Goal: Task Accomplishment & Management: Complete application form

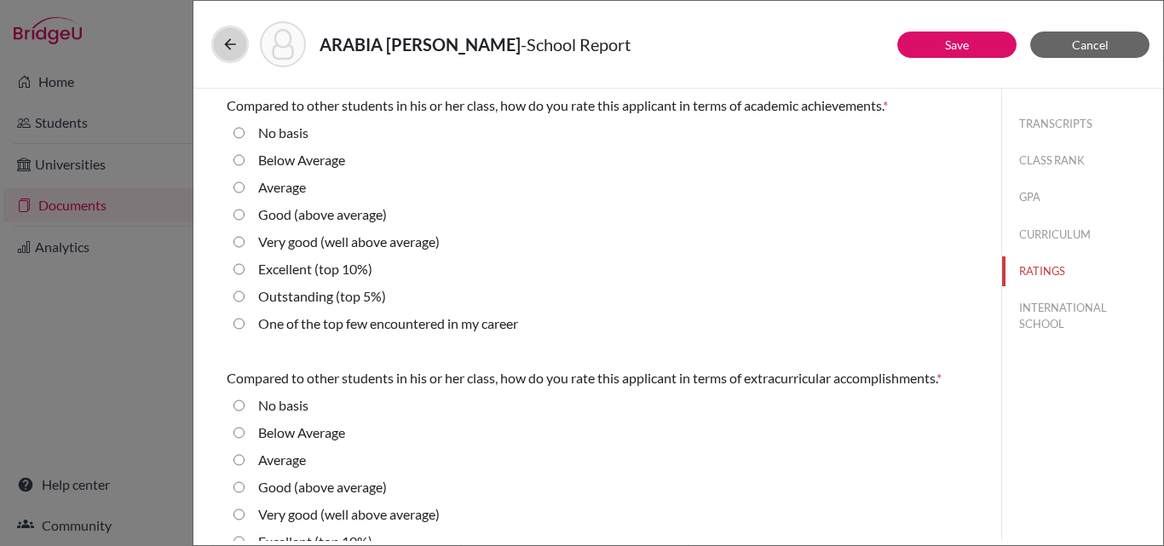
click at [229, 45] on icon at bounding box center [230, 44] width 17 height 17
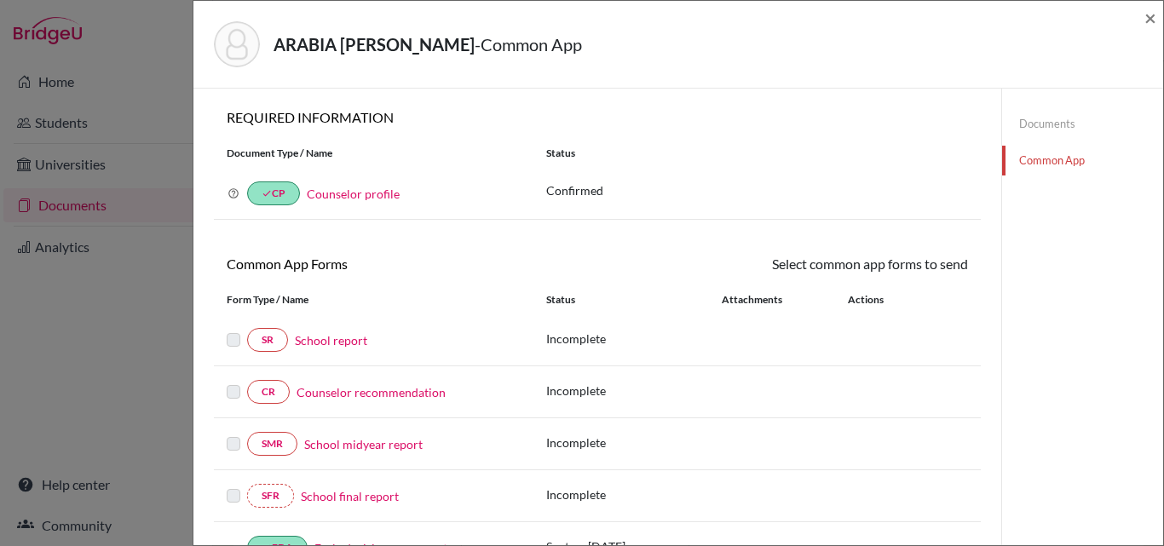
click at [72, 200] on div "ARABIA CABAL, ALEJANDRO - Common App × × REQUIRED INFORMATION Document Type / N…" at bounding box center [582, 273] width 1164 height 546
click at [1151, 14] on span "×" at bounding box center [1151, 17] width 12 height 25
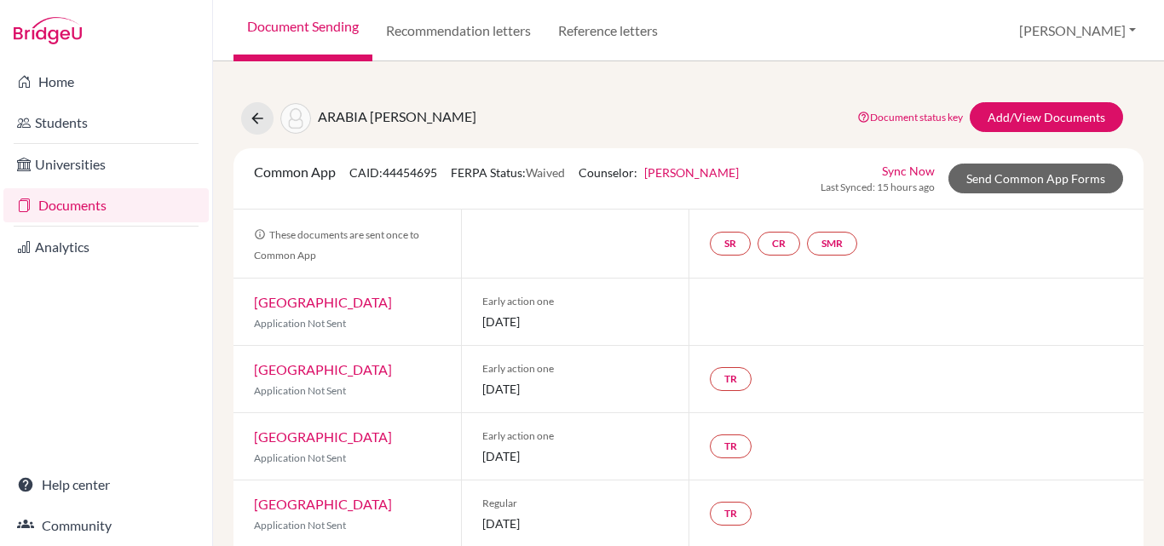
click at [75, 209] on link "Documents" at bounding box center [105, 205] width 205 height 34
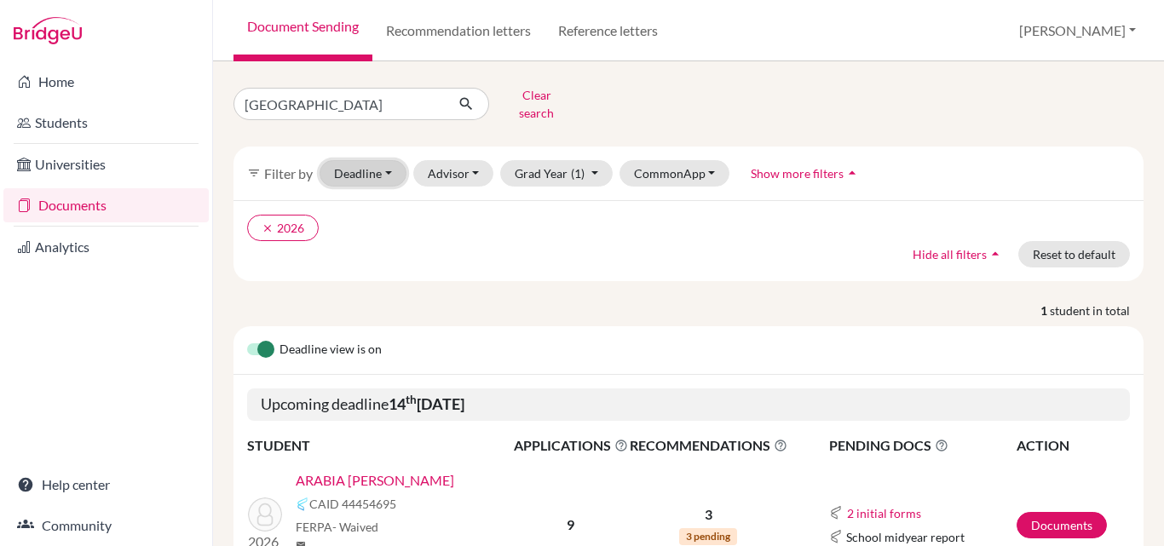
click at [367, 163] on button "Deadline - Select a date range Or double click for a single date selection Toda…" at bounding box center [363, 173] width 87 height 26
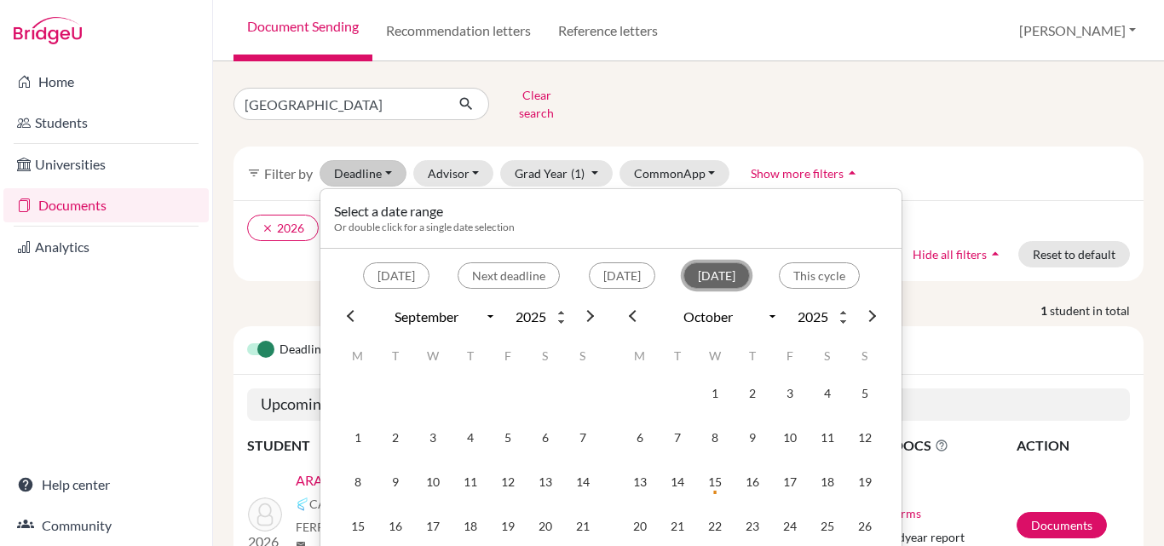
click at [712, 263] on button "Within 1 month" at bounding box center [716, 275] width 66 height 26
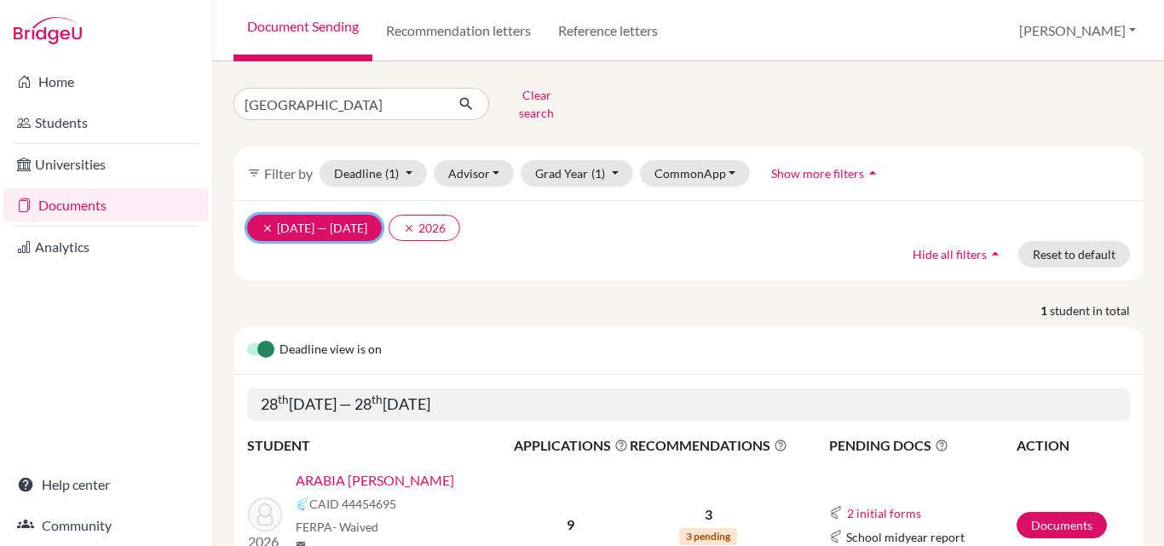
click at [264, 222] on icon "clear" at bounding box center [268, 228] width 12 height 12
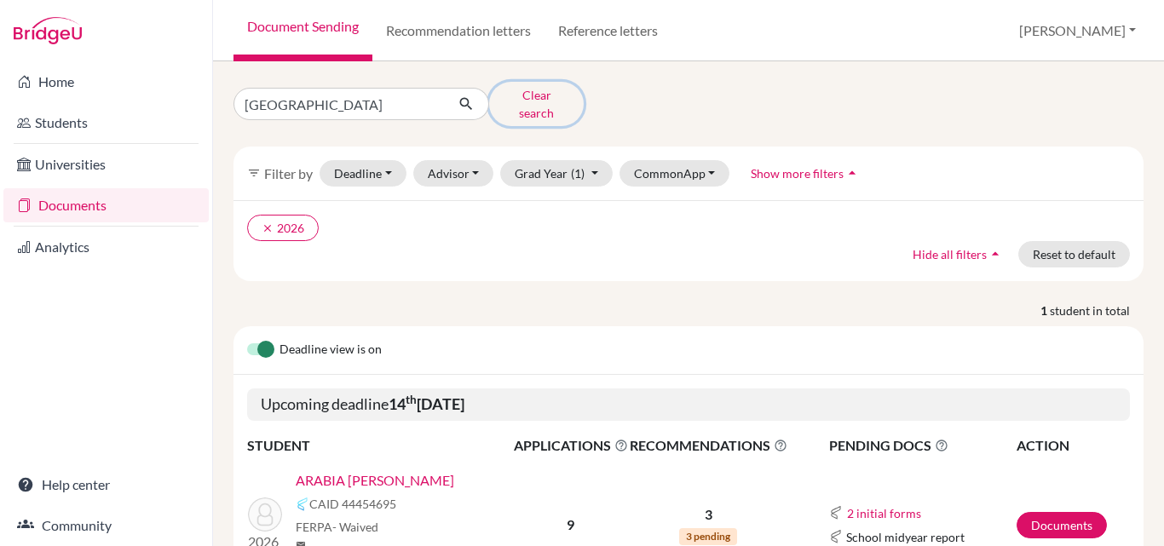
click at [539, 104] on button "Clear search" at bounding box center [536, 104] width 95 height 44
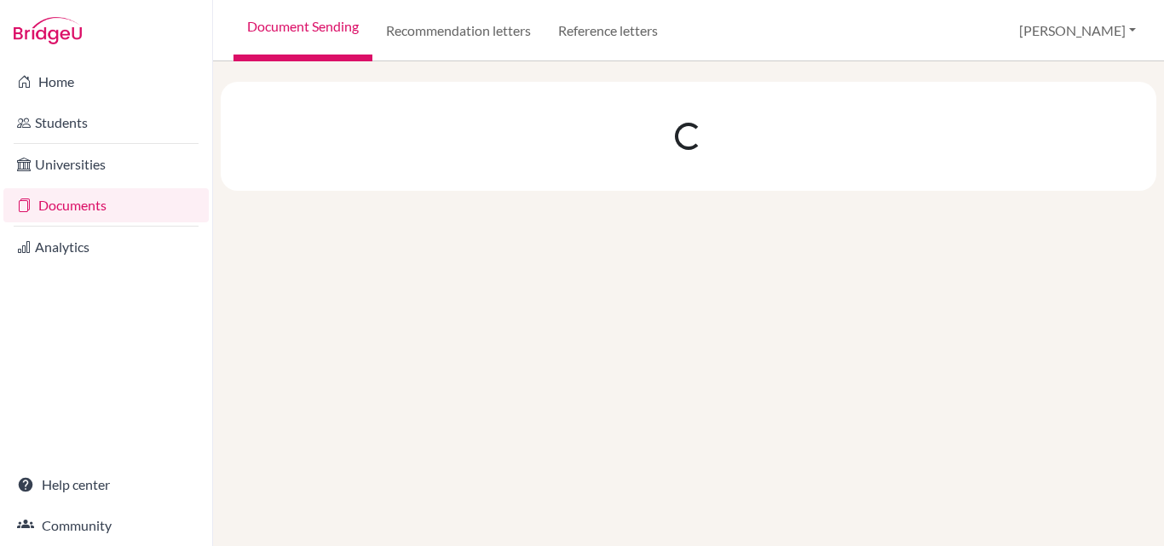
select select "9"
select select "10"
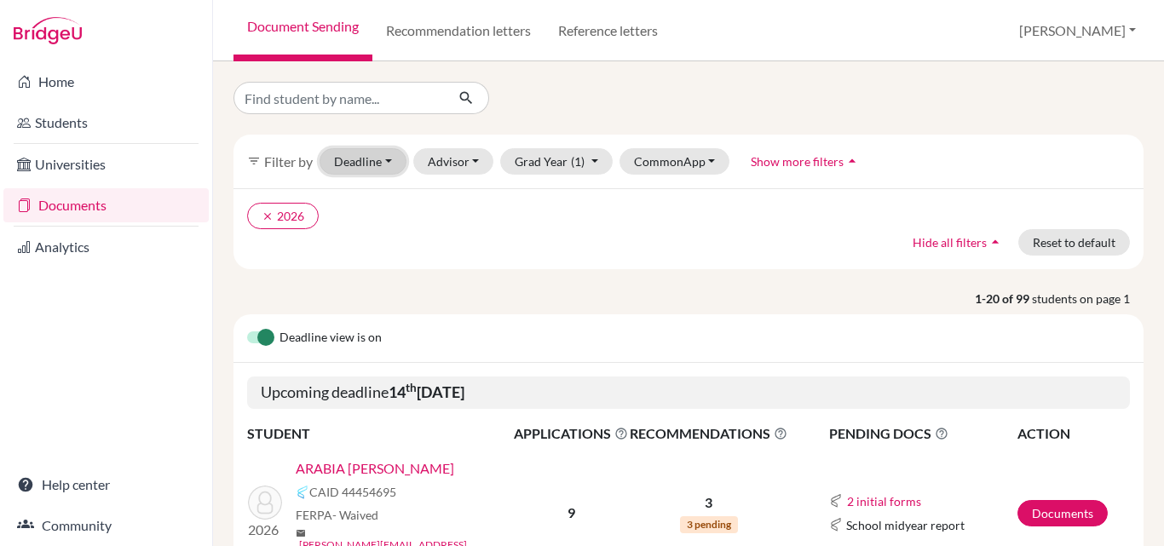
click at [391, 159] on button "Deadline - Select a date range Or double click for a single date selection Toda…" at bounding box center [363, 161] width 87 height 26
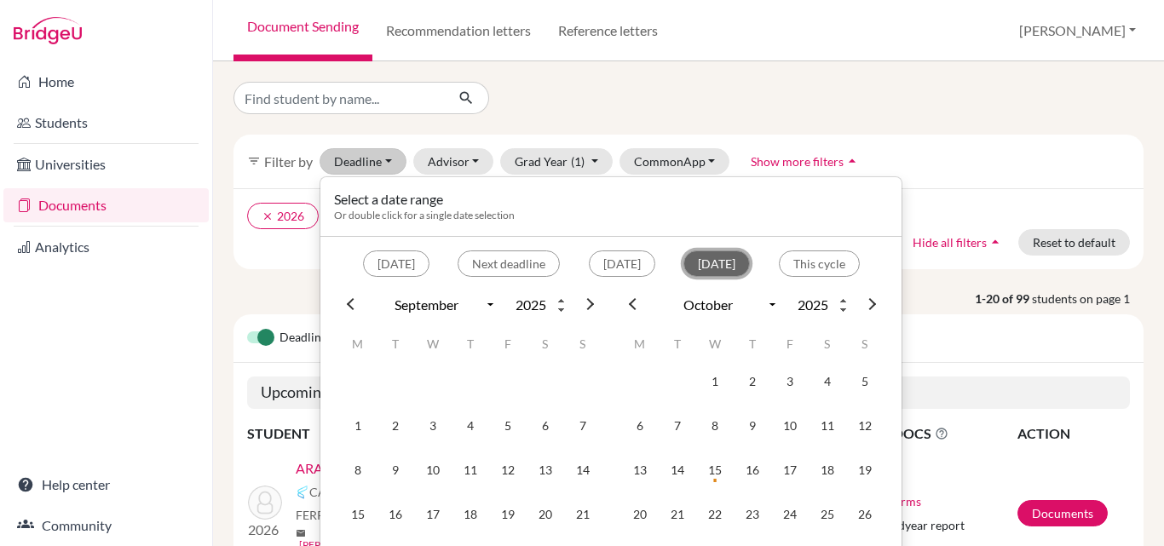
click at [724, 261] on button "Within 1 month" at bounding box center [716, 264] width 66 height 26
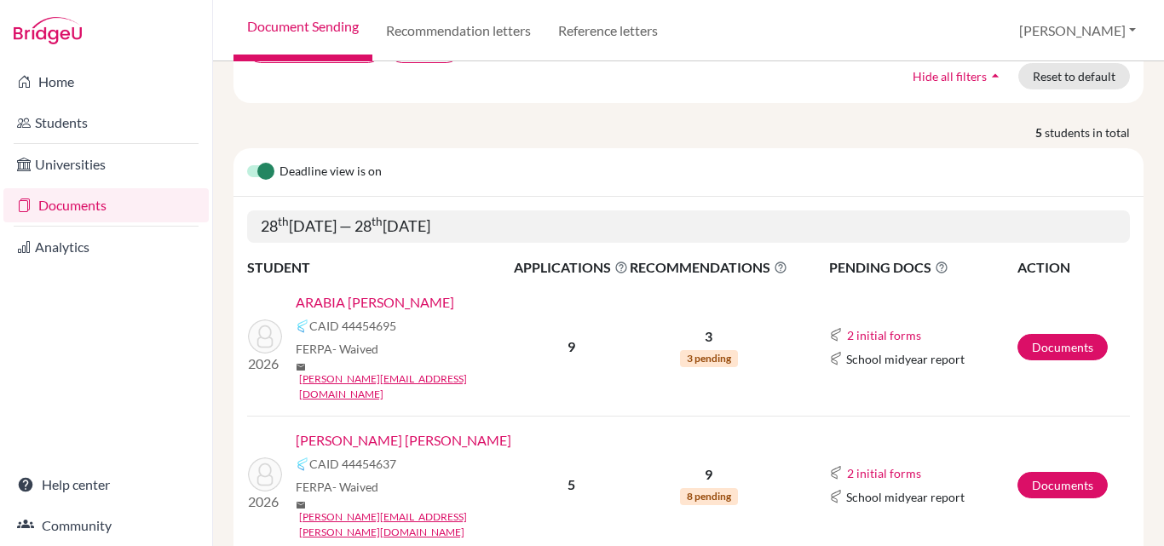
scroll to position [167, 0]
click at [369, 430] on link "GOMEZ CABAL, VALERIA" at bounding box center [404, 440] width 216 height 20
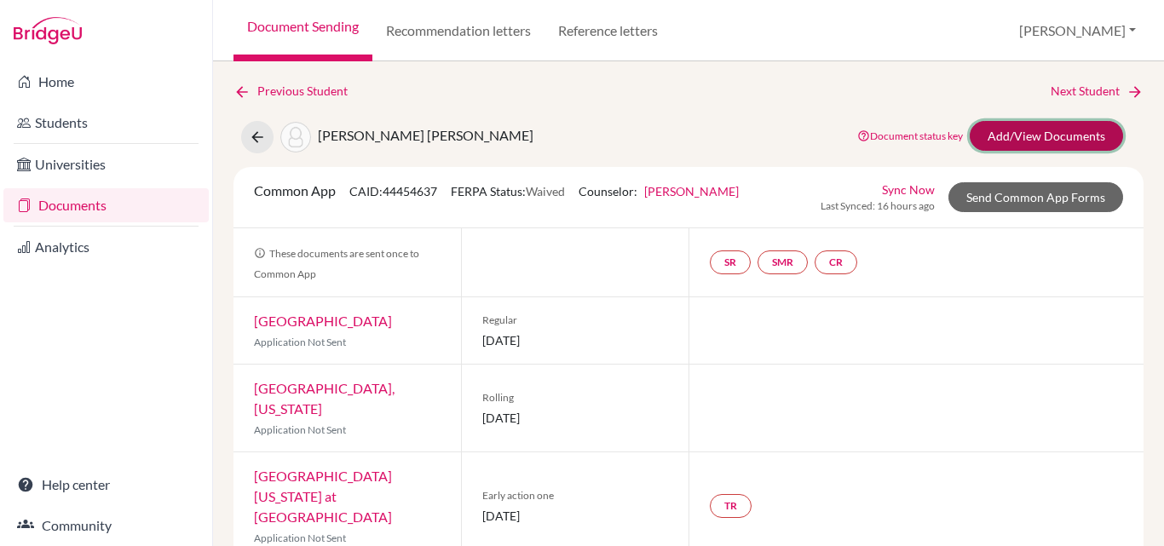
click at [1034, 136] on link "Add/View Documents" at bounding box center [1046, 136] width 153 height 30
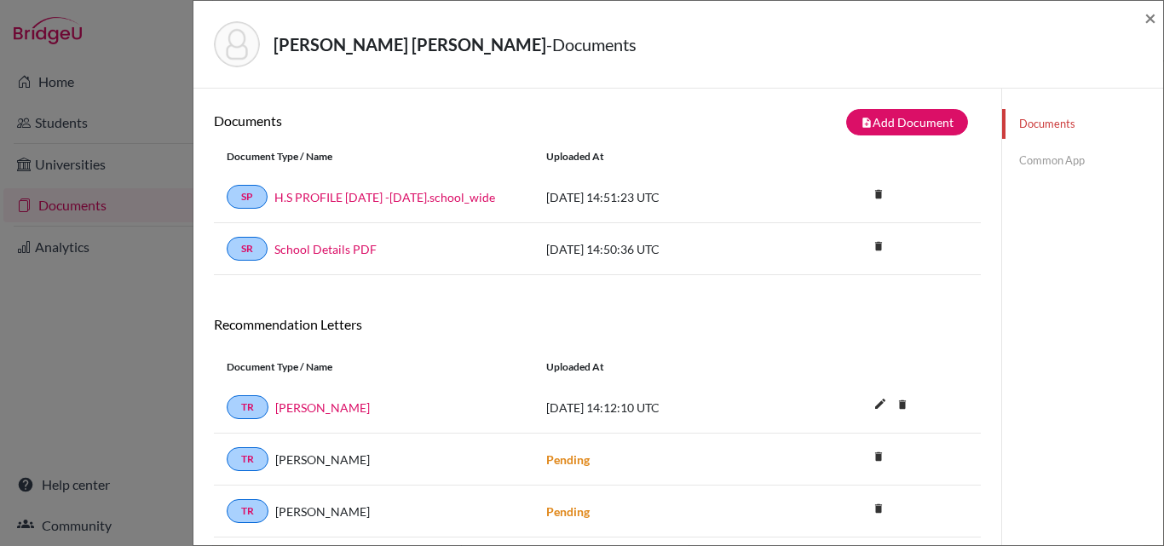
click at [1036, 156] on link "Common App" at bounding box center [1082, 161] width 161 height 30
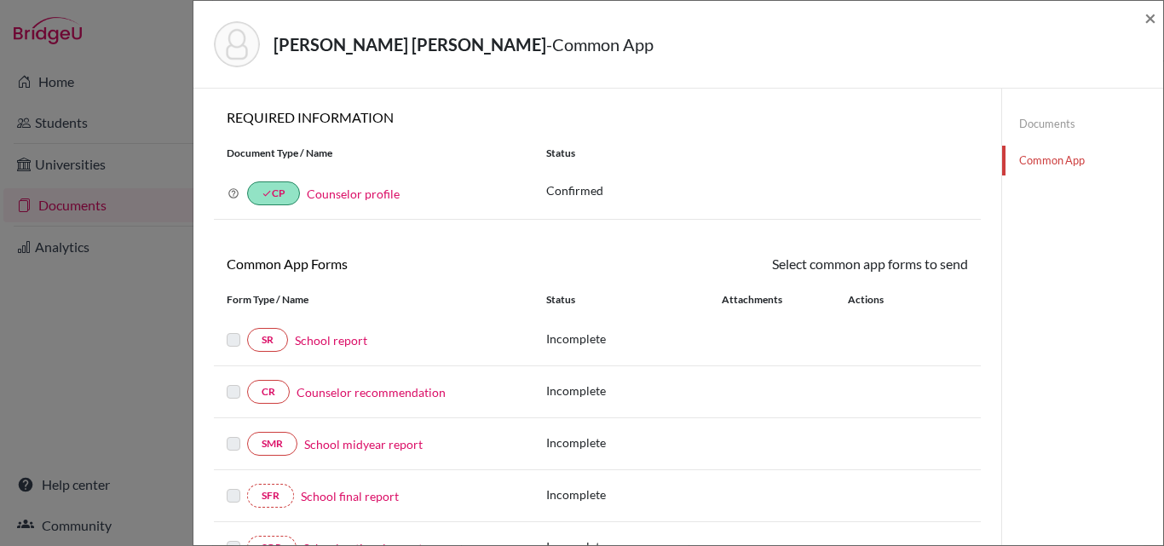
click at [1035, 119] on link "Documents" at bounding box center [1082, 124] width 161 height 30
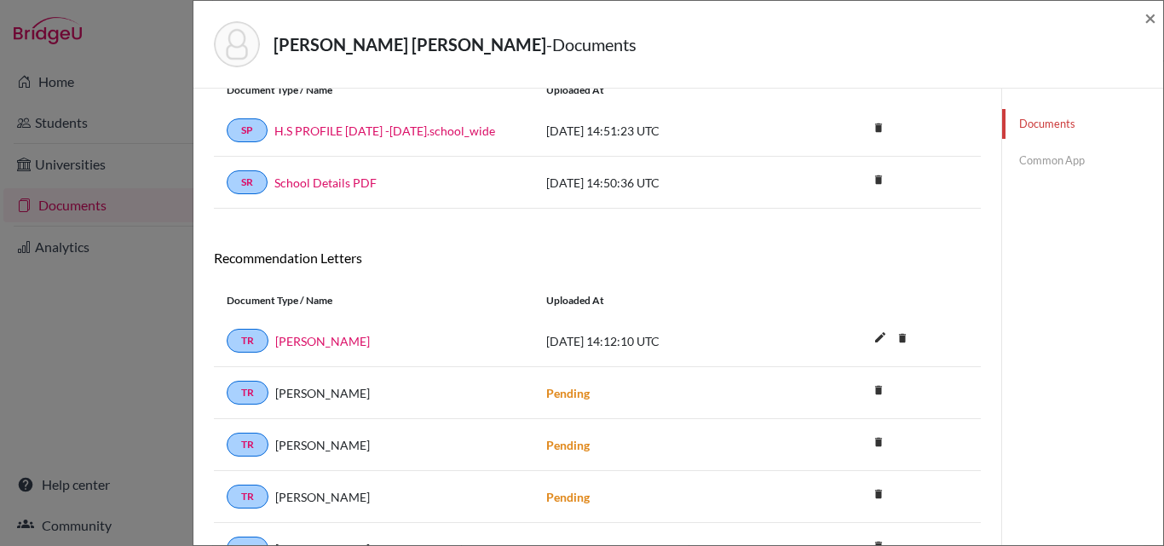
scroll to position [66, 0]
click at [304, 340] on link "Valeria Gomez Cabal" at bounding box center [322, 342] width 95 height 18
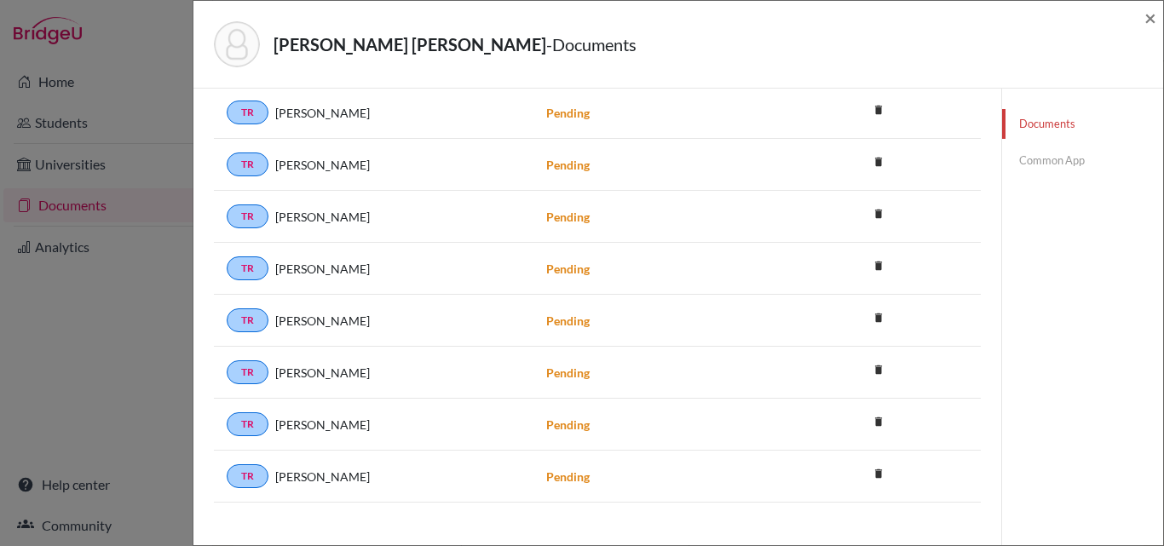
scroll to position [348, 0]
click at [870, 422] on icon "delete" at bounding box center [879, 421] width 26 height 26
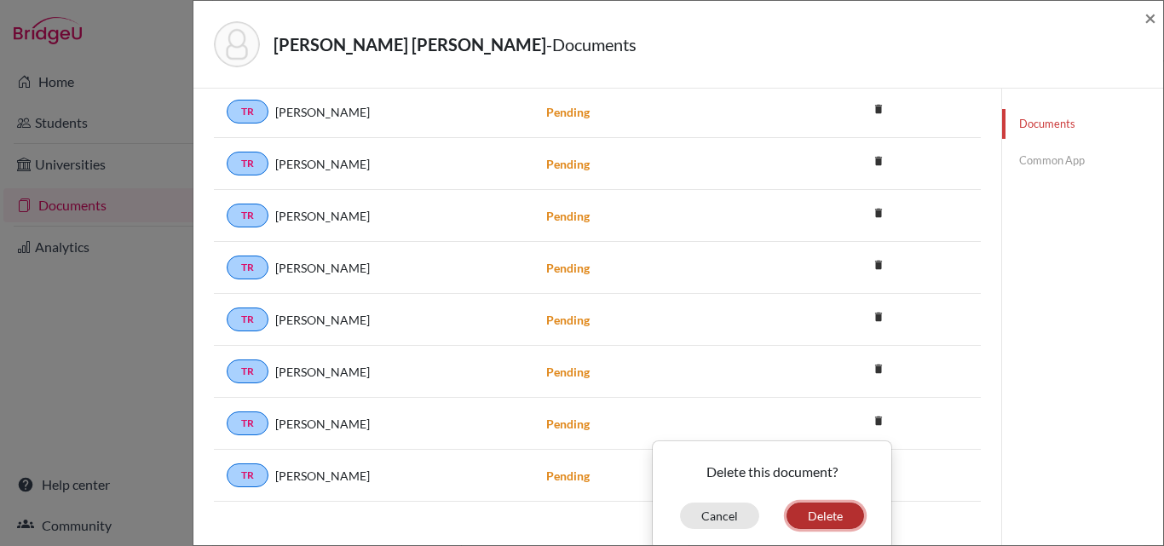
click at [810, 512] on button "Delete" at bounding box center [826, 516] width 78 height 26
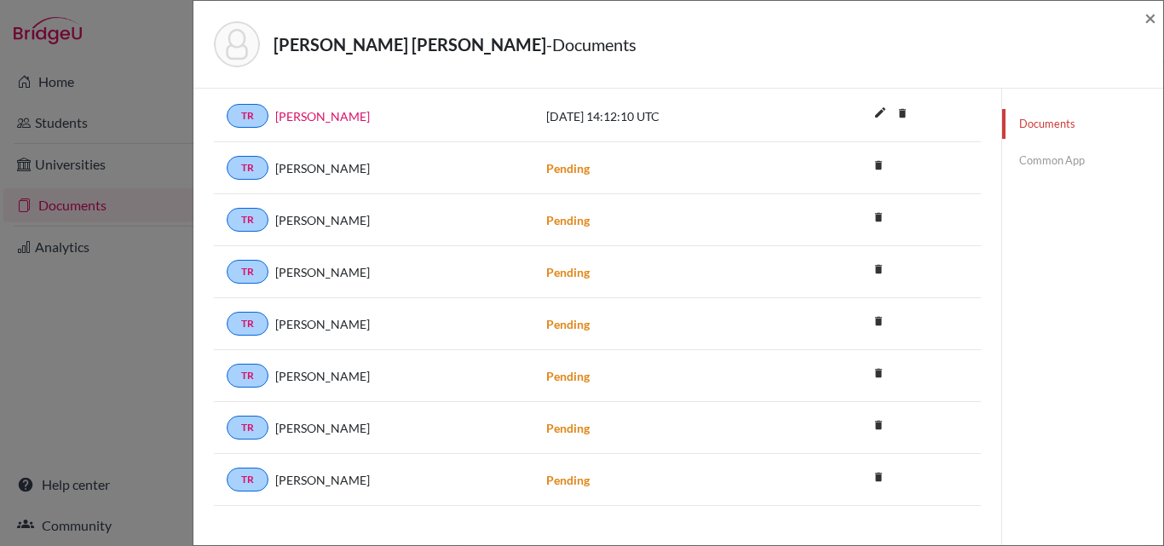
scroll to position [370, 0]
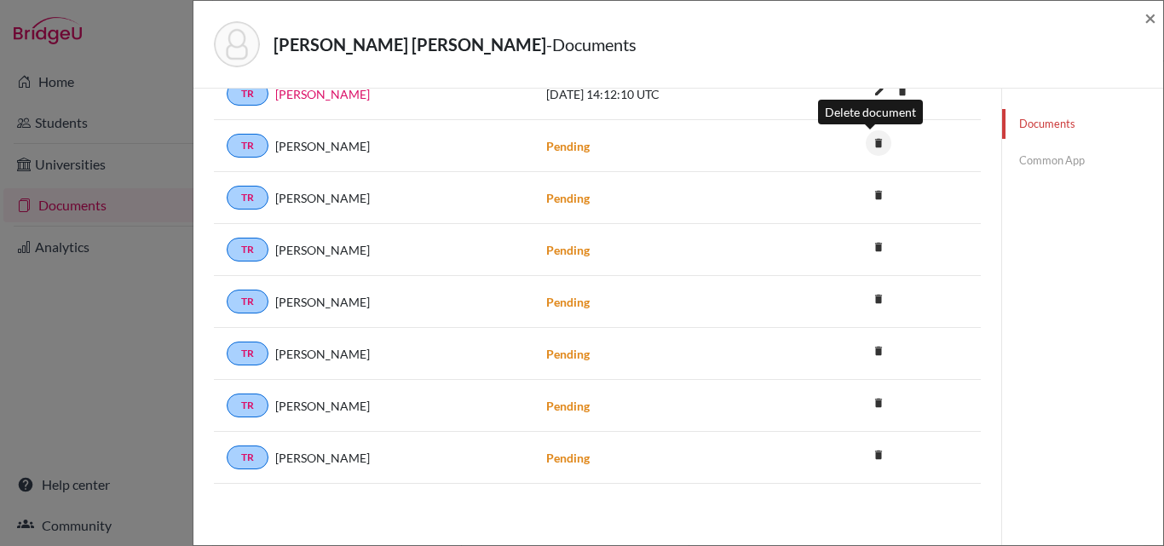
click at [872, 145] on icon "delete" at bounding box center [879, 143] width 26 height 26
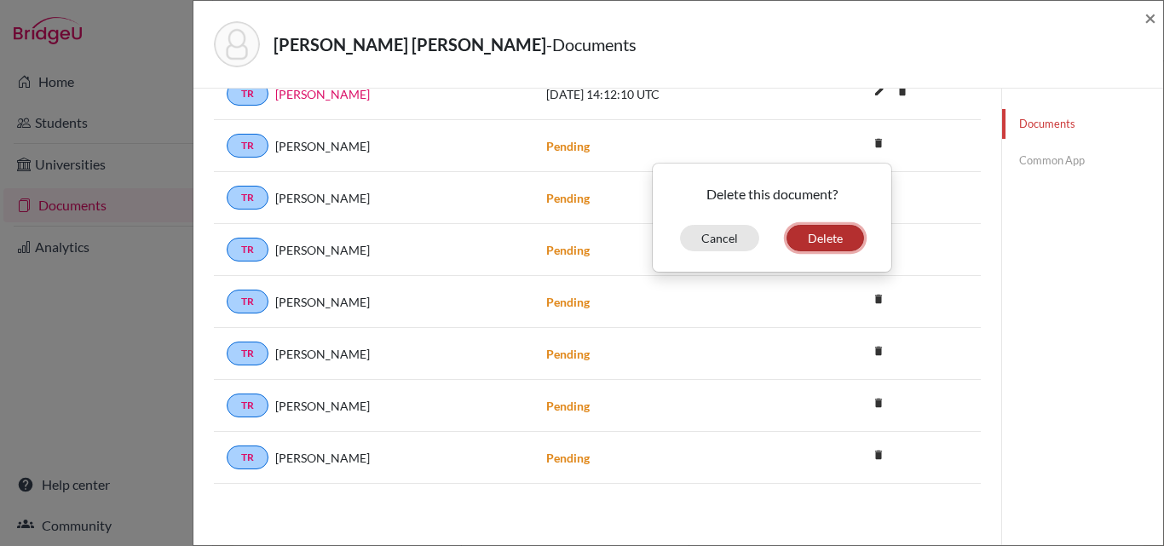
click at [809, 240] on button "Delete" at bounding box center [826, 238] width 78 height 26
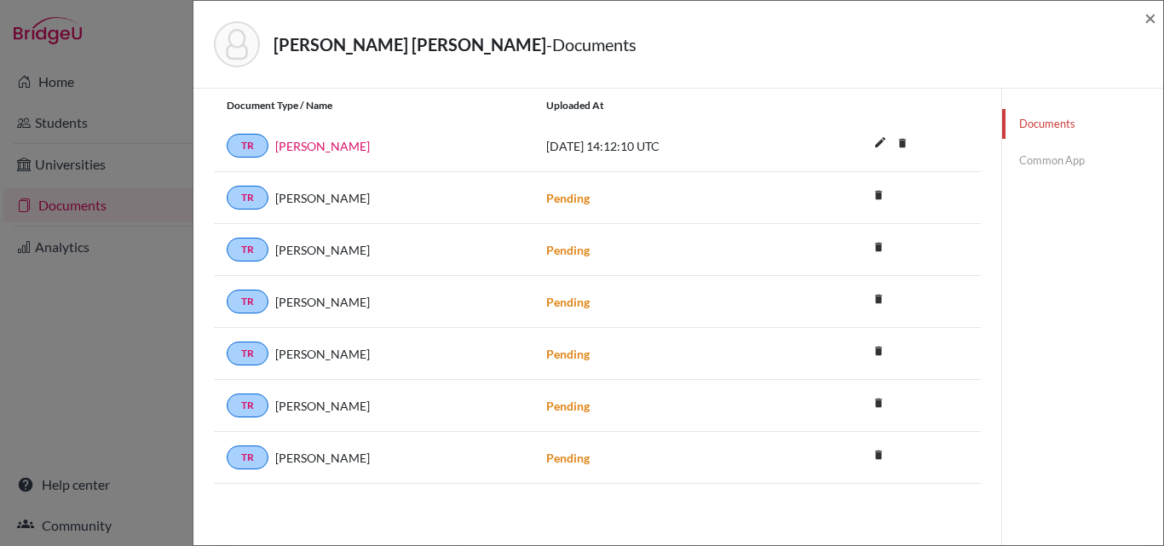
scroll to position [318, 0]
click at [870, 197] on icon "delete" at bounding box center [879, 195] width 26 height 26
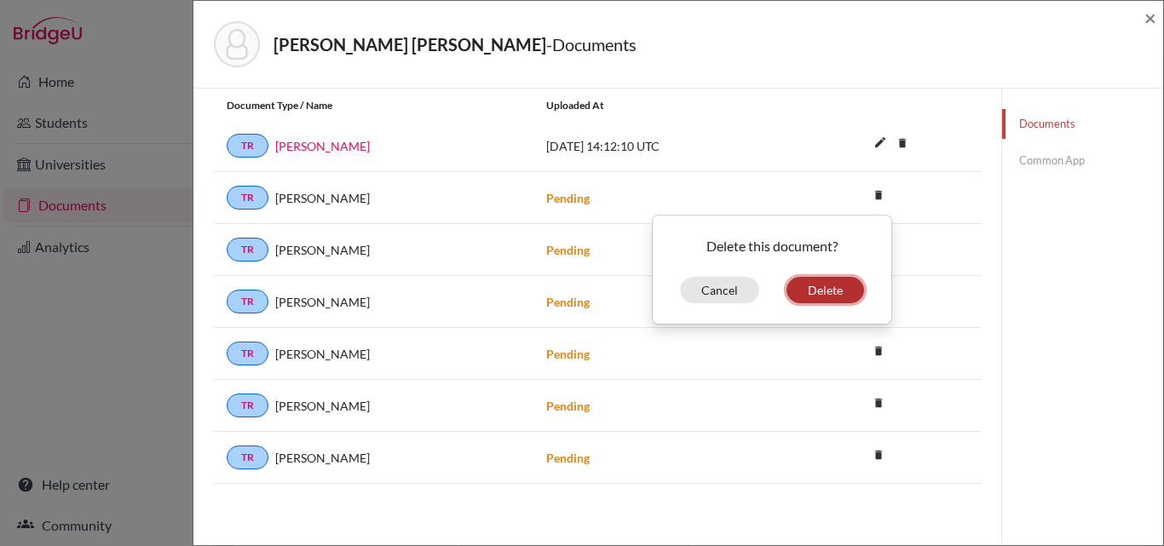
click at [810, 293] on button "Delete" at bounding box center [826, 290] width 78 height 26
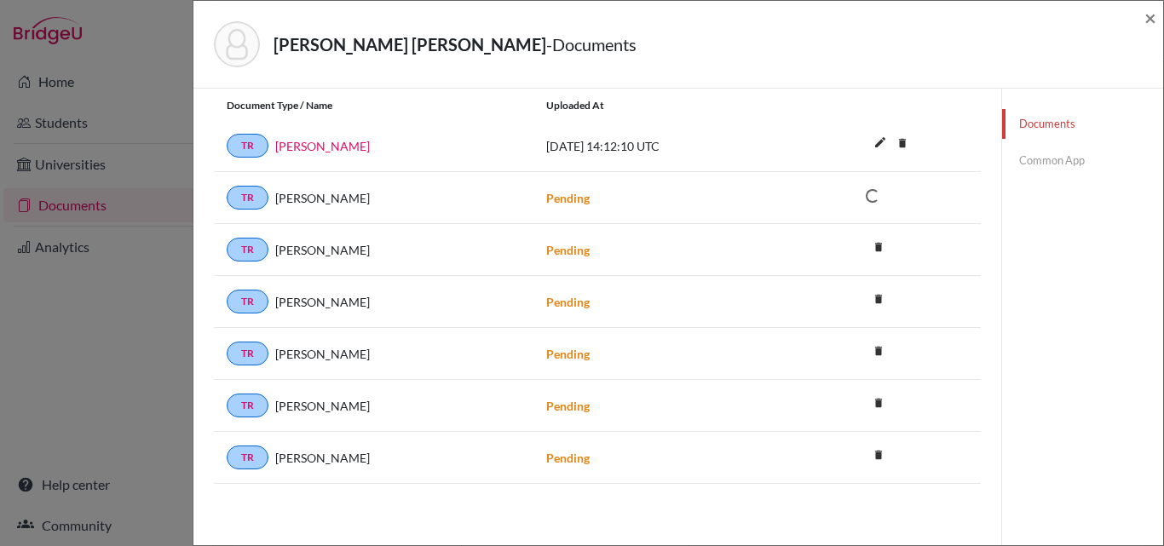
scroll to position [266, 0]
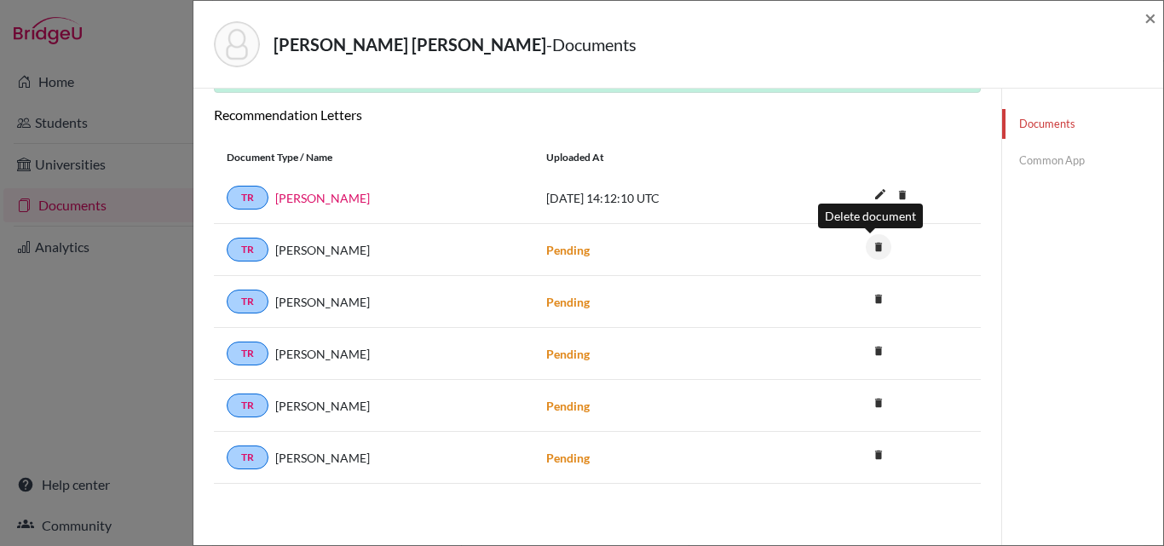
click at [873, 244] on icon "delete" at bounding box center [879, 247] width 26 height 26
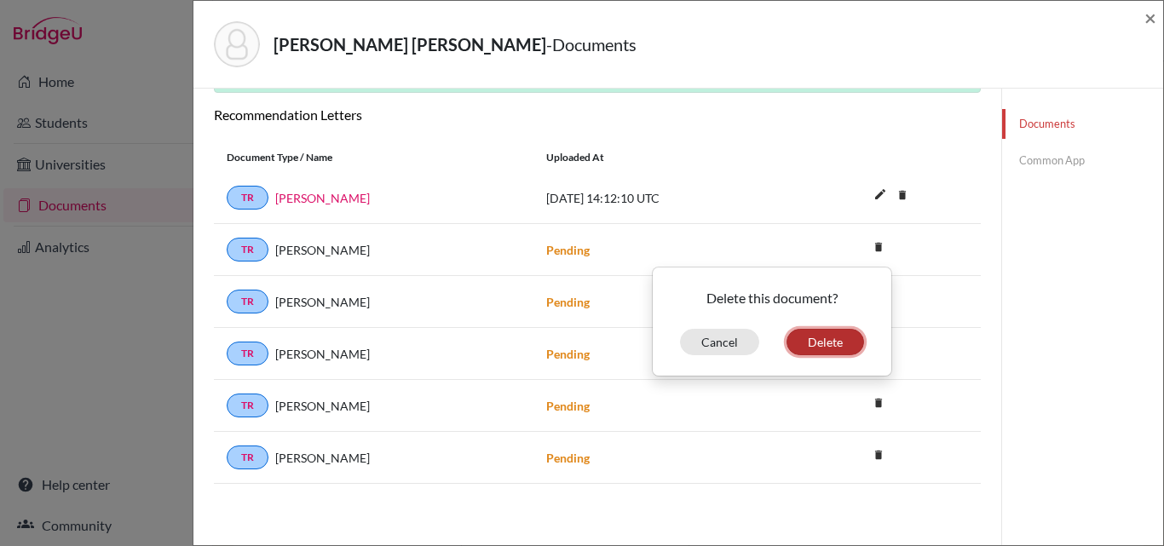
click at [805, 350] on button "Delete" at bounding box center [826, 342] width 78 height 26
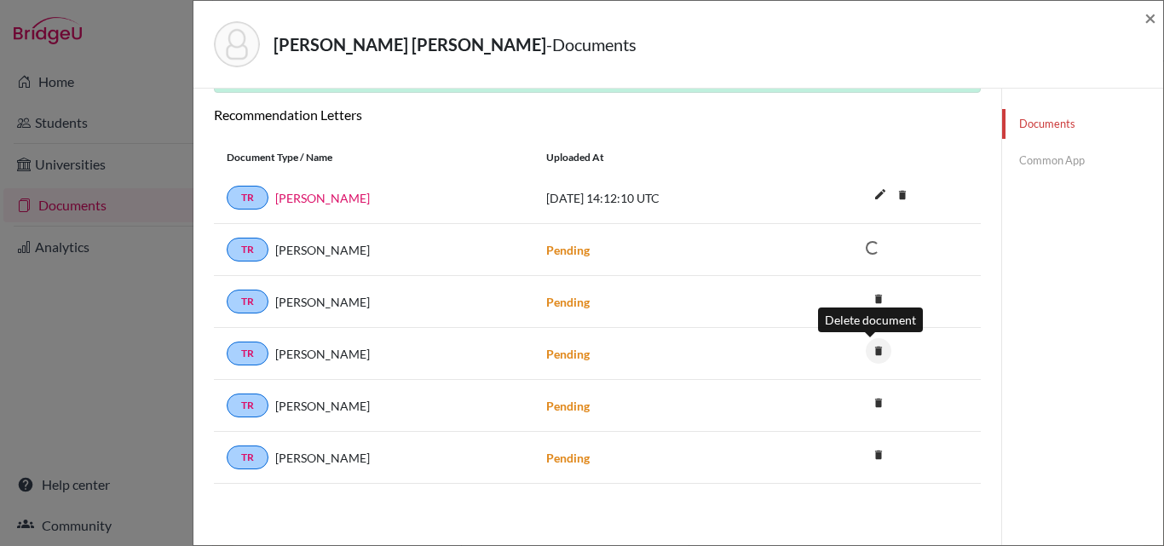
scroll to position [214, 0]
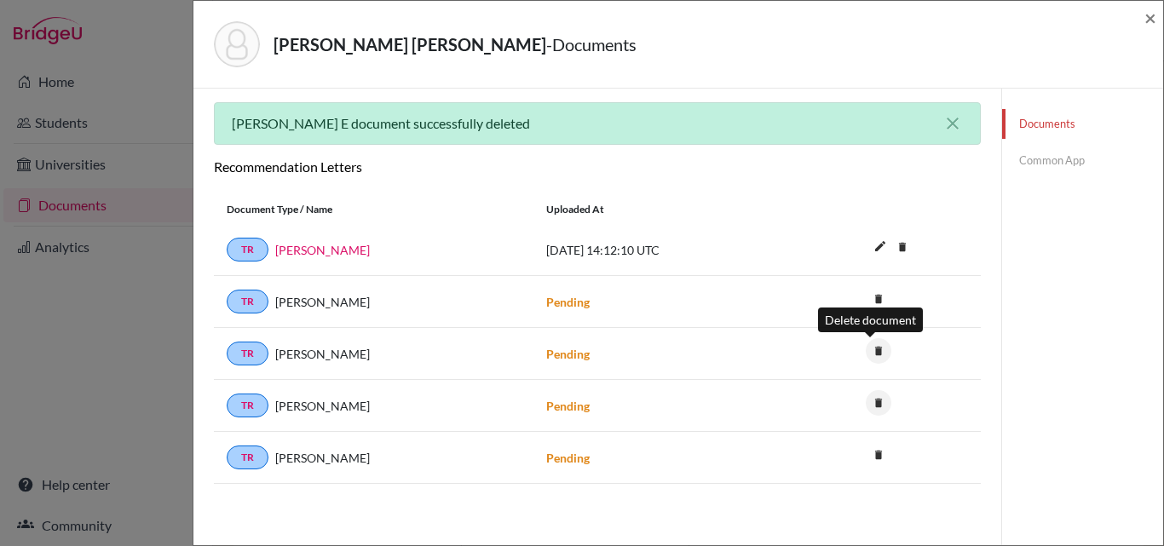
click at [866, 343] on icon "delete" at bounding box center [879, 351] width 26 height 26
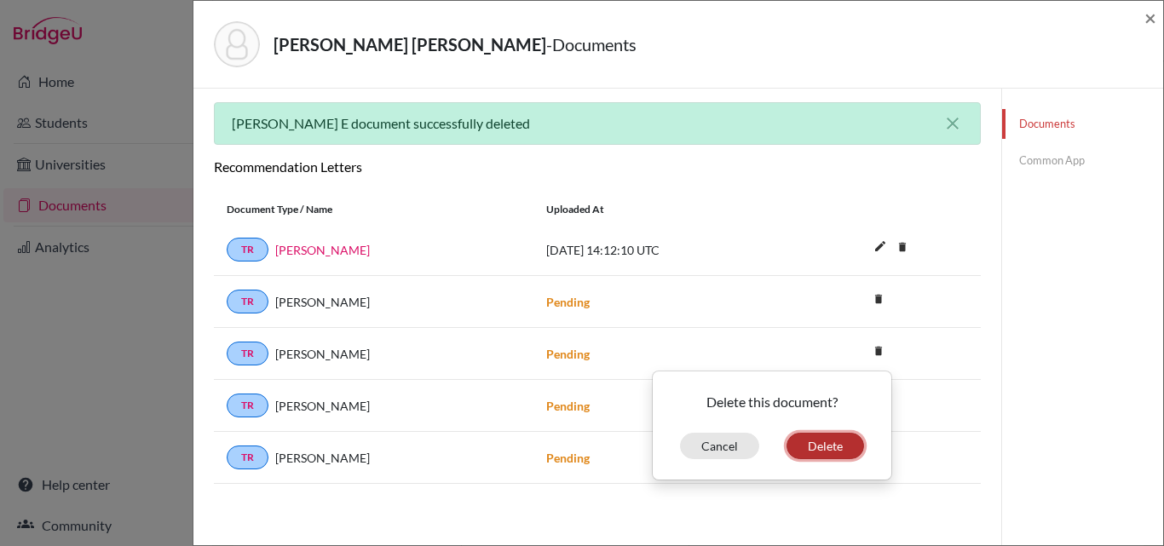
click at [810, 442] on button "Delete" at bounding box center [826, 446] width 78 height 26
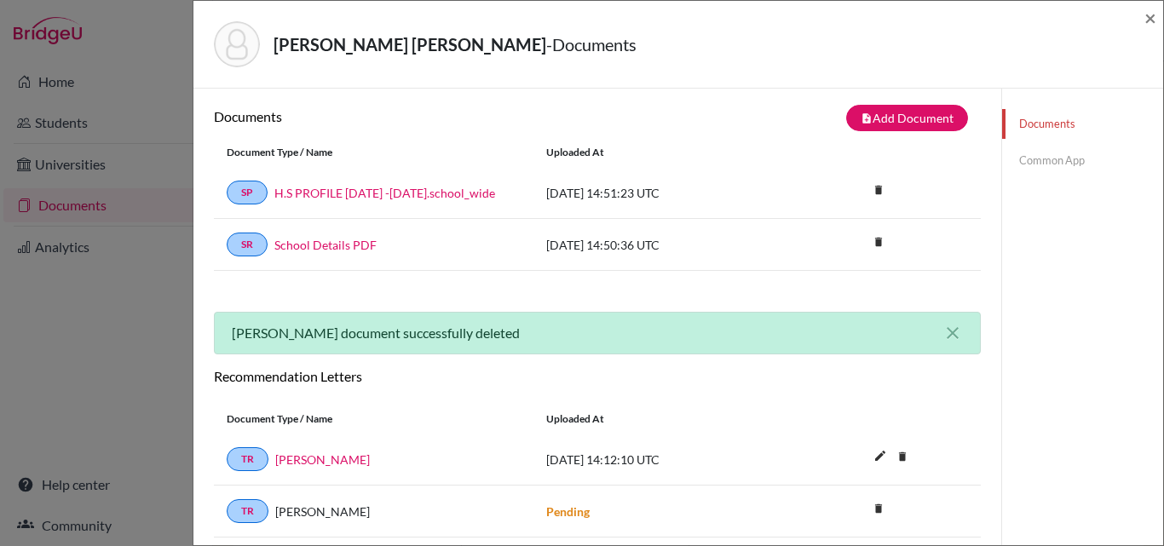
scroll to position [0, 0]
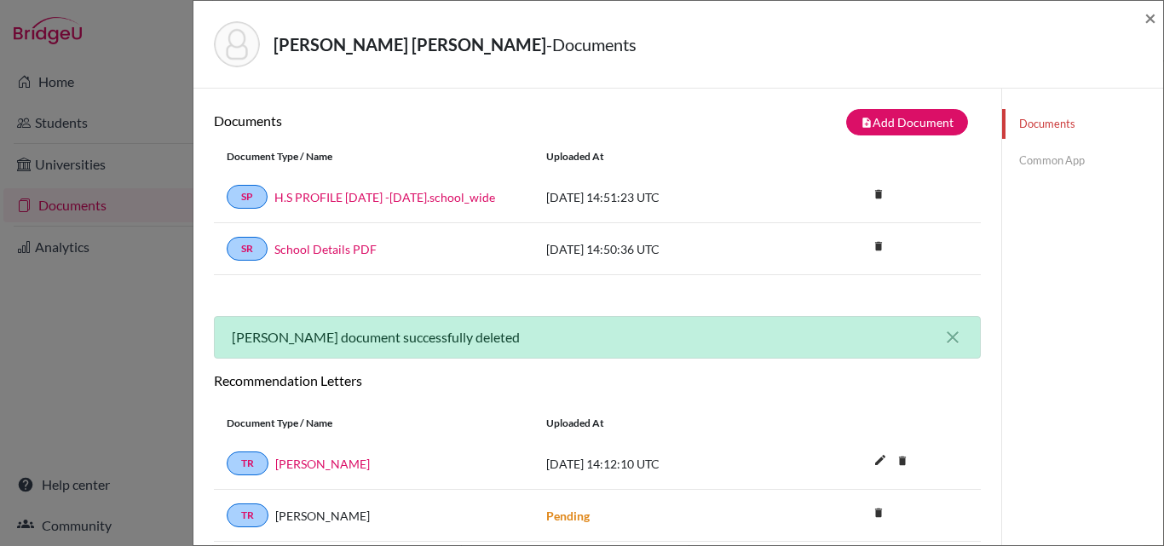
click at [1024, 158] on link "Common App" at bounding box center [1082, 161] width 161 height 30
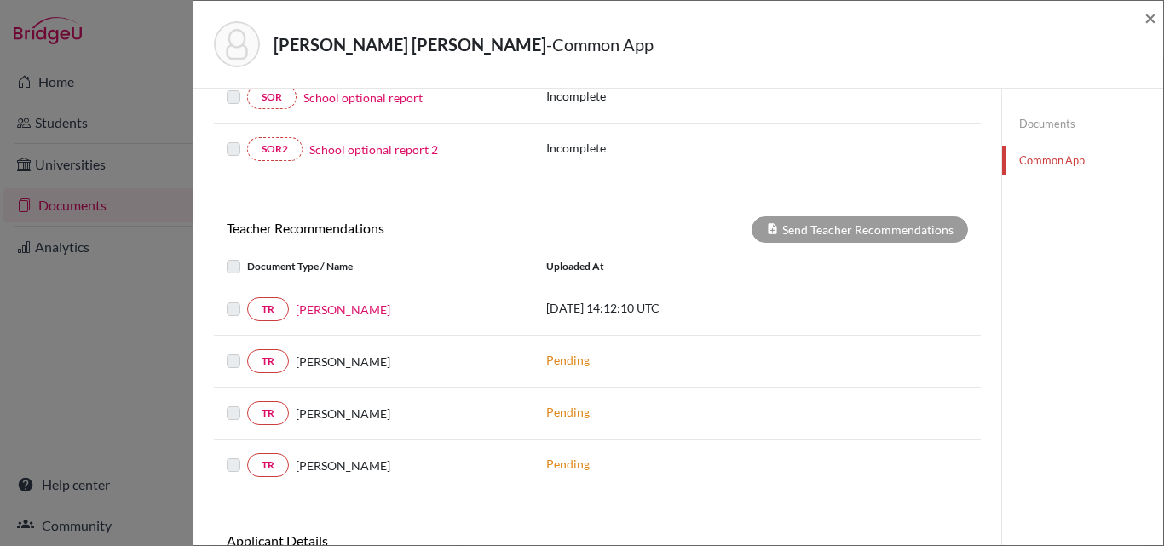
scroll to position [487, 0]
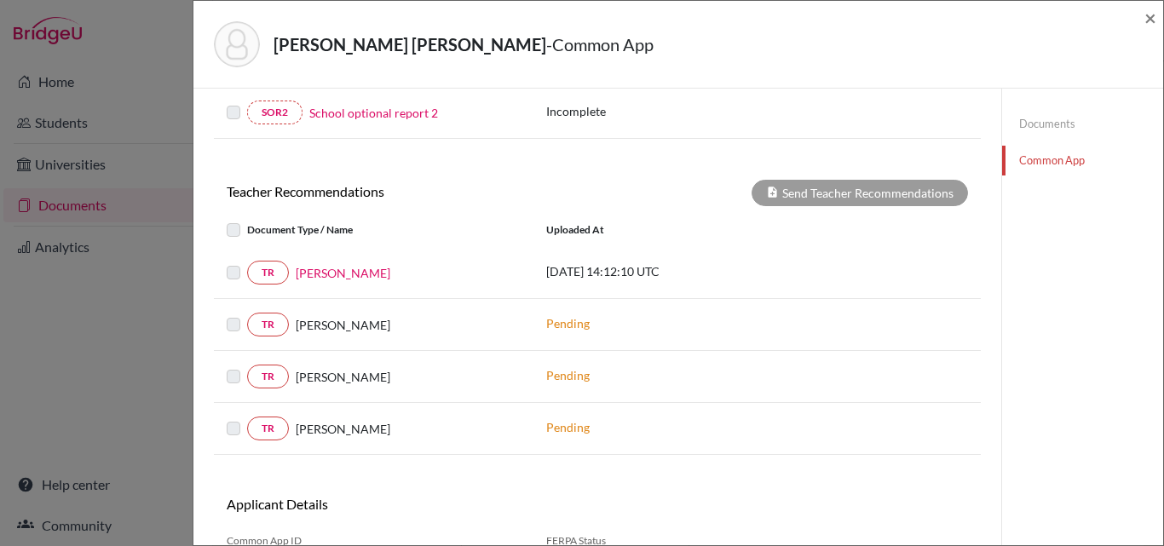
click at [247, 262] on label at bounding box center [247, 262] width 0 height 0
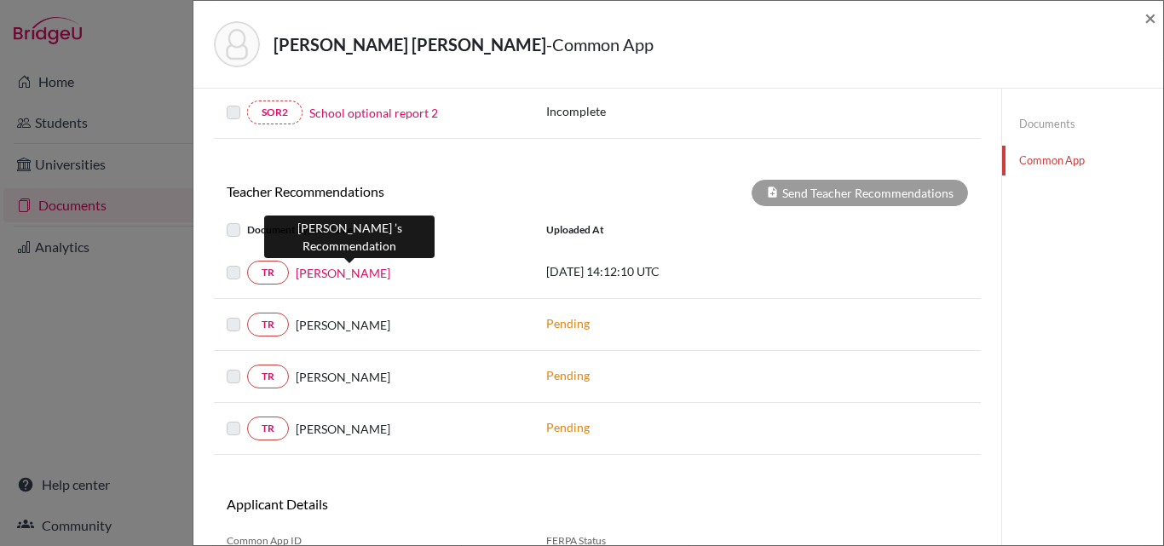
click at [356, 274] on link "Valeria Gomez Cabal" at bounding box center [343, 273] width 95 height 18
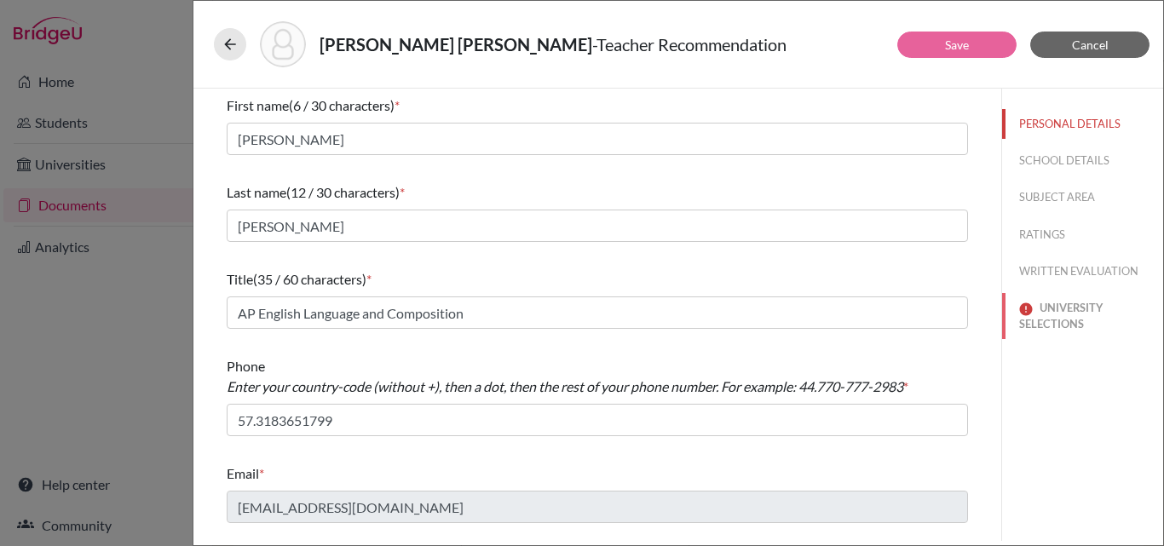
click at [1033, 320] on button "UNIVERSITY SELECTIONS" at bounding box center [1082, 316] width 161 height 46
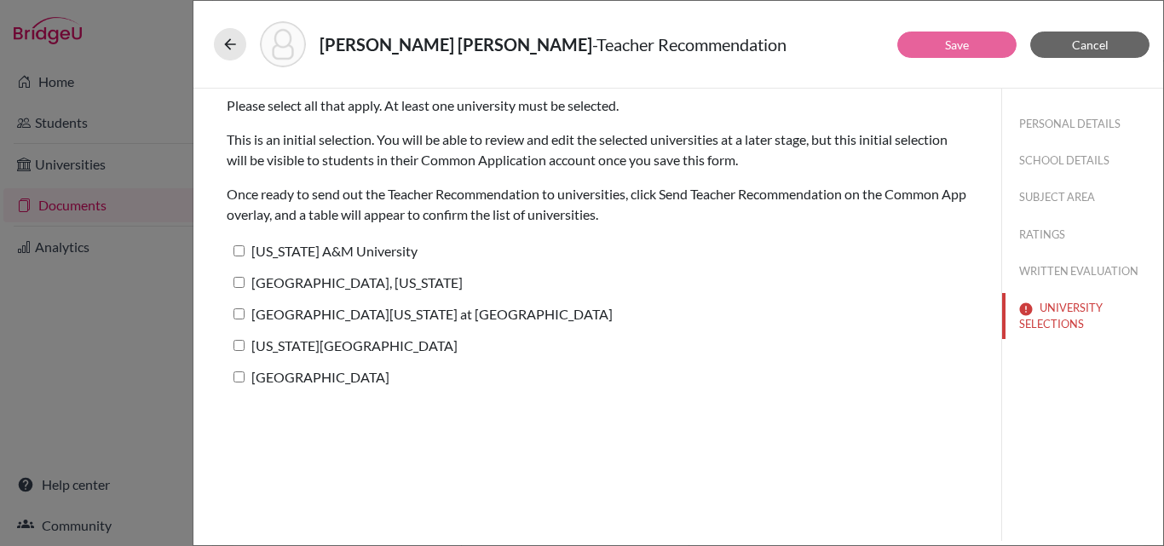
click at [239, 311] on input "University of North Carolina at Chapel Hill" at bounding box center [239, 314] width 11 height 11
checkbox input "true"
click at [964, 42] on link "Save" at bounding box center [957, 44] width 24 height 14
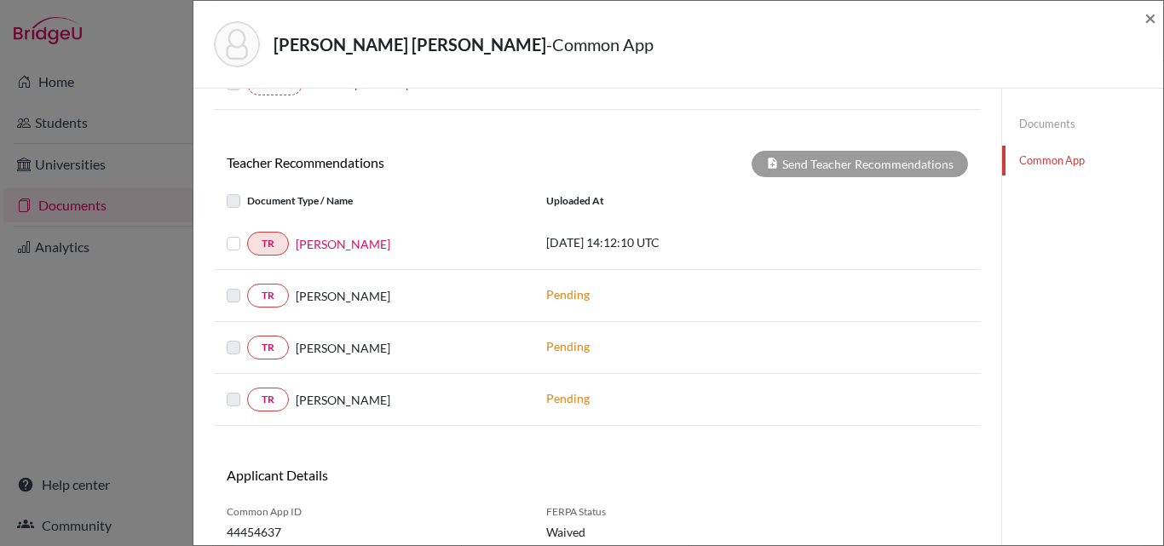
scroll to position [516, 0]
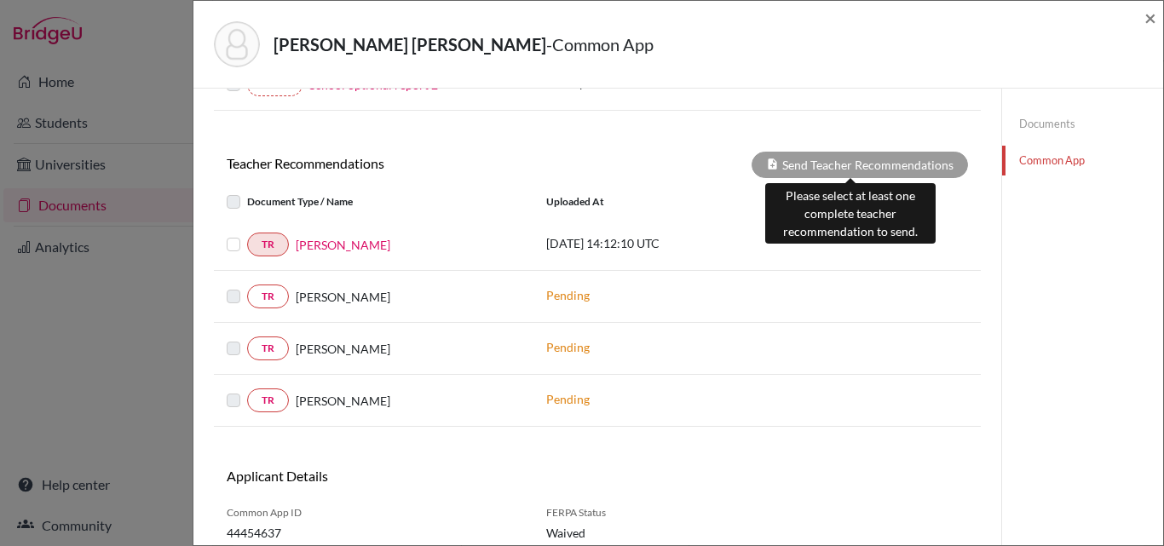
click at [828, 160] on div "Send Teacher Recommendations" at bounding box center [860, 165] width 216 height 26
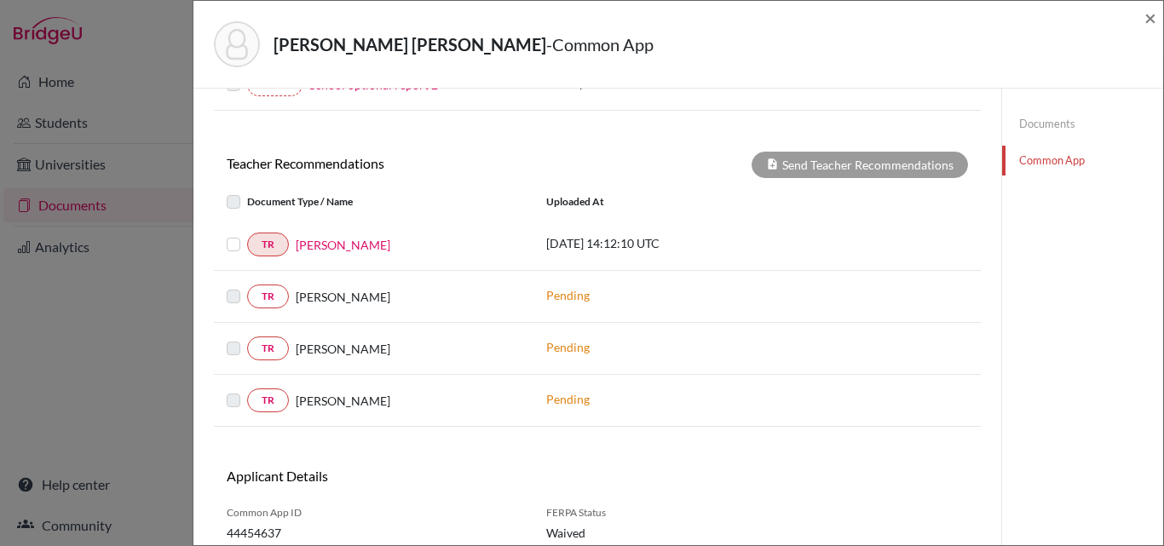
click at [225, 242] on div "TR Valeria Gomez Cabal" at bounding box center [374, 245] width 320 height 24
click at [247, 234] on label at bounding box center [247, 234] width 0 height 0
click at [0, 0] on input "checkbox" at bounding box center [0, 0] width 0 height 0
click at [861, 169] on button "Send Teacher Recommendations" at bounding box center [860, 165] width 216 height 26
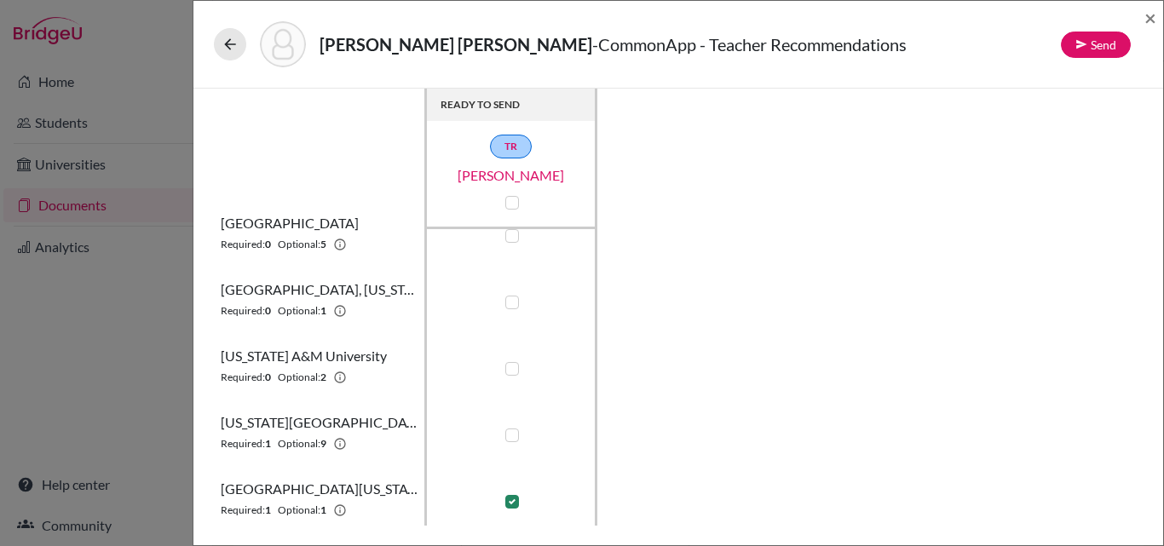
scroll to position [36, 0]
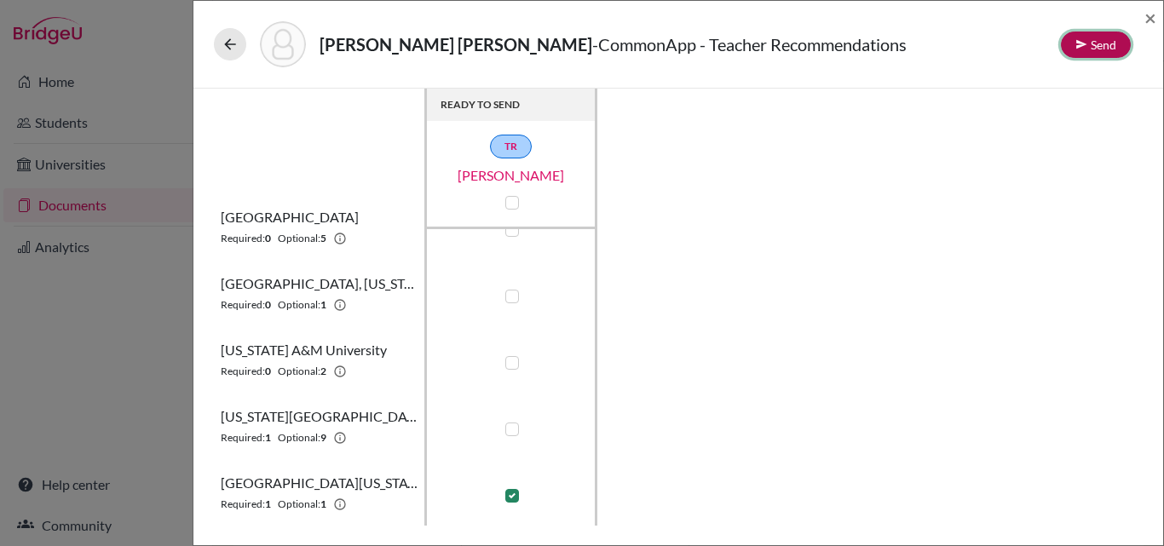
click at [1101, 44] on button "Send" at bounding box center [1096, 45] width 70 height 26
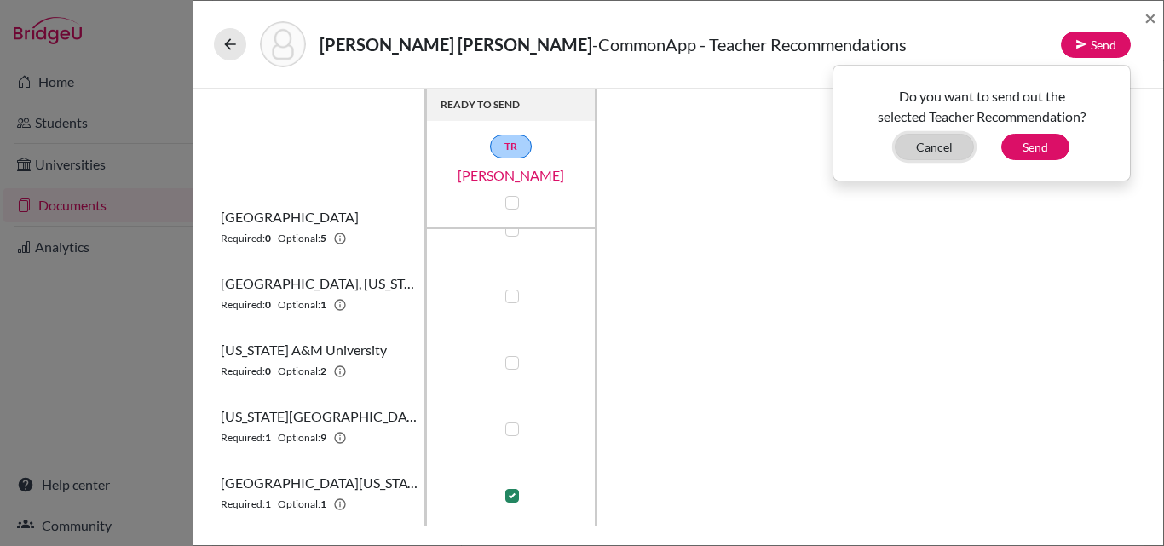
click at [930, 151] on button "Cancel" at bounding box center [934, 147] width 79 height 26
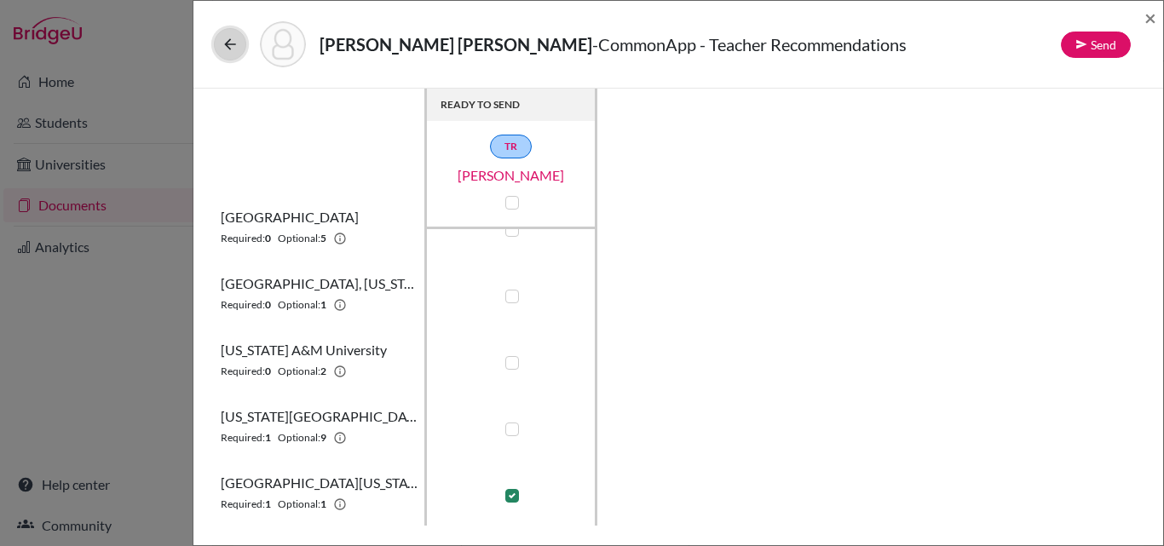
click at [228, 42] on icon at bounding box center [230, 44] width 17 height 17
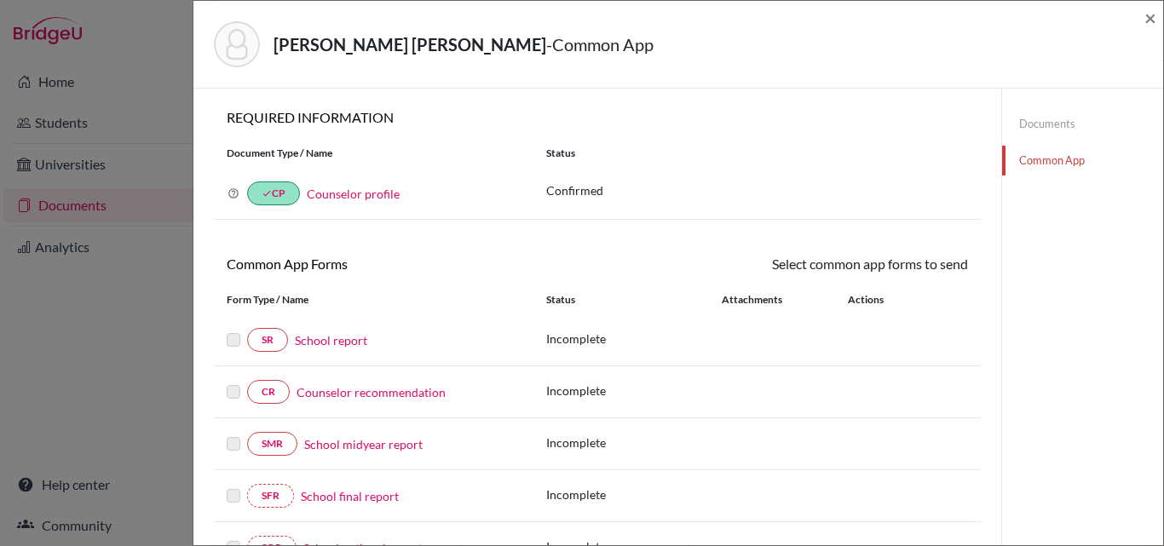
click at [69, 202] on div "GOMEZ CABAL, VALERIA - Common App × × REQUIRED INFORMATION Document Type / Name…" at bounding box center [582, 273] width 1164 height 546
click at [1152, 17] on span "×" at bounding box center [1151, 17] width 12 height 25
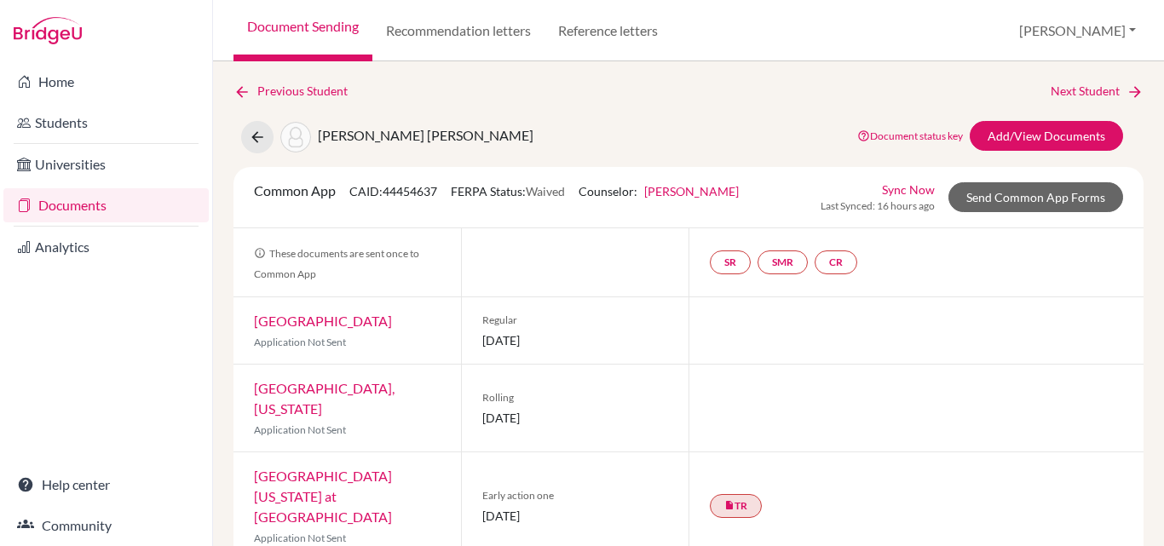
click at [74, 202] on link "Documents" at bounding box center [105, 205] width 205 height 34
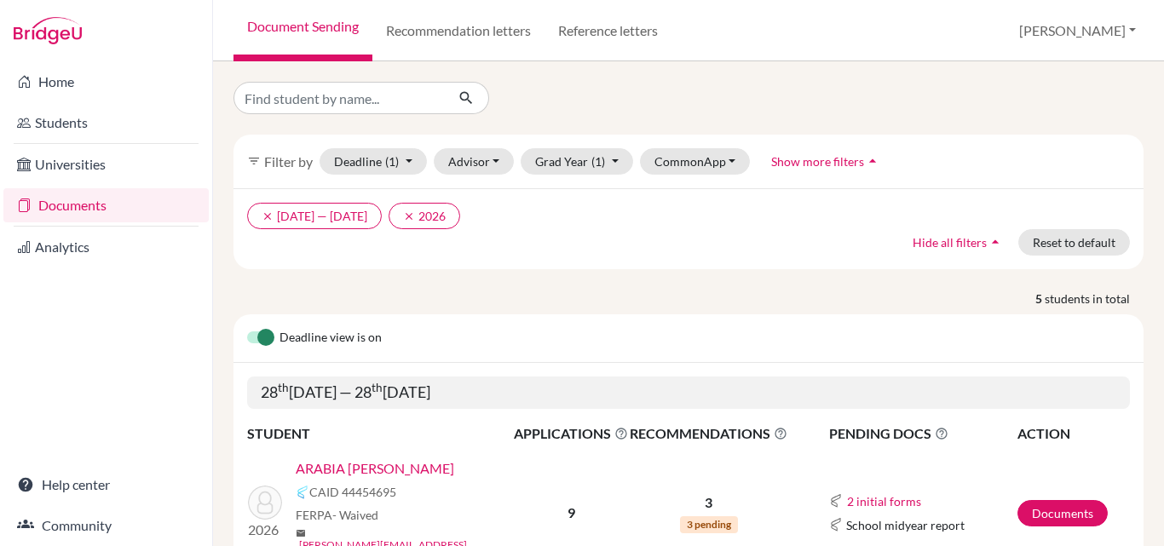
click at [398, 464] on link "ARABIA [PERSON_NAME]" at bounding box center [375, 469] width 159 height 20
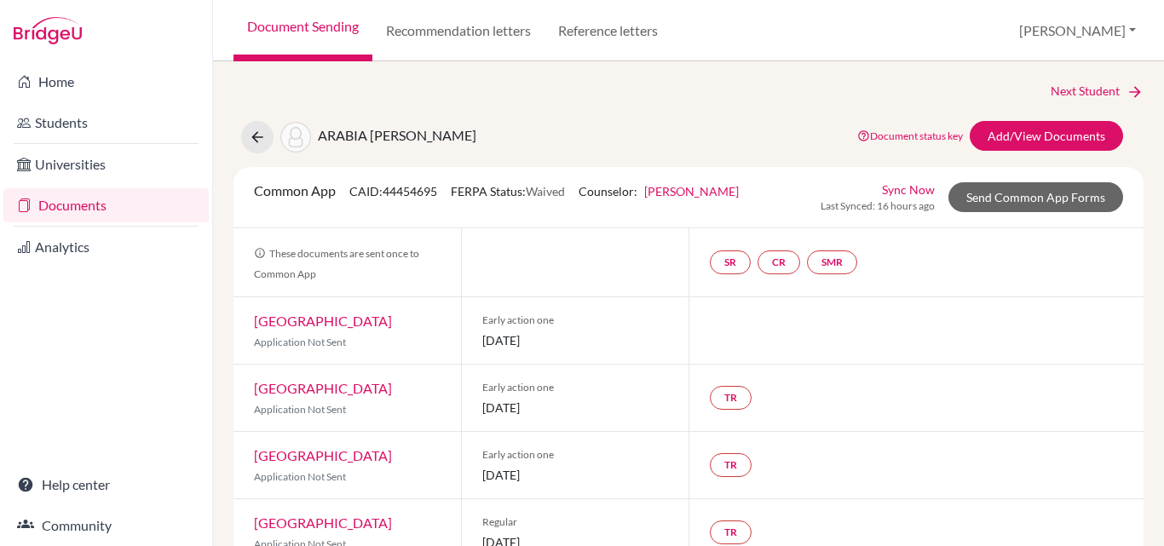
scroll to position [25, 0]
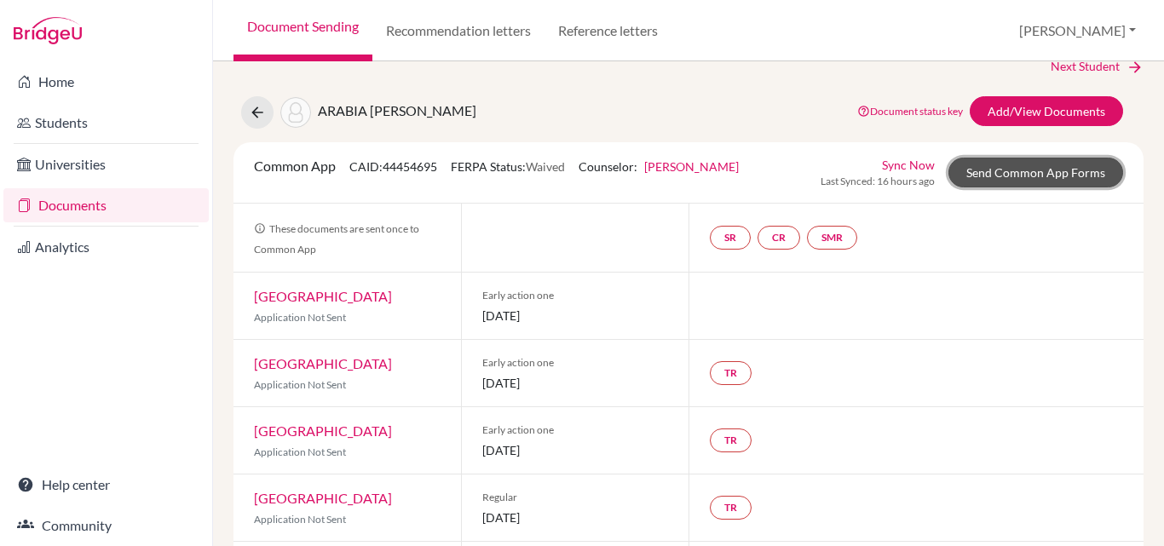
click at [1011, 171] on link "Send Common App Forms" at bounding box center [1036, 173] width 175 height 30
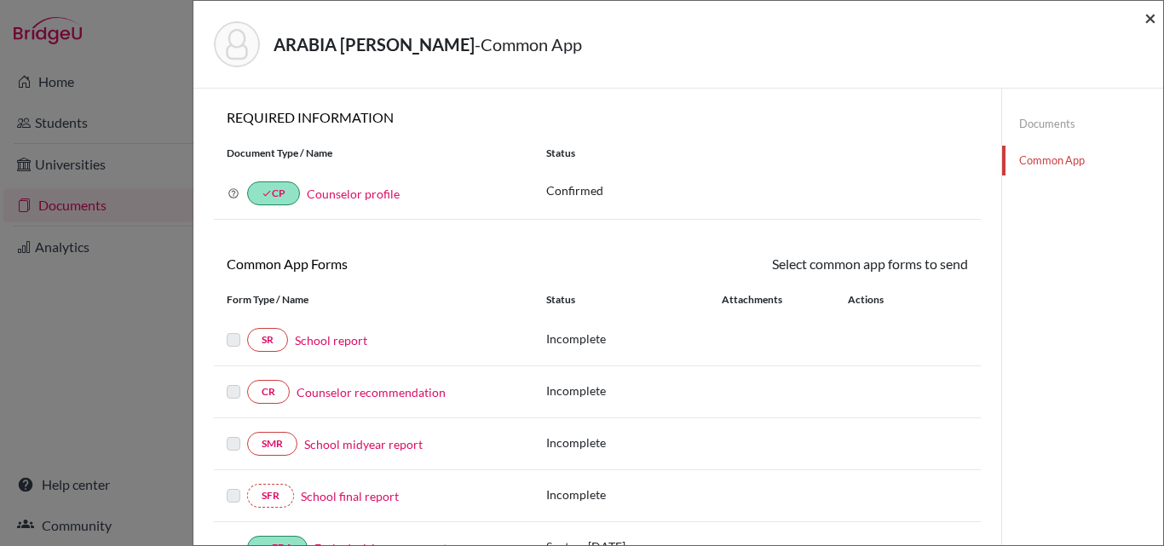
click at [1146, 14] on span "×" at bounding box center [1151, 17] width 12 height 25
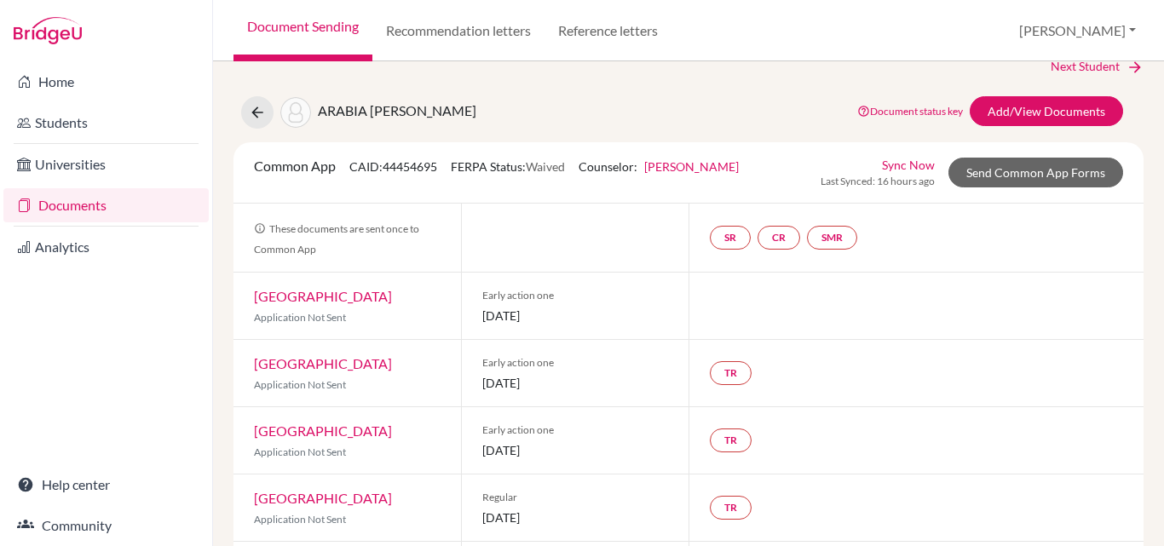
click at [76, 200] on link "Documents" at bounding box center [105, 205] width 205 height 34
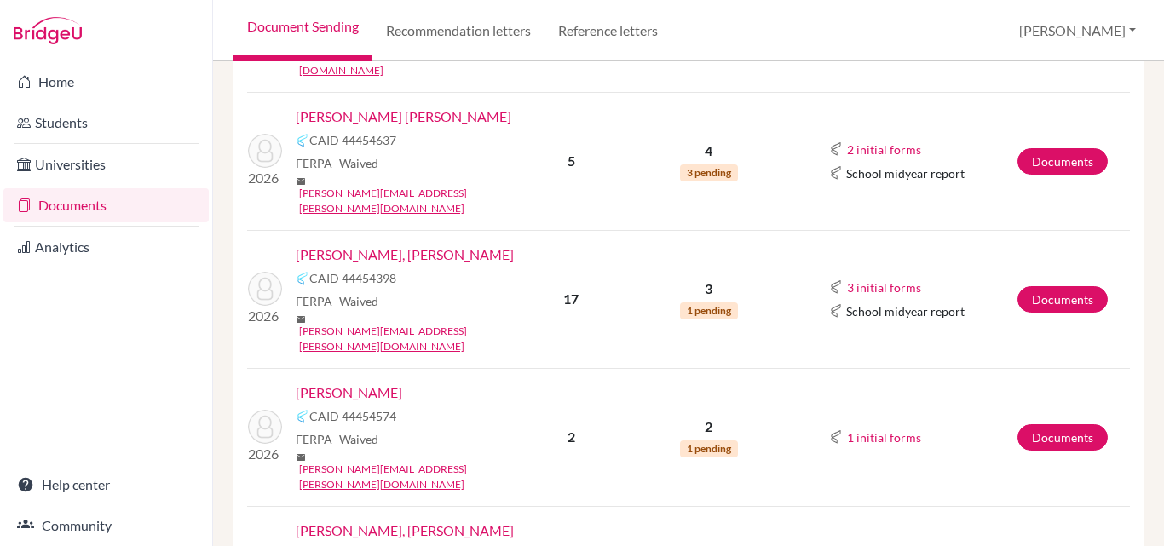
scroll to position [498, 0]
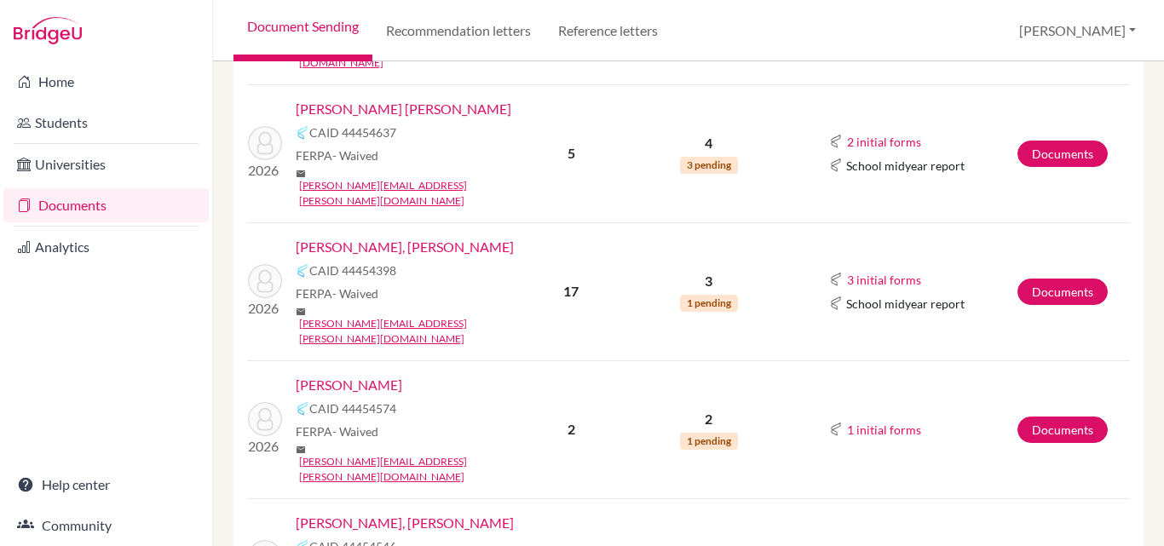
click at [425, 513] on link "[PERSON_NAME], [PERSON_NAME]" at bounding box center [405, 523] width 218 height 20
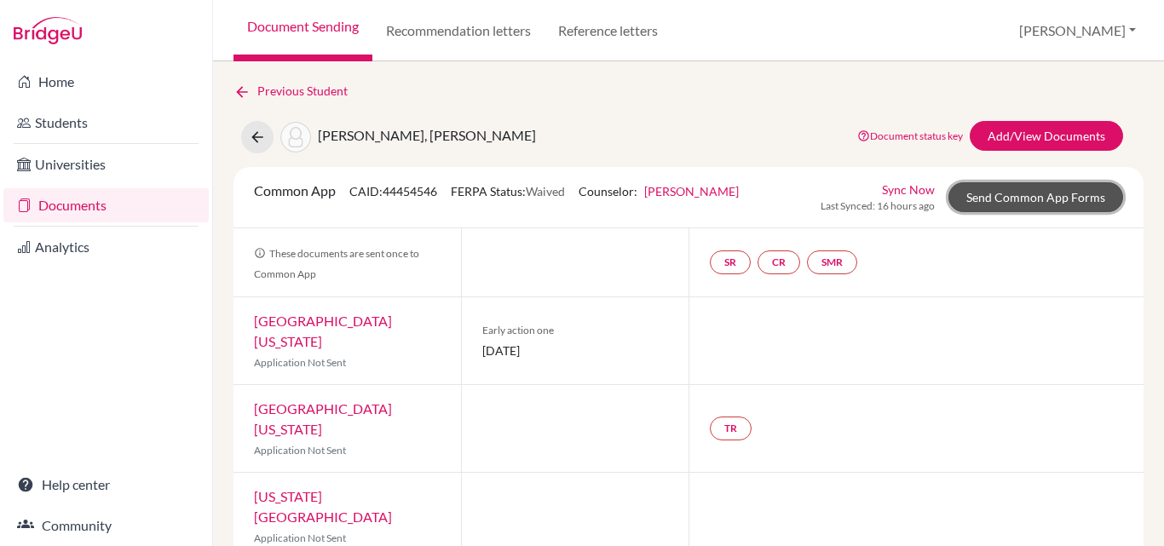
click at [1045, 203] on link "Send Common App Forms" at bounding box center [1036, 197] width 175 height 30
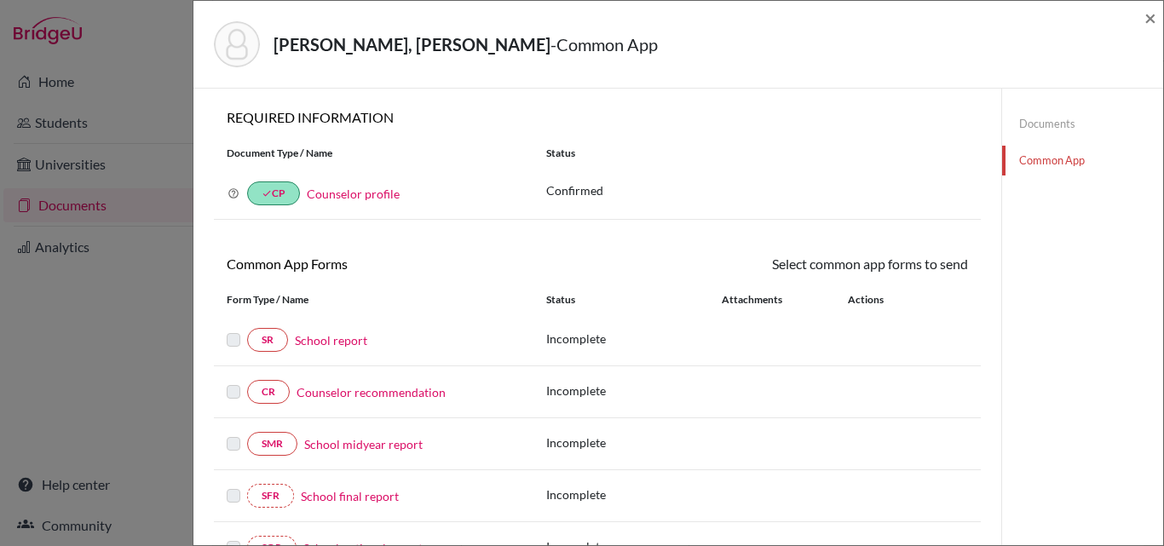
click at [336, 342] on link "School report" at bounding box center [331, 341] width 72 height 18
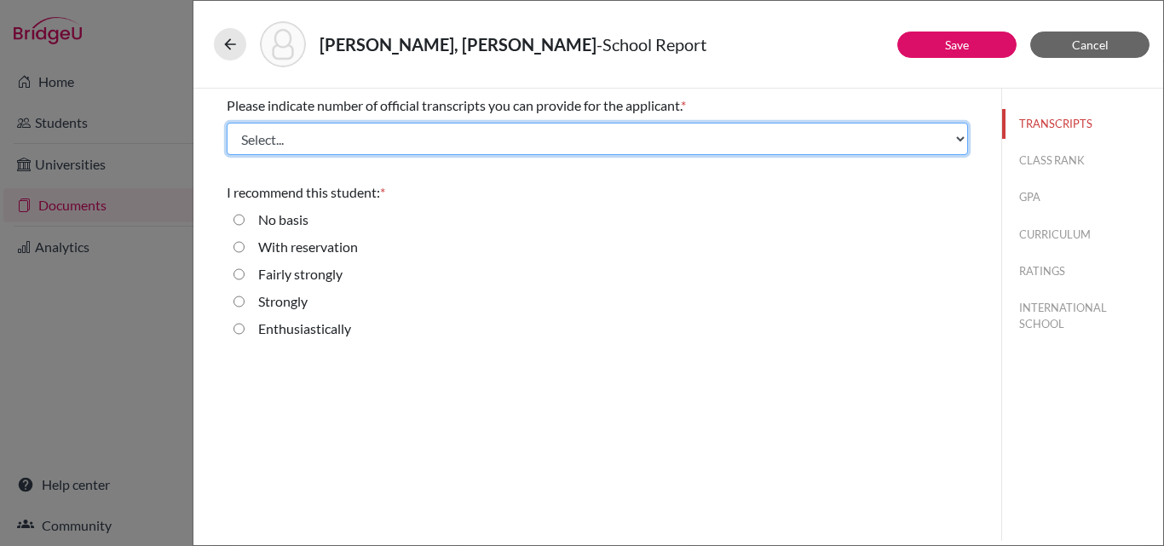
click at [363, 136] on select "Select... 1 2 3 4" at bounding box center [597, 139] width 741 height 32
select select "1"
click at [227, 123] on select "Select... 1 2 3 4" at bounding box center [597, 139] width 741 height 32
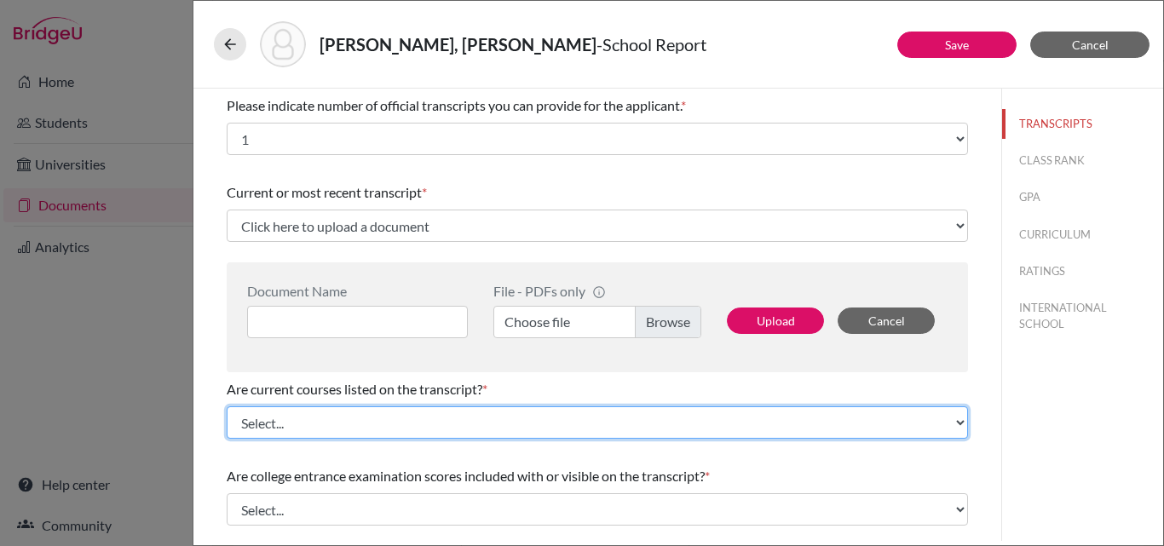
click at [282, 414] on select "Select... Yes No" at bounding box center [597, 423] width 741 height 32
select select "0"
click at [227, 407] on select "Select... Yes No" at bounding box center [597, 423] width 741 height 32
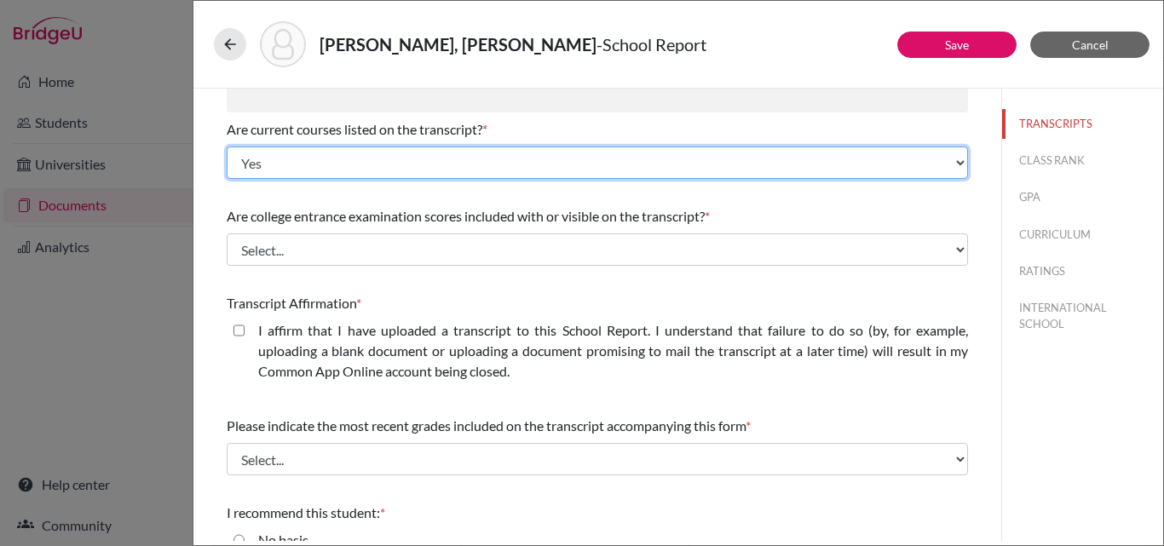
scroll to position [261, 0]
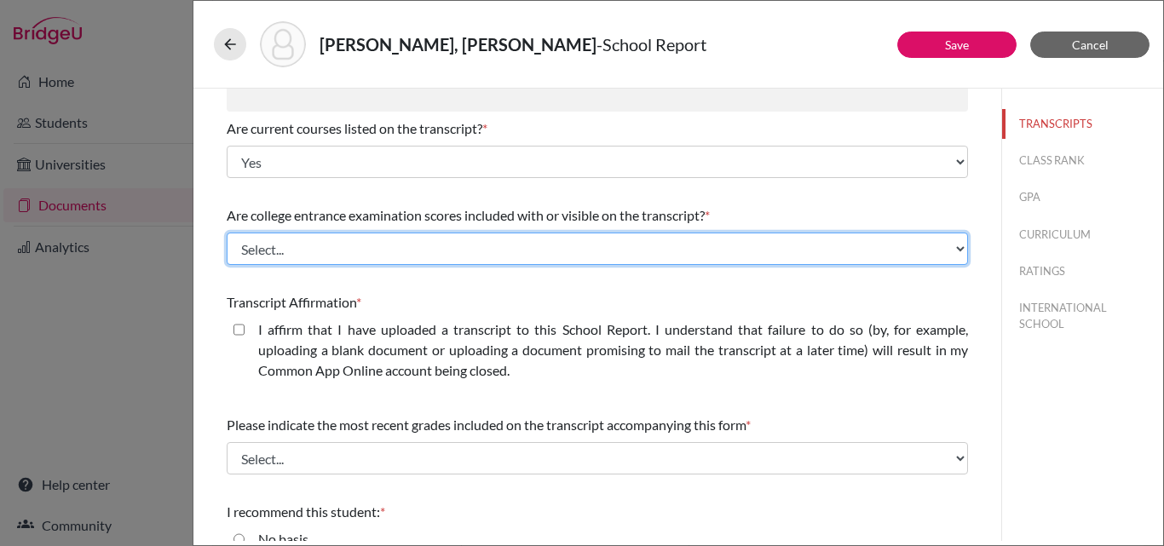
click at [393, 246] on select "Select... Yes No" at bounding box center [597, 249] width 741 height 32
select select "1"
click at [227, 233] on select "Select... Yes No" at bounding box center [597, 249] width 741 height 32
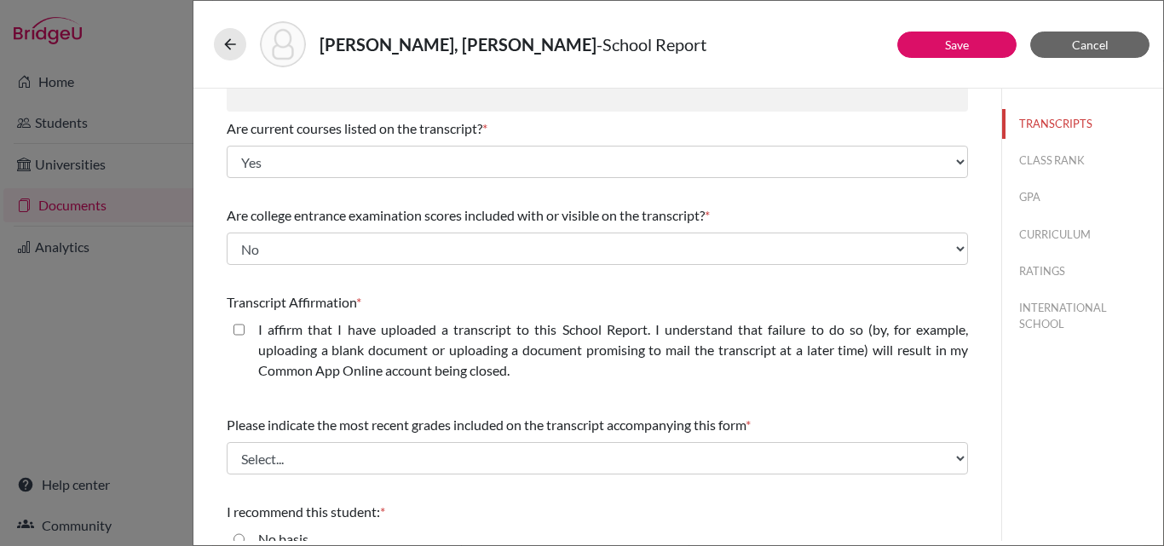
click at [239, 327] on closed\ "I affirm that I have uploaded a transcript to this School Report. I understand …" at bounding box center [239, 330] width 11 height 20
checkbox closed\ "true"
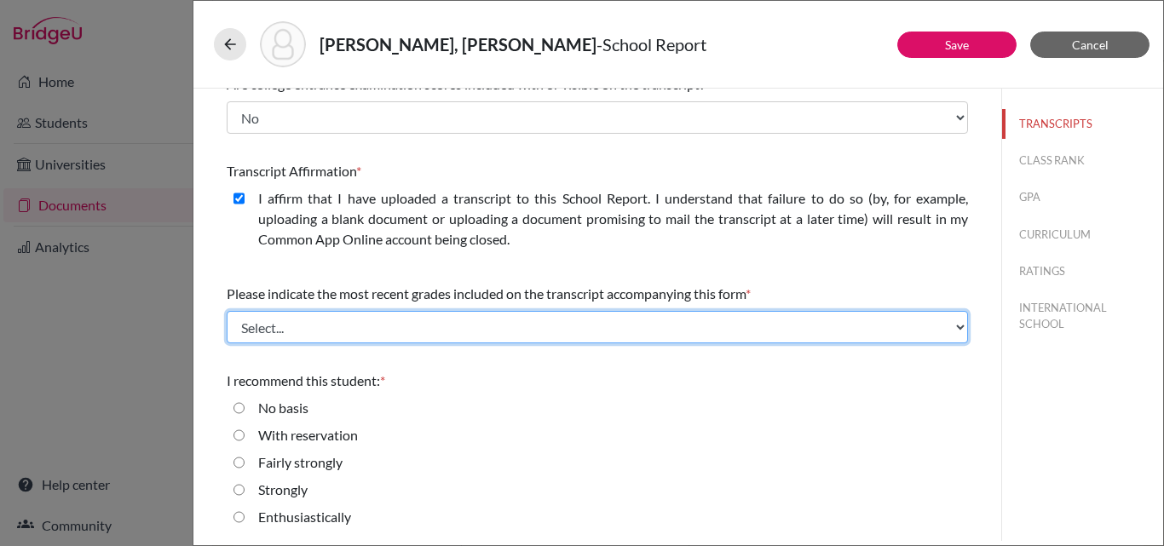
click at [390, 326] on select "Select... Final junior year grades 1st Quarter senior year grades 2nd Quarter/1…" at bounding box center [597, 327] width 741 height 32
select select "0"
click at [227, 311] on select "Select... Final junior year grades 1st Quarter senior year grades 2nd Quarter/1…" at bounding box center [597, 327] width 741 height 32
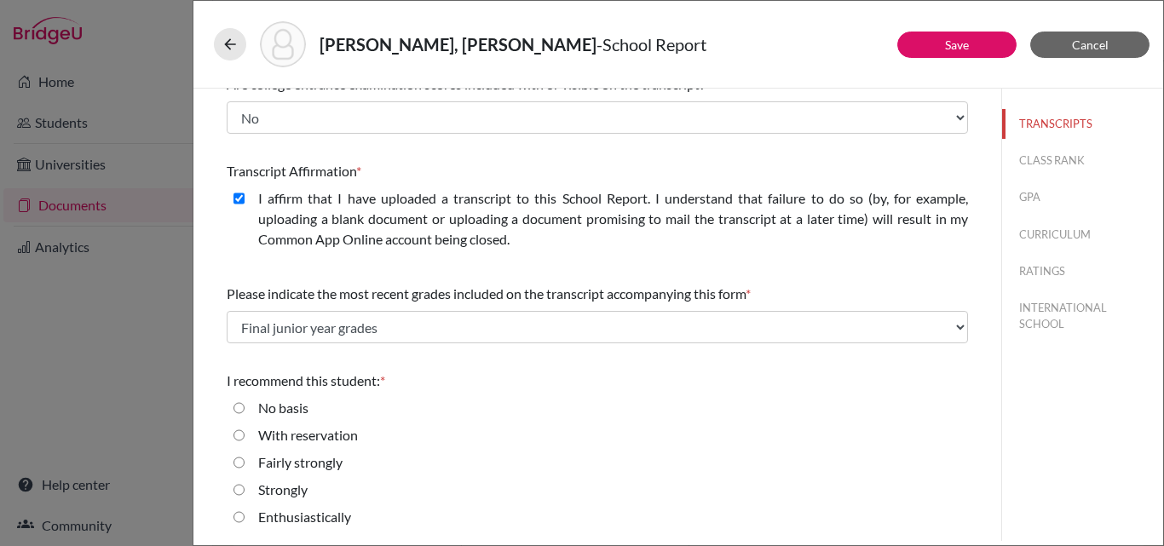
click at [239, 518] on input "Enthusiastically" at bounding box center [239, 517] width 11 height 20
radio input "true"
click at [1053, 154] on button "CLASS RANK" at bounding box center [1082, 161] width 161 height 30
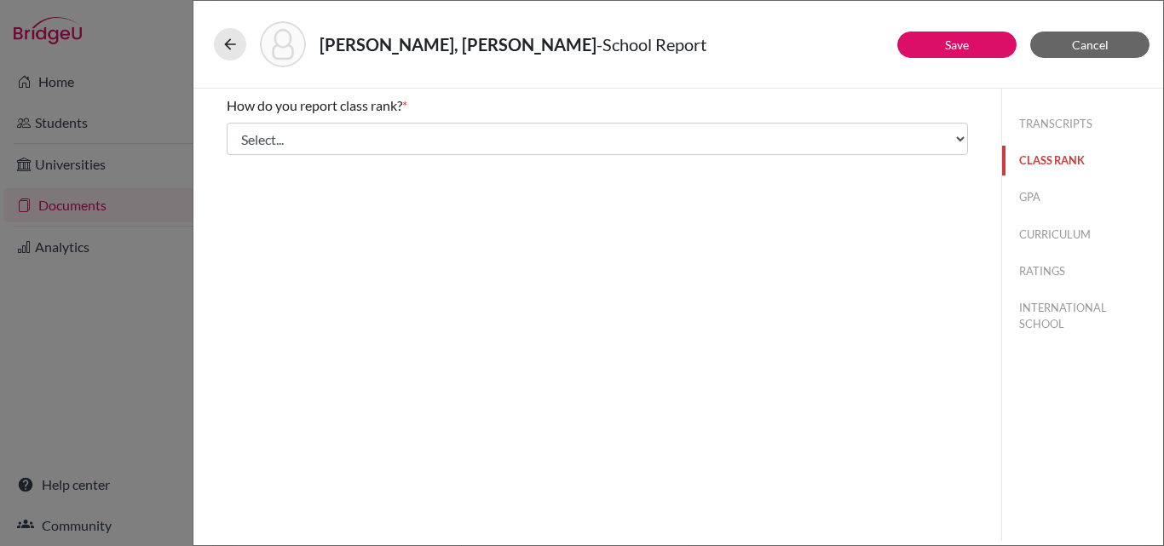
scroll to position [0, 0]
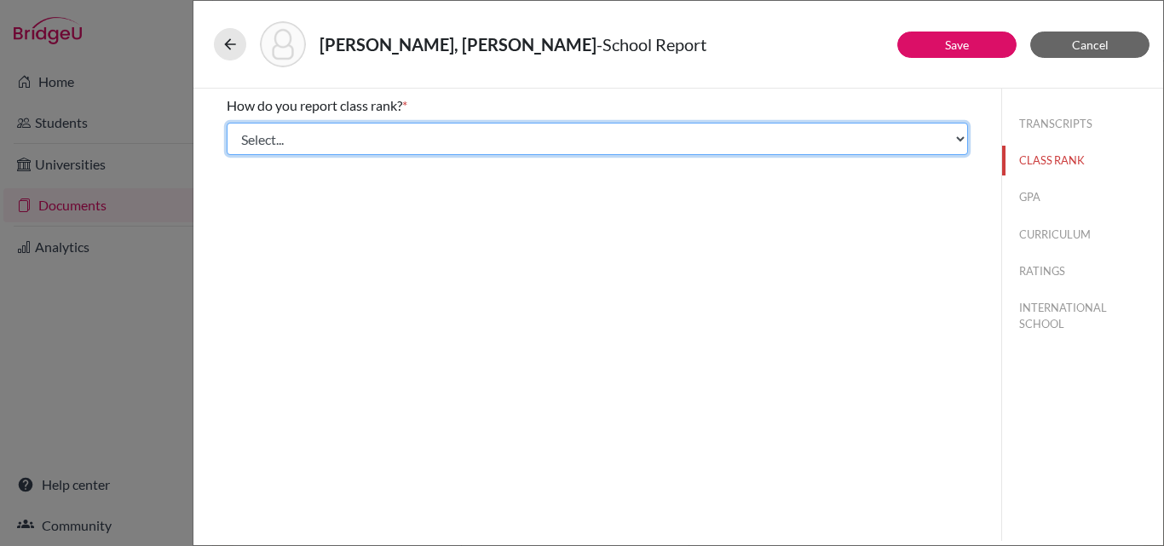
click at [758, 148] on select "Select... Exact Decile Quintile Quartile None" at bounding box center [597, 139] width 741 height 32
select select "1"
click at [227, 123] on select "Select... Exact Decile Quintile Quartile None" at bounding box center [597, 139] width 741 height 32
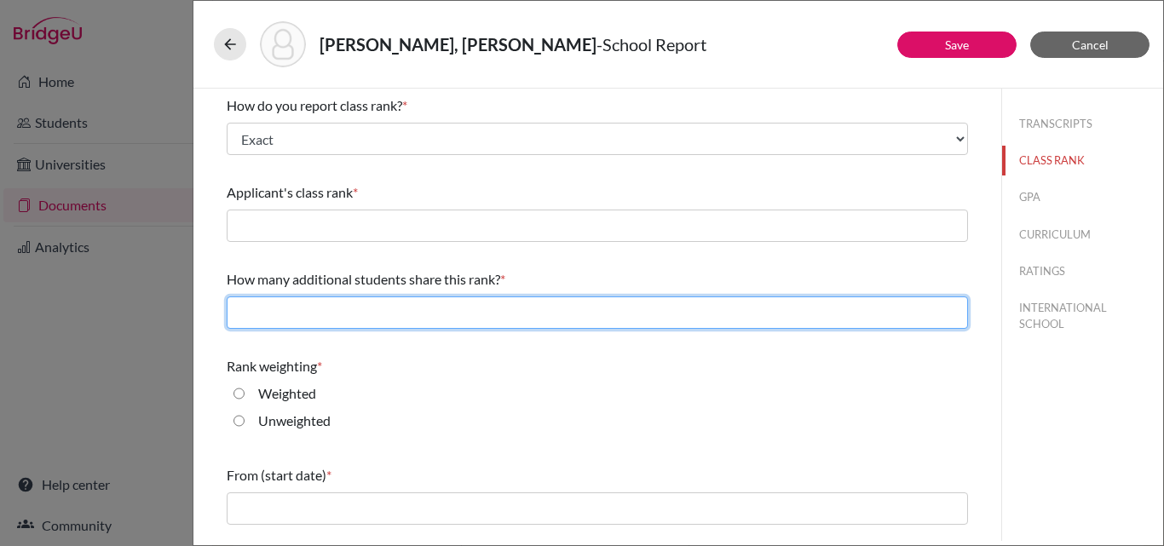
click at [437, 308] on input "text" at bounding box center [597, 313] width 741 height 32
type input "0"
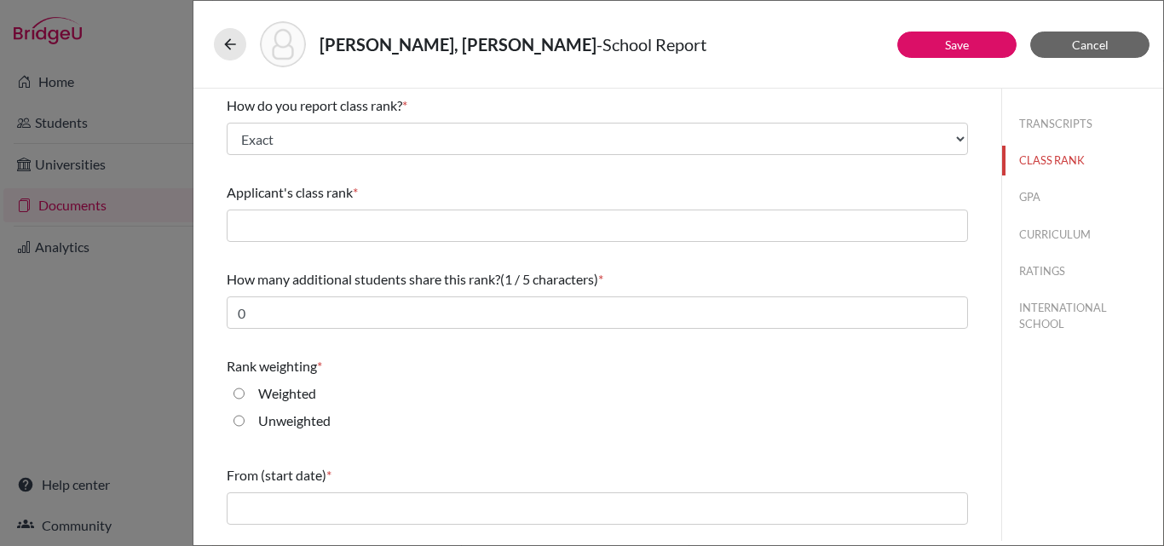
click at [280, 419] on label "Unweighted" at bounding box center [294, 421] width 72 height 20
click at [245, 419] on input "Unweighted" at bounding box center [239, 421] width 11 height 20
radio input "true"
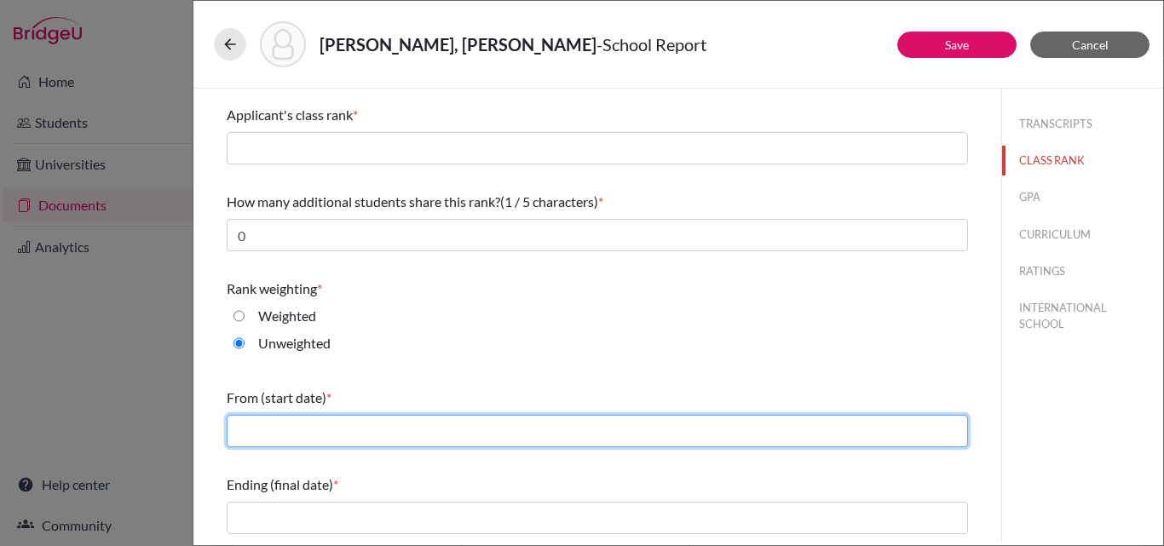
click at [285, 435] on input "text" at bounding box center [597, 431] width 741 height 32
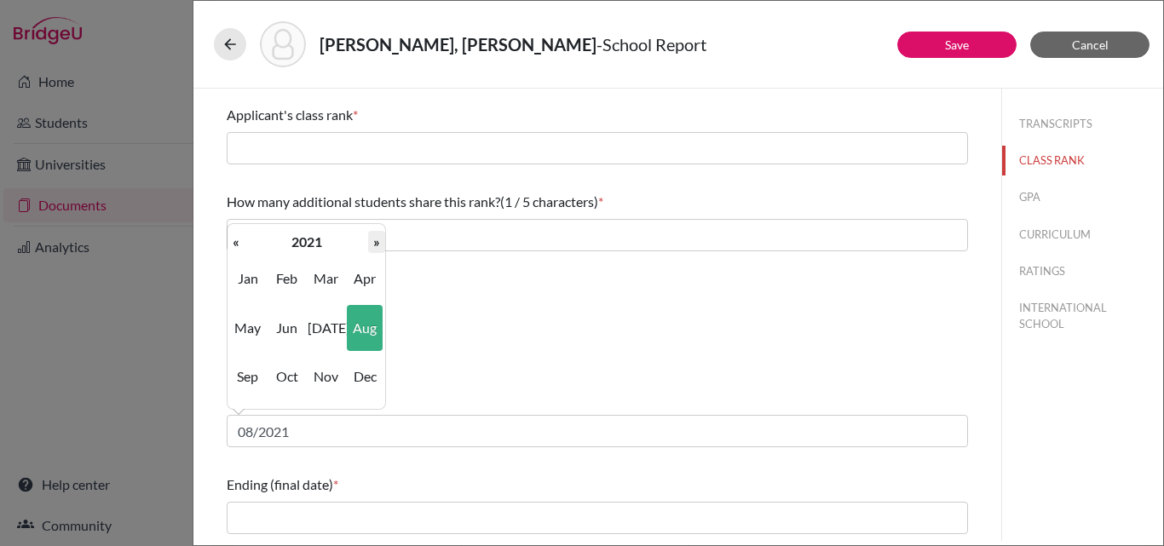
click at [373, 242] on th "»" at bounding box center [376, 242] width 17 height 22
click at [374, 245] on th "»" at bounding box center [376, 242] width 17 height 22
click at [360, 326] on span "Aug" at bounding box center [365, 328] width 36 height 46
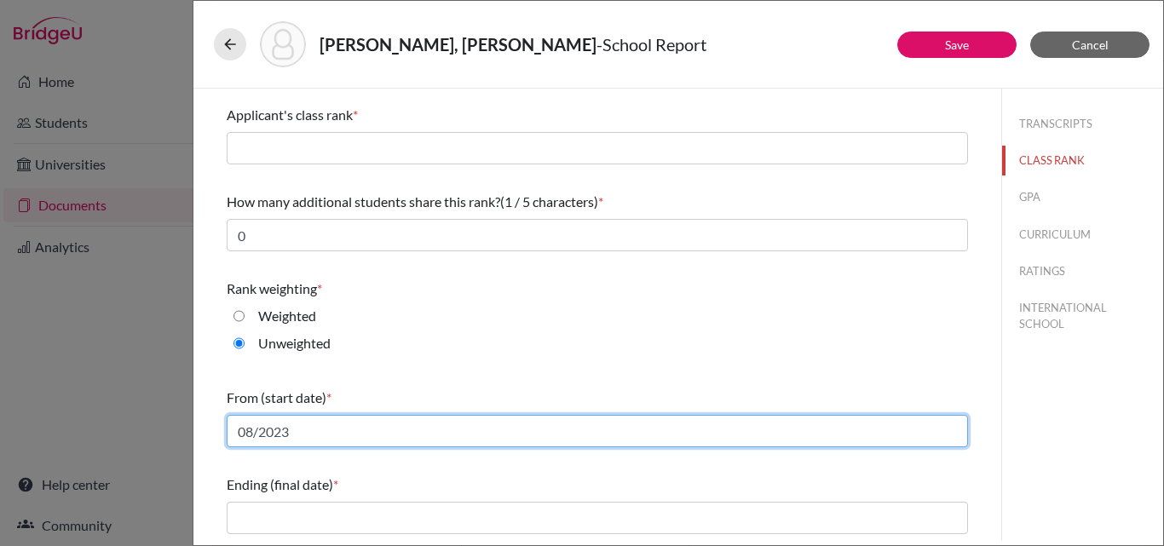
click at [300, 435] on input "08/2023" at bounding box center [597, 431] width 741 height 32
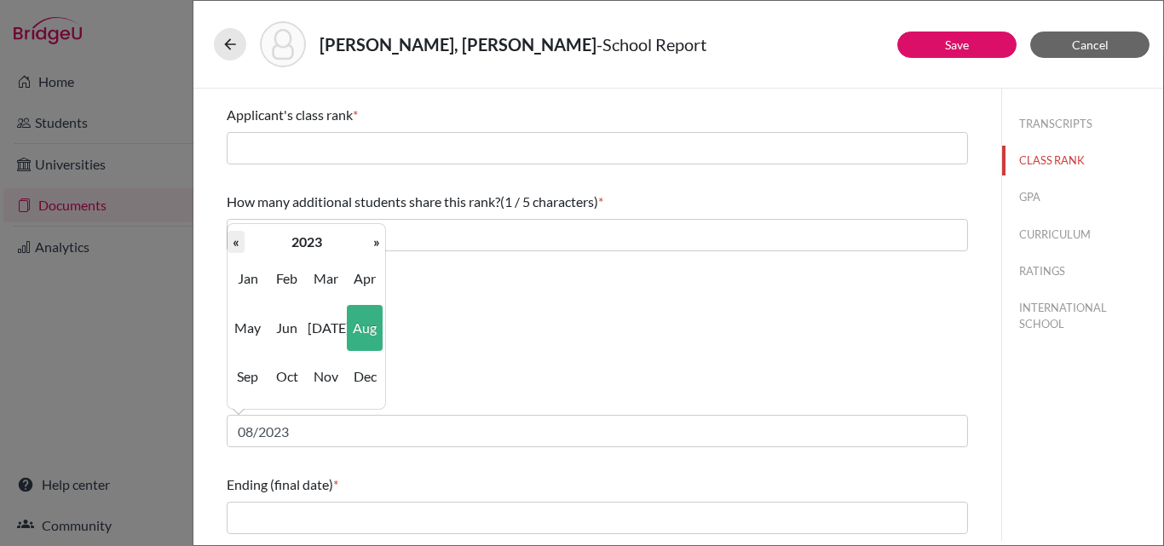
click at [238, 236] on th "«" at bounding box center [236, 242] width 17 height 22
click at [290, 245] on th "2022" at bounding box center [307, 242] width 124 height 22
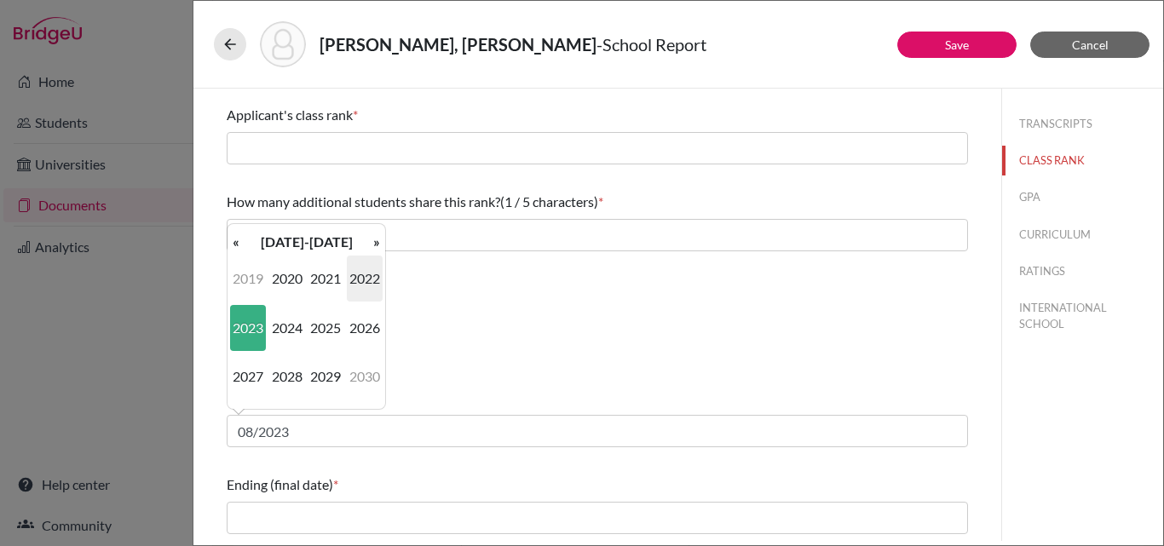
click at [369, 276] on span "2022" at bounding box center [365, 279] width 36 height 46
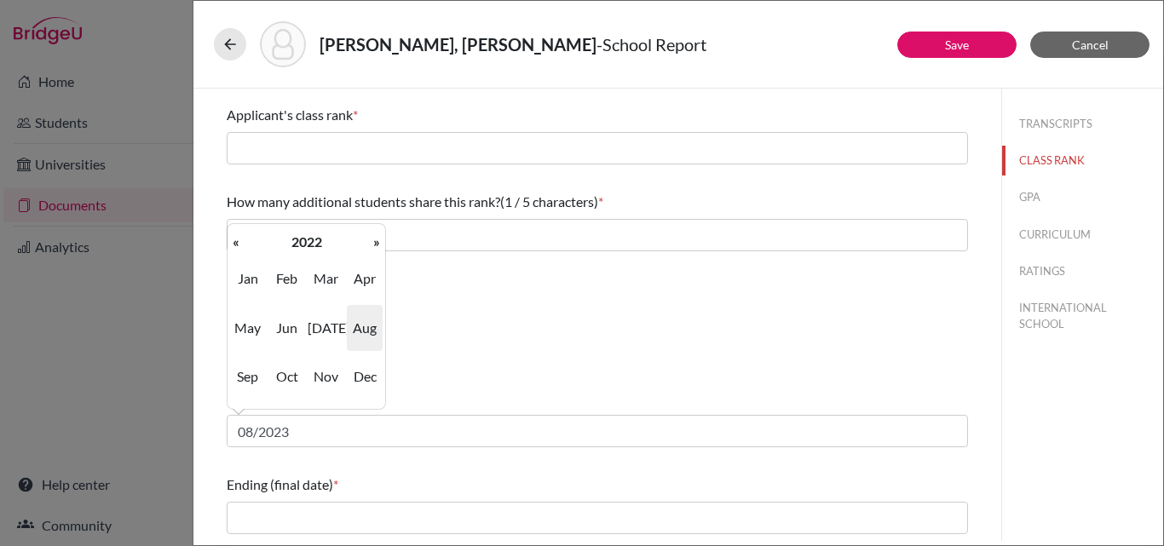
click at [369, 276] on span "Apr" at bounding box center [365, 279] width 36 height 46
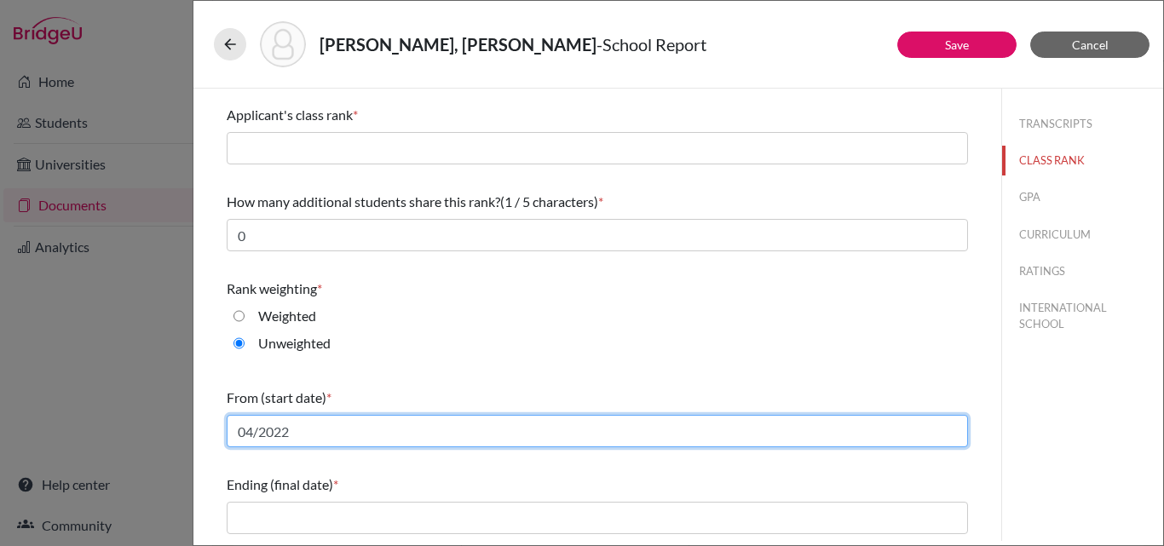
click at [258, 426] on input "04/2022" at bounding box center [597, 431] width 741 height 32
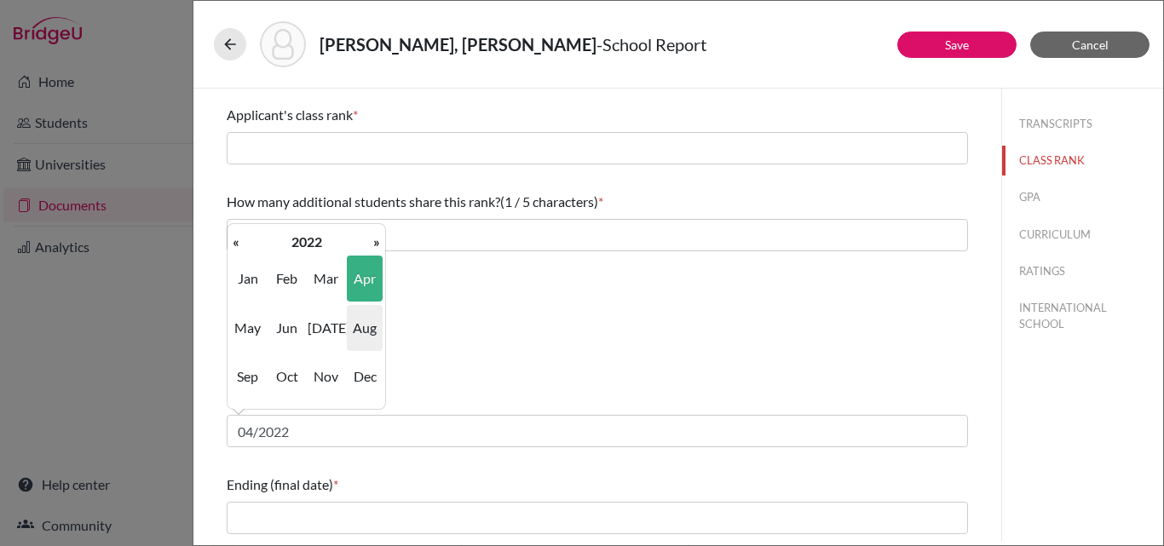
click at [366, 326] on span "Aug" at bounding box center [365, 328] width 36 height 46
type input "08/2022"
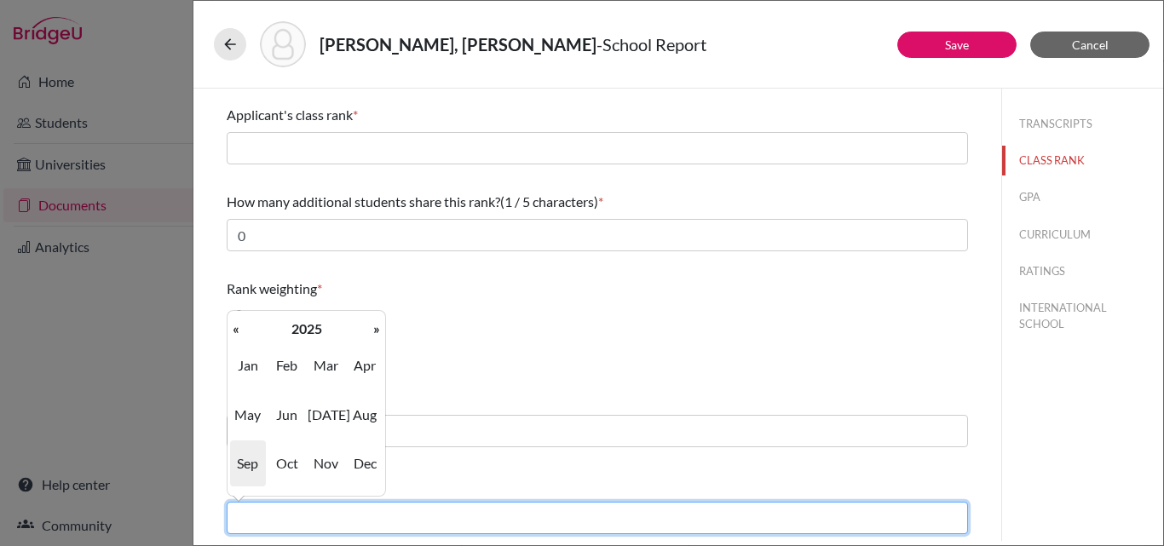
click at [285, 521] on input "text" at bounding box center [597, 518] width 741 height 32
type input "06/2025"
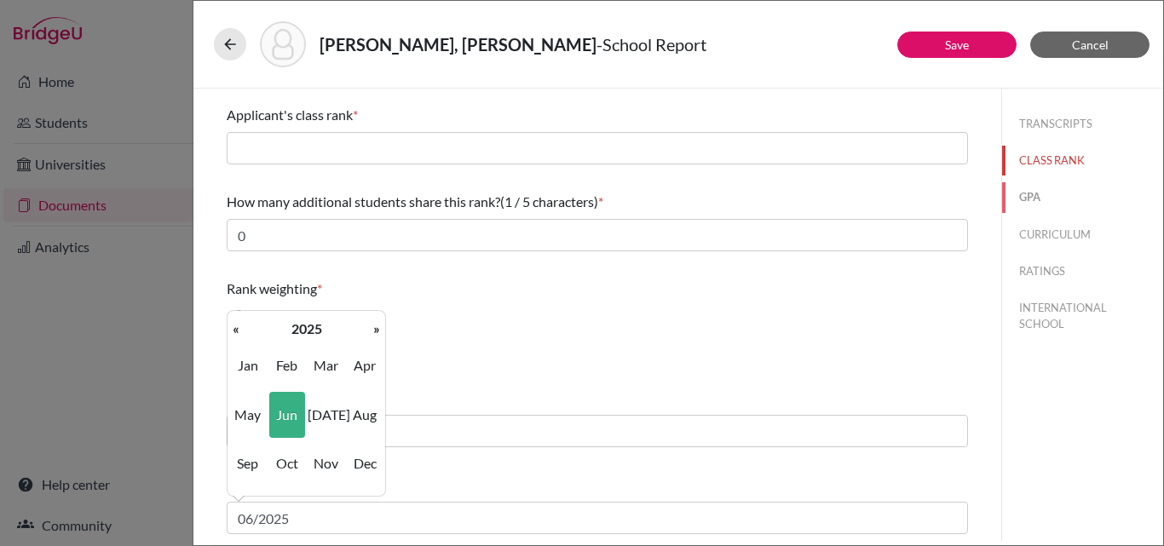
click at [1013, 195] on button "GPA" at bounding box center [1082, 197] width 161 height 30
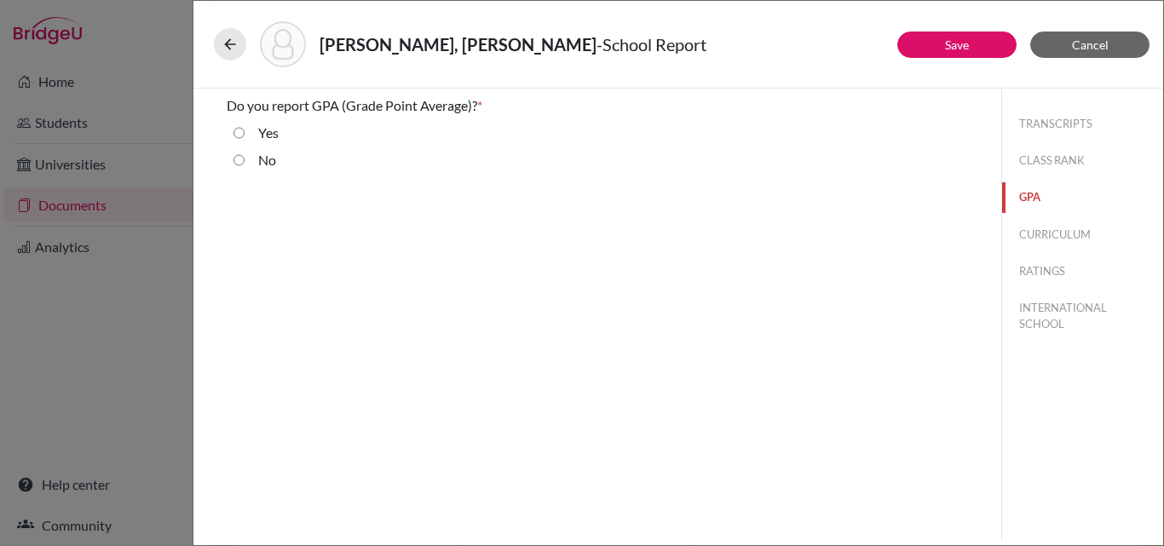
scroll to position [0, 0]
click at [241, 130] on input "Yes" at bounding box center [239, 133] width 11 height 20
radio input "true"
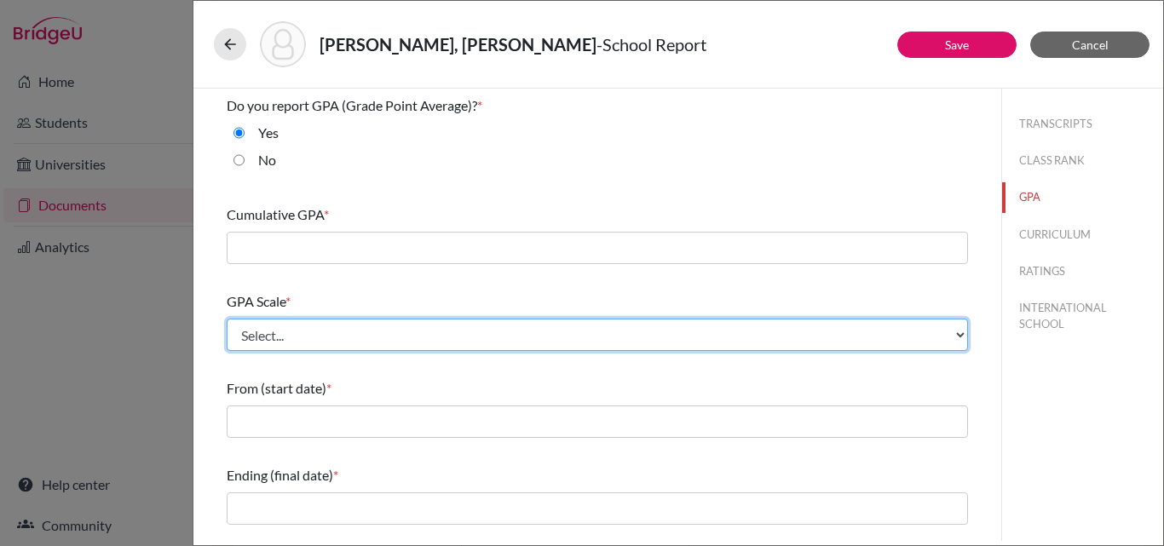
click at [275, 334] on select "Select... 4 5 6 7 8 9 10 11 12 13 14 15 16 17 18 19 20 100" at bounding box center [597, 335] width 741 height 32
select select "4"
click at [227, 319] on select "Select... 4 5 6 7 8 9 10 11 12 13 14 15 16 17 18 19 20 100" at bounding box center [597, 335] width 741 height 32
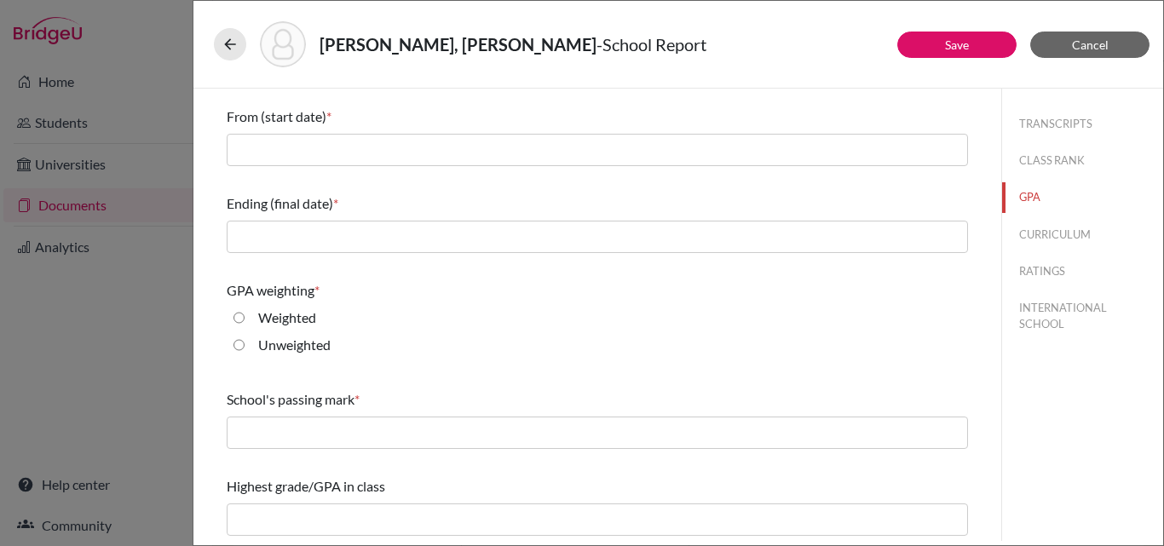
scroll to position [274, 0]
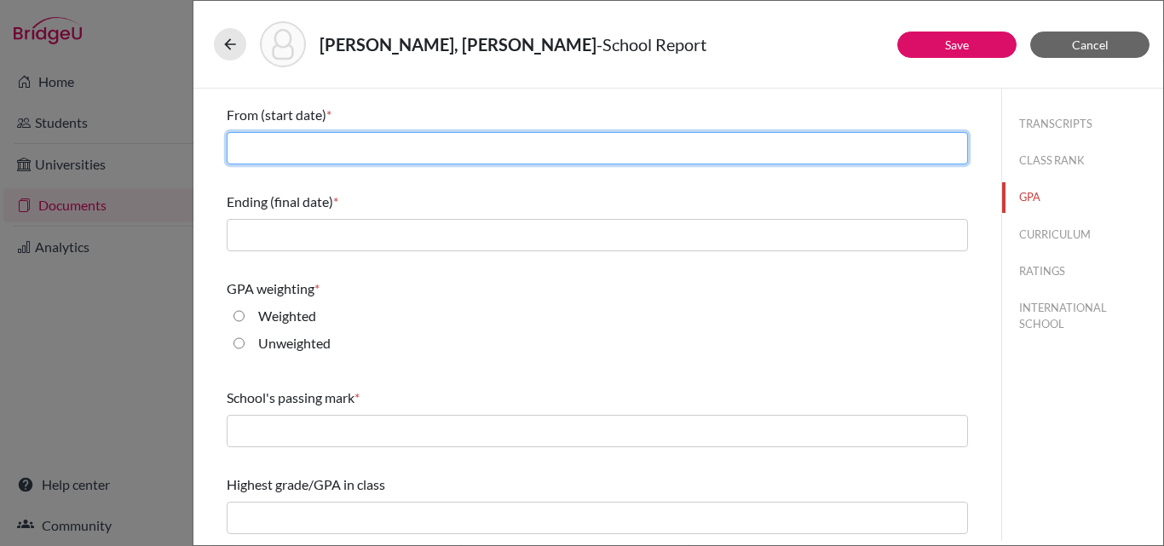
click at [357, 144] on input "text" at bounding box center [597, 148] width 741 height 32
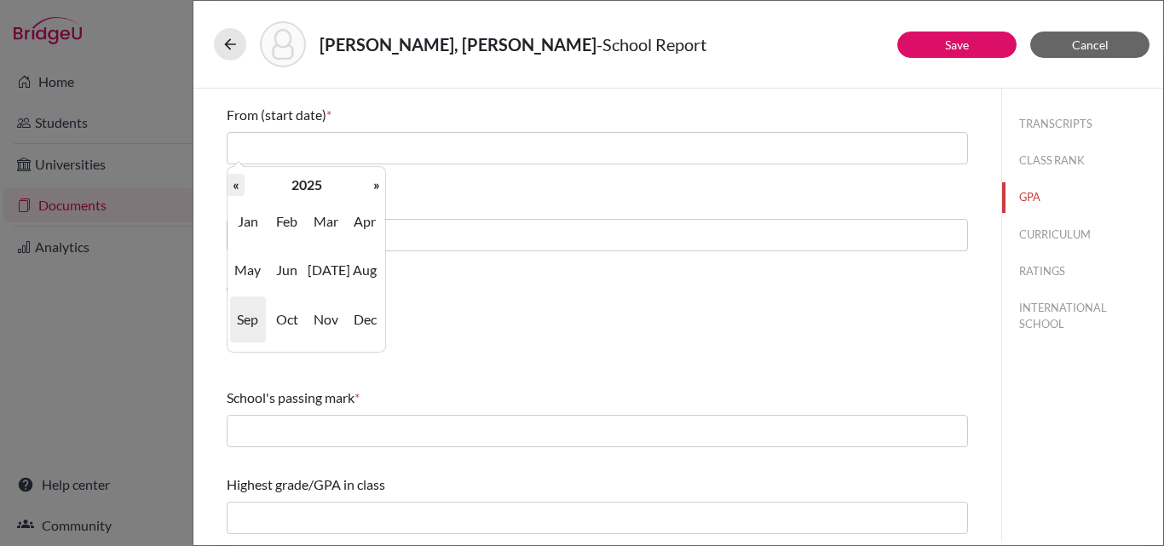
click at [234, 184] on th "«" at bounding box center [236, 185] width 17 height 22
click at [367, 271] on span "Aug" at bounding box center [365, 270] width 36 height 46
type input "08/2022"
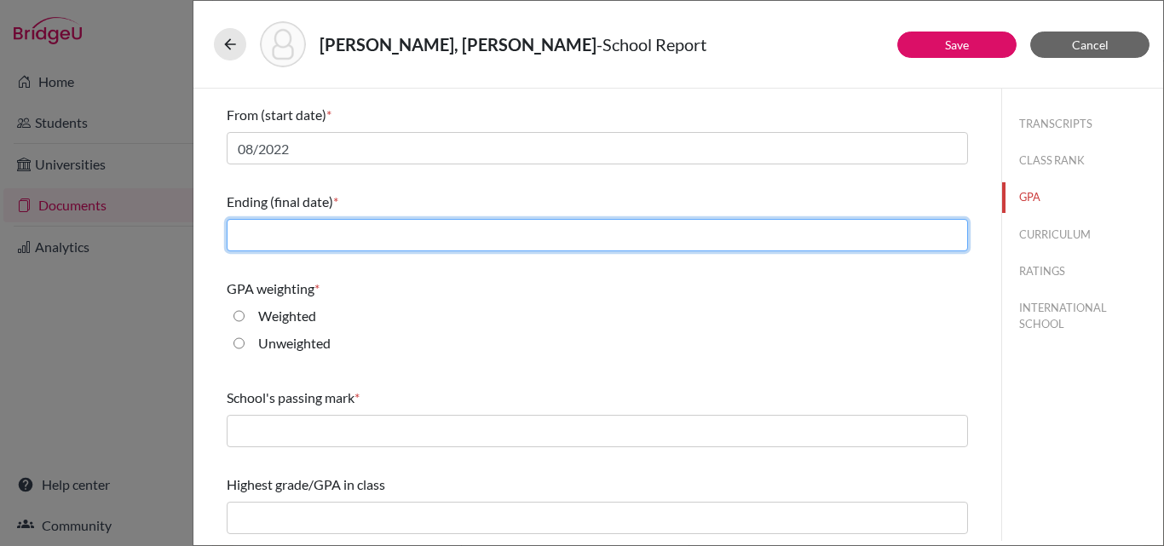
click at [307, 233] on input "text" at bounding box center [597, 235] width 741 height 32
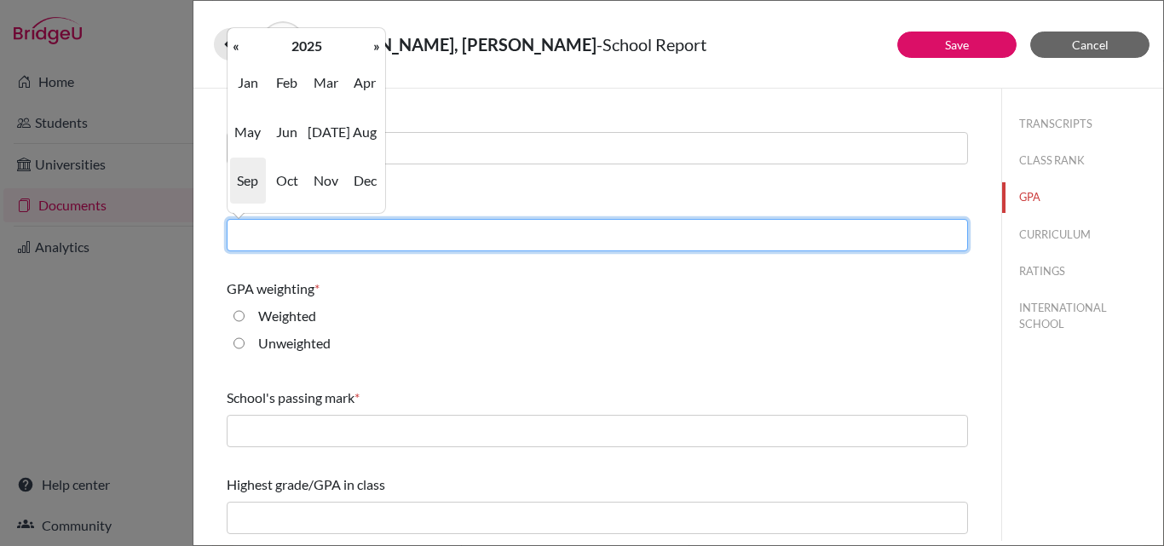
type input "06/2025"
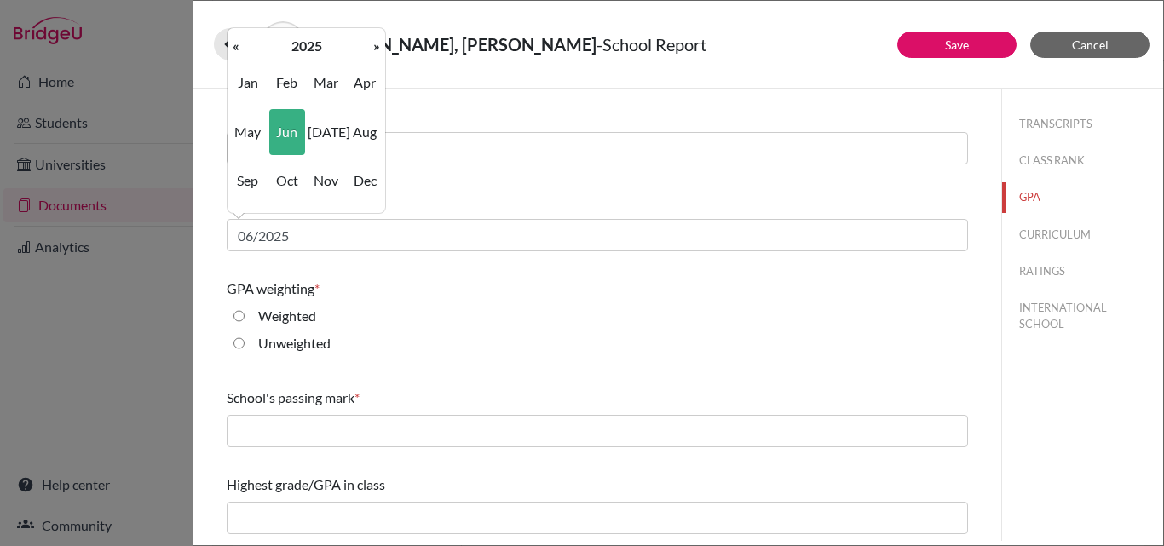
click at [235, 337] on input "Unweighted" at bounding box center [239, 343] width 11 height 20
radio input "true"
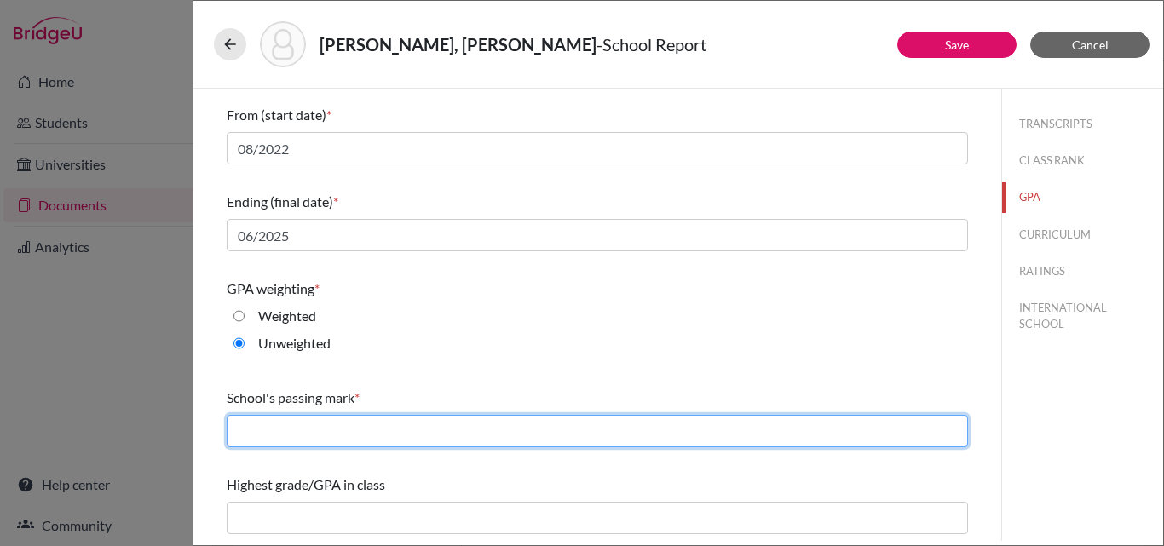
click at [308, 430] on input "text" at bounding box center [597, 431] width 741 height 32
type input "2.00"
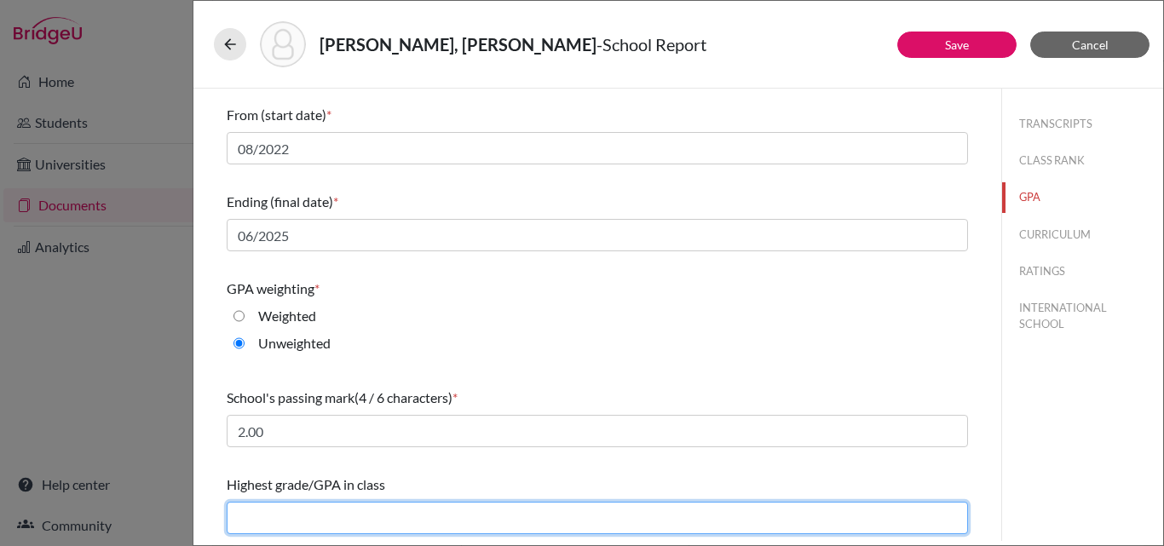
click at [324, 505] on input "text" at bounding box center [597, 518] width 741 height 32
type input "3.84"
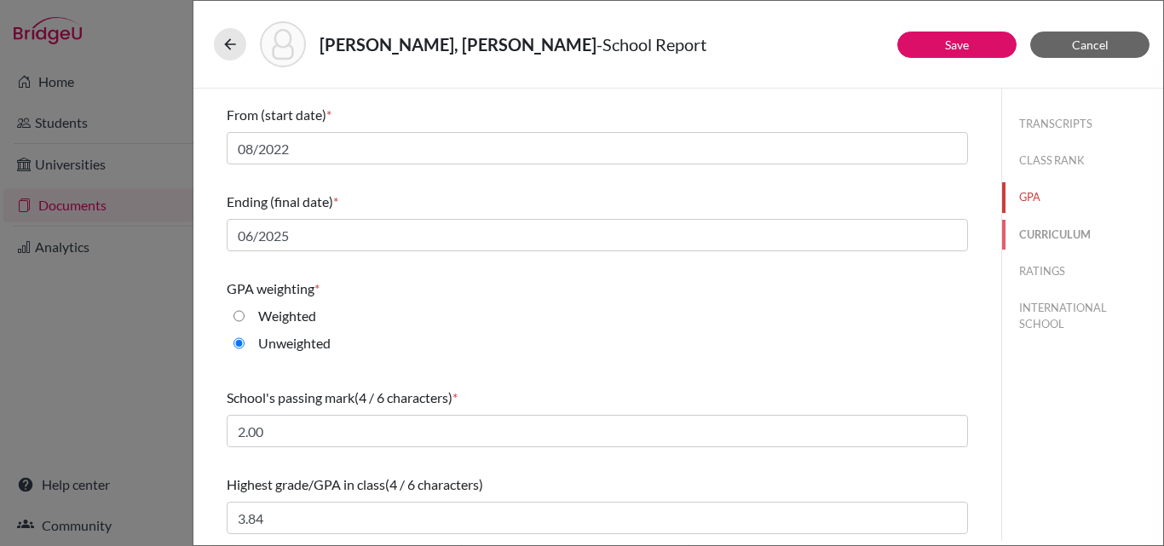
click at [1040, 233] on button "CURRICULUM" at bounding box center [1082, 235] width 161 height 30
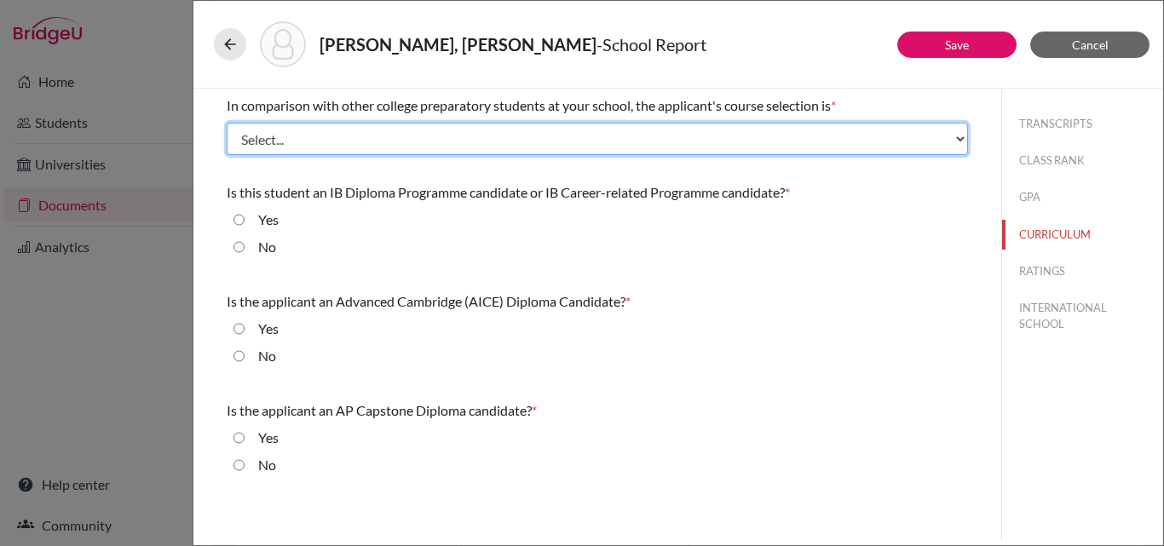
click at [435, 141] on select "Select... Less than demanding Average [PERSON_NAME] Very demanding Most demandi…" at bounding box center [597, 139] width 741 height 32
select select "4"
click at [227, 123] on select "Select... Less than demanding Average [PERSON_NAME] Very demanding Most demandi…" at bounding box center [597, 139] width 741 height 32
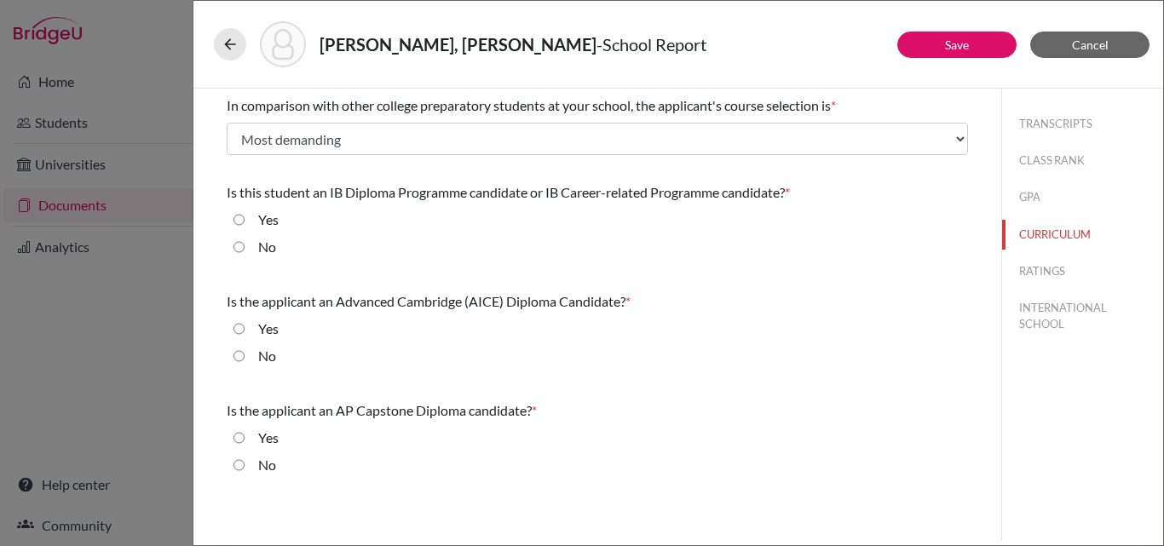
click at [236, 247] on input "No" at bounding box center [239, 247] width 11 height 20
radio input "true"
click at [236, 353] on input "No" at bounding box center [239, 356] width 11 height 20
radio input "true"
click at [236, 459] on input "No" at bounding box center [239, 465] width 11 height 20
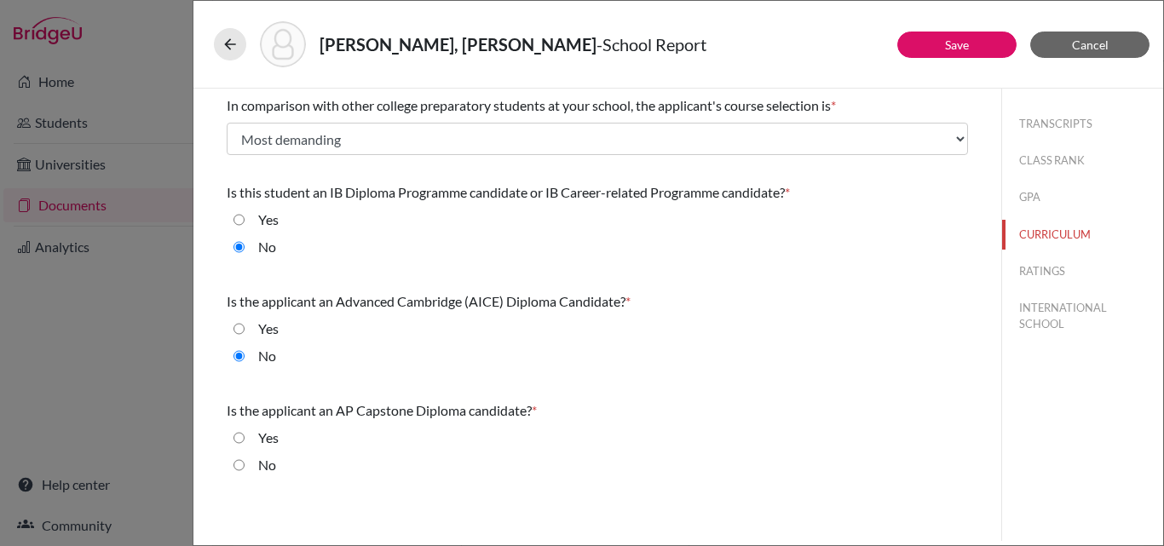
radio input "true"
click at [1047, 309] on button "INTERNATIONAL SCHOOL" at bounding box center [1082, 316] width 161 height 46
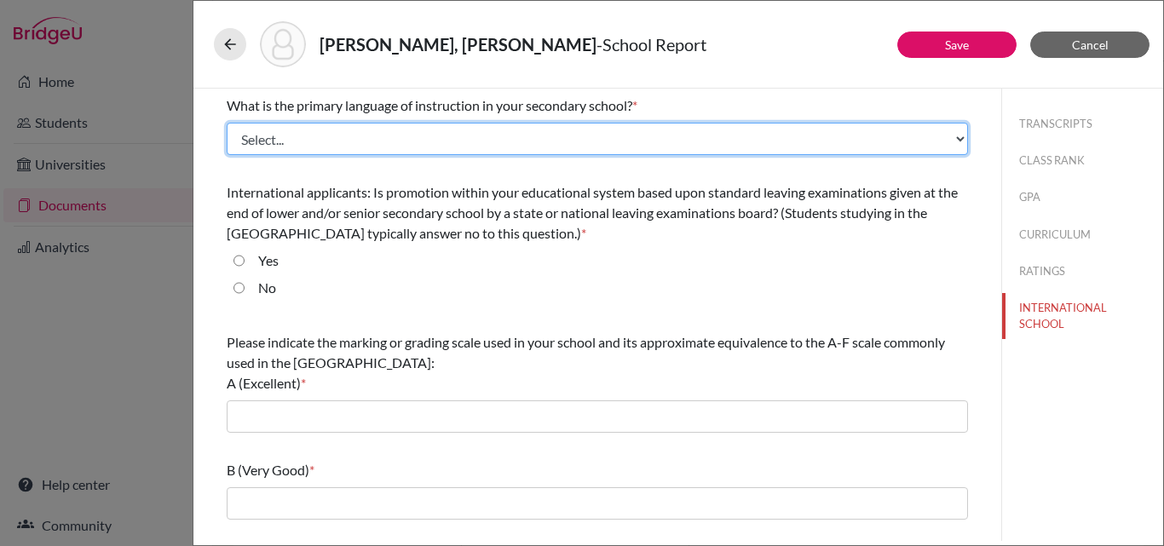
click at [412, 142] on select "Select... Albanian Arabic Armenian Assamese Azerbaijani Belarusian Bengali Bulg…" at bounding box center [597, 139] width 741 height 32
select select "14"
click at [227, 123] on select "Select... Albanian Arabic Armenian Assamese Azerbaijani Belarusian Bengali Bulg…" at bounding box center [597, 139] width 741 height 32
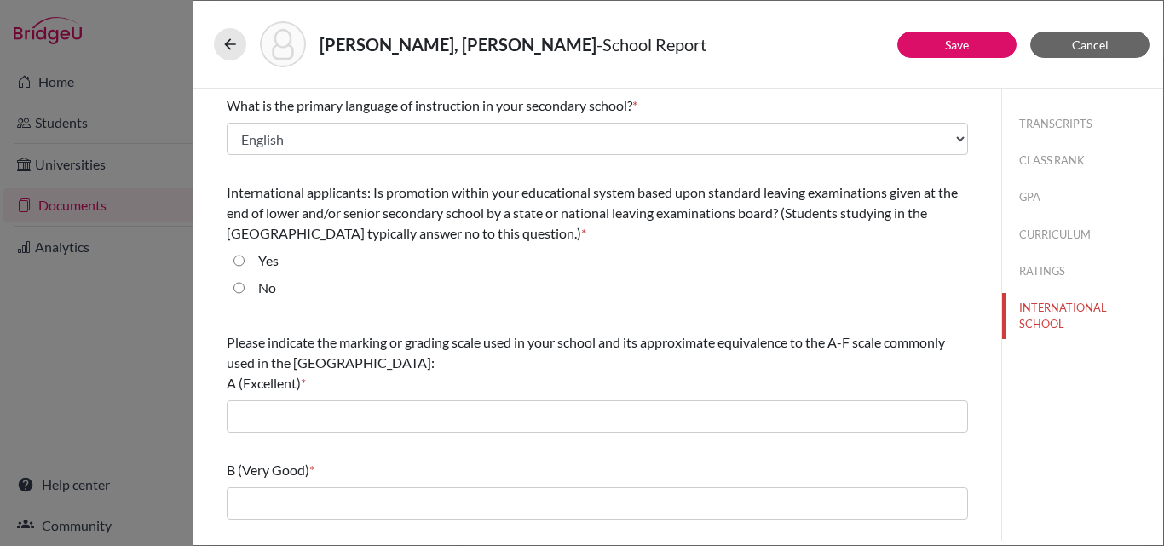
click at [237, 290] on input "No" at bounding box center [239, 288] width 11 height 20
radio input "true"
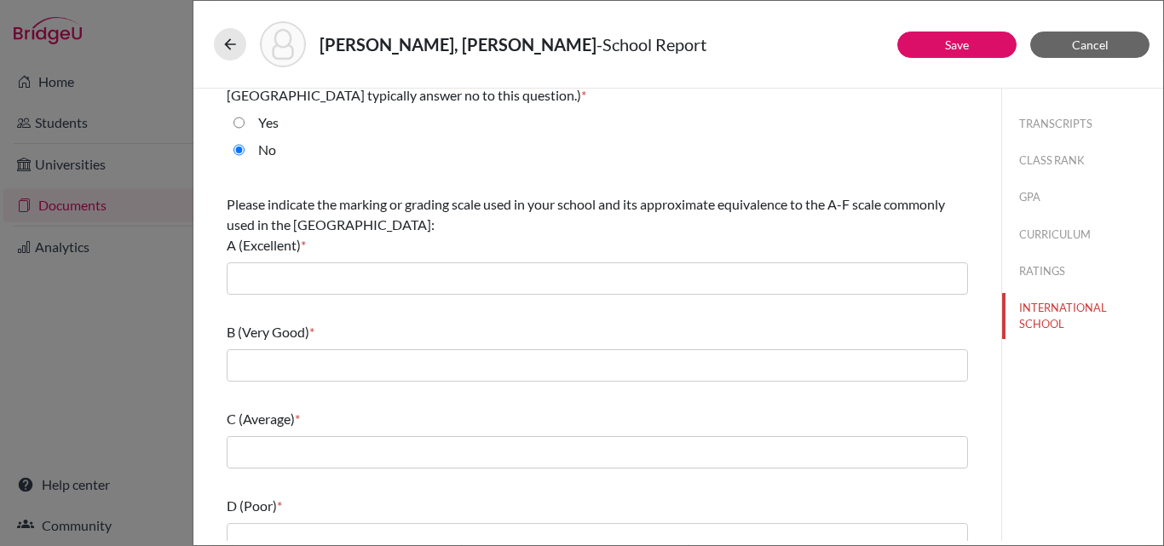
scroll to position [141, 0]
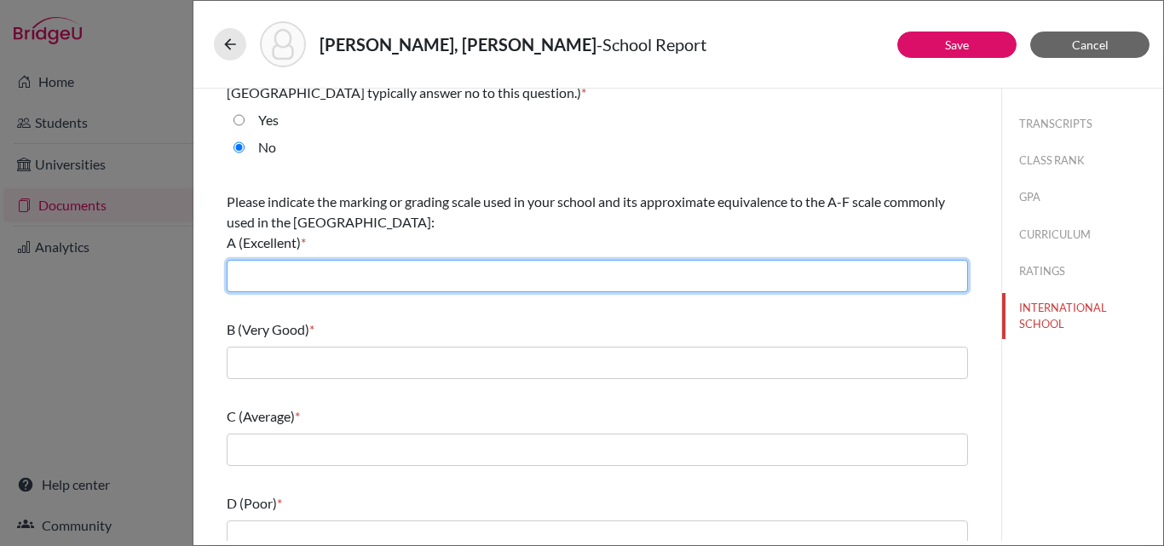
click at [266, 279] on input "text" at bounding box center [597, 276] width 741 height 32
type input "3.7-4.0"
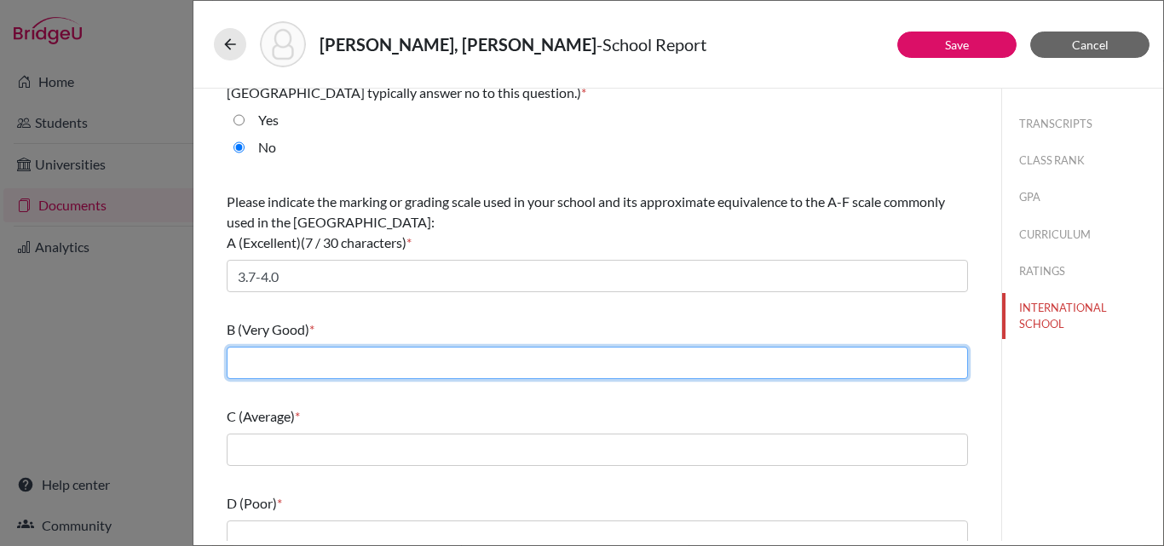
click at [281, 362] on input "text" at bounding box center [597, 363] width 741 height 32
type input "3.0-3.69"
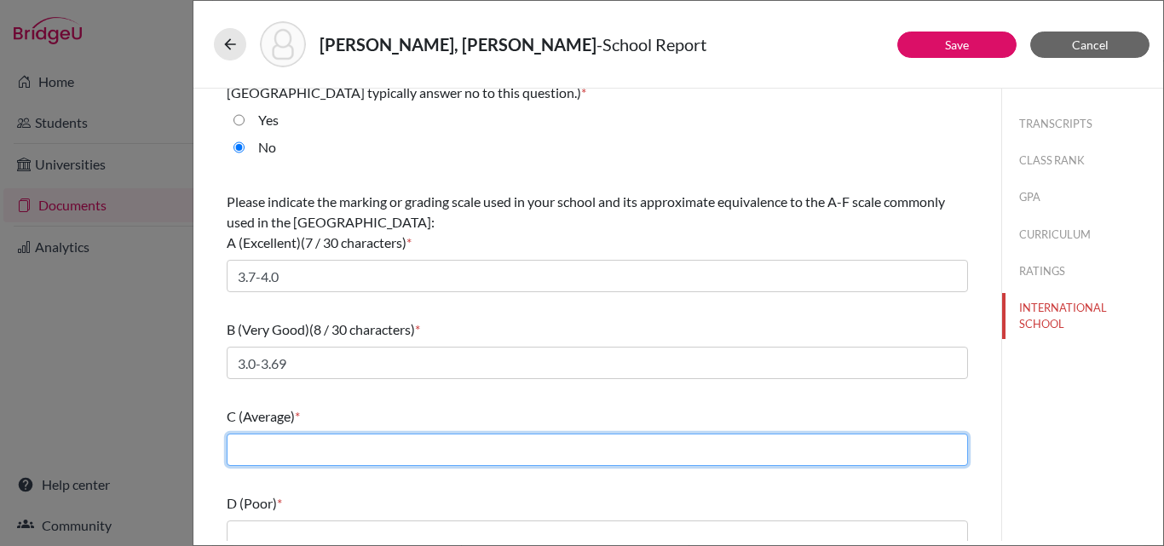
click at [285, 447] on input "text" at bounding box center [597, 450] width 741 height 32
type input "2.4-2.99"
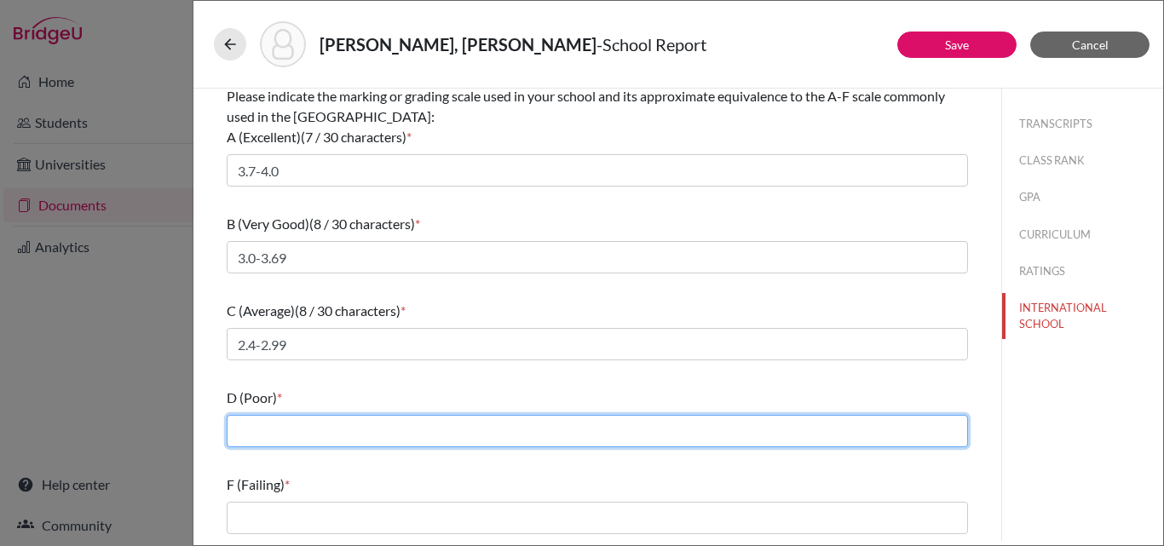
click at [280, 440] on input "text" at bounding box center [597, 431] width 741 height 32
type input "2,0-2.39"
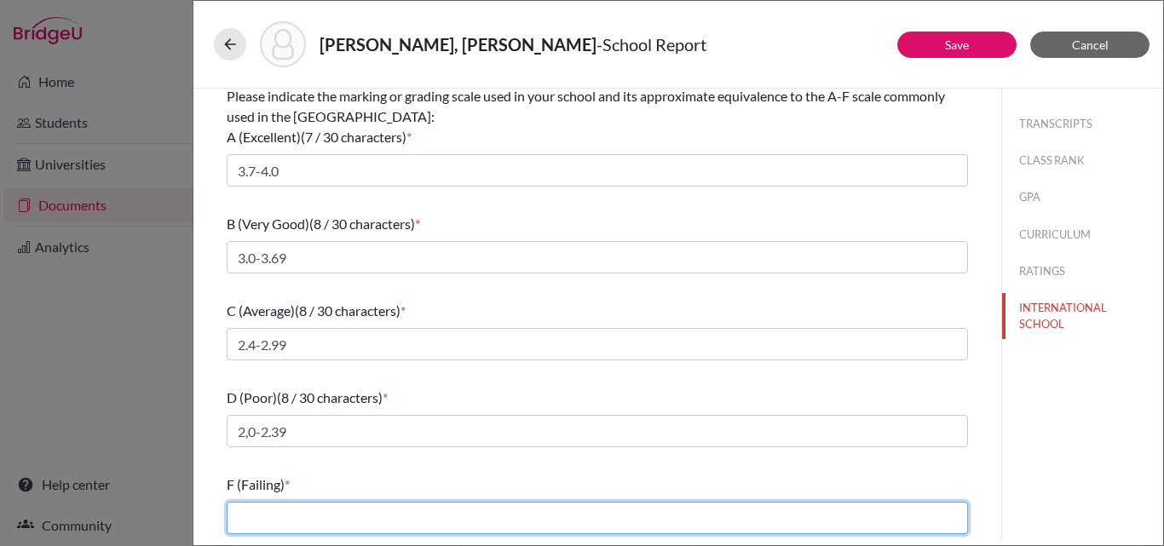
click at [280, 524] on input "text" at bounding box center [597, 518] width 741 height 32
type input "less than 2.0"
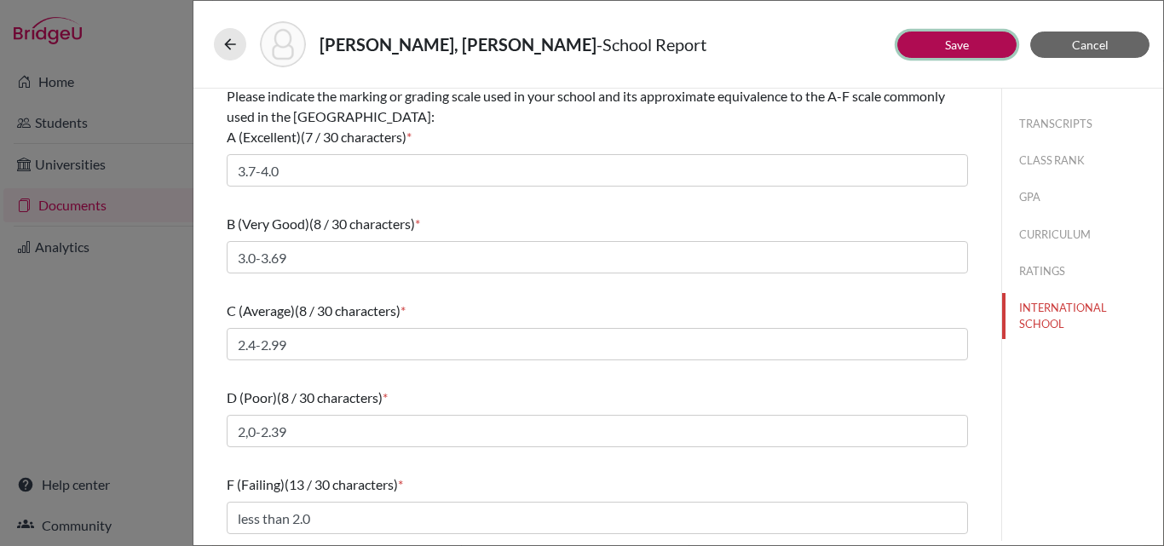
click at [976, 37] on button "Save" at bounding box center [956, 45] width 119 height 26
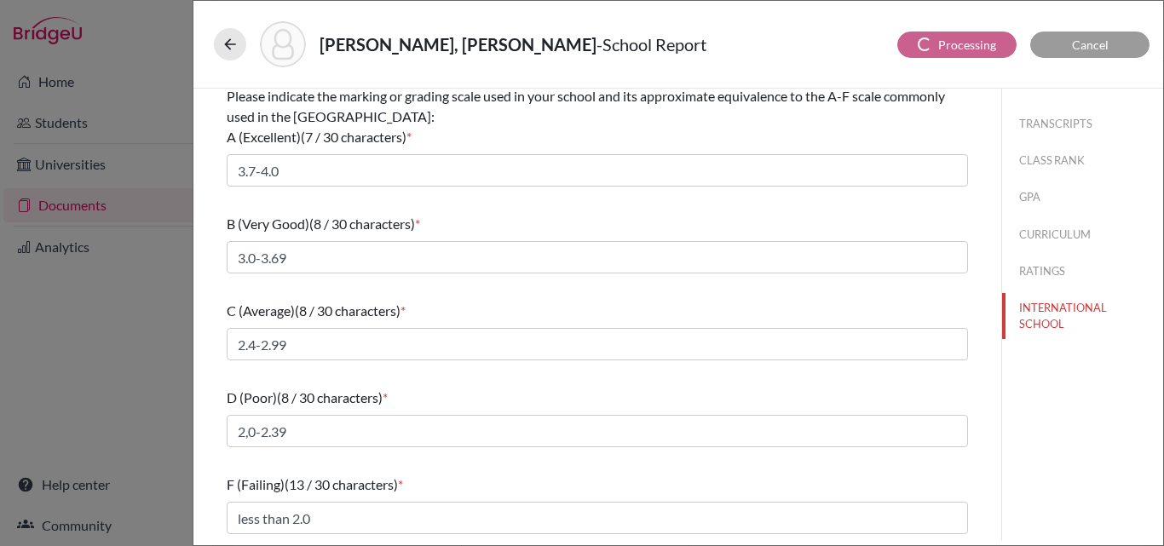
select select "1"
select select "0"
select select "1"
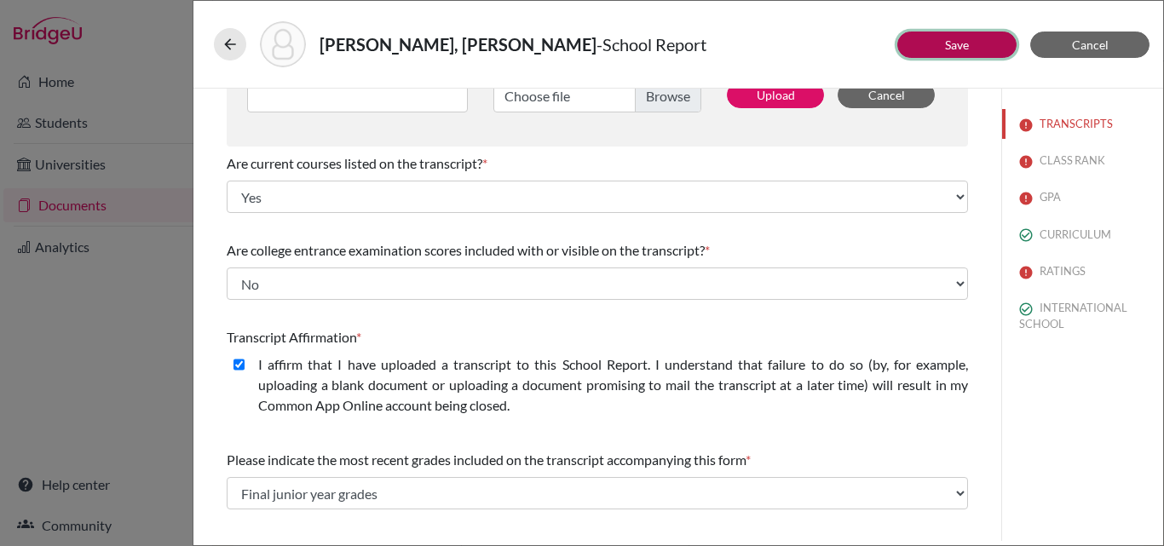
click at [947, 43] on link "Save" at bounding box center [957, 44] width 24 height 14
click at [228, 46] on icon at bounding box center [230, 44] width 17 height 17
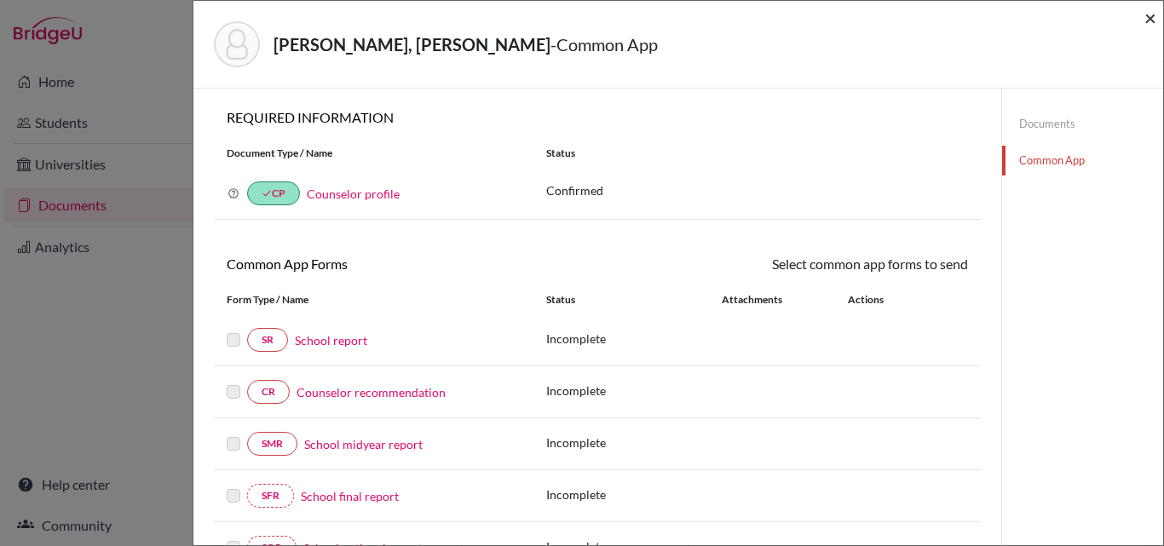
click at [1154, 14] on span "×" at bounding box center [1151, 17] width 12 height 25
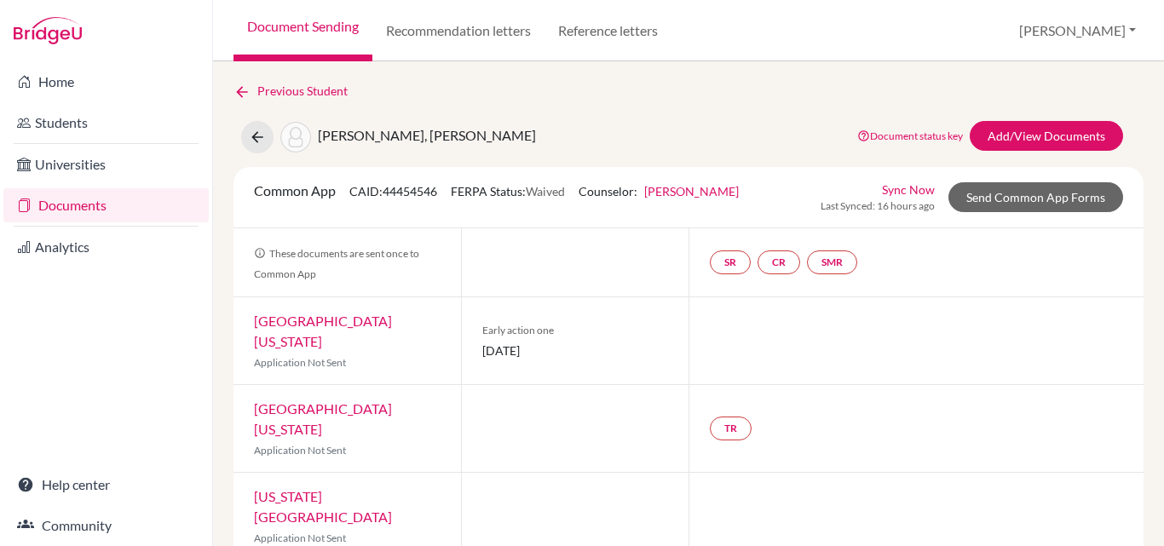
click at [58, 201] on link "Documents" at bounding box center [105, 205] width 205 height 34
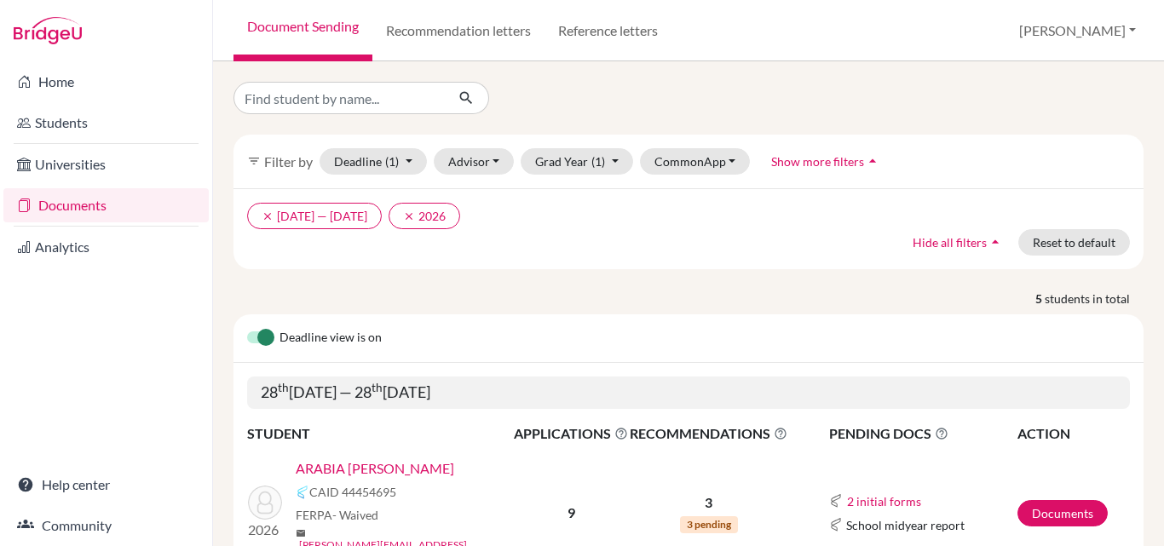
click at [388, 464] on link "ARABIA [PERSON_NAME]" at bounding box center [375, 469] width 159 height 20
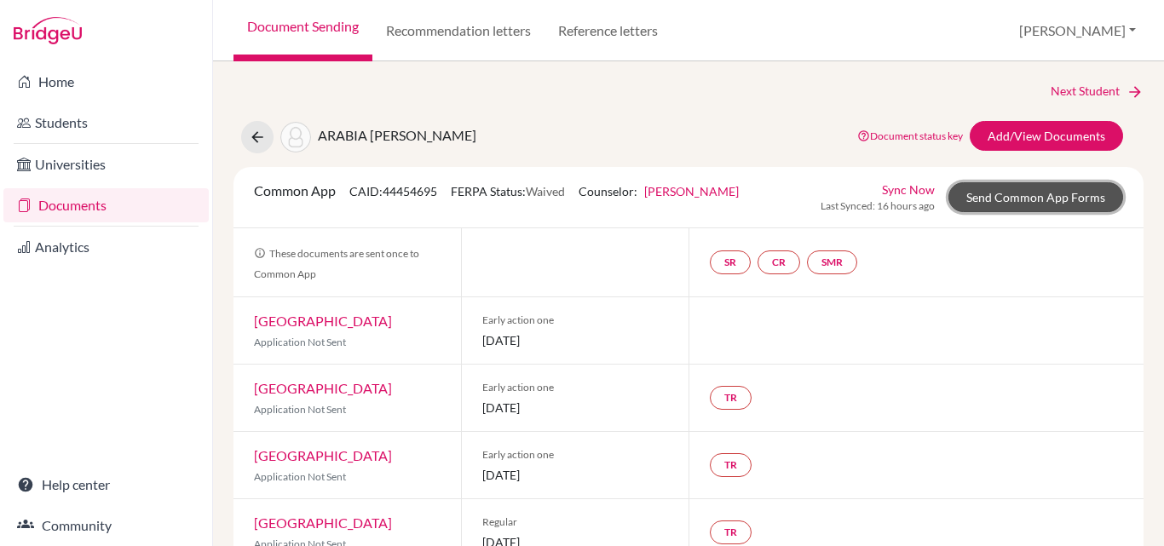
click at [1019, 199] on link "Send Common App Forms" at bounding box center [1036, 197] width 175 height 30
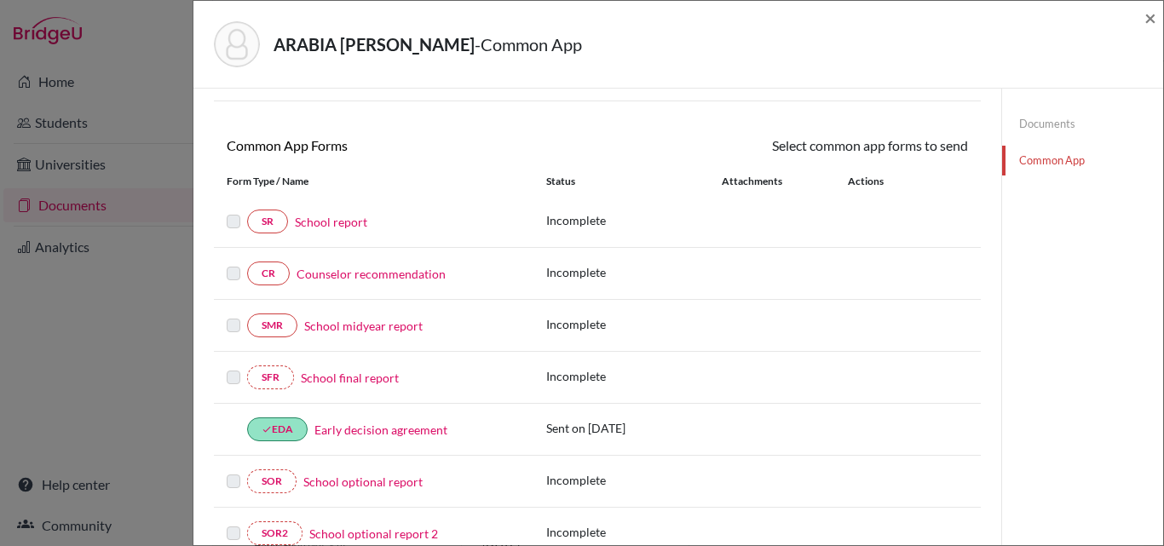
scroll to position [121, 0]
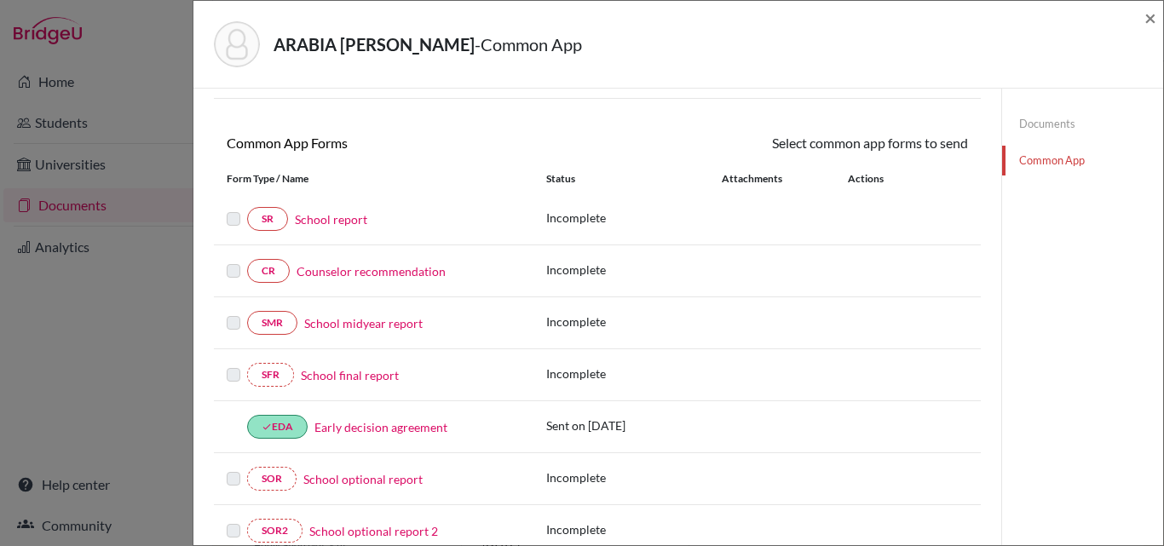
click at [327, 217] on link "School report" at bounding box center [331, 220] width 72 height 18
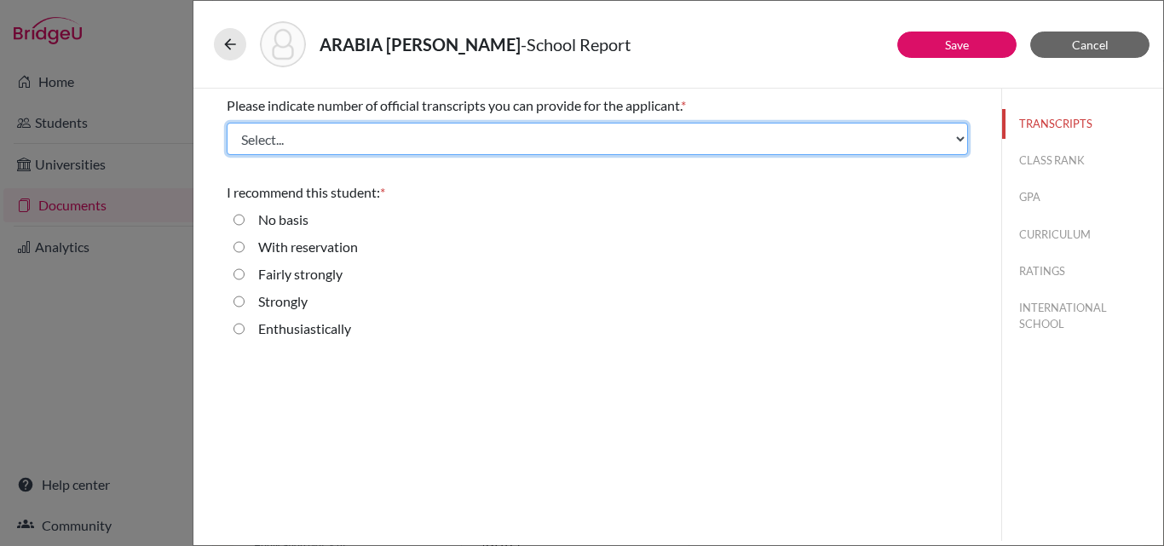
click at [346, 145] on select "Select... 1 2 3 4" at bounding box center [597, 139] width 741 height 32
select select "1"
click at [227, 123] on select "Select... 1 2 3 4" at bounding box center [597, 139] width 741 height 32
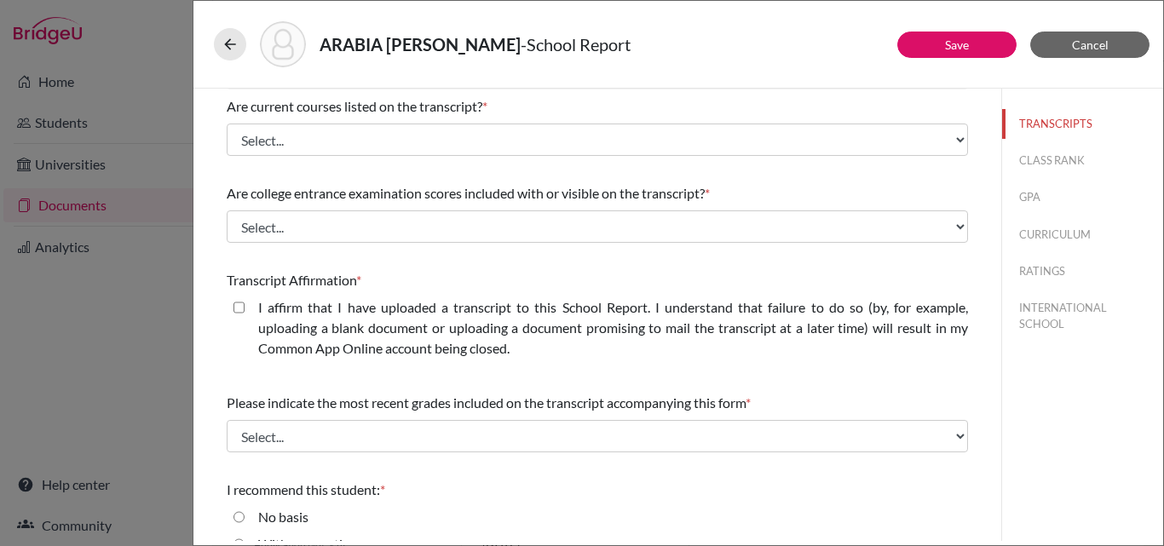
scroll to position [284, 0]
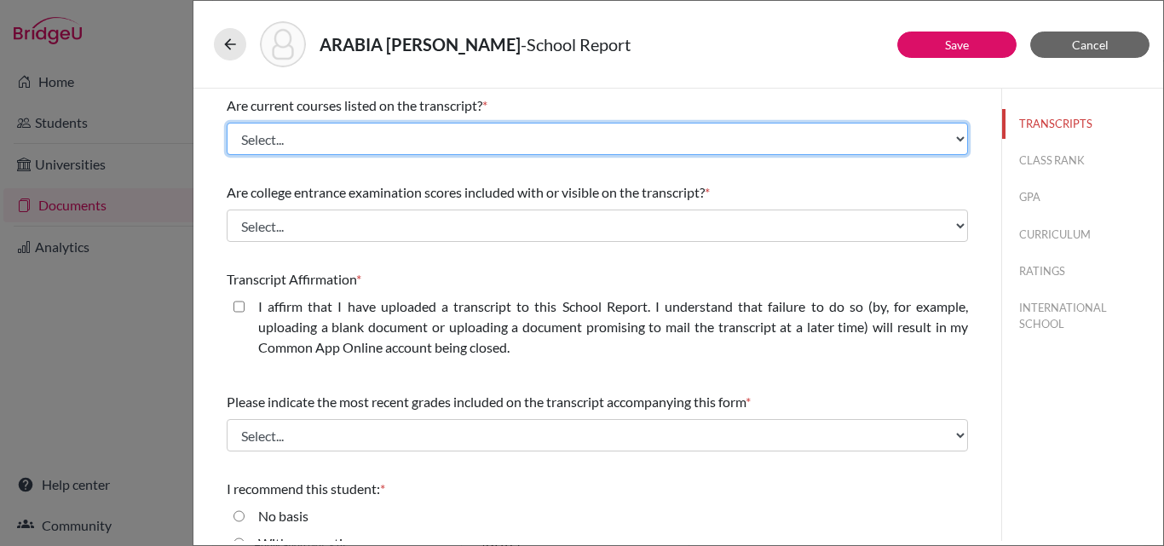
click at [320, 142] on select "Select... Yes No" at bounding box center [597, 139] width 741 height 32
select select "0"
click at [227, 123] on select "Select... Yes No" at bounding box center [597, 139] width 741 height 32
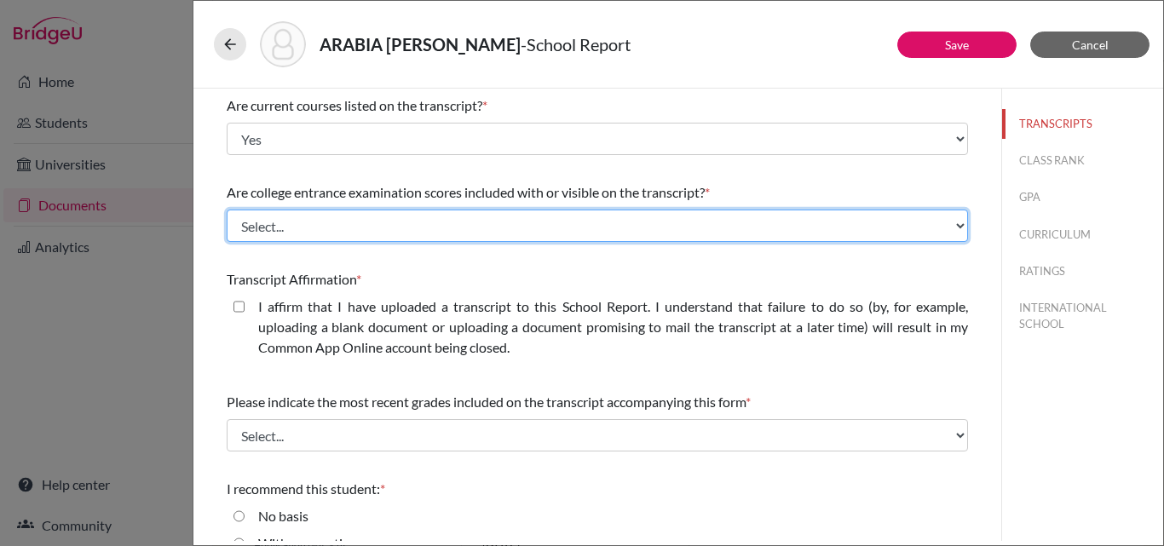
click at [265, 233] on select "Select... Yes No" at bounding box center [597, 226] width 741 height 32
select select "1"
click at [227, 210] on select "Select... Yes No" at bounding box center [597, 226] width 741 height 32
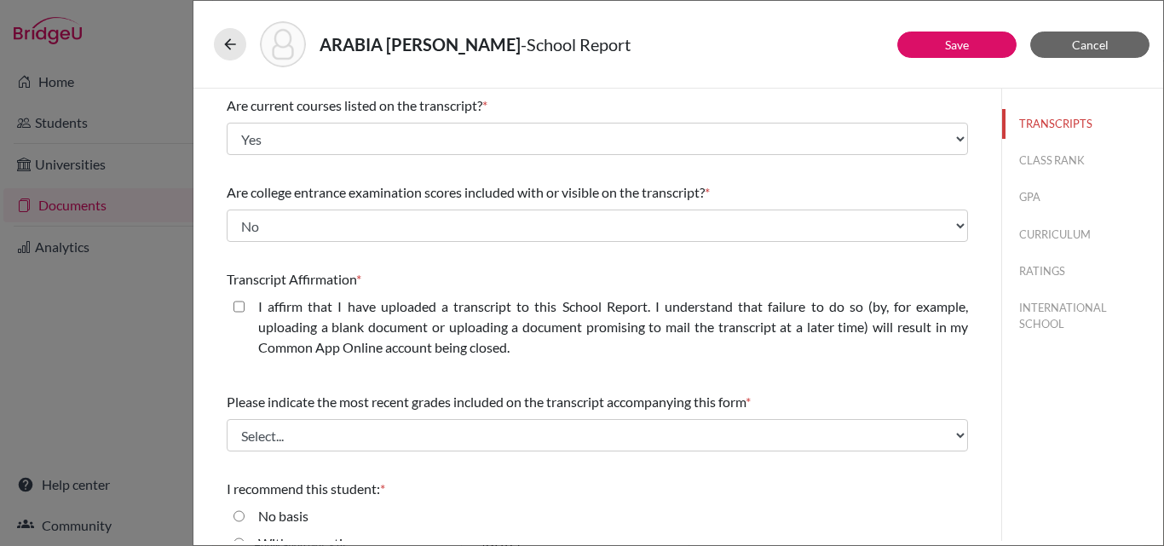
click at [236, 309] on closed\ "I affirm that I have uploaded a transcript to this School Report. I understand …" at bounding box center [239, 307] width 11 height 20
checkbox closed\ "true"
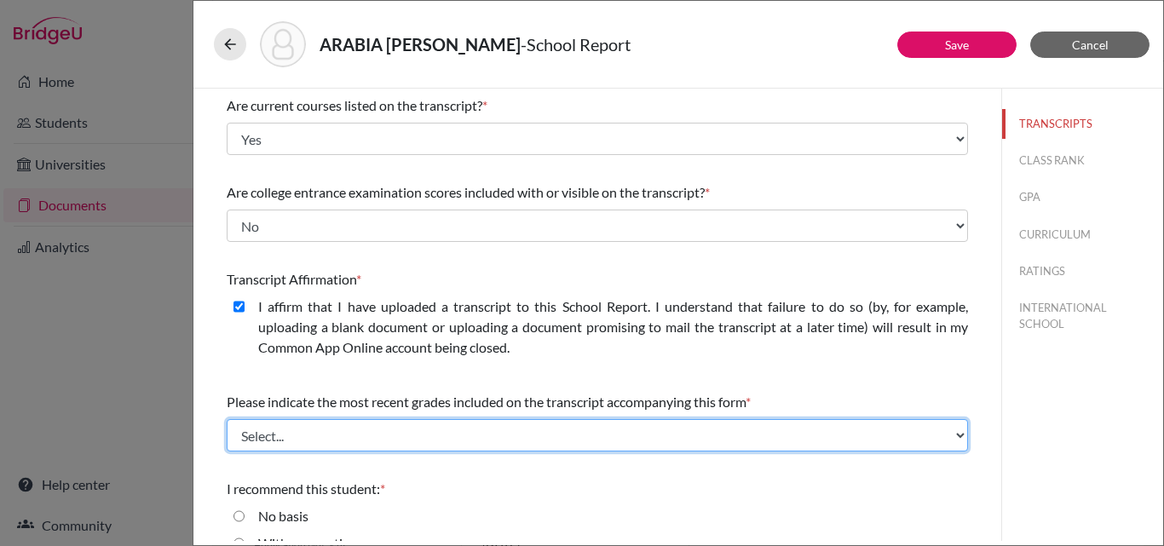
click at [294, 435] on select "Select... Final junior year grades 1st Quarter senior year grades 2nd Quarter/1…" at bounding box center [597, 435] width 741 height 32
select select "0"
click at [227, 419] on select "Select... Final junior year grades 1st Quarter senior year grades 2nd Quarter/1…" at bounding box center [597, 435] width 741 height 32
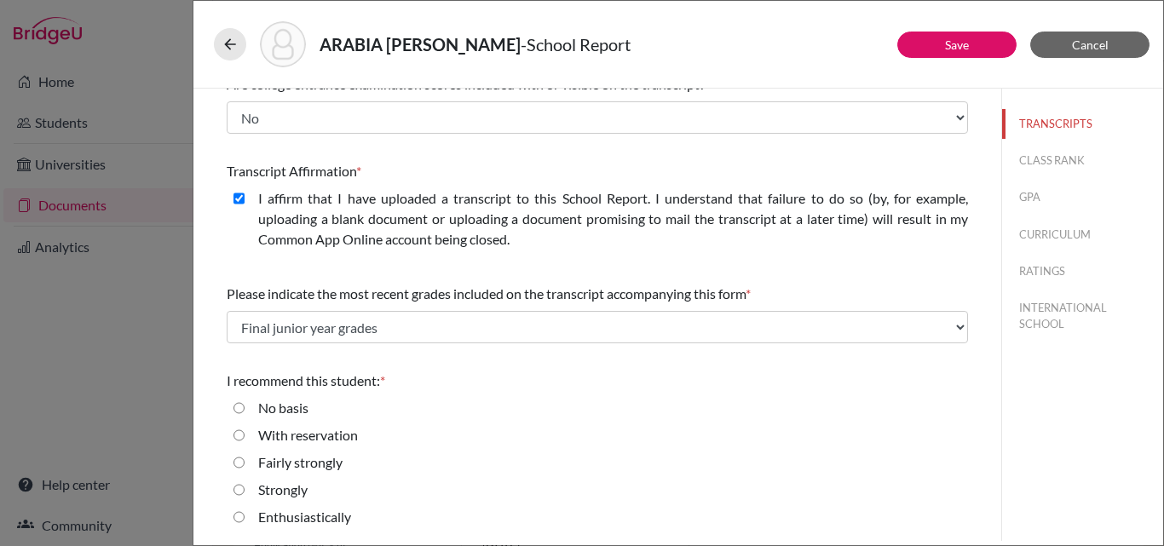
click at [239, 515] on input "Enthusiastically" at bounding box center [239, 517] width 11 height 20
radio input "true"
click at [1029, 163] on button "CLASS RANK" at bounding box center [1082, 161] width 161 height 30
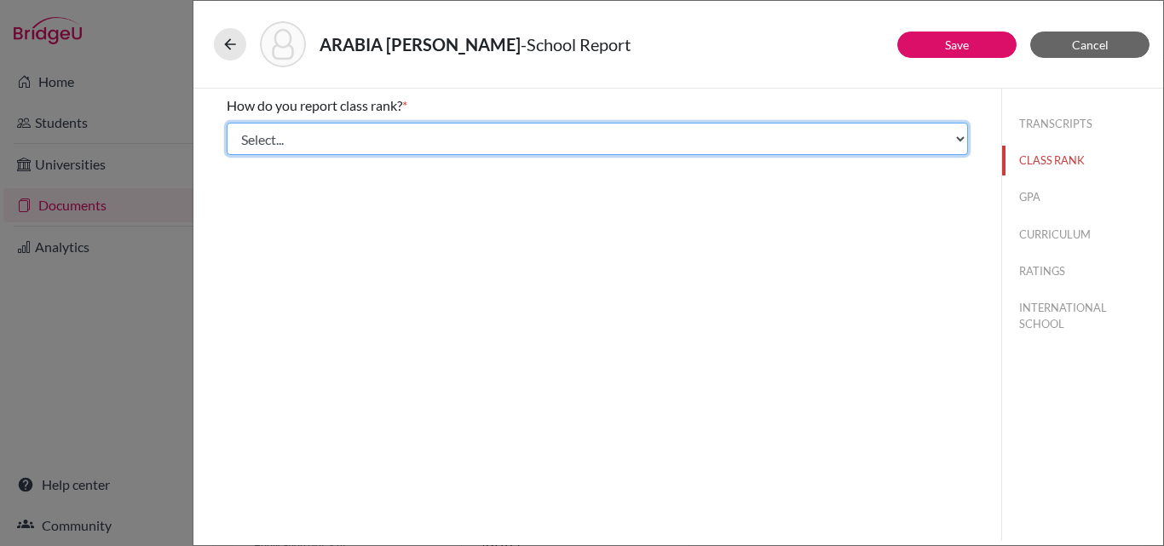
click at [552, 137] on select "Select... Exact Decile Quintile Quartile None" at bounding box center [597, 139] width 741 height 32
select select "1"
click at [227, 123] on select "Select... Exact Decile Quintile Quartile None" at bounding box center [597, 139] width 741 height 32
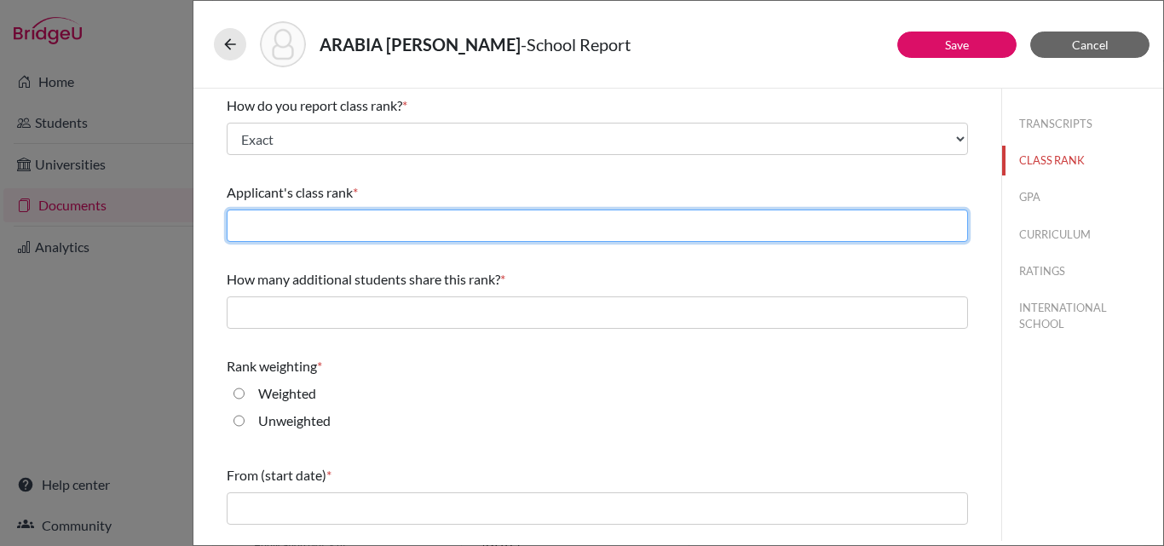
click at [406, 220] on input "text" at bounding box center [597, 226] width 741 height 32
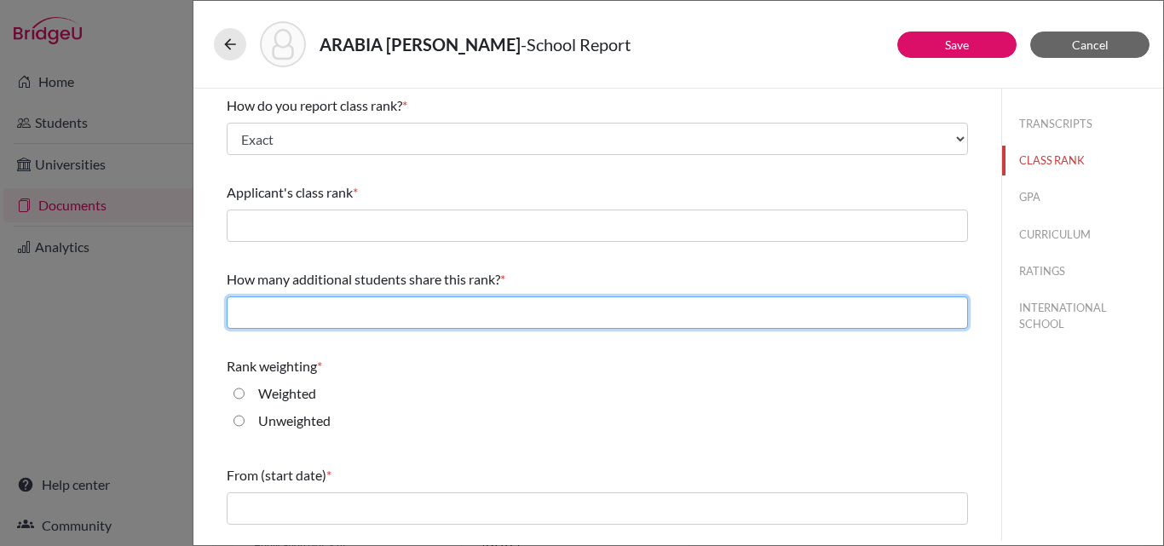
click at [277, 304] on input "text" at bounding box center [597, 313] width 741 height 32
type input "0"
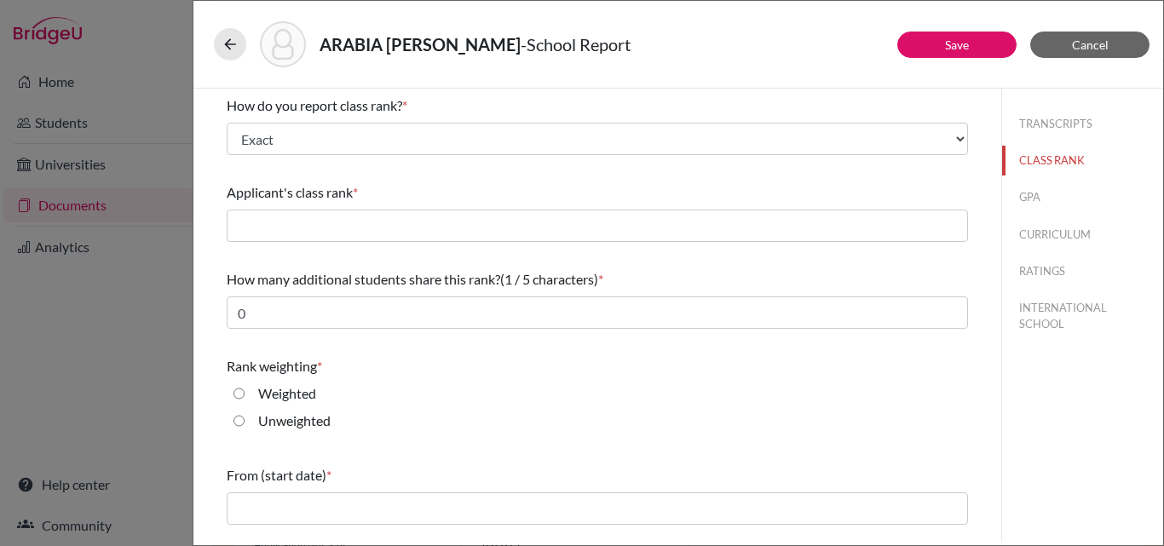
click at [295, 423] on label "Unweighted" at bounding box center [294, 421] width 72 height 20
click at [245, 423] on input "Unweighted" at bounding box center [239, 421] width 11 height 20
radio input "true"
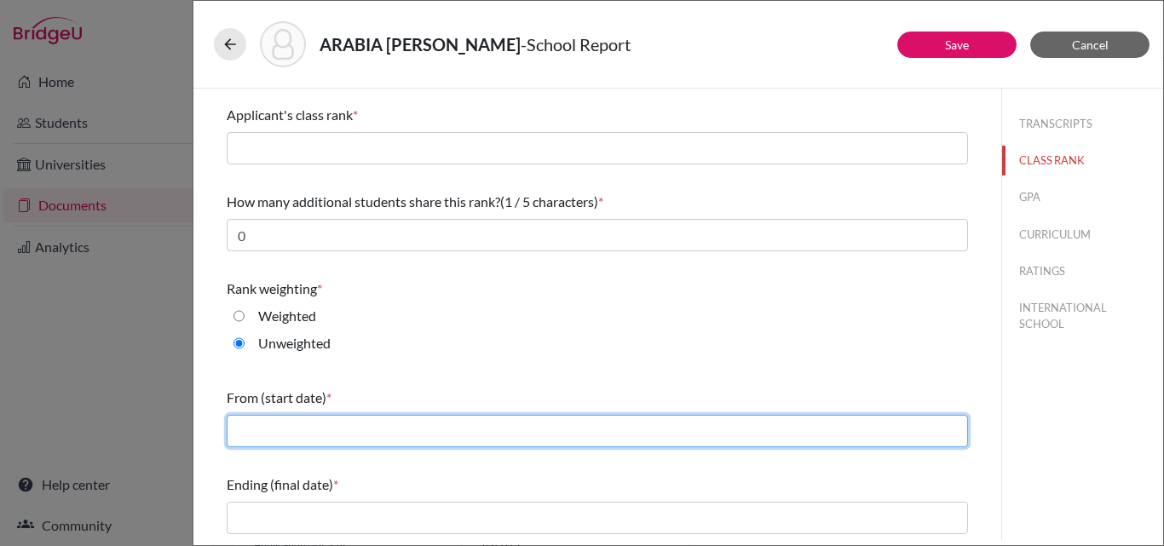
click at [294, 435] on input "text" at bounding box center [597, 431] width 741 height 32
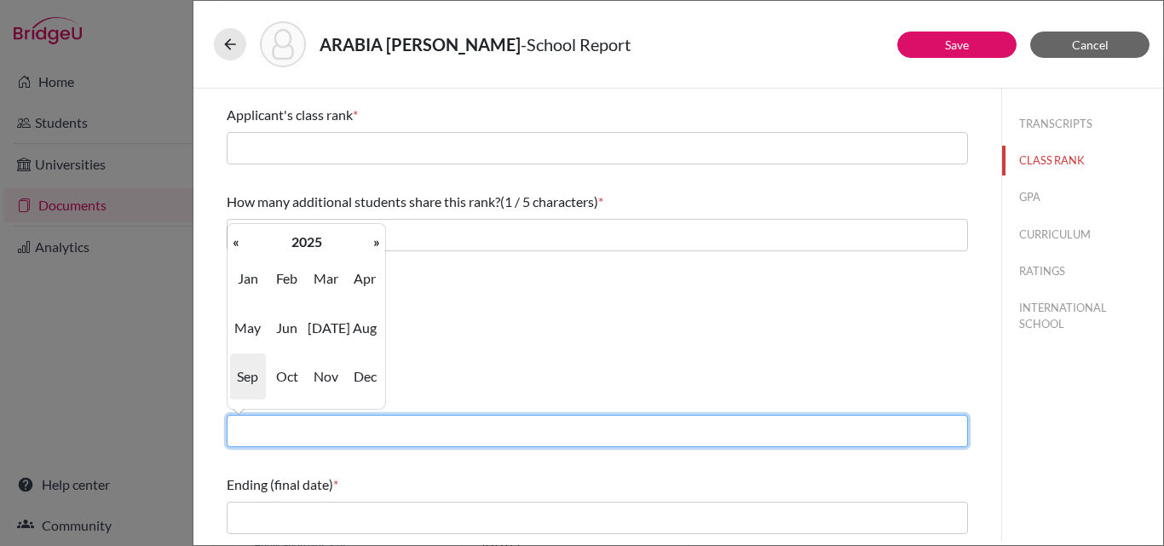
type input "08/2022"
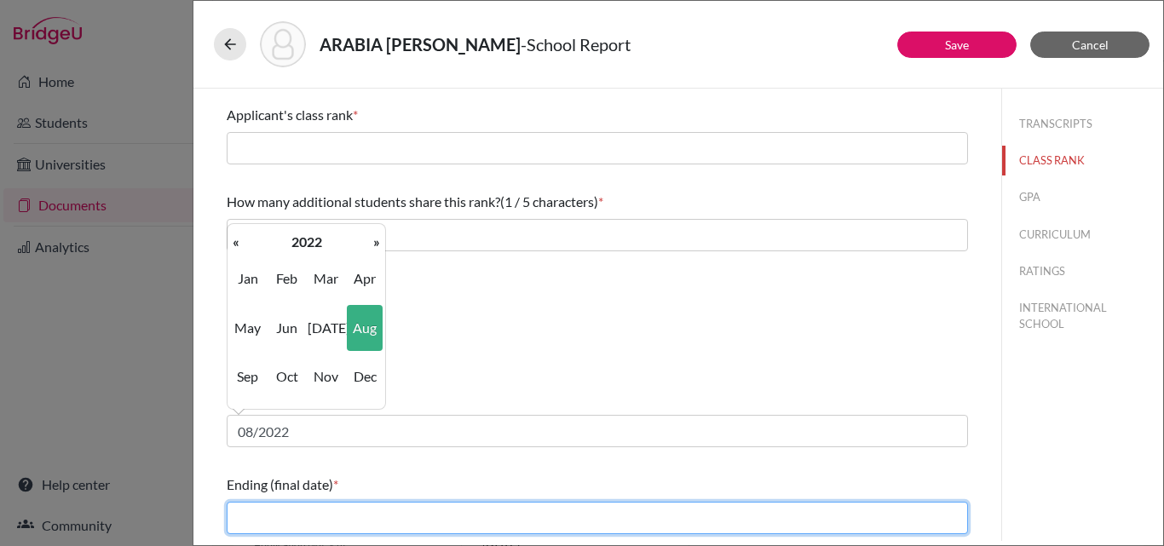
click at [300, 521] on input "text" at bounding box center [597, 518] width 741 height 32
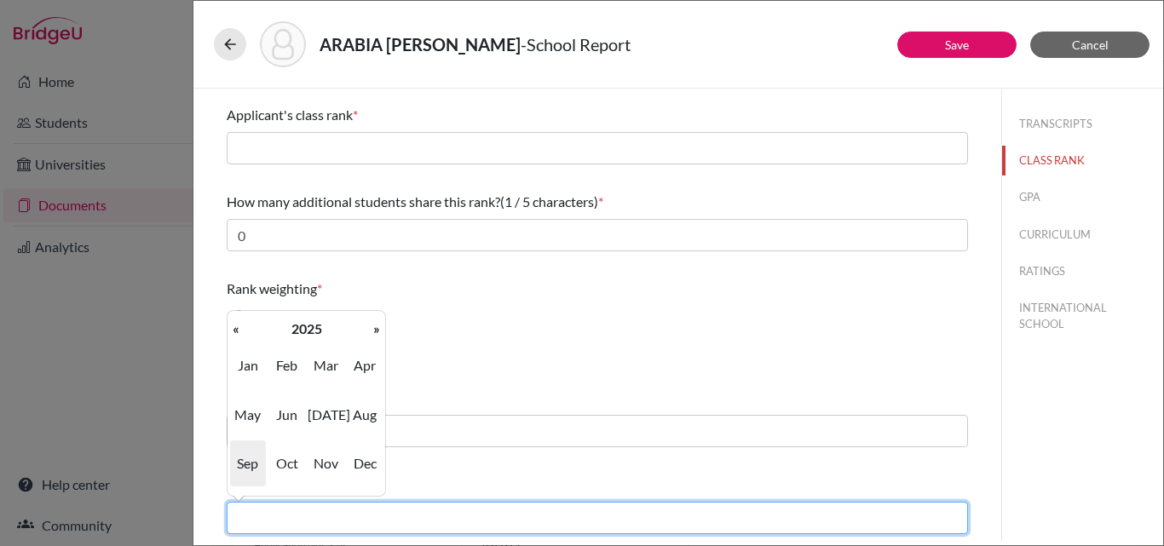
type input "06/2025"
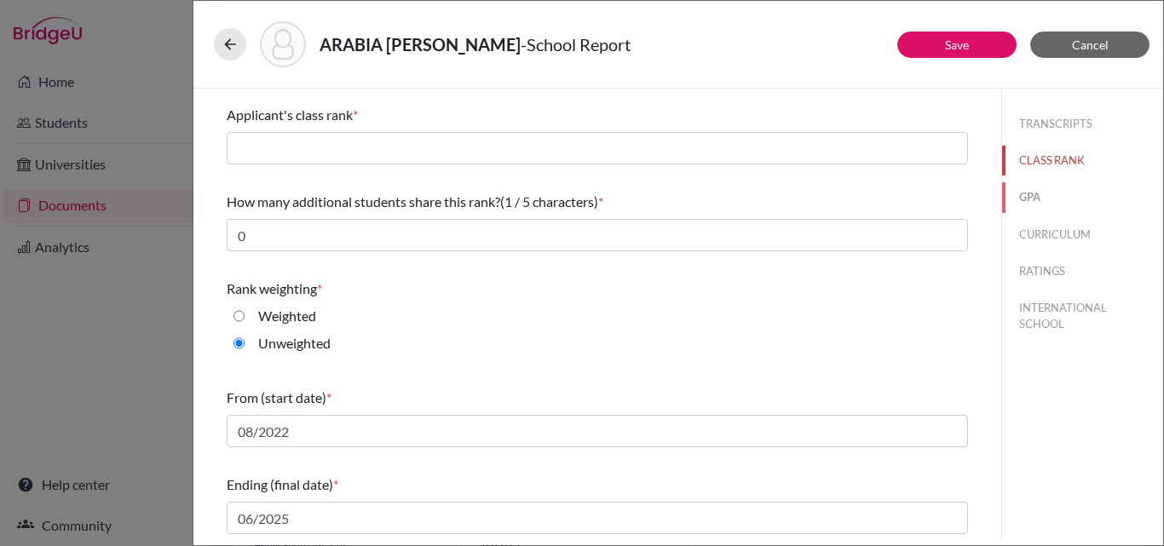
click at [1025, 195] on button "GPA" at bounding box center [1082, 197] width 161 height 30
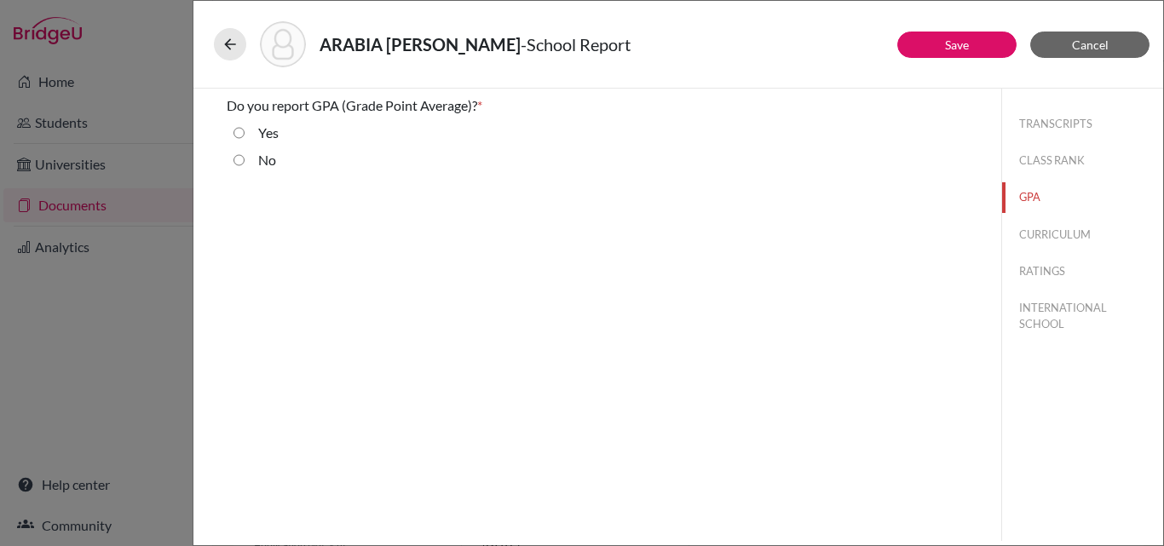
click at [237, 132] on input "Yes" at bounding box center [239, 133] width 11 height 20
radio input "true"
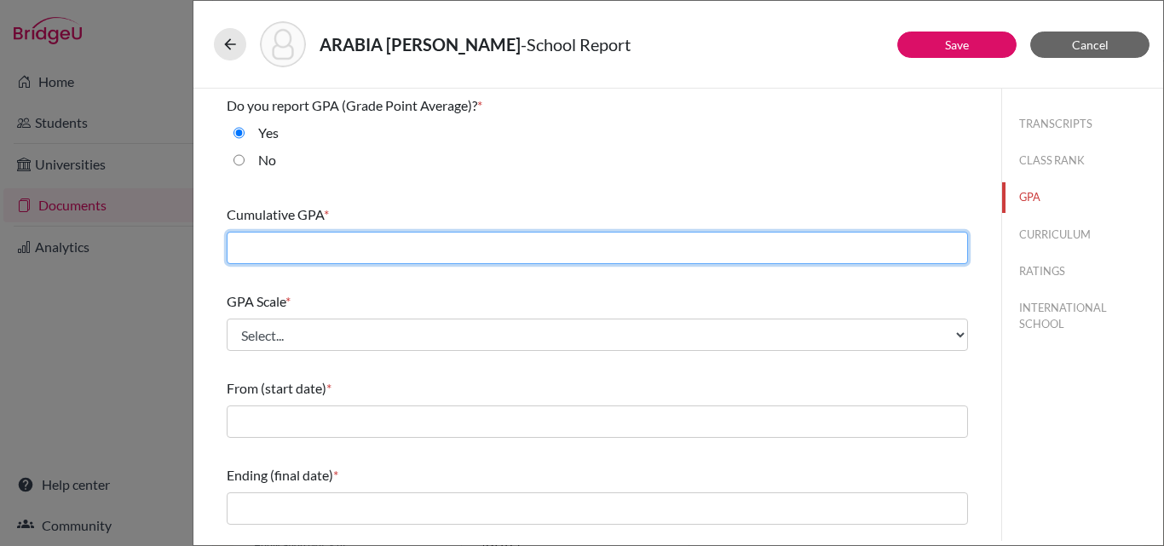
click at [260, 250] on input "text" at bounding box center [597, 248] width 741 height 32
type input "3.39"
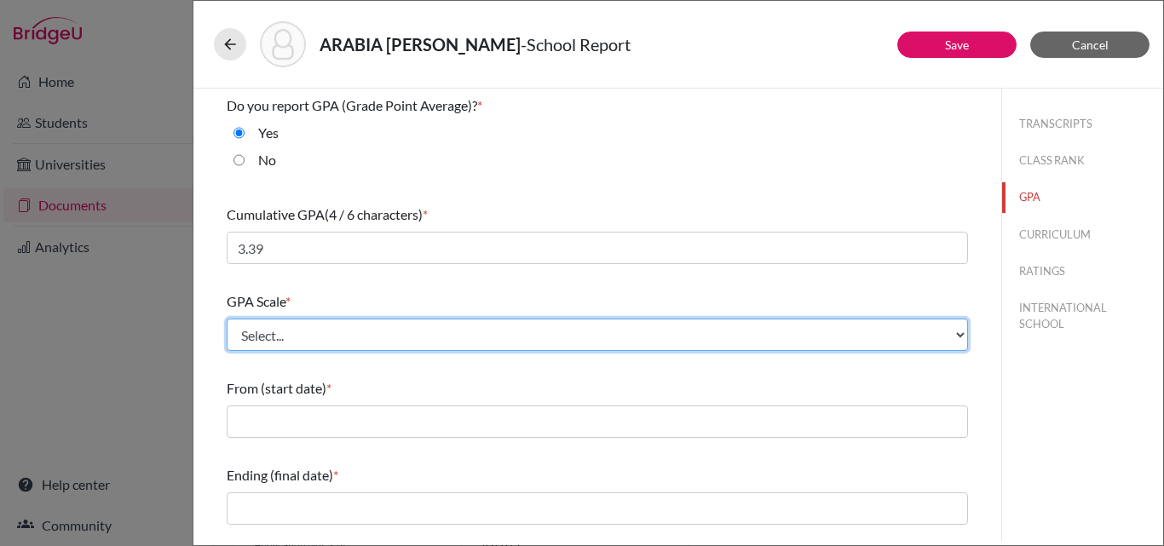
click at [280, 329] on select "Select... 4 5 6 7 8 9 10 11 12 13 14 15 16 17 18 19 20 100" at bounding box center [597, 335] width 741 height 32
select select "4"
click at [227, 319] on select "Select... 4 5 6 7 8 9 10 11 12 13 14 15 16 17 18 19 20 100" at bounding box center [597, 335] width 741 height 32
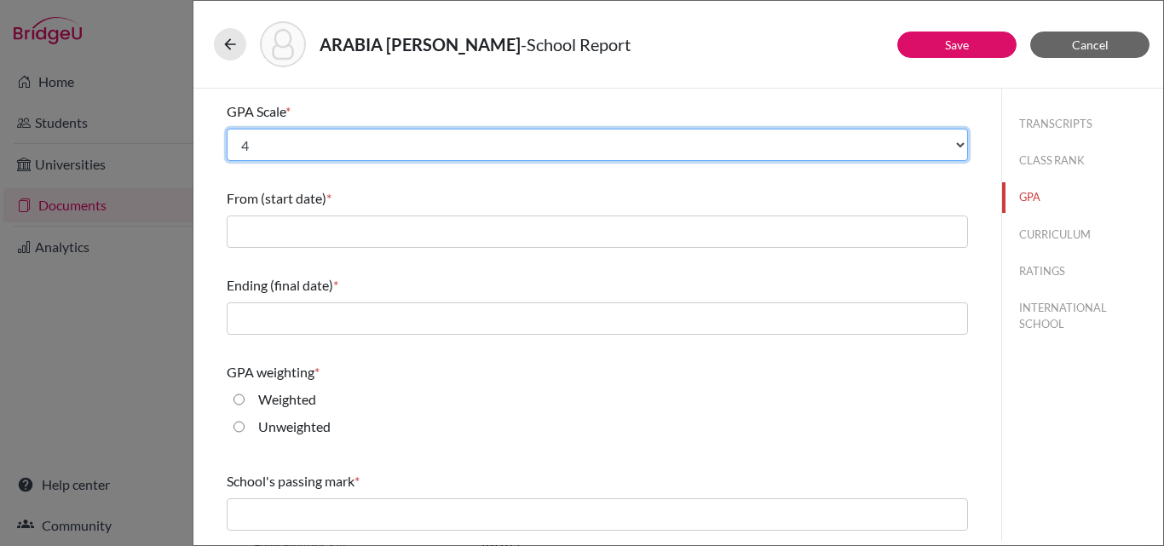
scroll to position [191, 0]
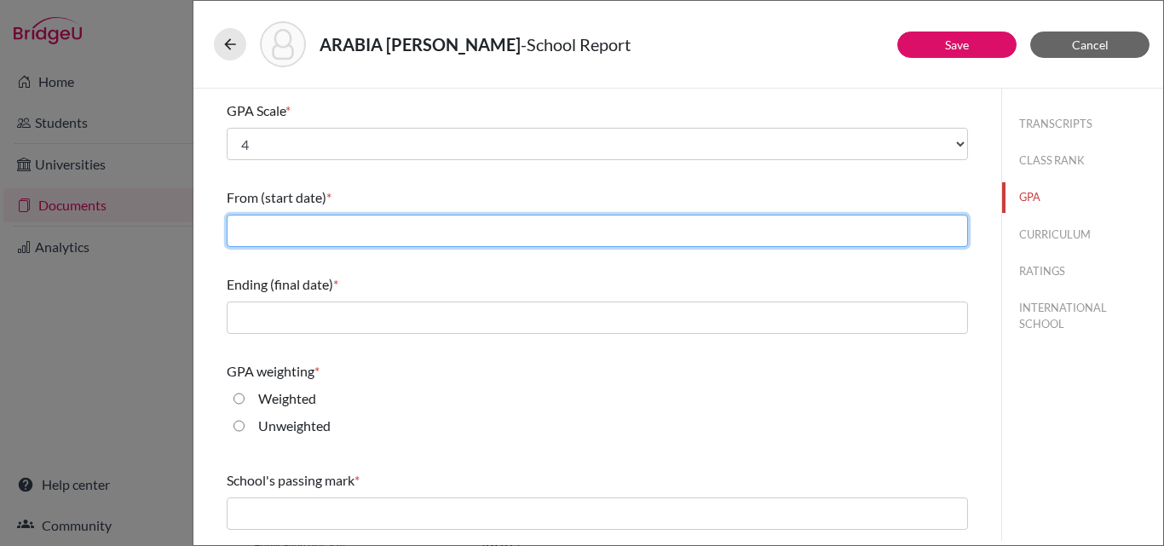
click at [274, 233] on input "text" at bounding box center [597, 231] width 741 height 32
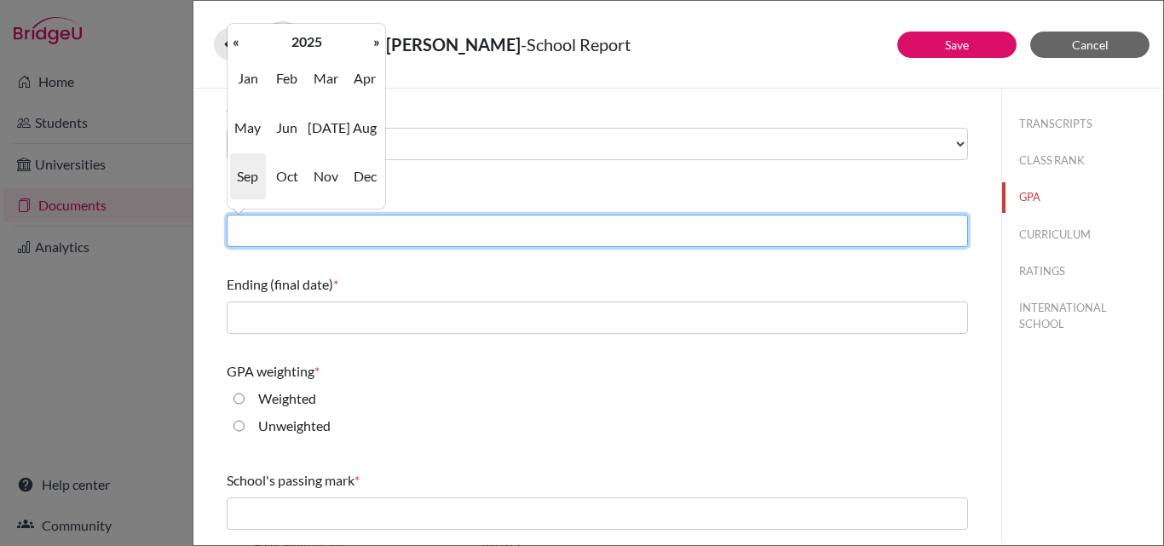
type input "08/2022"
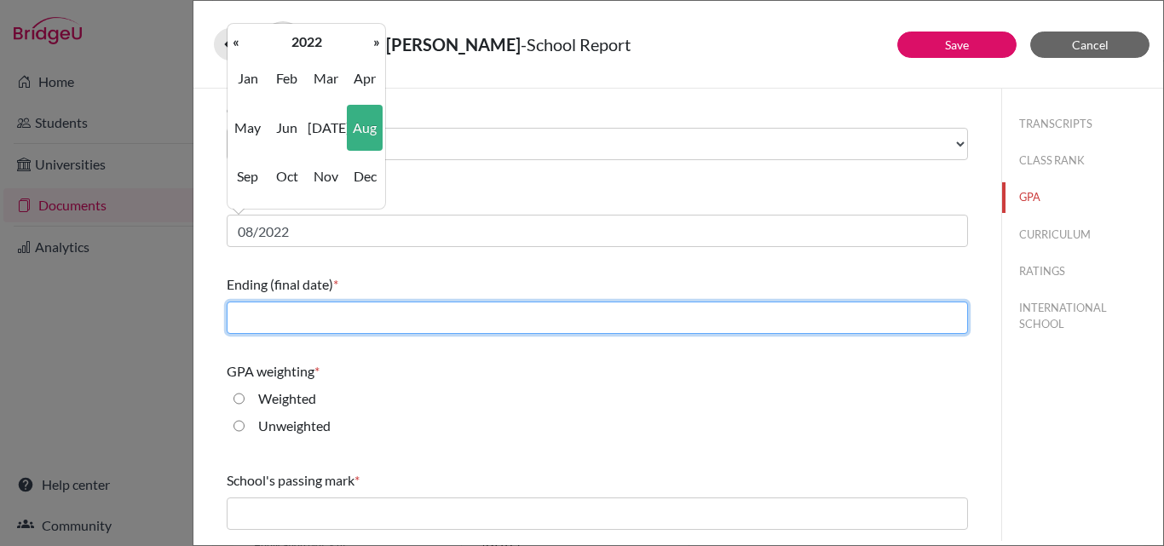
click at [337, 324] on input "text" at bounding box center [597, 318] width 741 height 32
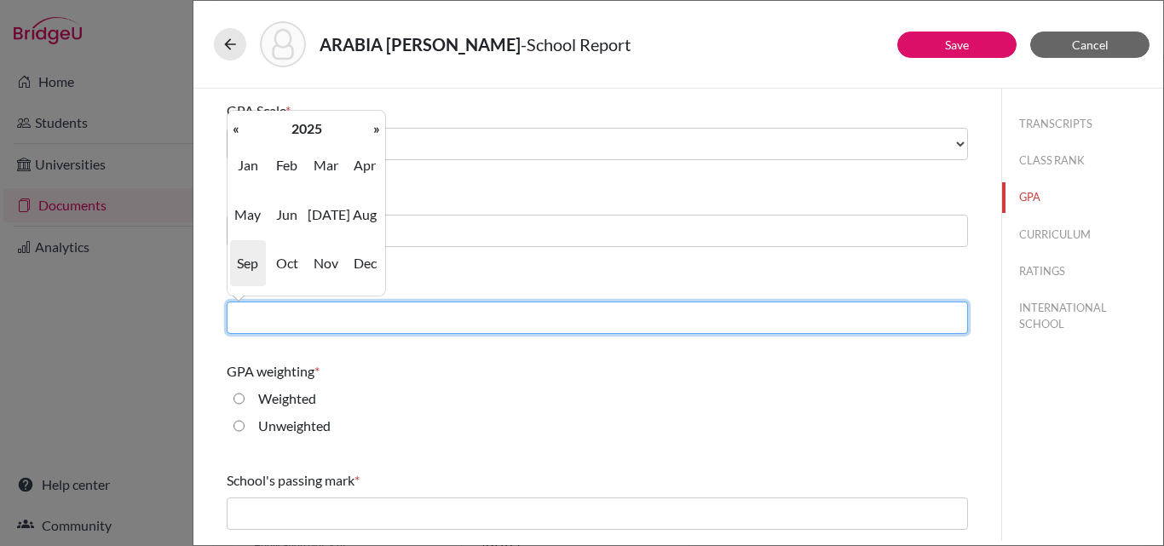
type input "06/2025"
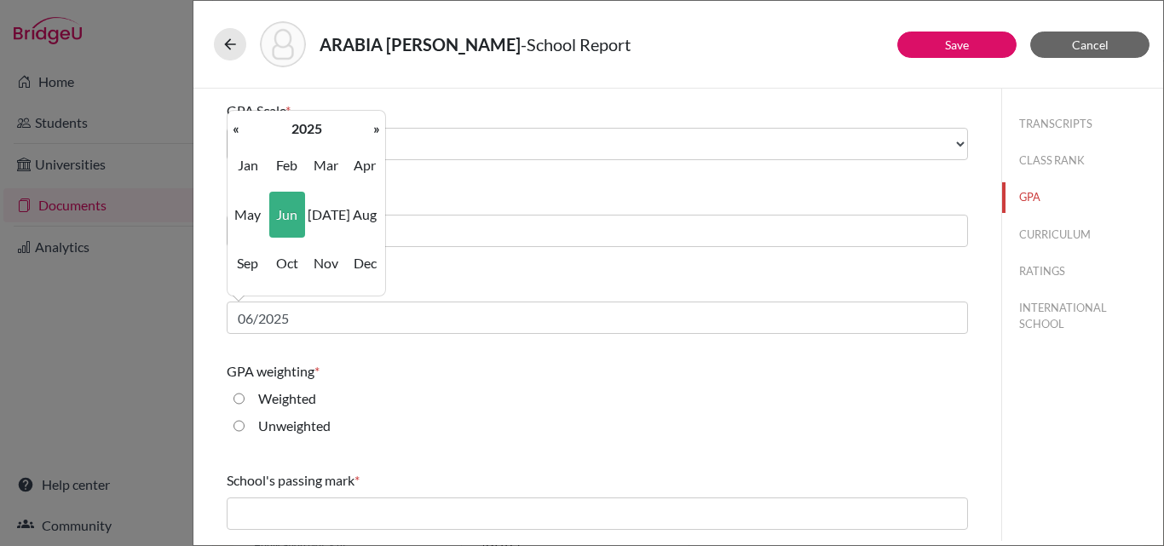
click at [280, 418] on label "Unweighted" at bounding box center [294, 426] width 72 height 20
click at [245, 418] on input "Unweighted" at bounding box center [239, 426] width 11 height 20
radio input "true"
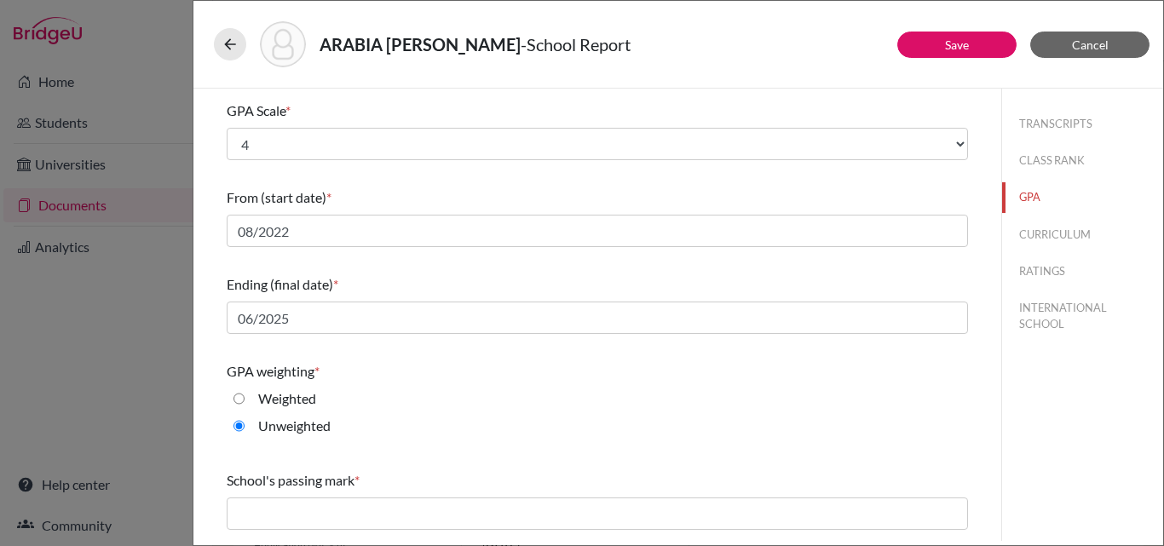
scroll to position [274, 0]
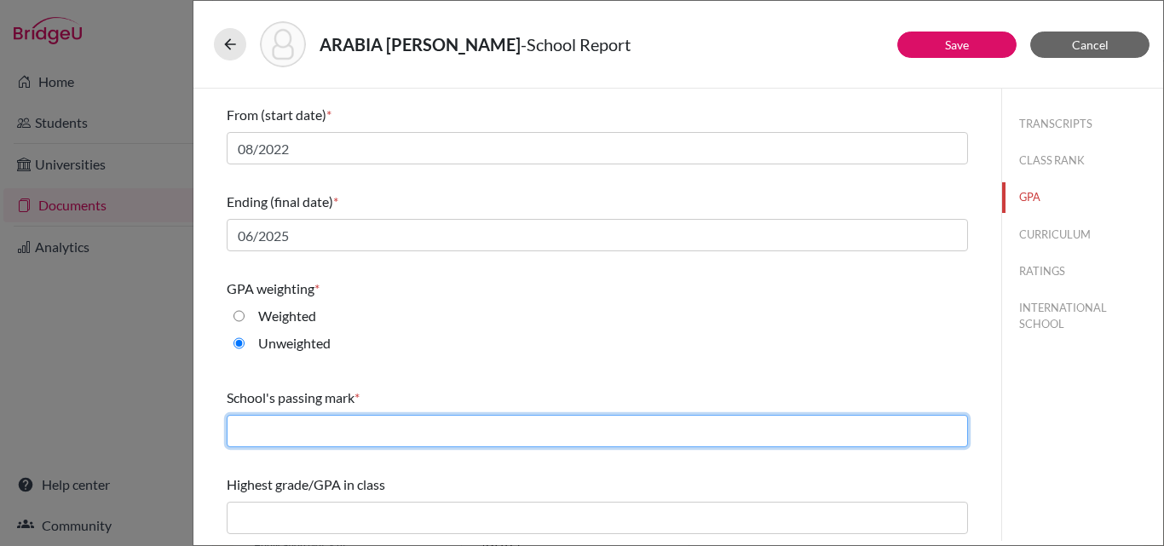
click at [251, 430] on input "text" at bounding box center [597, 431] width 741 height 32
type input "2.00"
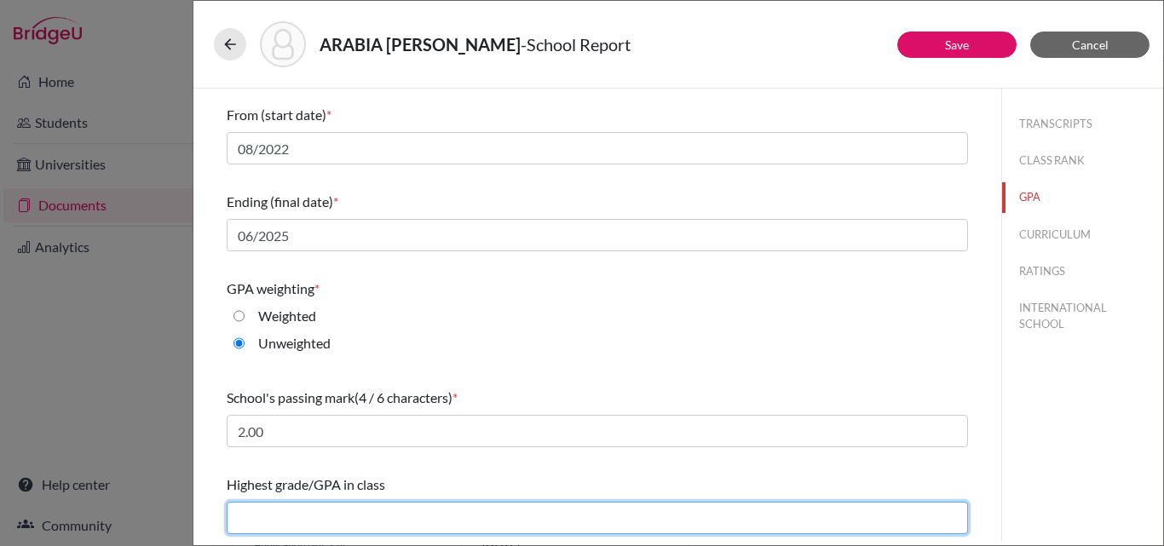
click at [277, 510] on input "text" at bounding box center [597, 518] width 741 height 32
type input "3.84"
click at [295, 508] on input "3.84" at bounding box center [597, 518] width 741 height 32
click at [274, 520] on input "3.84" at bounding box center [597, 518] width 741 height 32
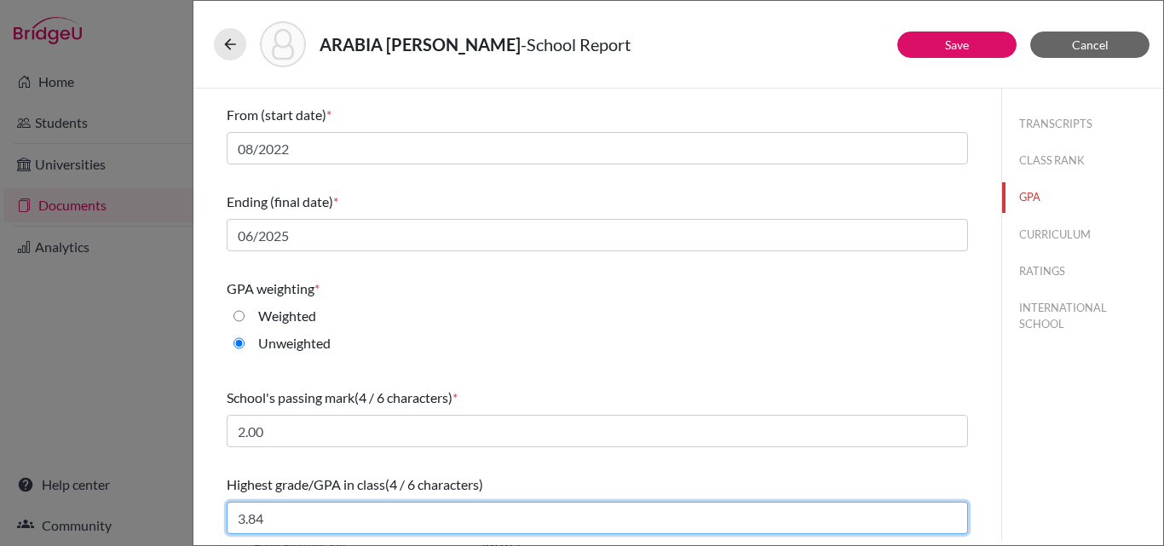
click at [274, 520] on input "3.84" at bounding box center [597, 518] width 741 height 32
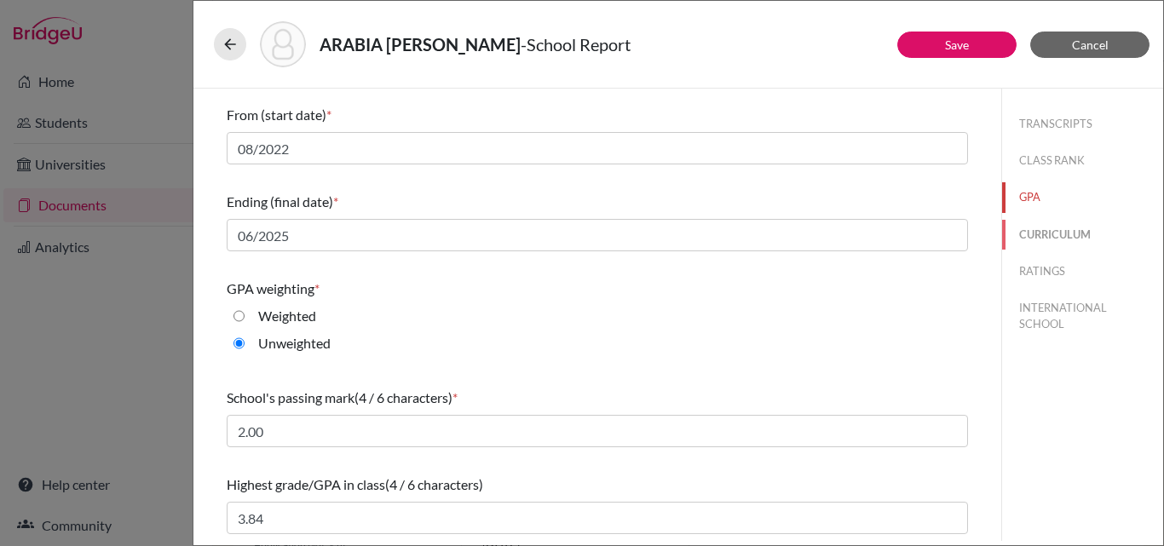
click at [1020, 230] on button "CURRICULUM" at bounding box center [1082, 235] width 161 height 30
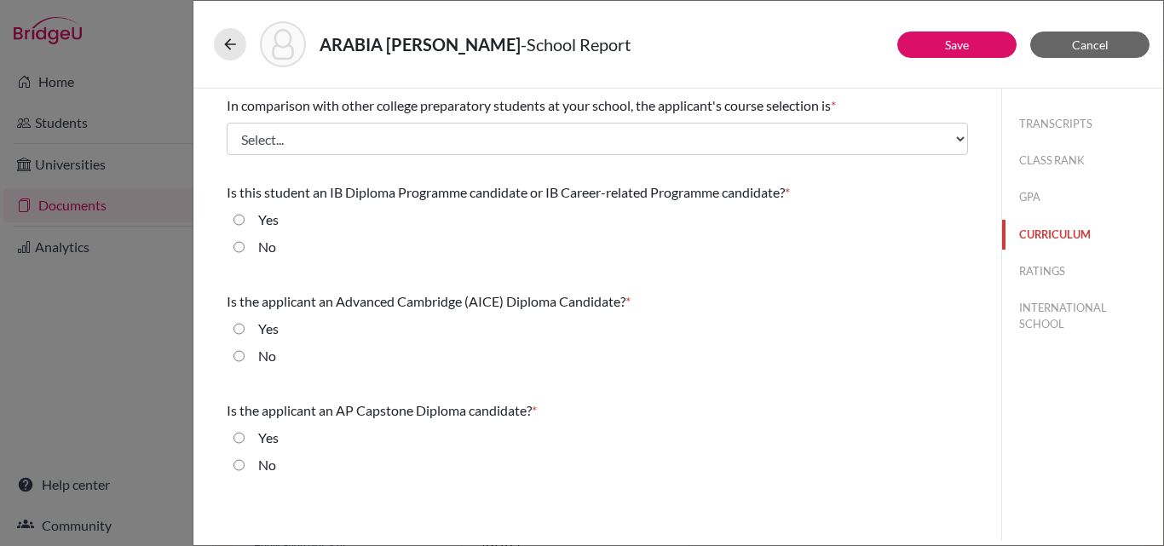
scroll to position [0, 0]
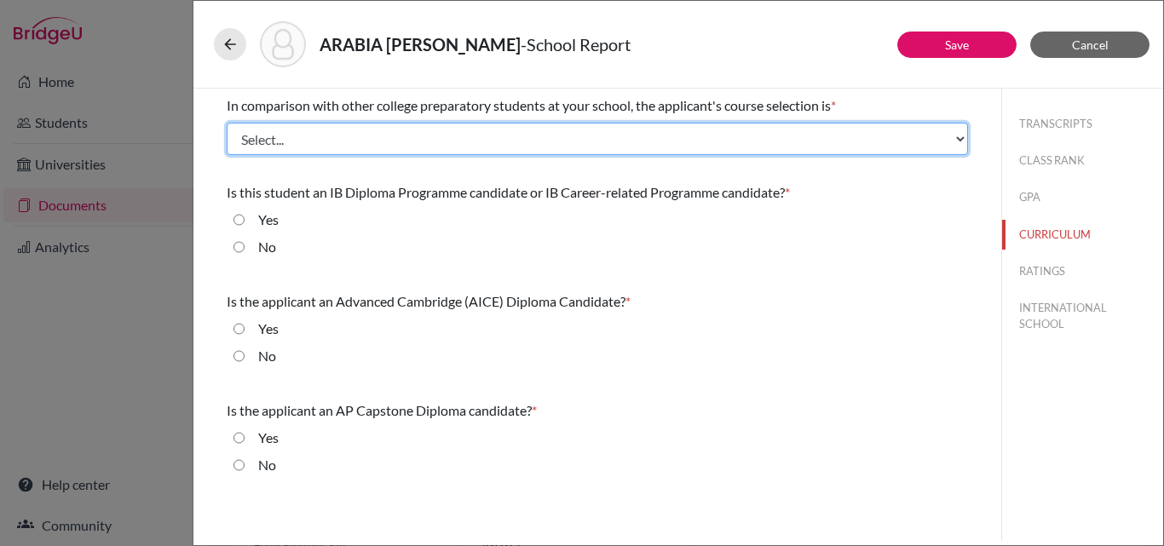
click at [536, 138] on select "Select... Less than demanding Average [PERSON_NAME] Very demanding Most demandi…" at bounding box center [597, 139] width 741 height 32
select select "4"
click at [227, 123] on select "Select... Less than demanding Average [PERSON_NAME] Very demanding Most demandi…" at bounding box center [597, 139] width 741 height 32
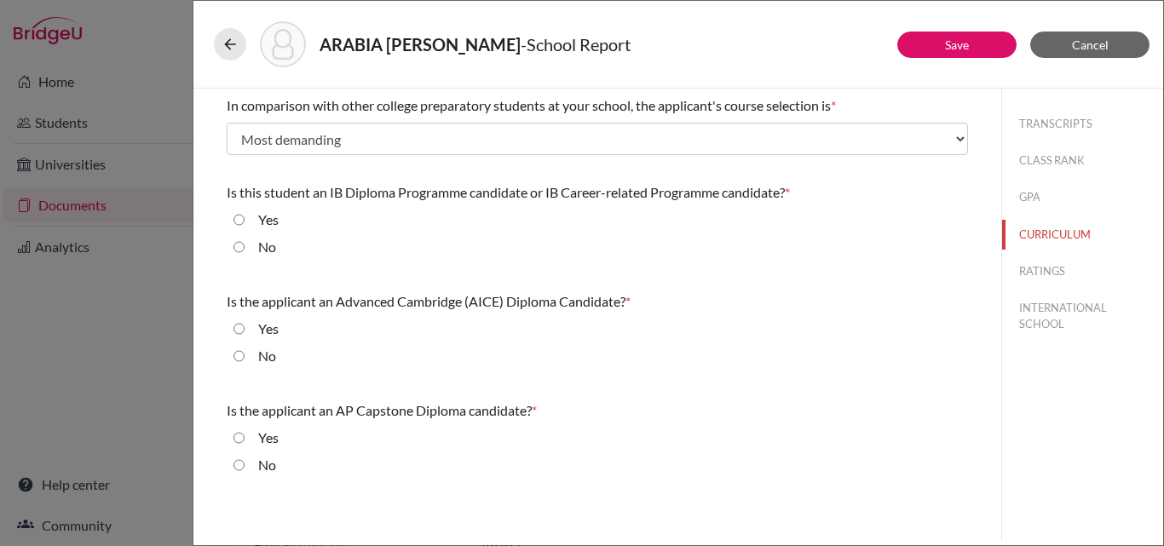
click at [243, 245] on input "No" at bounding box center [239, 247] width 11 height 20
radio input "true"
click at [240, 356] on input "No" at bounding box center [239, 356] width 11 height 20
radio input "true"
click at [241, 464] on input "No" at bounding box center [239, 465] width 11 height 20
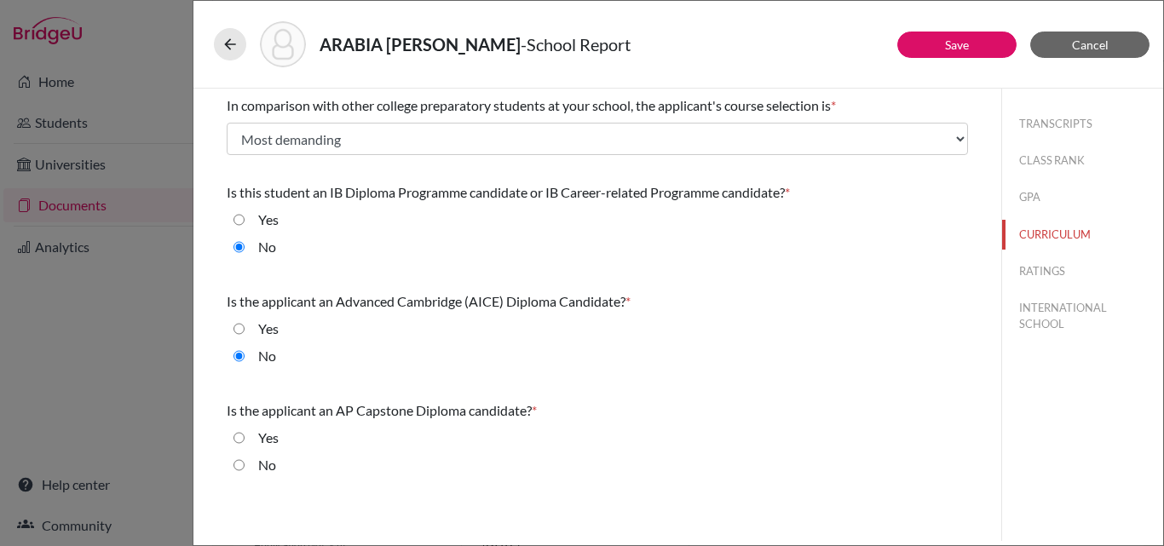
radio input "true"
click at [1036, 265] on button "RATINGS" at bounding box center [1082, 272] width 161 height 30
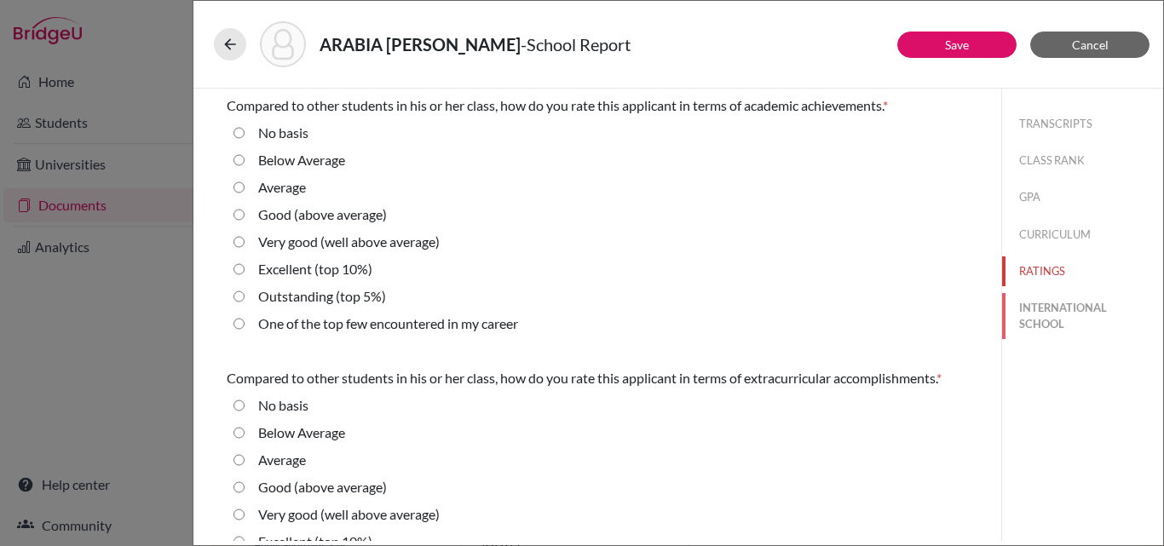
click at [1028, 319] on button "INTERNATIONAL SCHOOL" at bounding box center [1082, 316] width 161 height 46
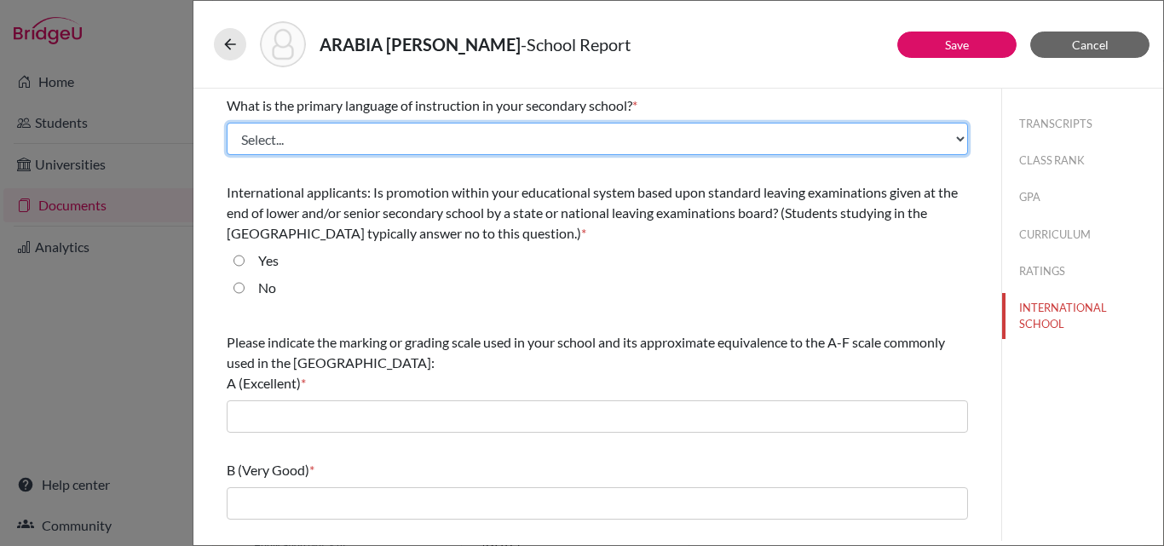
click at [384, 135] on select "Select... Albanian Arabic Armenian Assamese Azerbaijani Belarusian Bengali Bulg…" at bounding box center [597, 139] width 741 height 32
select select "14"
click at [227, 123] on select "Select... Albanian Arabic Armenian Assamese Azerbaijani Belarusian Bengali Bulg…" at bounding box center [597, 139] width 741 height 32
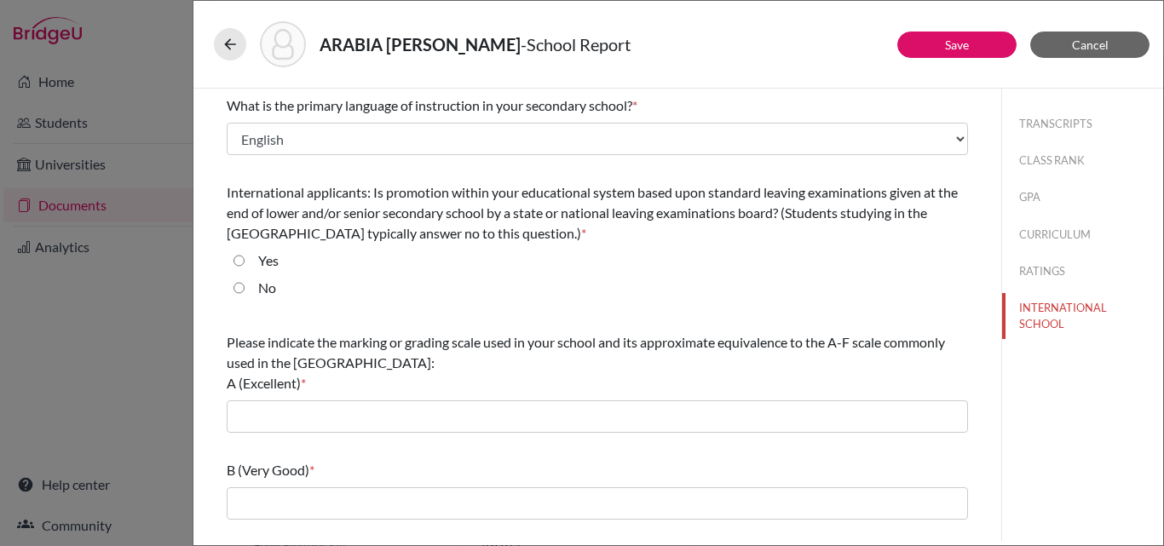
click at [241, 289] on input "No" at bounding box center [239, 288] width 11 height 20
radio input "true"
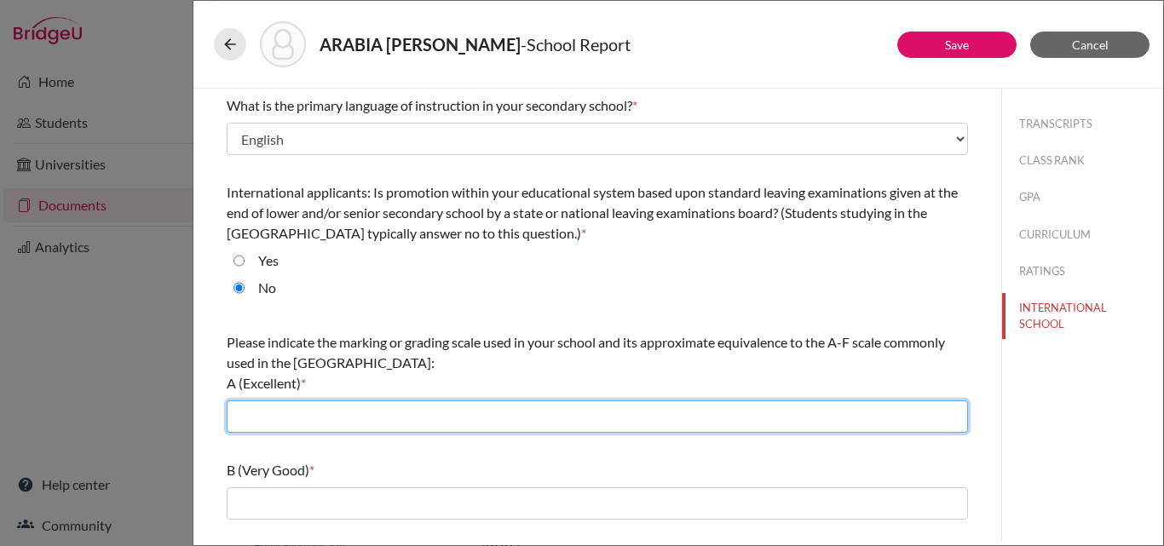
click at [248, 412] on input "text" at bounding box center [597, 417] width 741 height 32
type input "3.7-4.0"
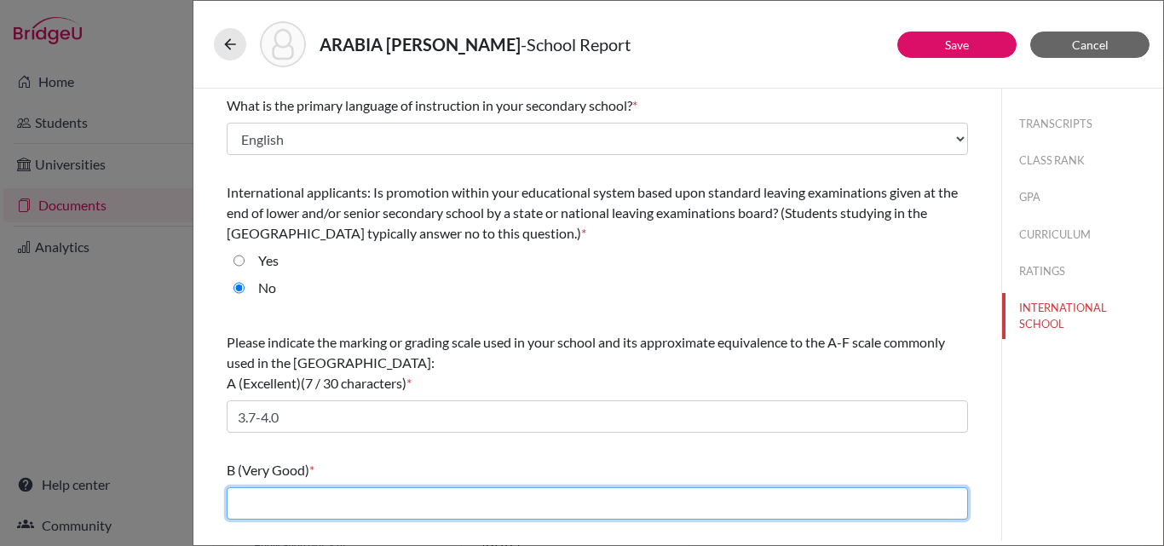
click at [301, 502] on input "text" at bounding box center [597, 503] width 741 height 32
type input "3.0-3.69"
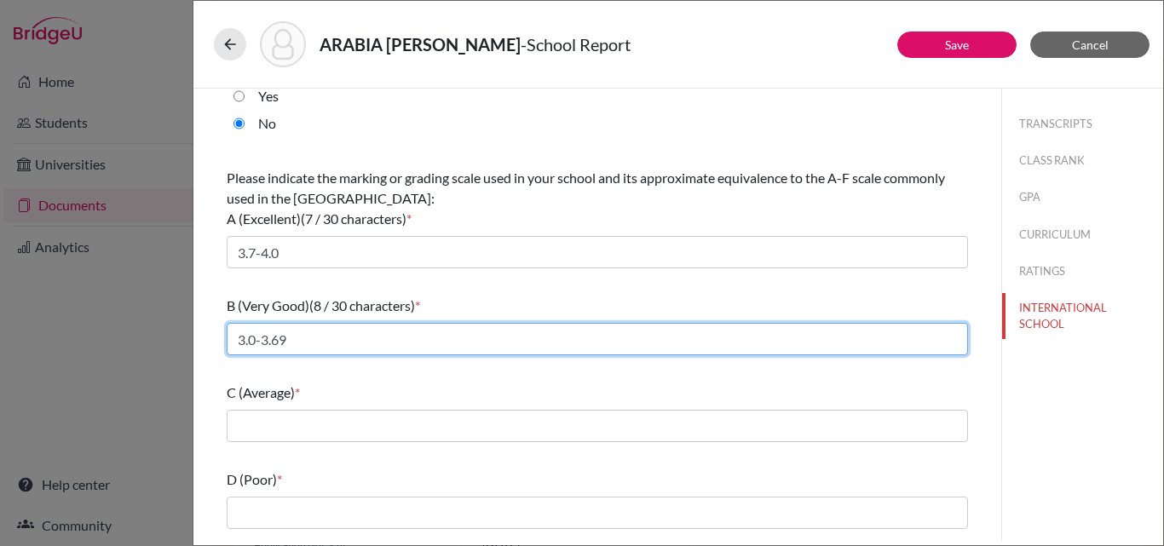
scroll to position [246, 0]
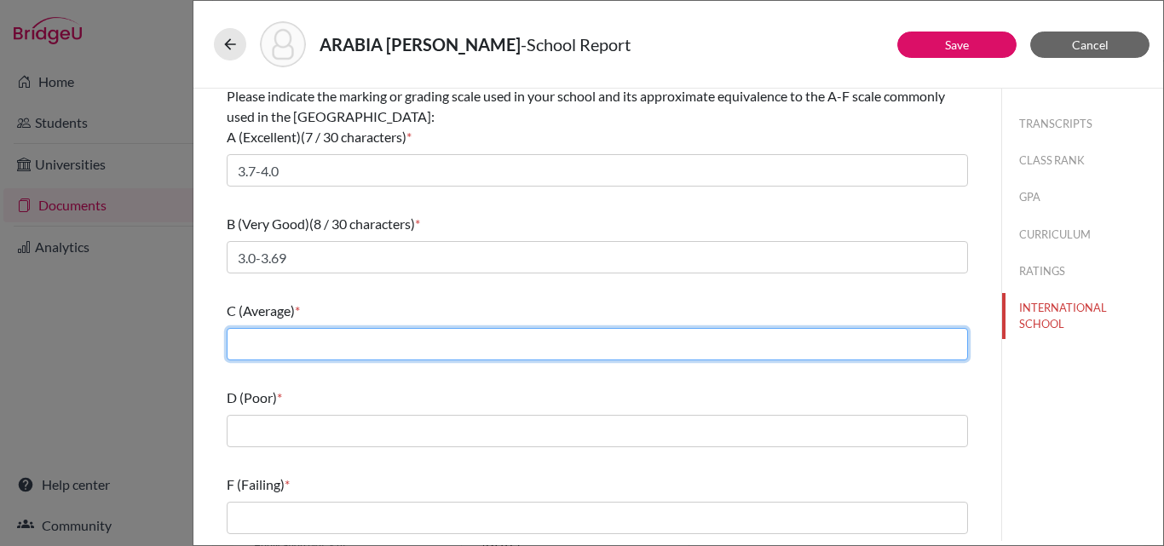
click at [293, 349] on input "text" at bounding box center [597, 344] width 741 height 32
type input "2.4-2.99"
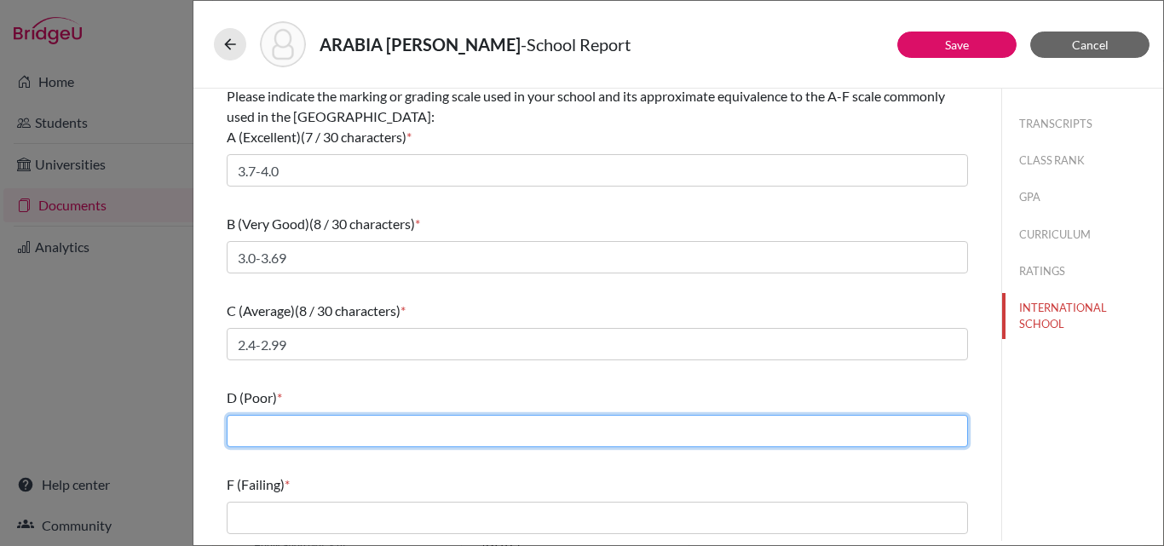
click at [280, 433] on input "text" at bounding box center [597, 431] width 741 height 32
type input "2,0-2.39"
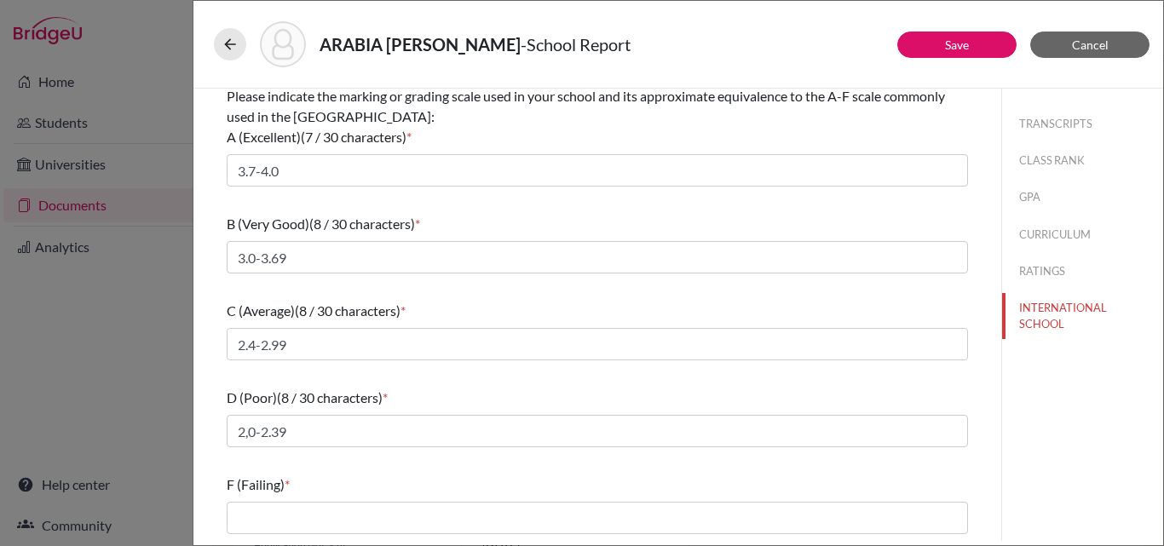
click at [285, 501] on div "F (Failing) *" at bounding box center [597, 504] width 741 height 73
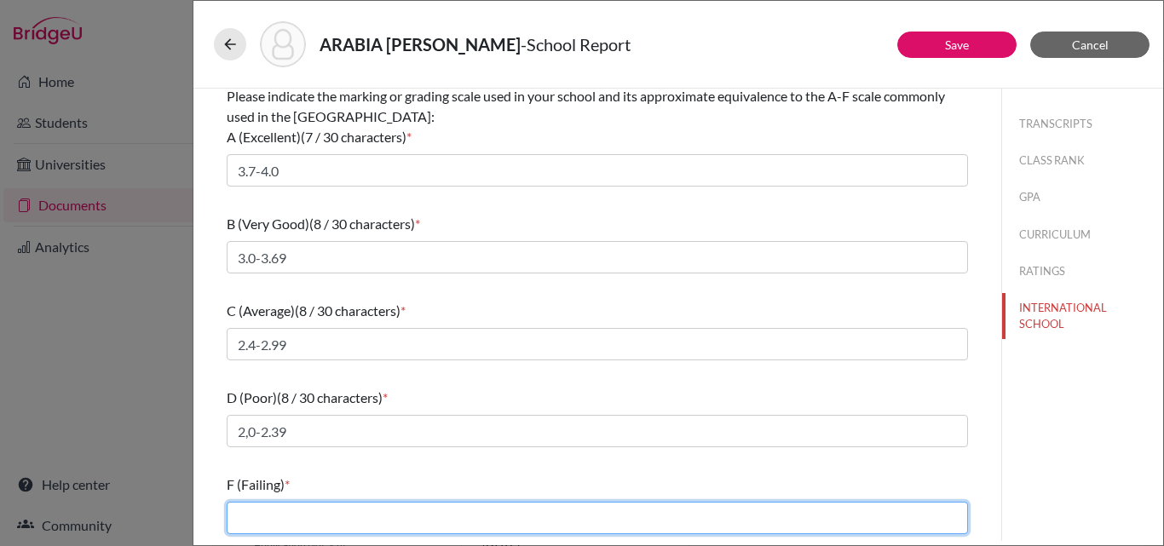
click at [279, 517] on input "text" at bounding box center [597, 518] width 741 height 32
type input "less than 2.0"
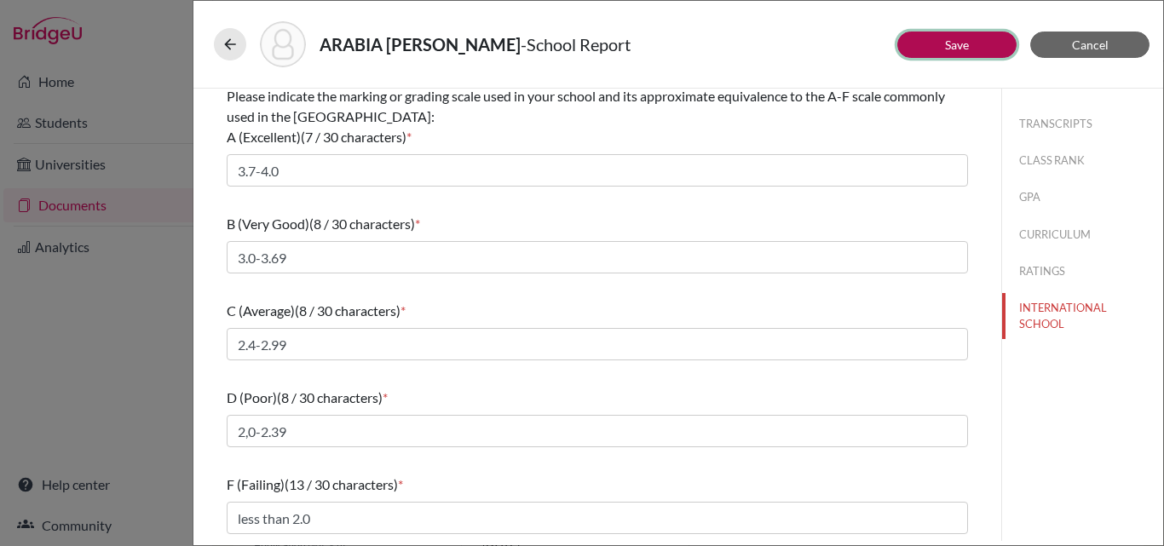
click at [955, 41] on link "Save" at bounding box center [957, 44] width 24 height 14
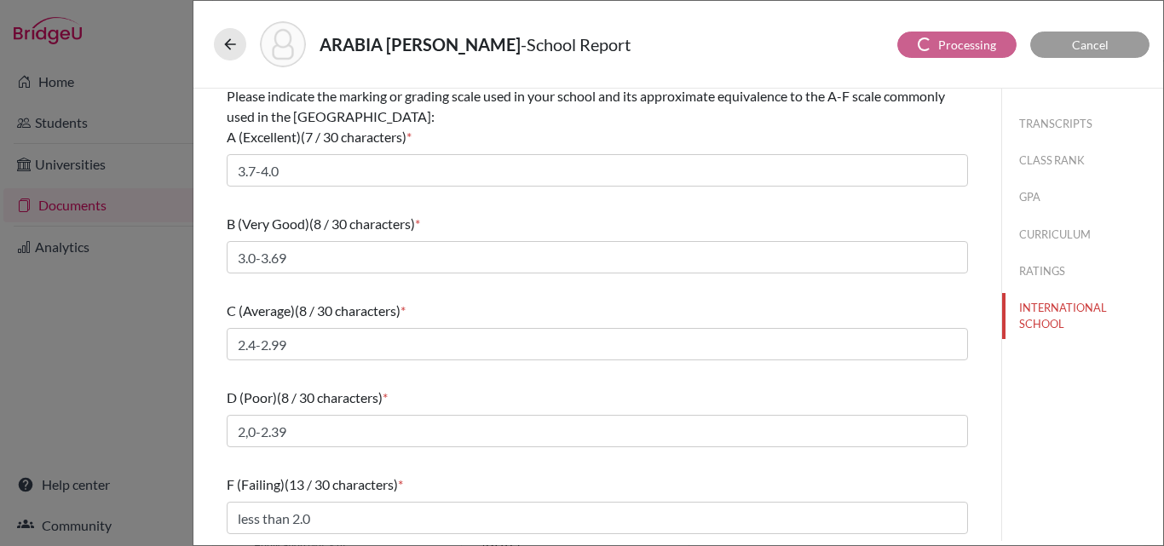
select select "1"
select select "0"
select select "1"
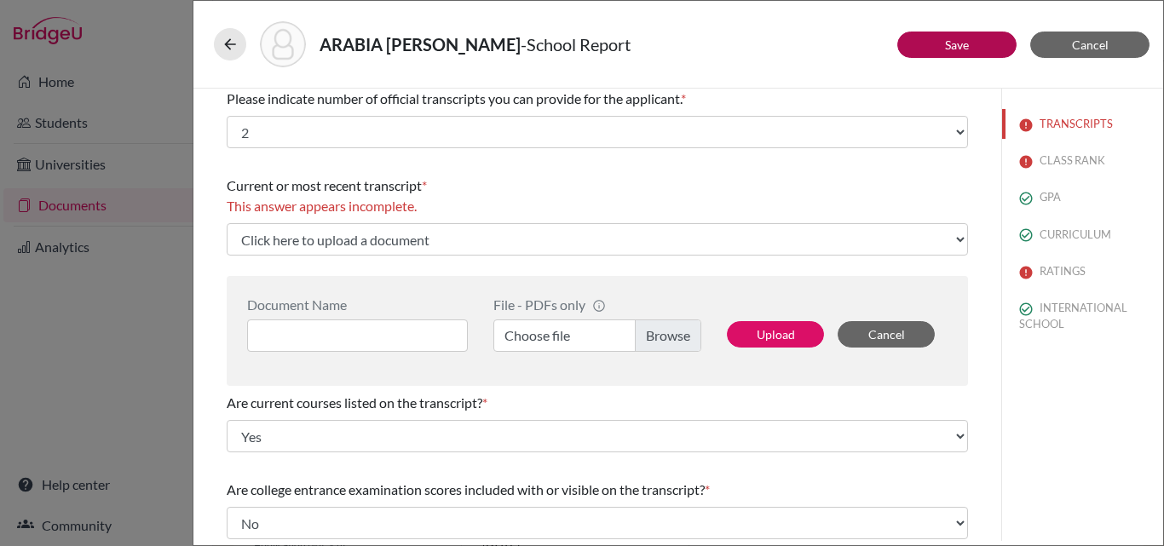
scroll to position [2, 0]
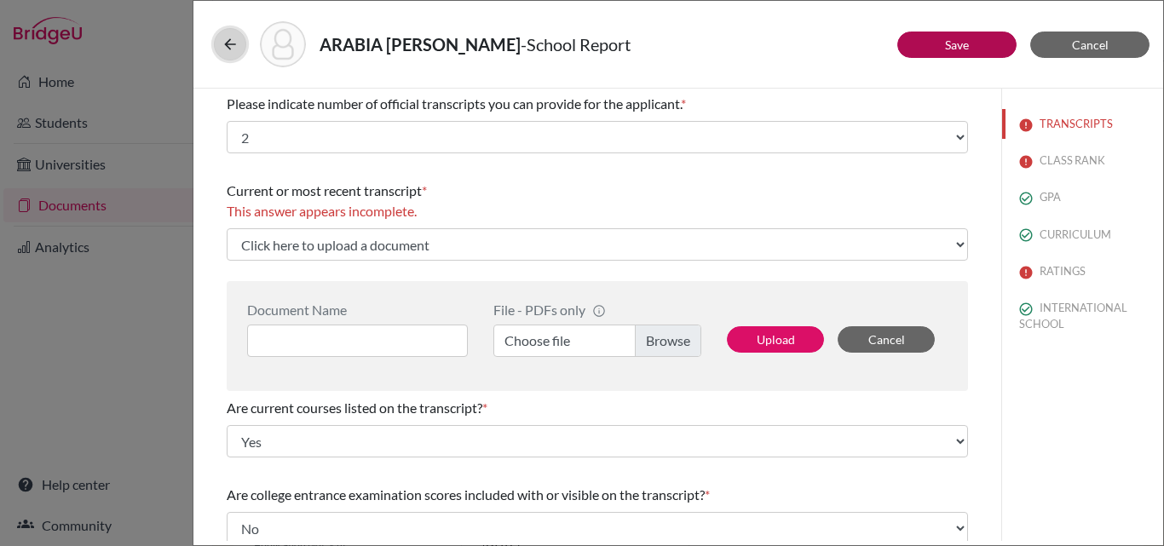
click at [229, 39] on icon at bounding box center [230, 44] width 17 height 17
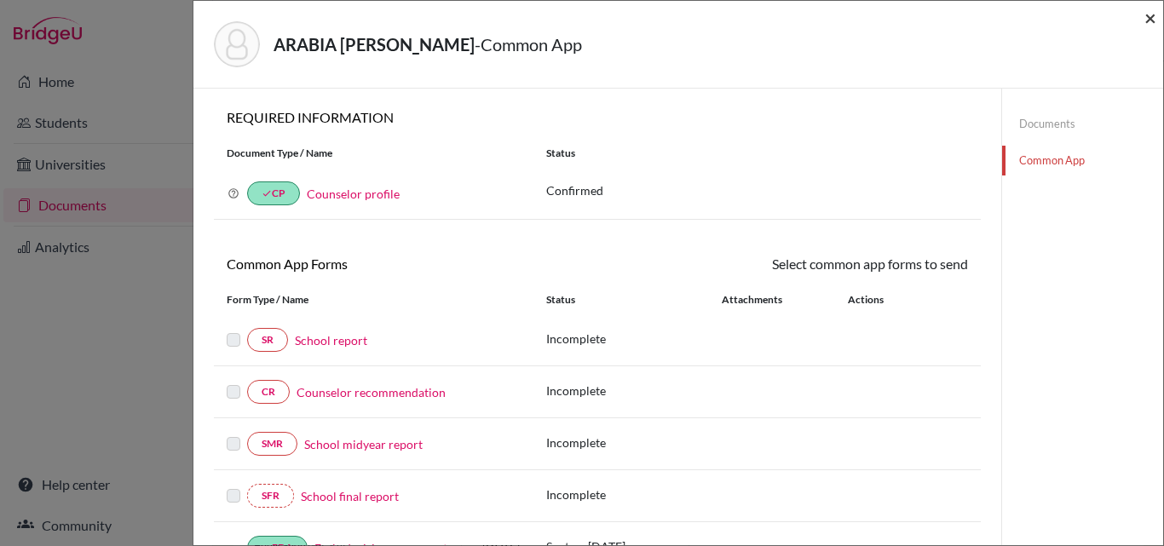
click at [1147, 17] on span "×" at bounding box center [1151, 17] width 12 height 25
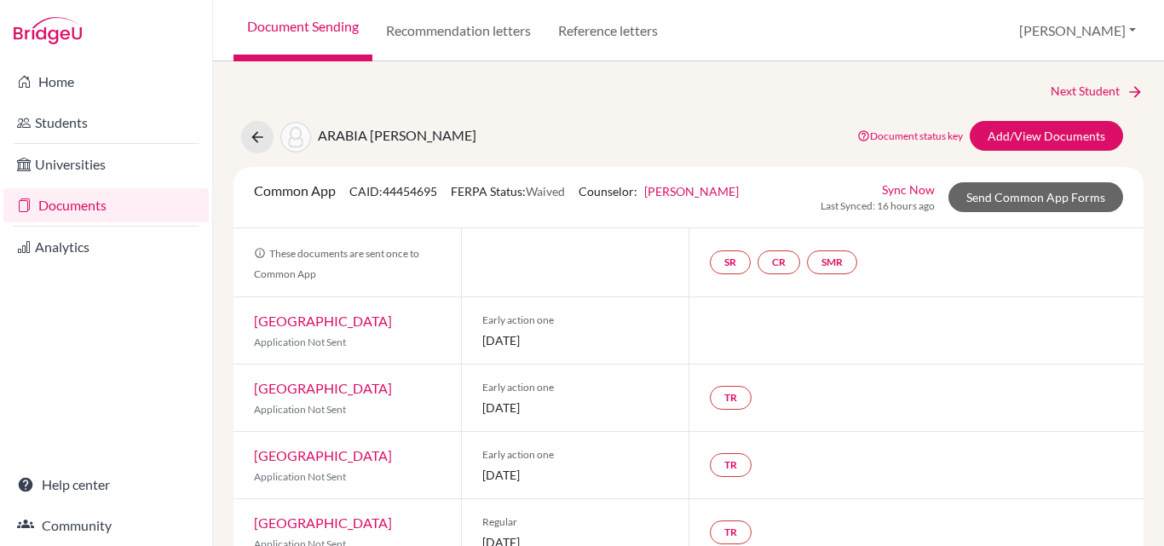
click at [61, 201] on link "Documents" at bounding box center [105, 205] width 205 height 34
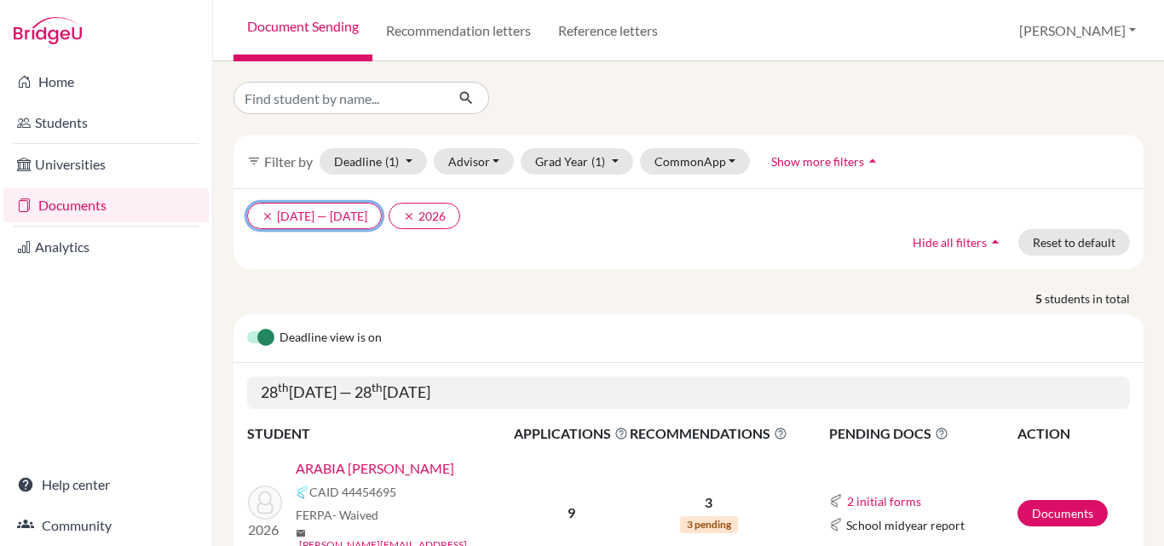
click at [262, 213] on icon "clear" at bounding box center [268, 217] width 12 height 12
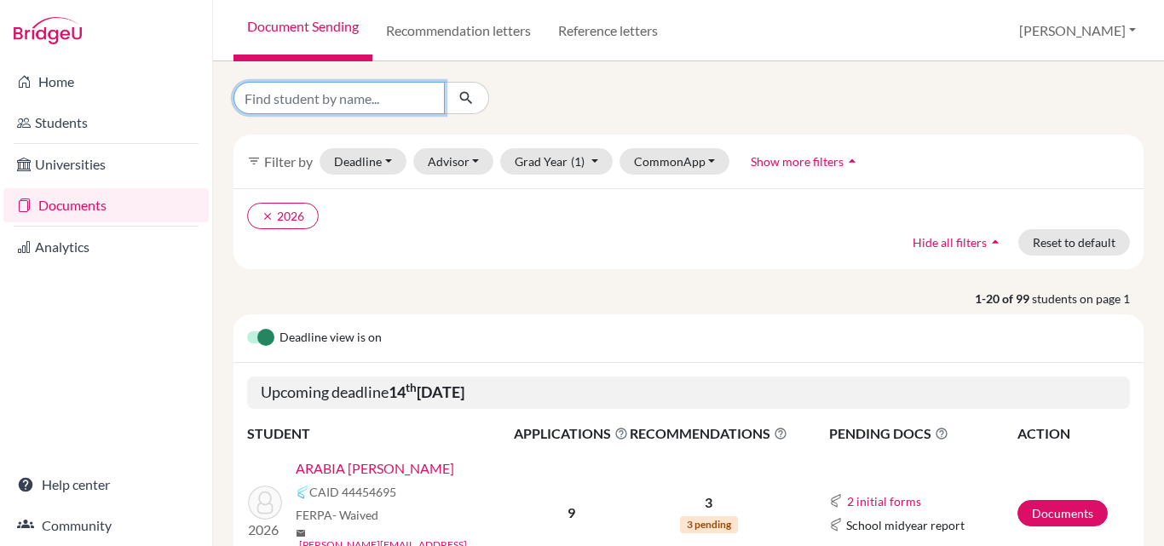
click at [326, 110] on input "Find student by name..." at bounding box center [339, 98] width 211 height 32
type input "g"
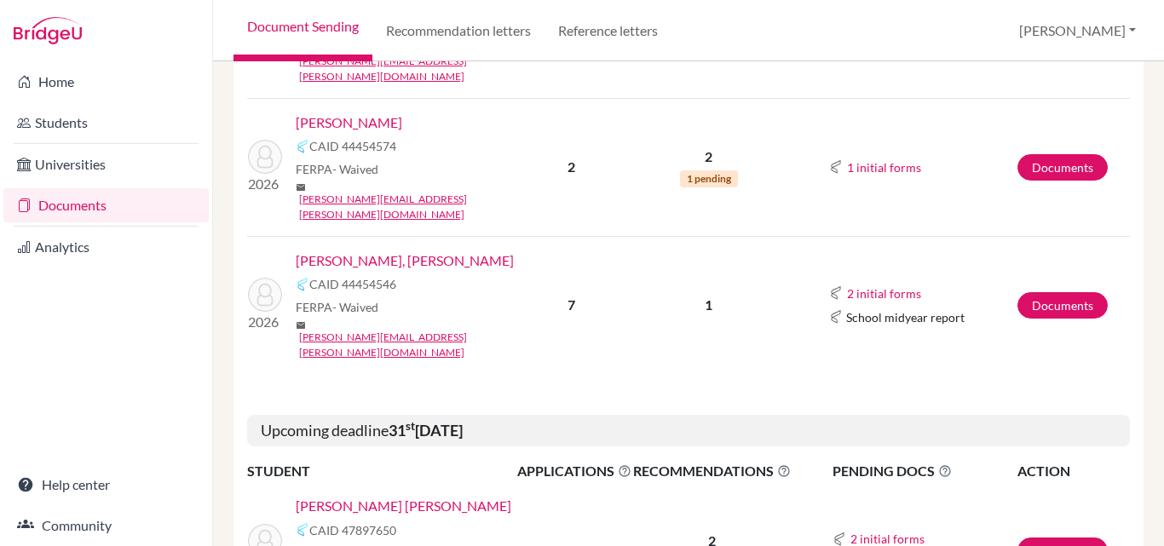
scroll to position [804, 0]
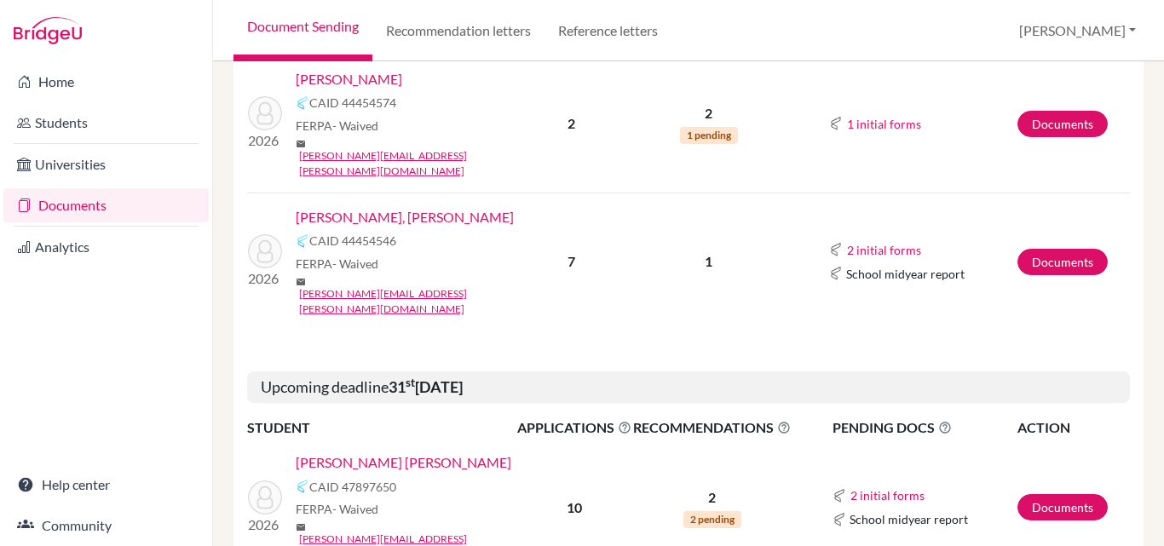
click at [419, 453] on link "[PERSON_NAME] [PERSON_NAME]" at bounding box center [404, 463] width 216 height 20
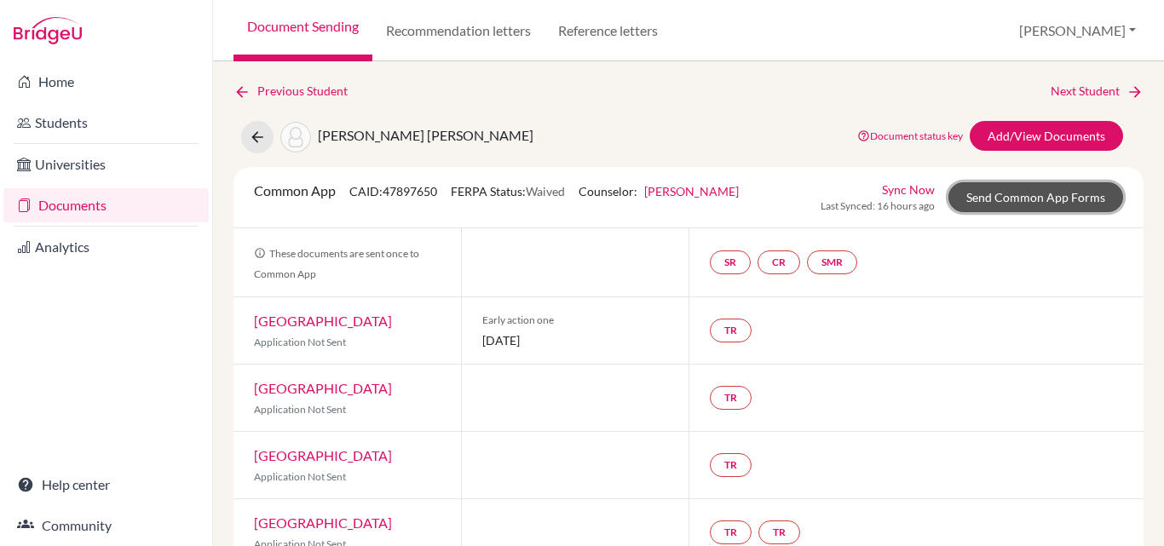
click at [1043, 192] on link "Send Common App Forms" at bounding box center [1036, 197] width 175 height 30
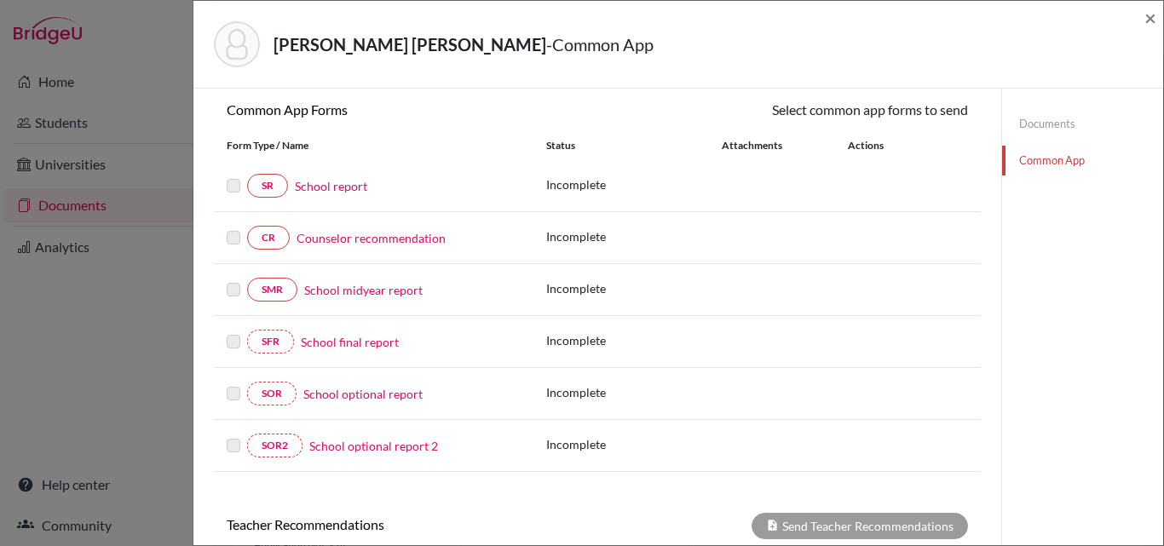
scroll to position [156, 0]
click at [332, 181] on link "School report" at bounding box center [331, 185] width 72 height 18
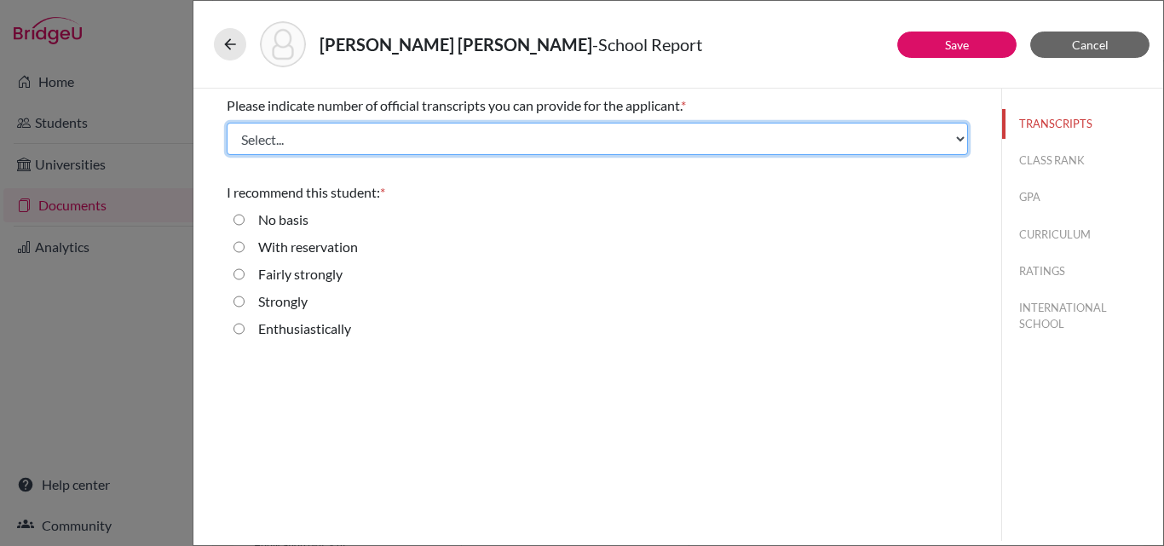
click at [350, 141] on select "Select... 1 2 3 4" at bounding box center [597, 139] width 741 height 32
select select "1"
click at [227, 123] on select "Select... 1 2 3 4" at bounding box center [597, 139] width 741 height 32
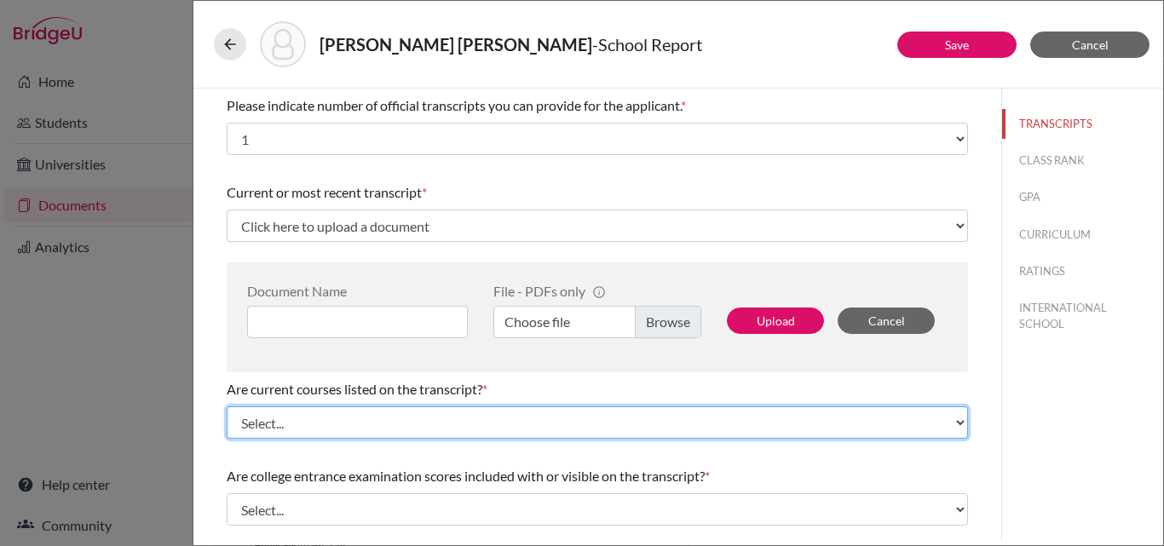
click at [272, 423] on select "Select... Yes No" at bounding box center [597, 423] width 741 height 32
select select "0"
click at [227, 407] on select "Select... Yes No" at bounding box center [597, 423] width 741 height 32
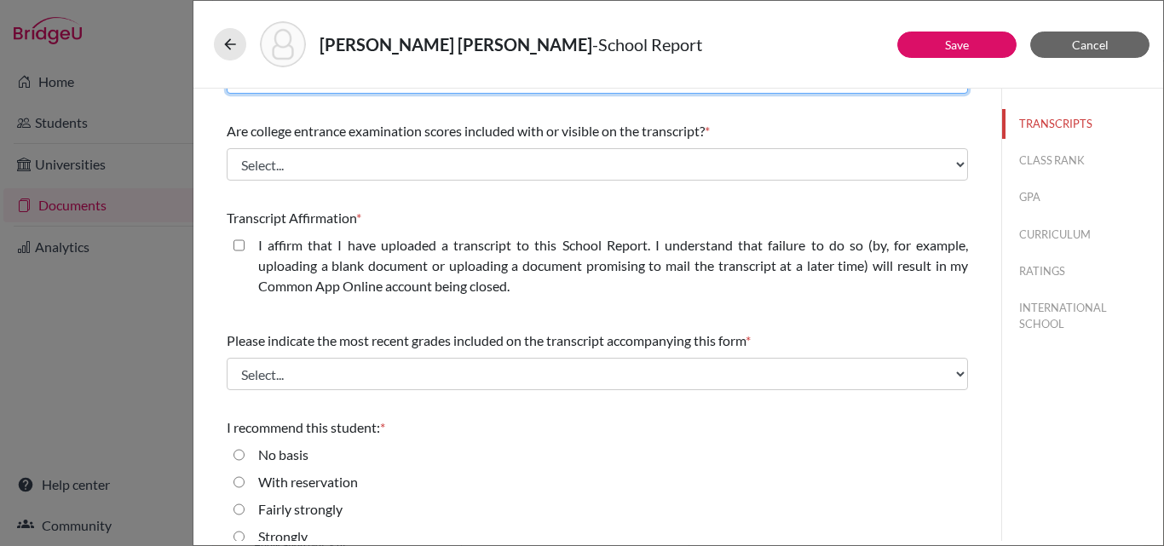
scroll to position [346, 0]
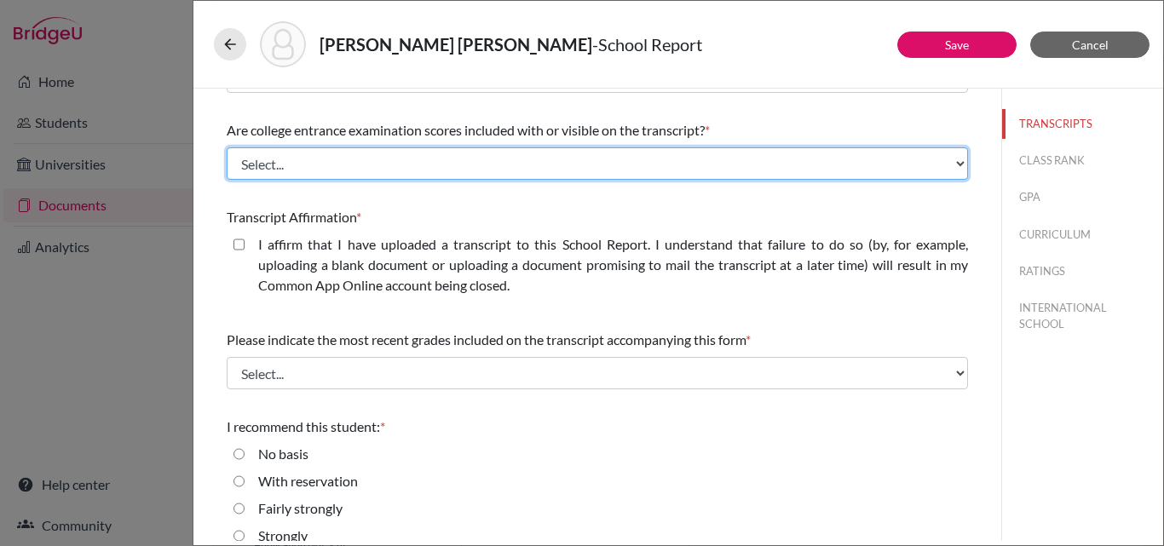
click at [321, 164] on select "Select... Yes No" at bounding box center [597, 163] width 741 height 32
select select "1"
click at [227, 147] on select "Select... Yes No" at bounding box center [597, 163] width 741 height 32
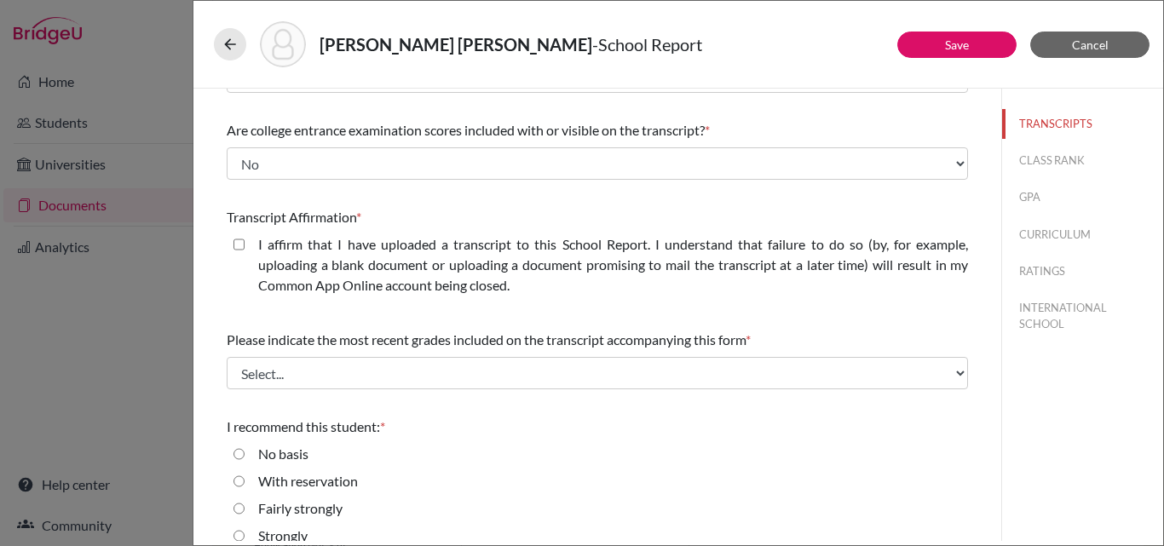
click at [239, 239] on closed\ "I affirm that I have uploaded a transcript to this School Report. I understand …" at bounding box center [239, 244] width 11 height 20
checkbox closed\ "true"
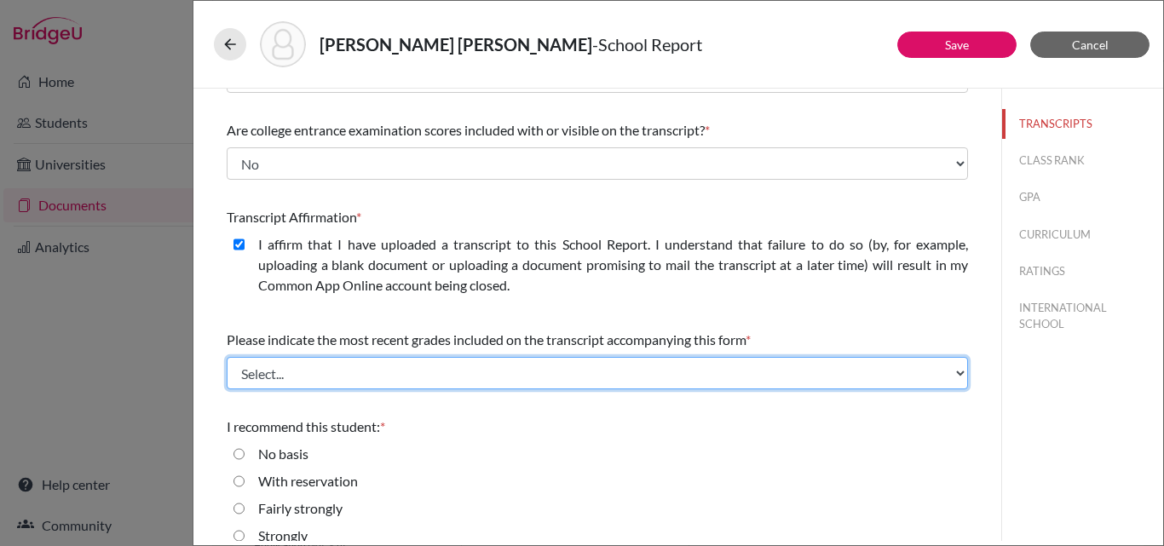
click at [293, 374] on select "Select... Final junior year grades 1st Quarter senior year grades 2nd Quarter/1…" at bounding box center [597, 373] width 741 height 32
select select "0"
click at [227, 357] on select "Select... Final junior year grades 1st Quarter senior year grades 2nd Quarter/1…" at bounding box center [597, 373] width 741 height 32
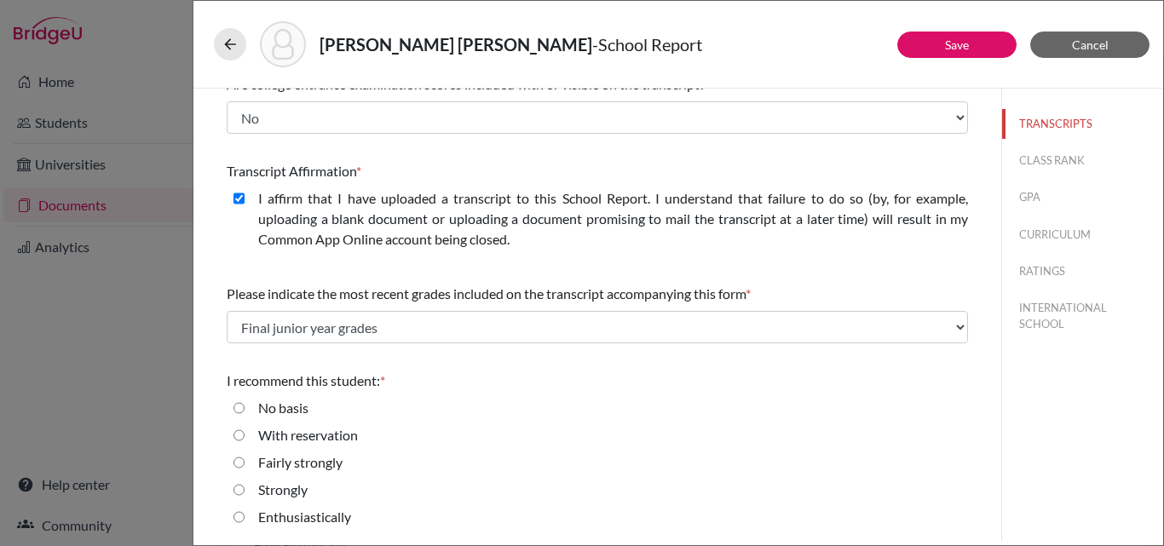
click at [240, 519] on input "Enthusiastically" at bounding box center [239, 517] width 11 height 20
radio input "true"
click at [1032, 152] on button "CLASS RANK" at bounding box center [1082, 161] width 161 height 30
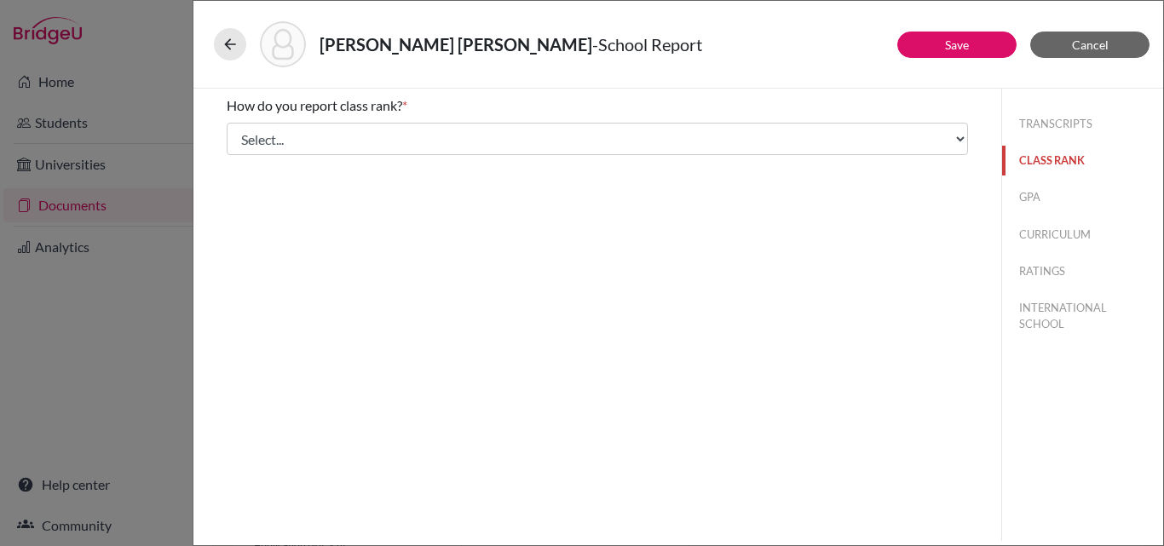
scroll to position [0, 0]
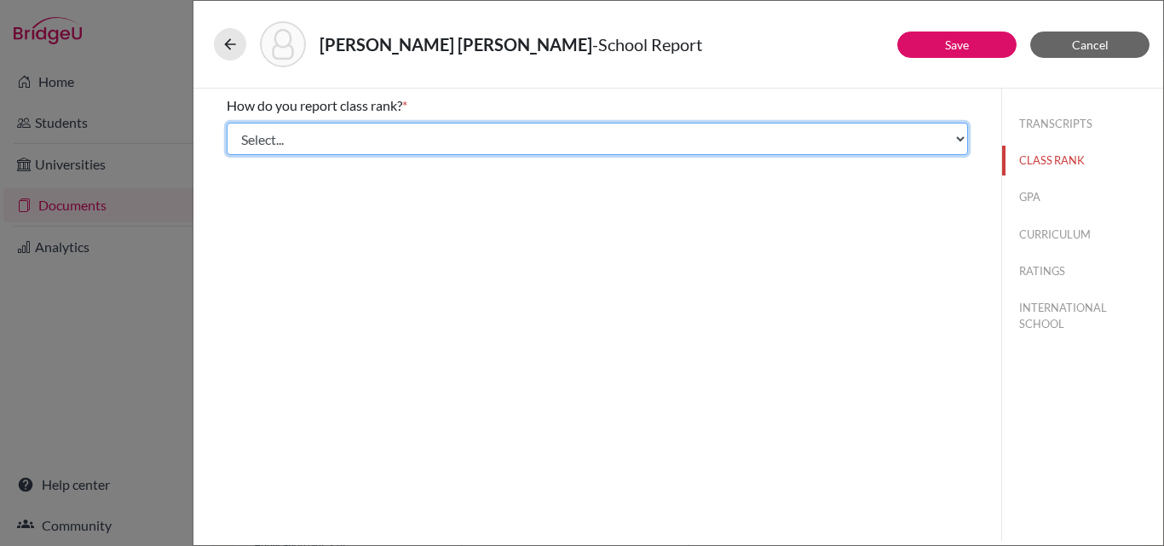
click at [436, 139] on select "Select... Exact Decile Quintile Quartile None" at bounding box center [597, 139] width 741 height 32
select select "1"
click at [227, 123] on select "Select... Exact Decile Quintile Quartile None" at bounding box center [597, 139] width 741 height 32
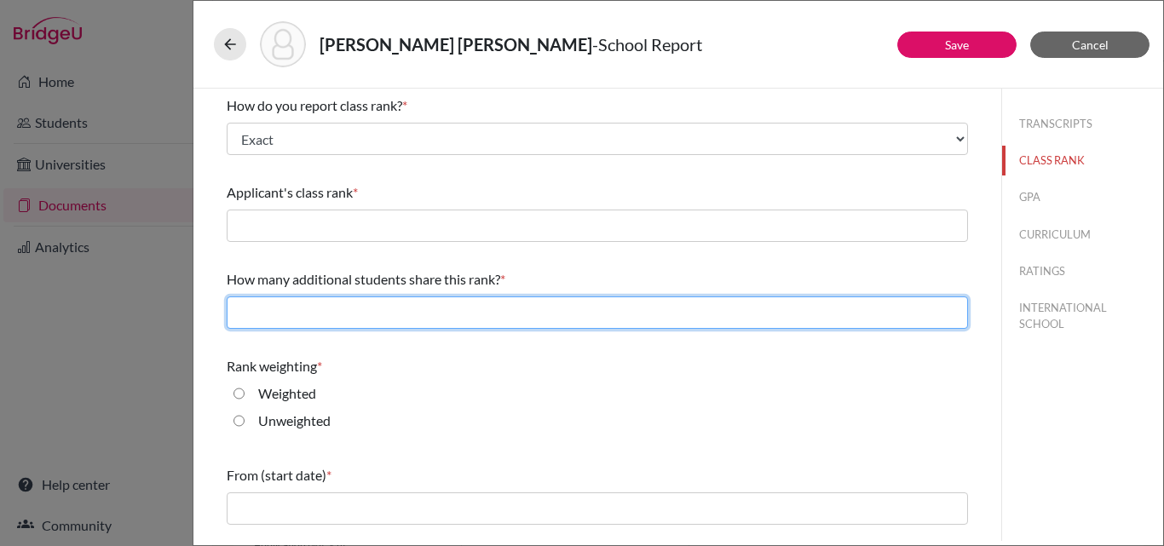
click at [272, 305] on input "text" at bounding box center [597, 313] width 741 height 32
type input "0"
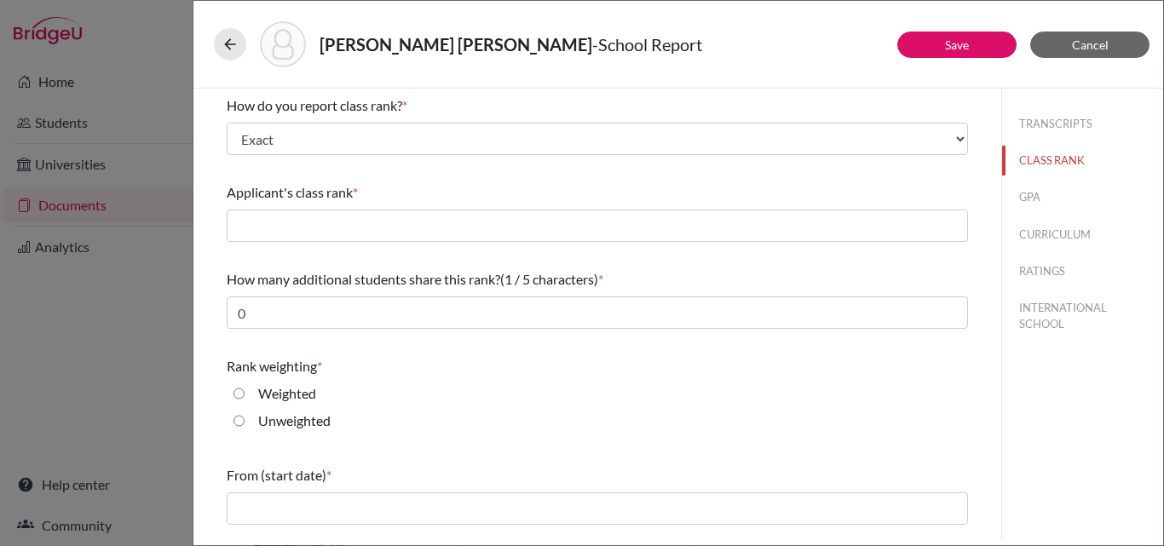
click at [238, 422] on input "Unweighted" at bounding box center [239, 421] width 11 height 20
radio input "true"
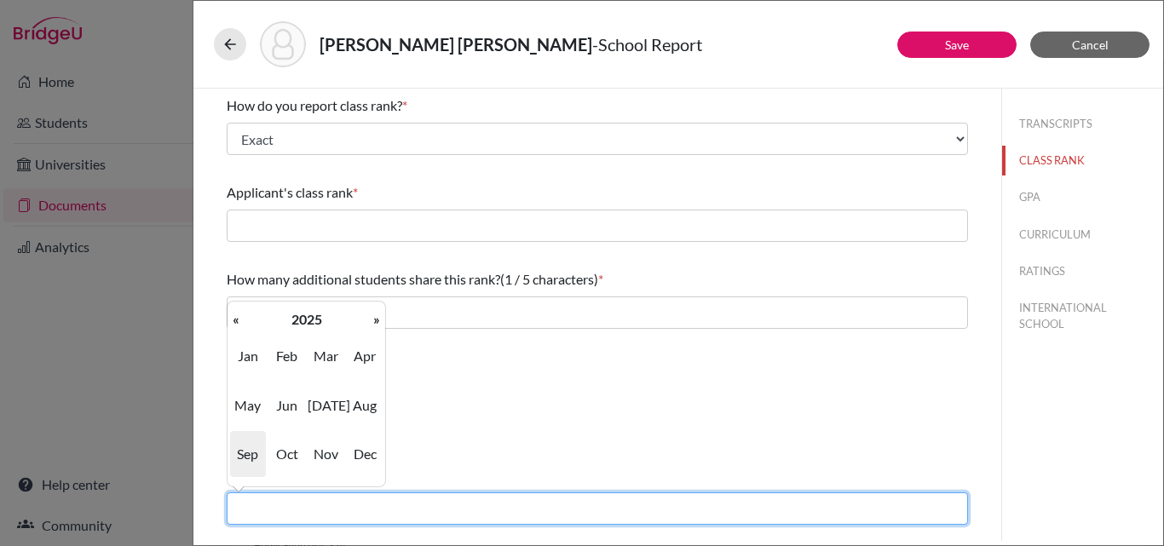
click at [261, 502] on input "text" at bounding box center [597, 509] width 741 height 32
type input "08/2022"
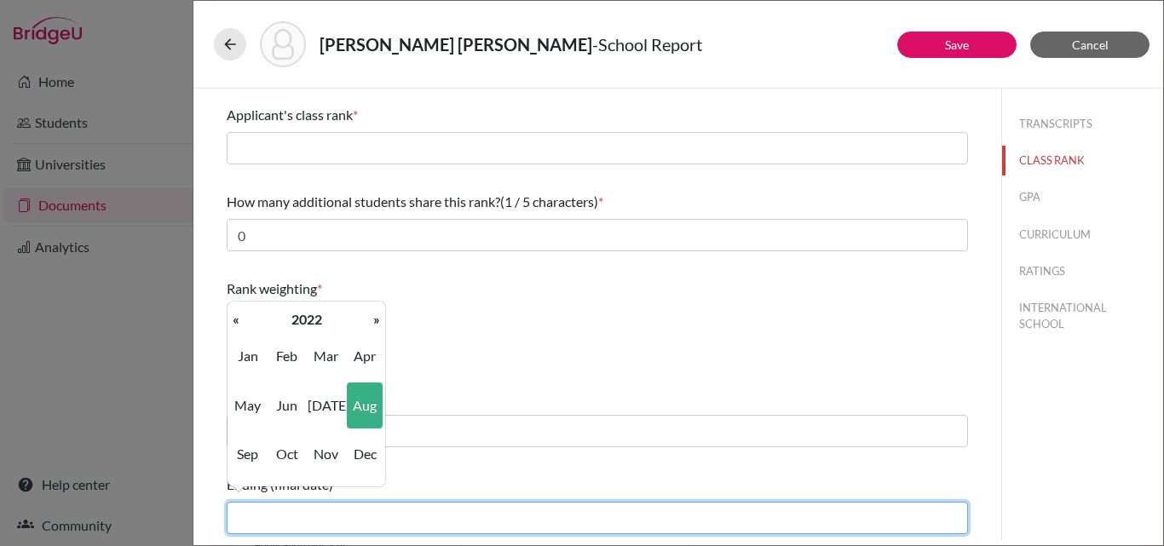
click at [355, 512] on input "text" at bounding box center [597, 518] width 741 height 32
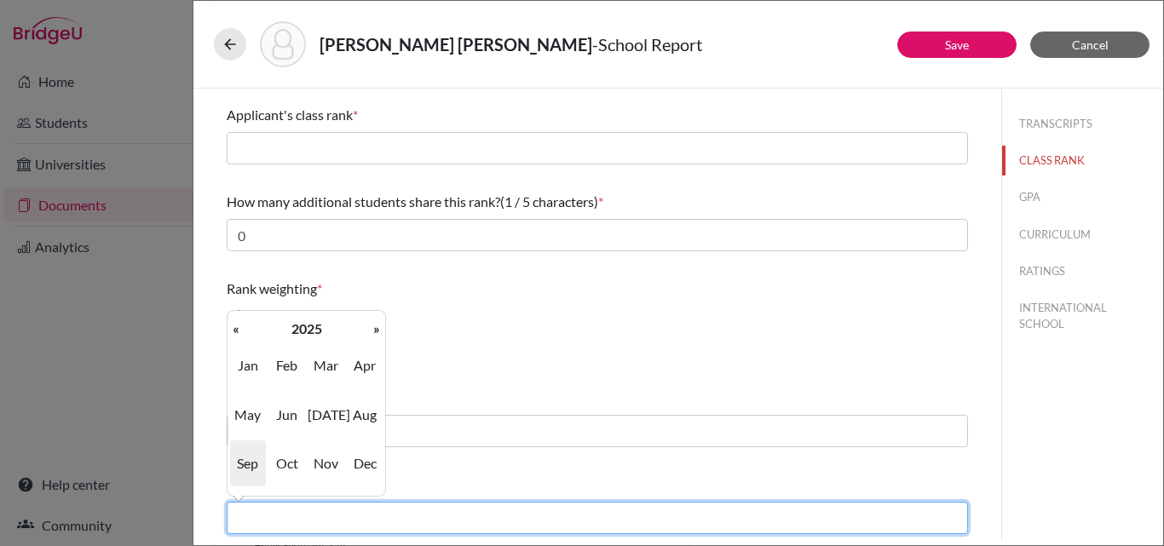
type input "06/2025"
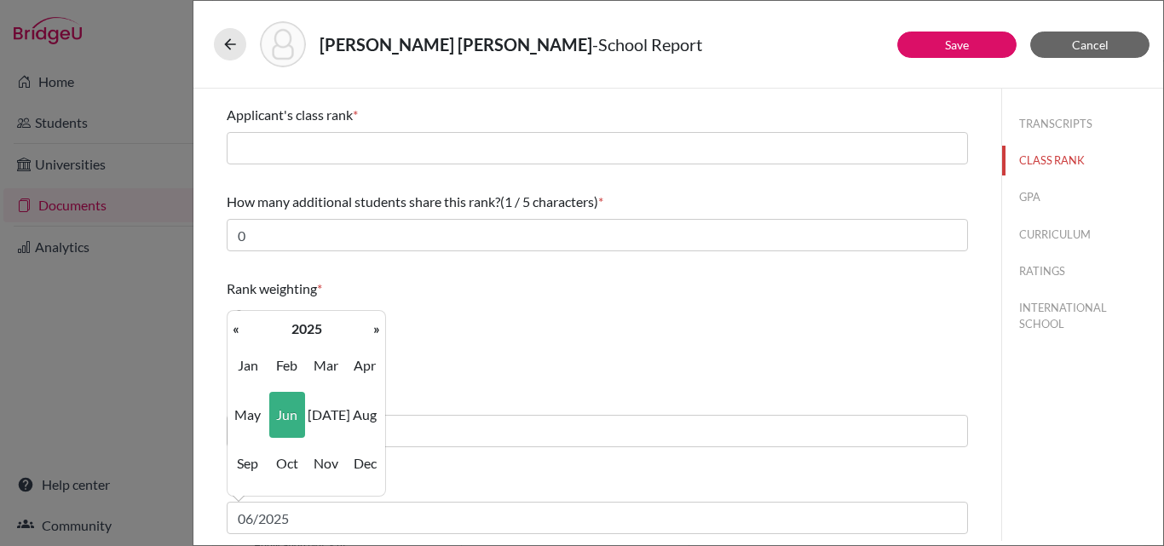
click at [665, 328] on div "Weighted" at bounding box center [597, 319] width 741 height 27
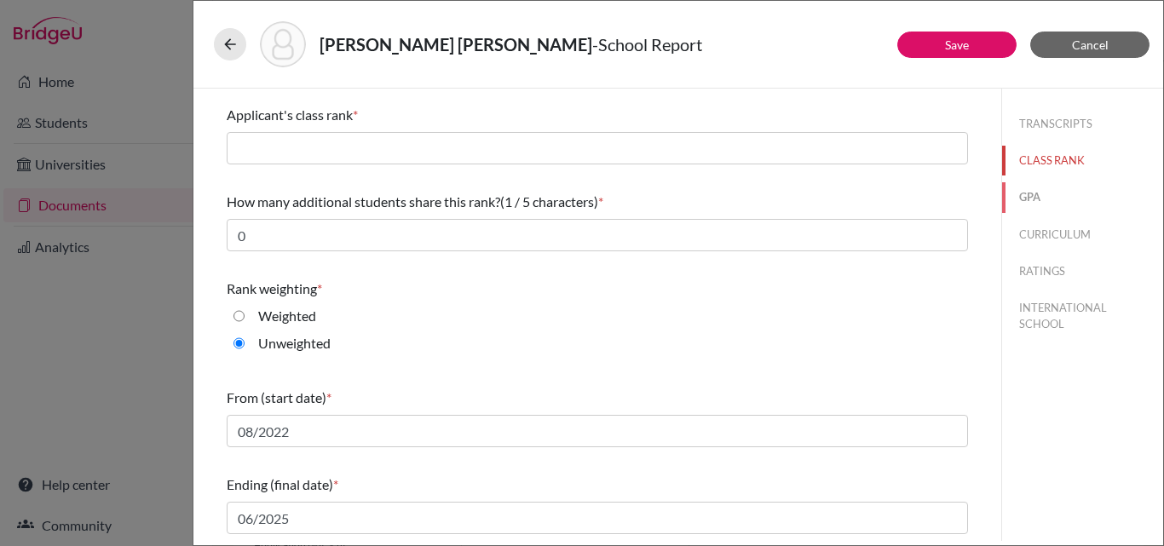
click at [1023, 196] on button "GPA" at bounding box center [1082, 197] width 161 height 30
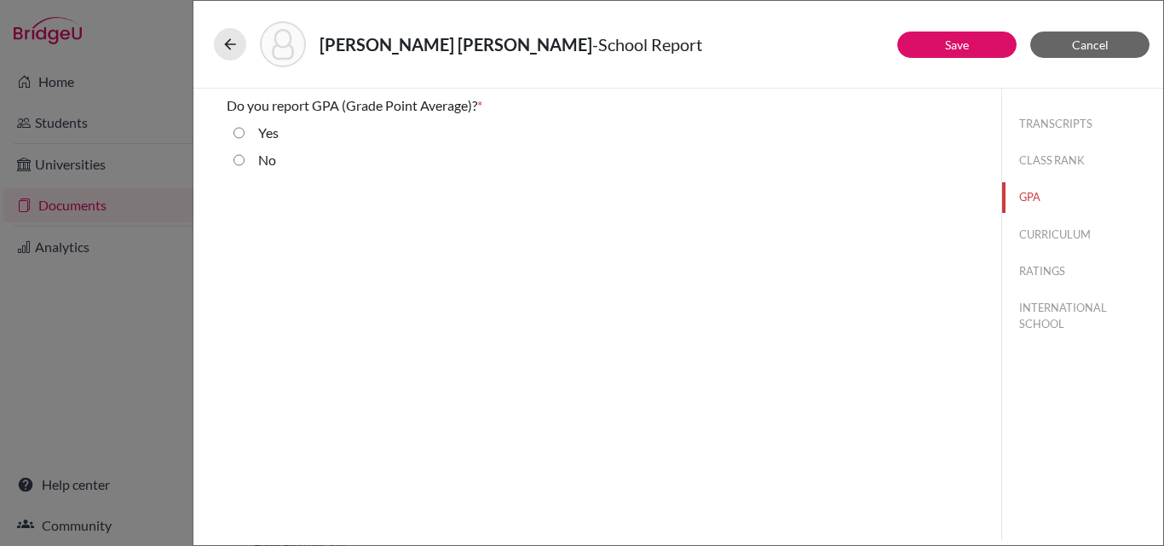
click at [237, 156] on input "No" at bounding box center [239, 160] width 11 height 20
radio input "true"
click at [238, 129] on input "Yes" at bounding box center [239, 133] width 11 height 20
radio input "true"
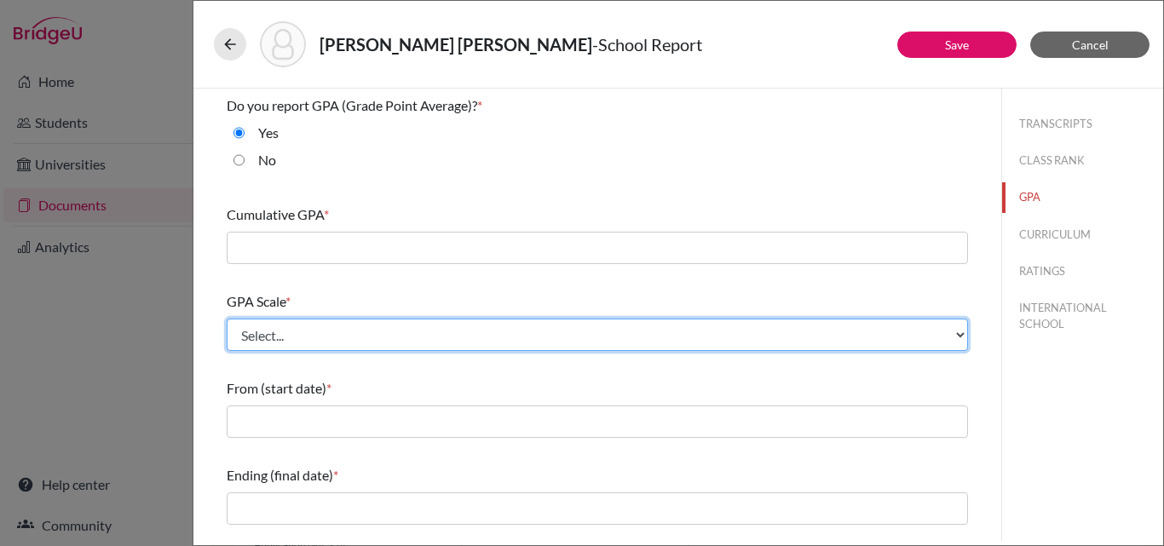
click at [259, 337] on select "Select... 4 5 6 7 8 9 10 11 12 13 14 15 16 17 18 19 20 100" at bounding box center [597, 335] width 741 height 32
select select "4"
click at [227, 319] on select "Select... 4 5 6 7 8 9 10 11 12 13 14 15 16 17 18 19 20 100" at bounding box center [597, 335] width 741 height 32
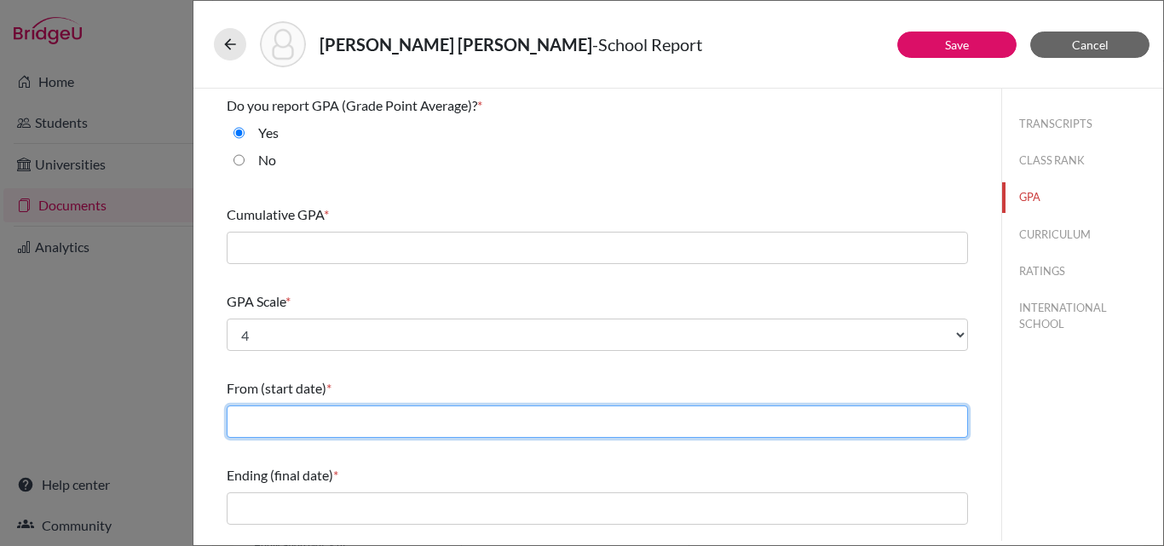
click at [276, 419] on input "text" at bounding box center [597, 422] width 741 height 32
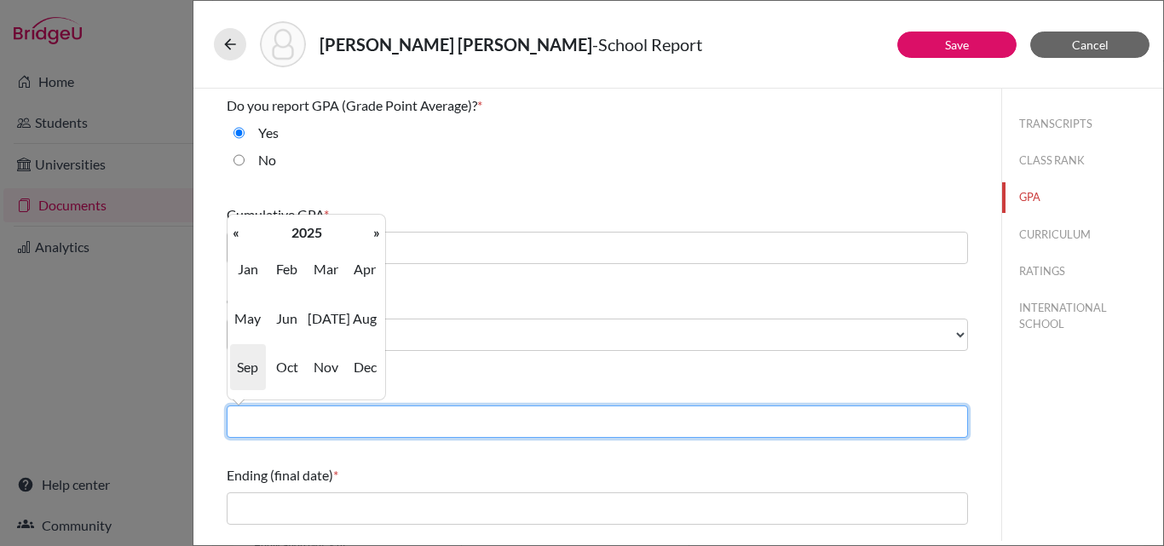
type input "08/2022"
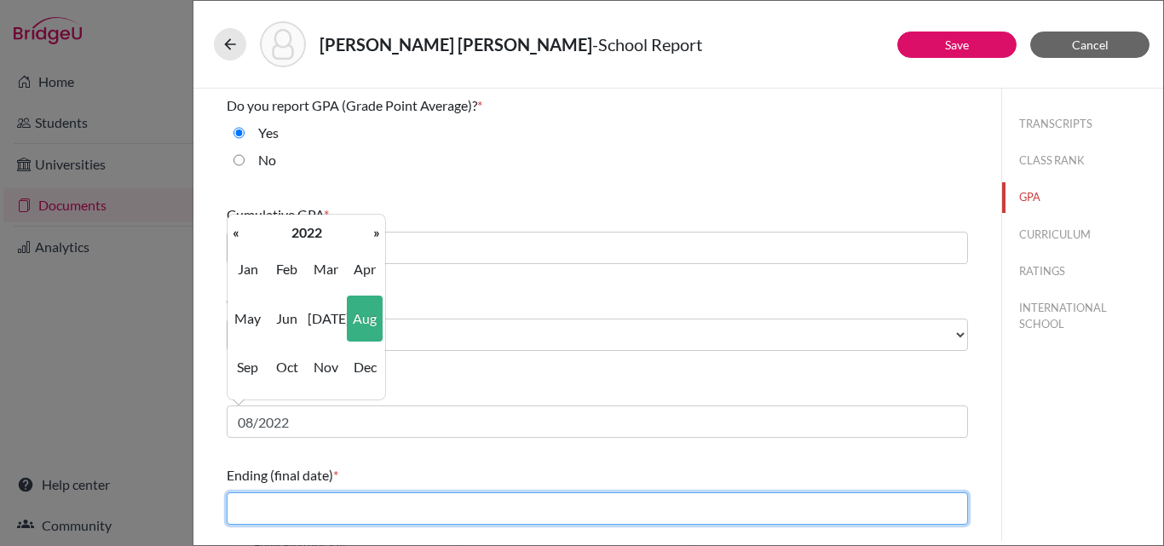
click at [345, 497] on input "text" at bounding box center [597, 509] width 741 height 32
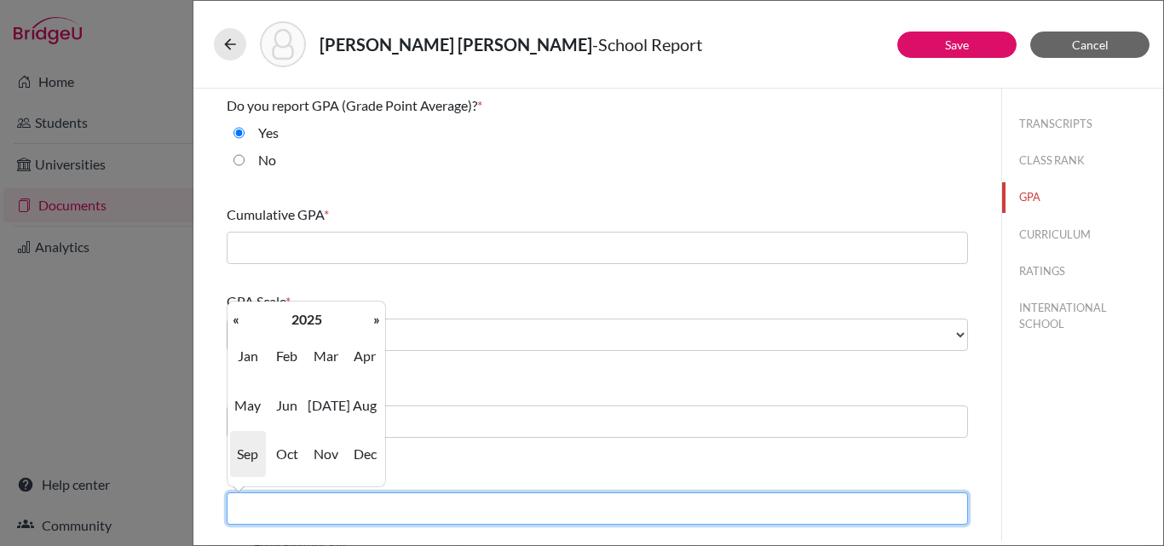
type input "06/2025"
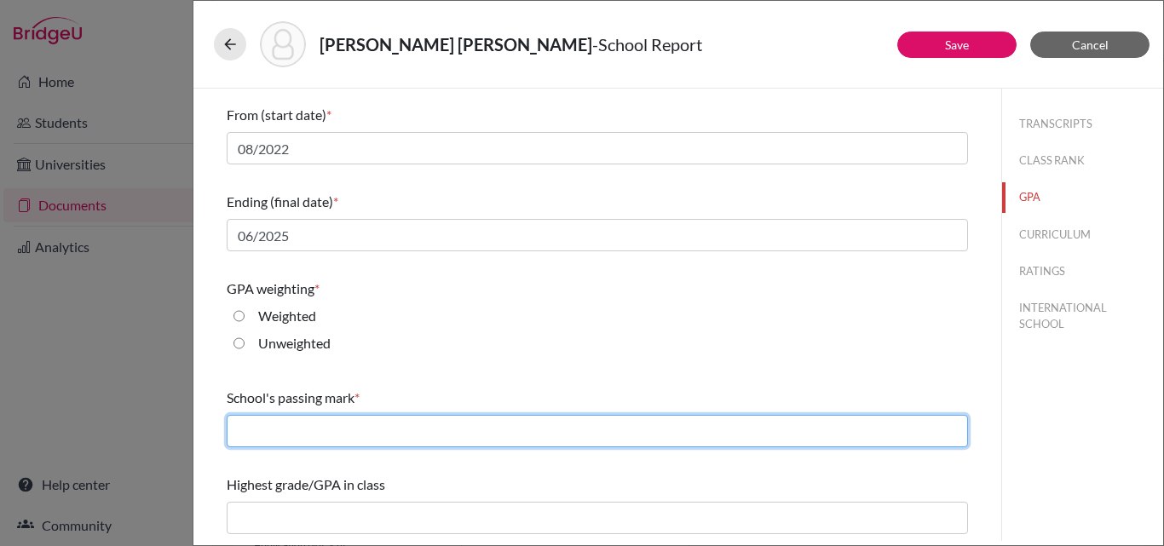
click at [605, 433] on input "text" at bounding box center [597, 431] width 741 height 32
type input "2.00"
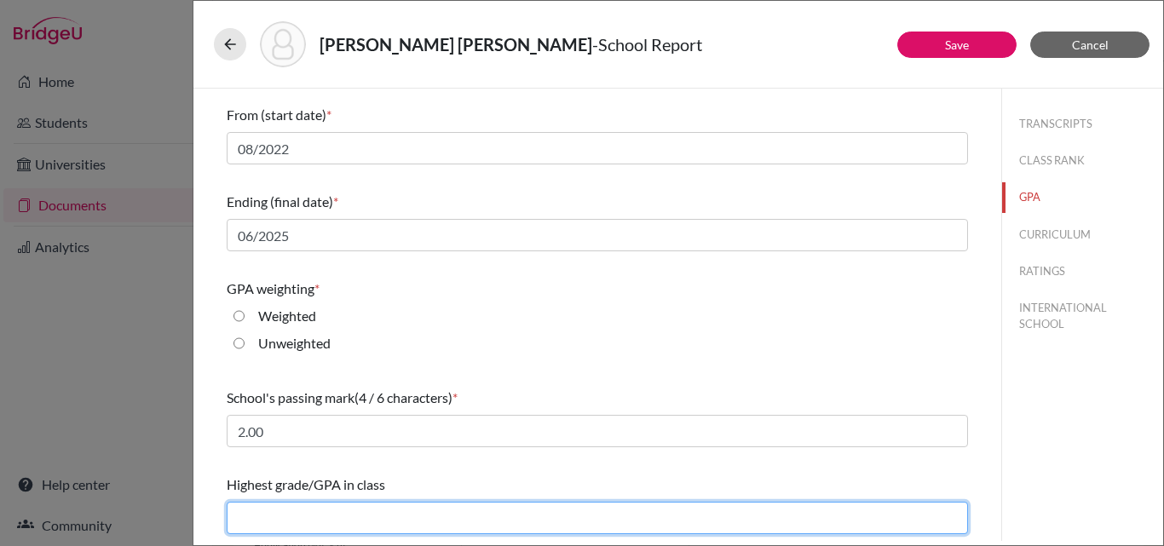
click at [325, 515] on input "text" at bounding box center [597, 518] width 741 height 32
type input "3.84"
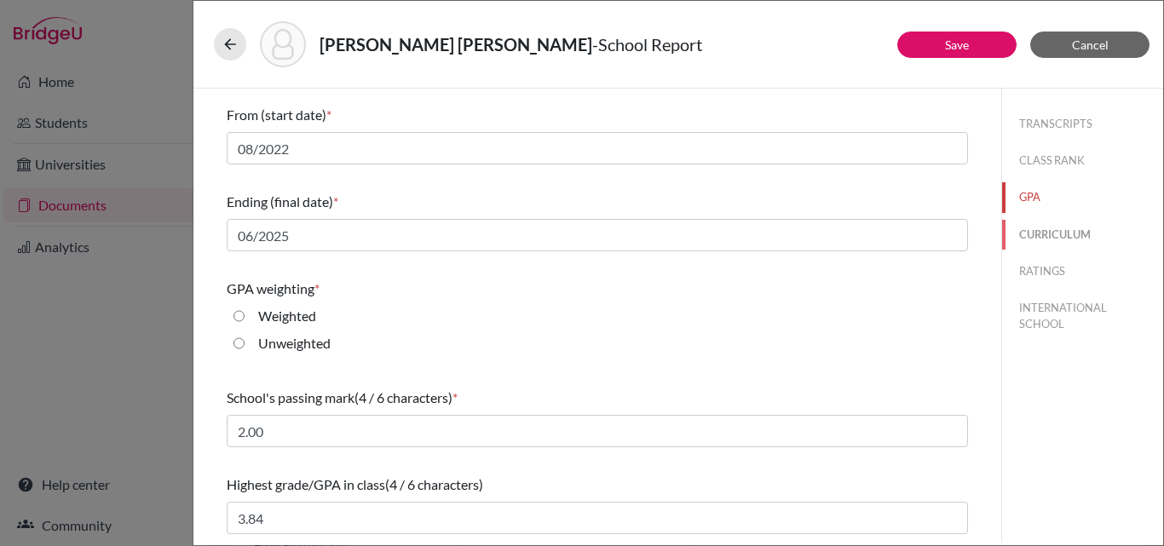
click at [1031, 238] on button "CURRICULUM" at bounding box center [1082, 235] width 161 height 30
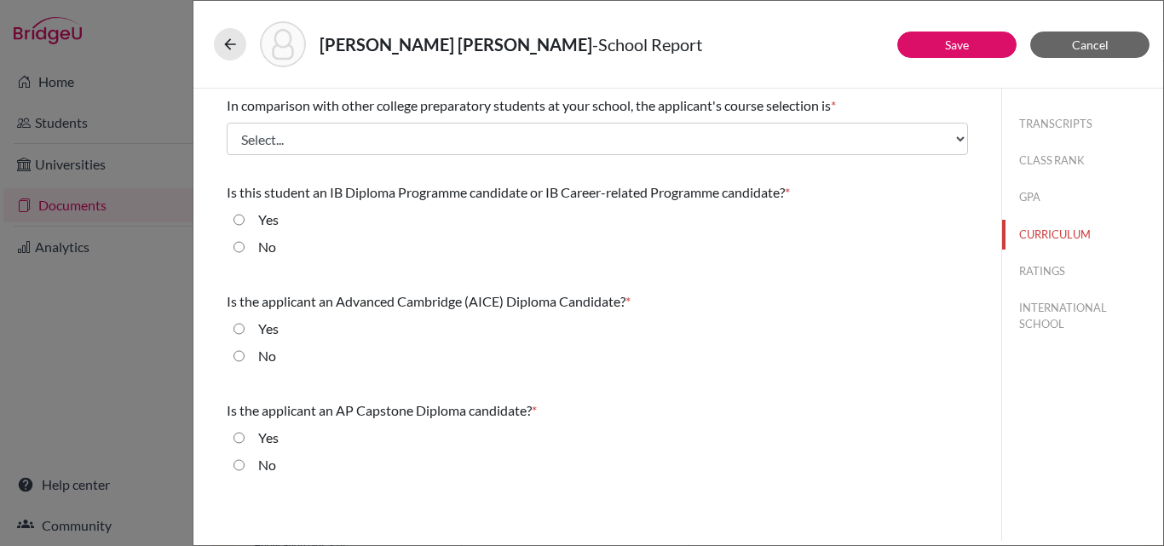
click at [236, 250] on input "No" at bounding box center [239, 247] width 11 height 20
radio input "true"
click at [238, 351] on input "No" at bounding box center [239, 356] width 11 height 20
radio input "true"
click at [236, 470] on input "No" at bounding box center [239, 465] width 11 height 20
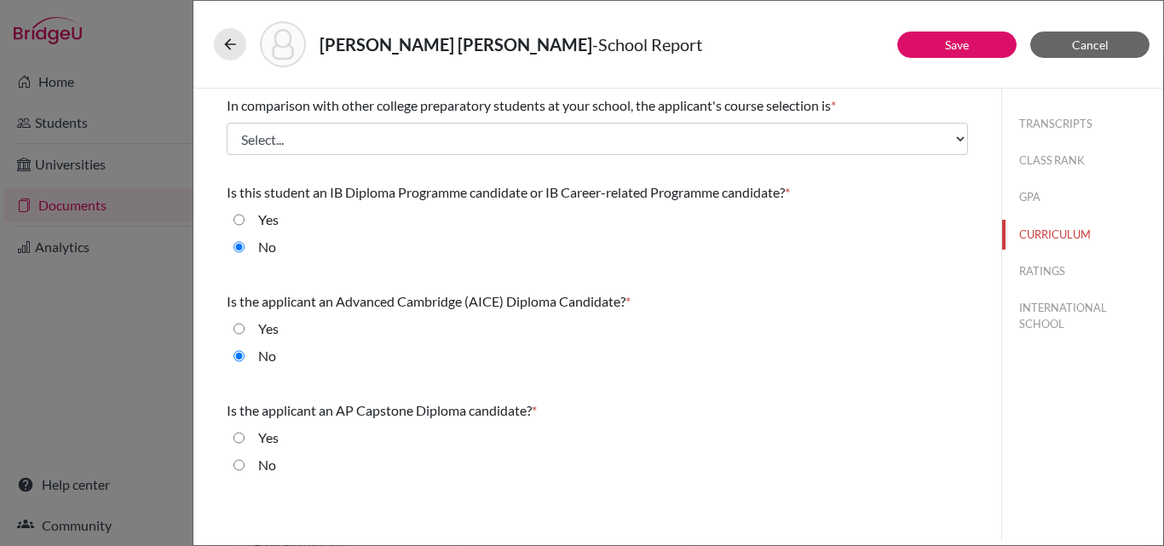
radio input "true"
click at [1040, 268] on button "RATINGS" at bounding box center [1082, 272] width 161 height 30
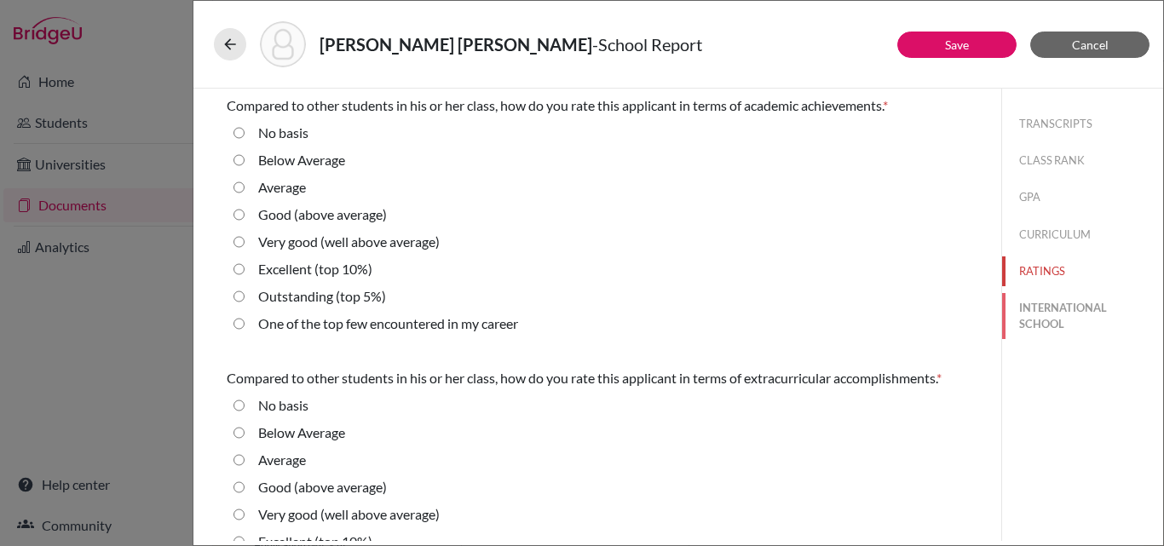
click at [1029, 306] on button "INTERNATIONAL SCHOOL" at bounding box center [1082, 316] width 161 height 46
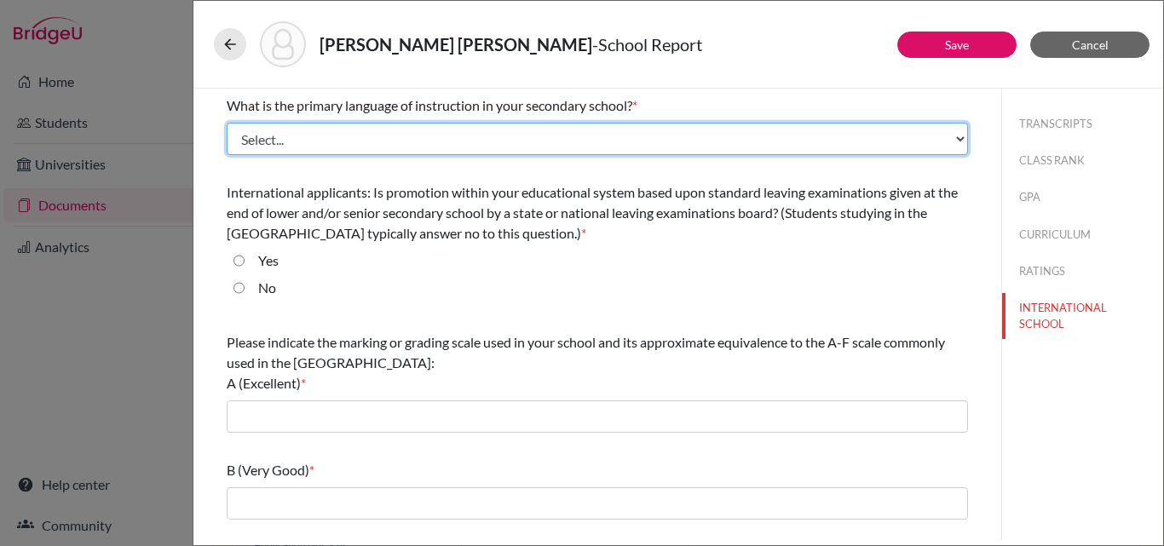
click at [398, 137] on select "Select... Albanian Arabic Armenian Assamese Azerbaijani Belarusian Bengali Bulg…" at bounding box center [597, 139] width 741 height 32
select select "14"
click at [227, 123] on select "Select... Albanian Arabic Armenian Assamese Azerbaijani Belarusian Bengali Bulg…" at bounding box center [597, 139] width 741 height 32
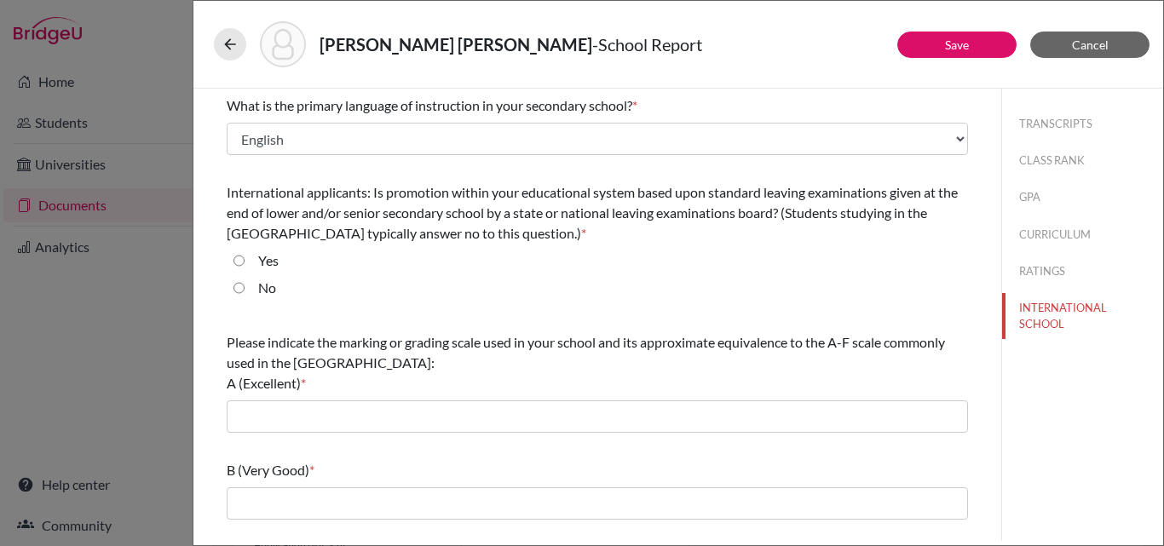
click at [239, 293] on input "No" at bounding box center [239, 288] width 11 height 20
radio input "true"
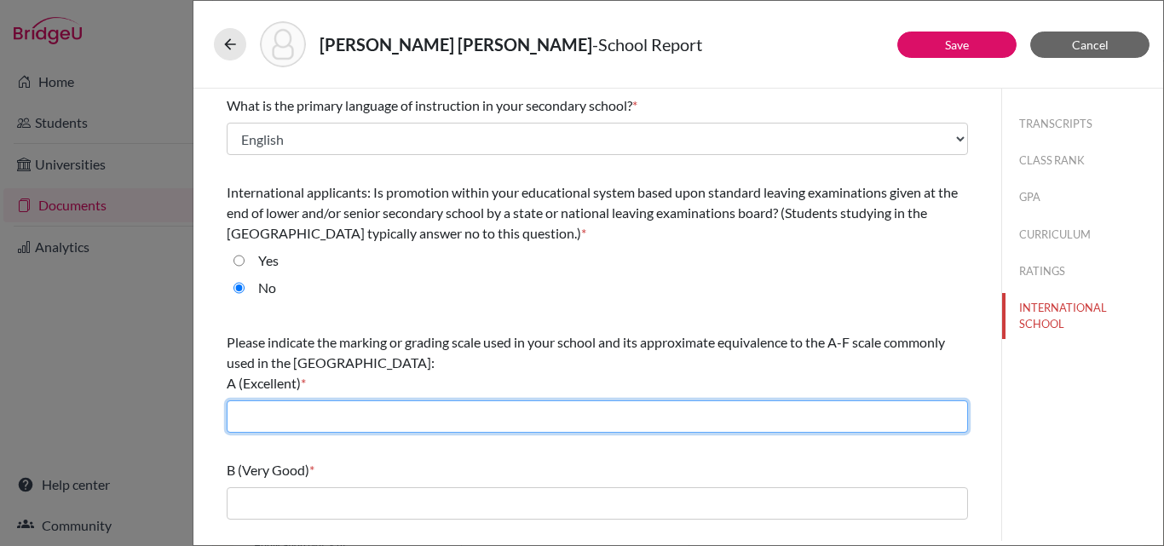
click at [250, 411] on input "text" at bounding box center [597, 417] width 741 height 32
type input "3.7-4.0"
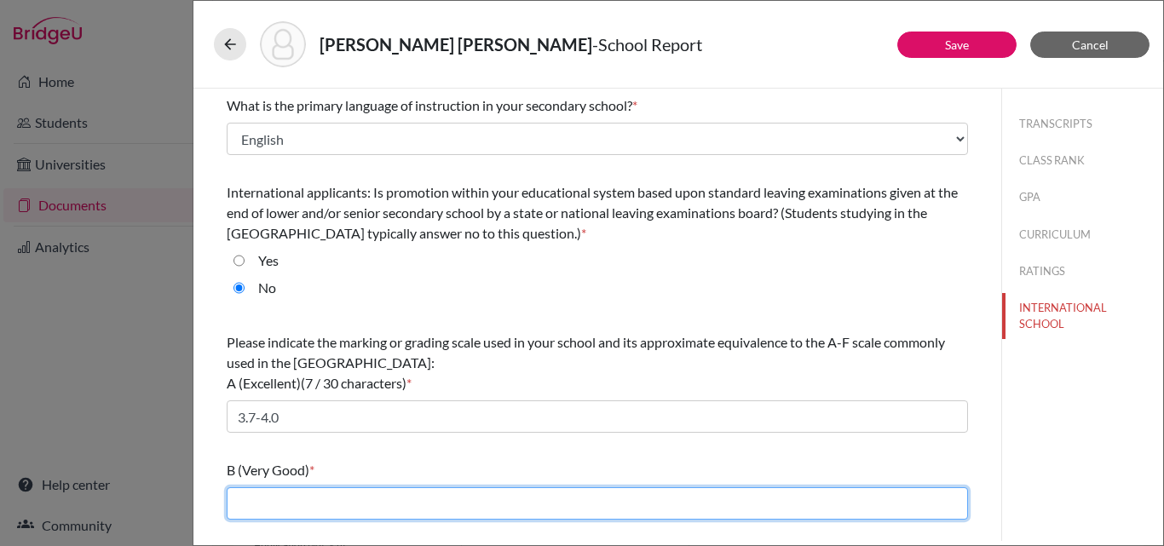
click at [305, 507] on input "text" at bounding box center [597, 503] width 741 height 32
type input "3.0-3.69"
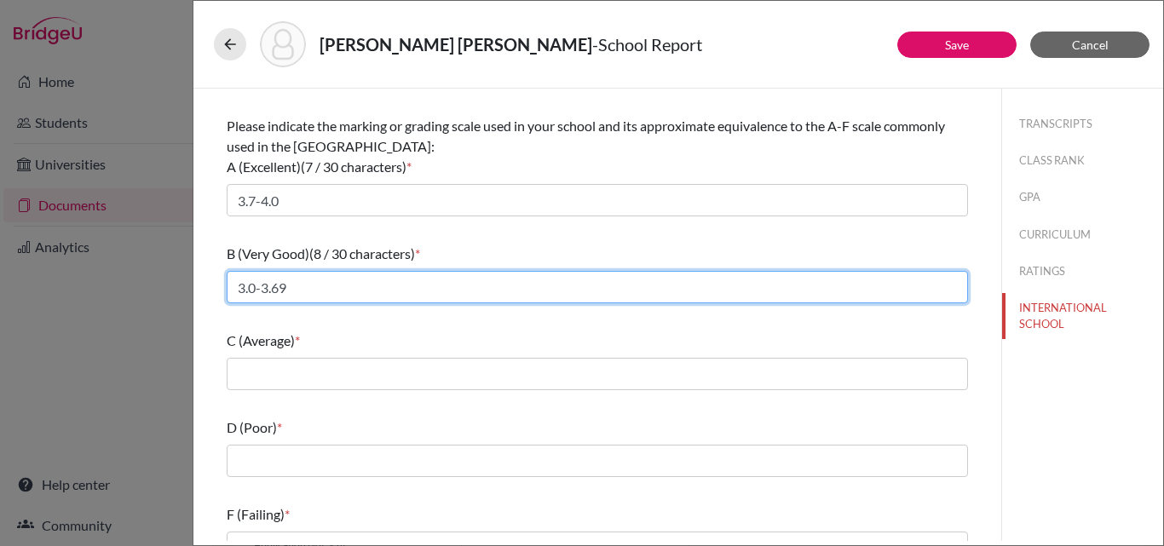
scroll to position [246, 0]
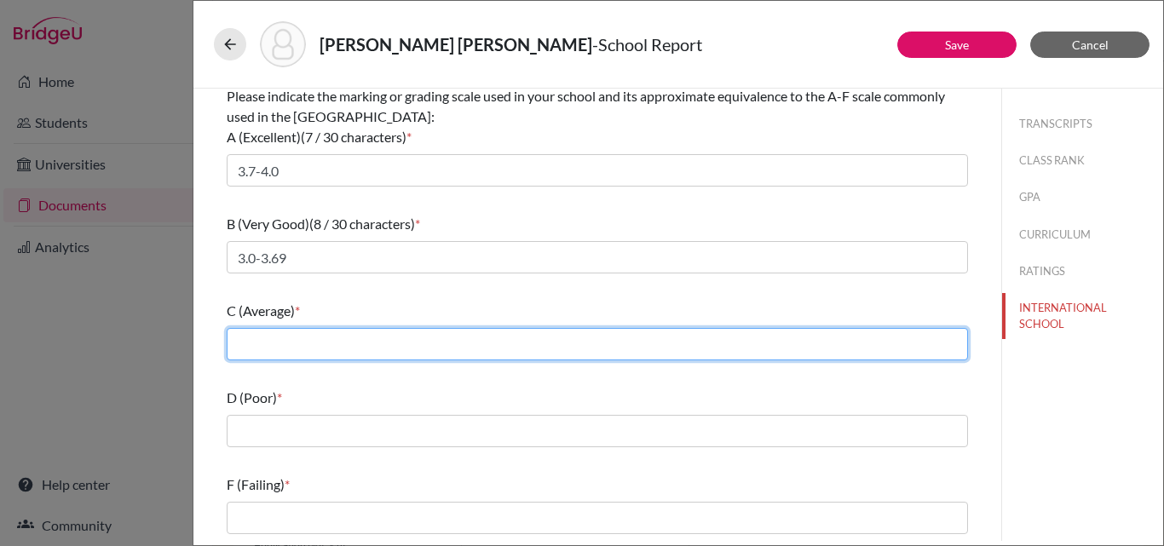
click at [327, 343] on input "text" at bounding box center [597, 344] width 741 height 32
type input "2.4-2.99"
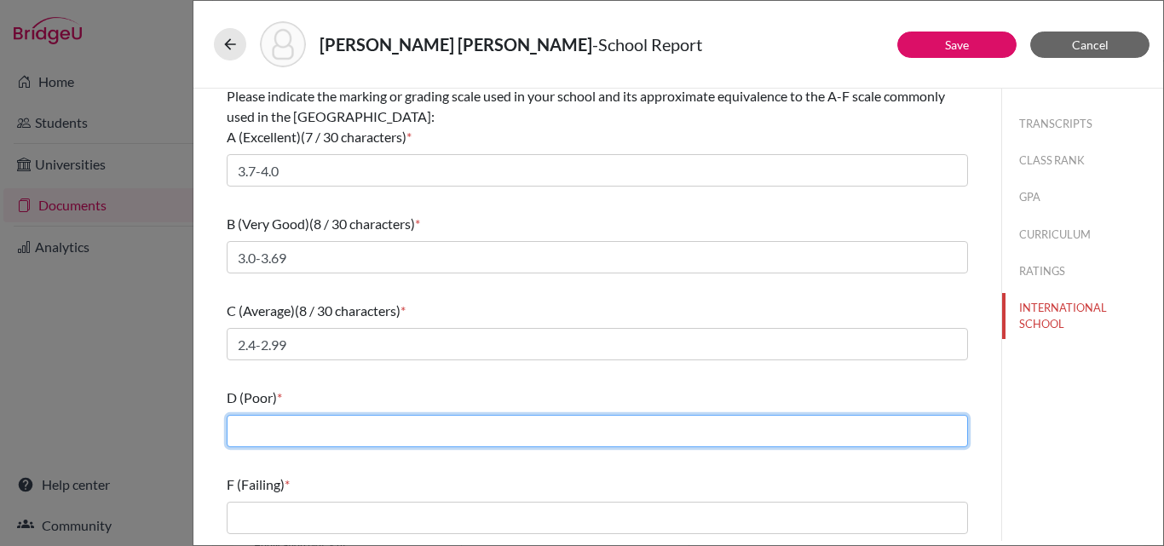
click at [303, 424] on input "text" at bounding box center [597, 431] width 741 height 32
type input "2,0-2.39"
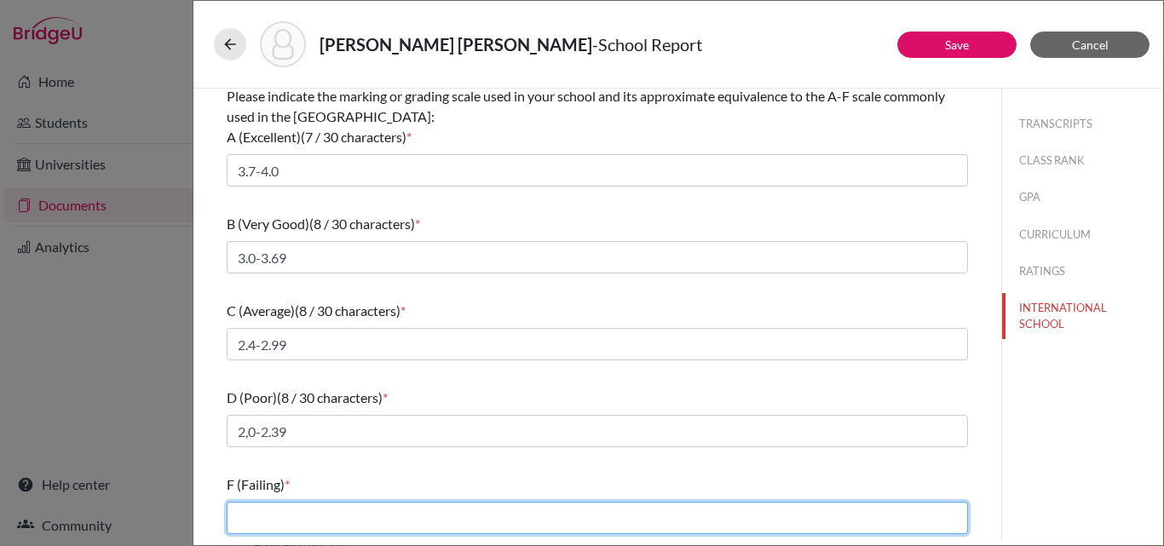
click at [294, 506] on input "text" at bounding box center [597, 518] width 741 height 32
type input "less than 2.0"
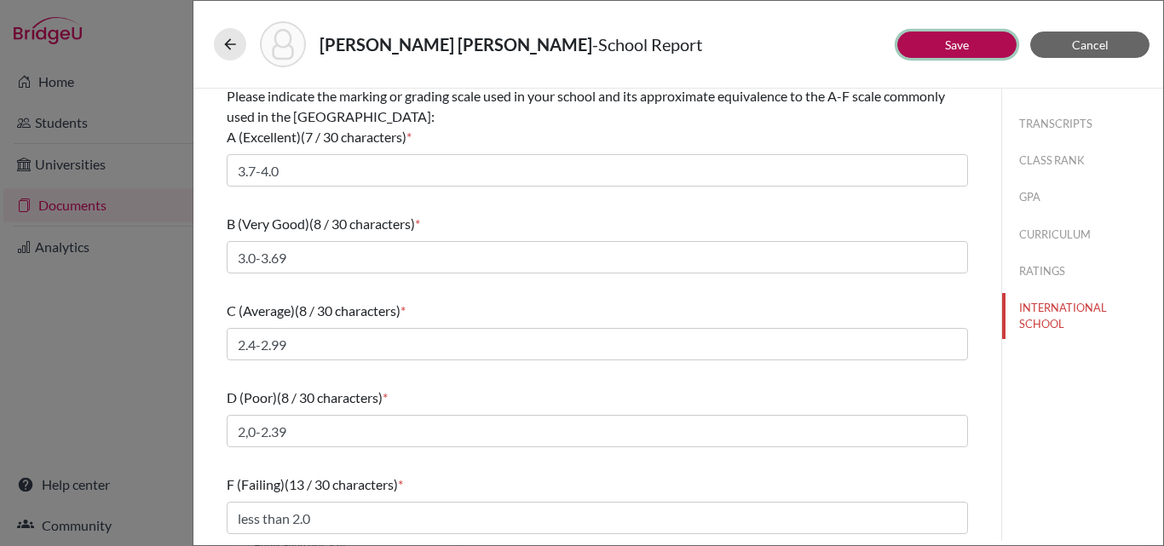
click at [960, 45] on link "Save" at bounding box center [957, 44] width 24 height 14
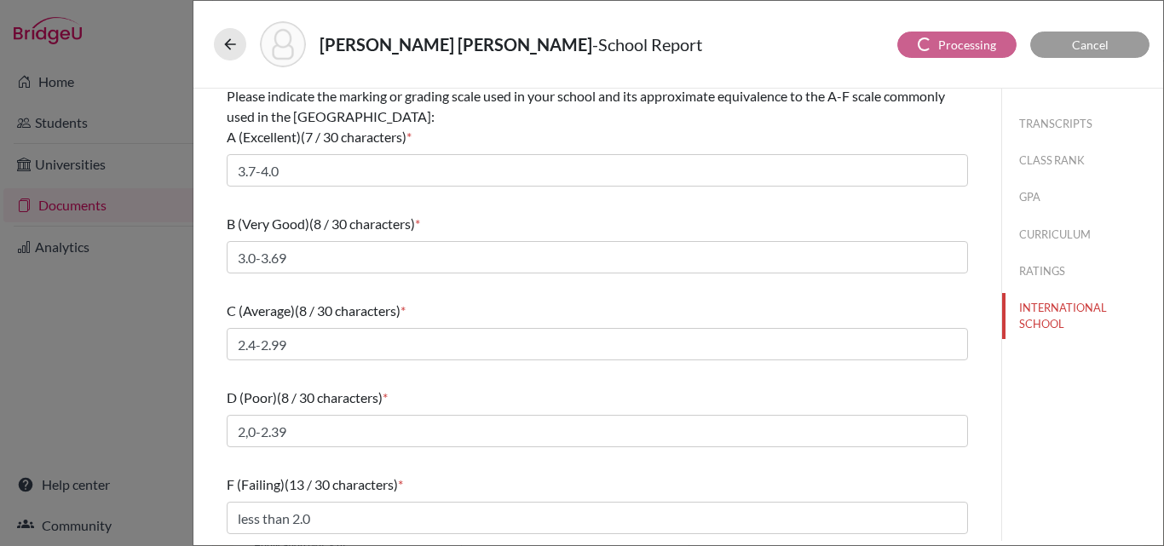
select select "1"
select select "0"
select select "1"
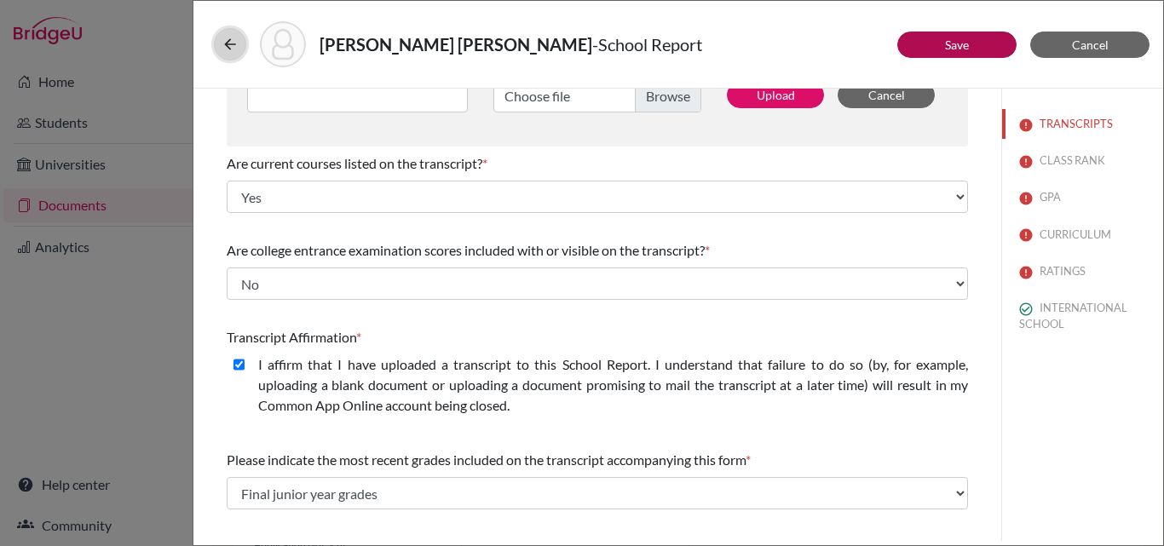
click at [228, 36] on icon at bounding box center [230, 44] width 17 height 17
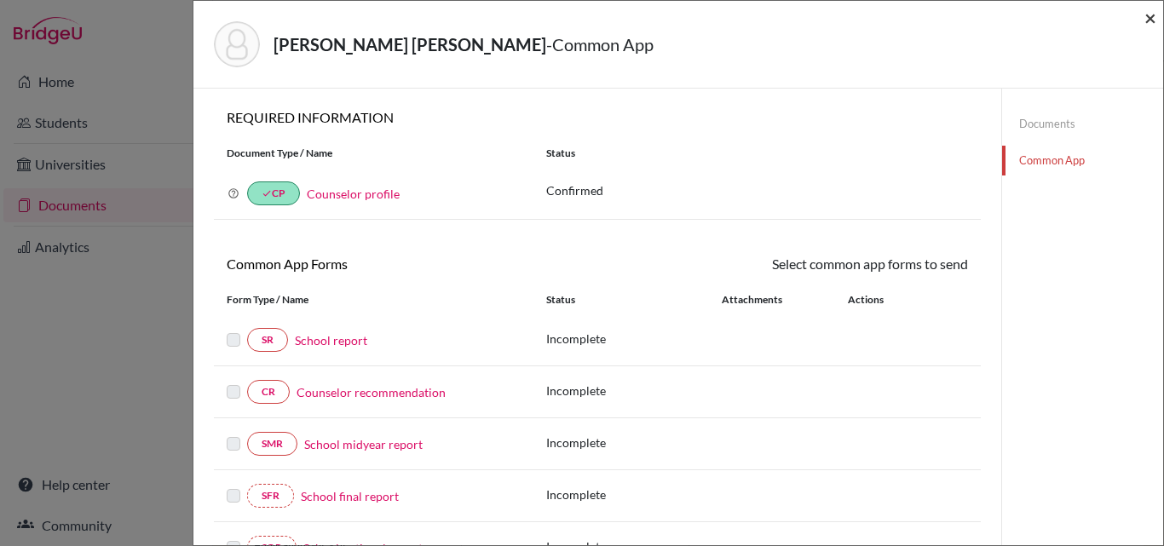
click at [1148, 17] on span "×" at bounding box center [1151, 17] width 12 height 25
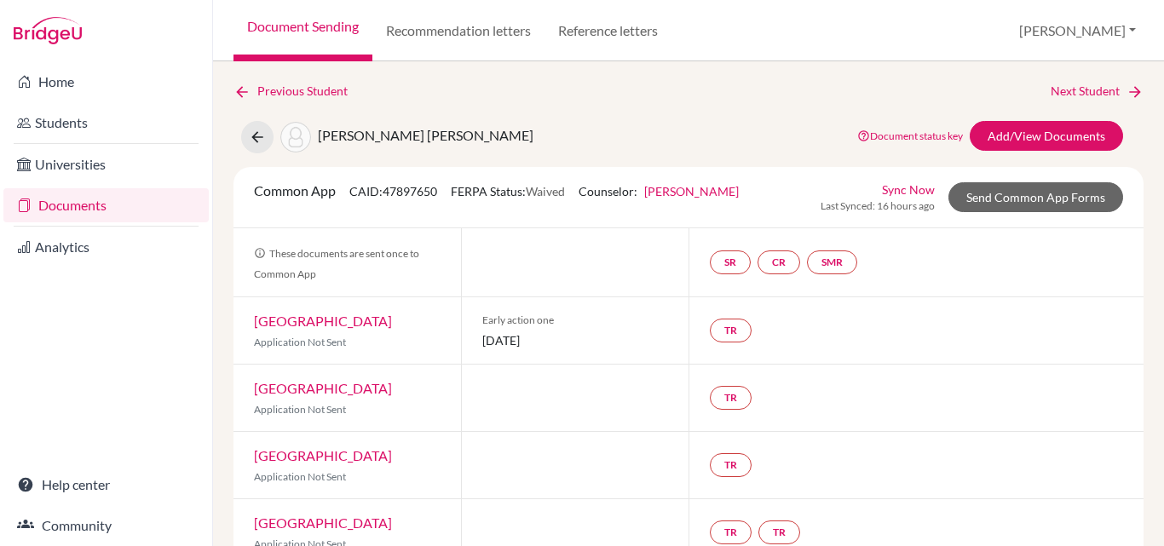
click at [92, 209] on link "Documents" at bounding box center [105, 205] width 205 height 34
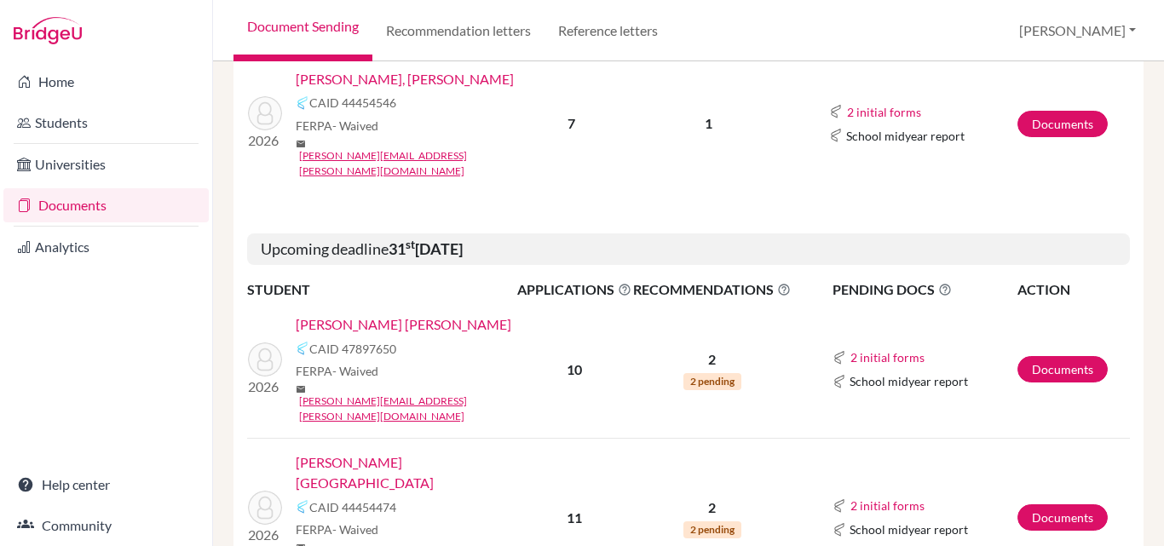
scroll to position [970, 0]
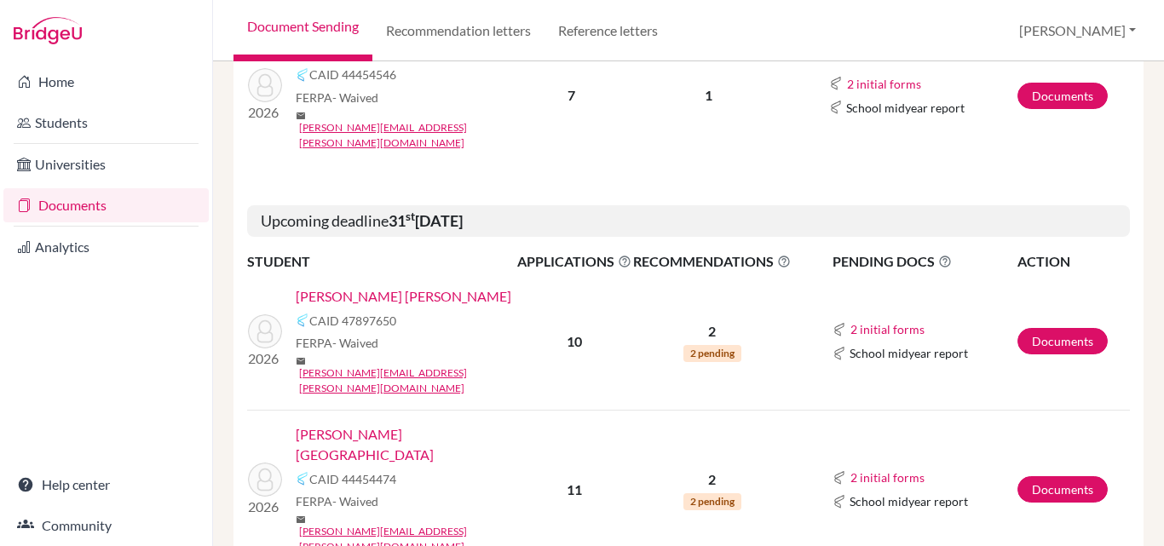
click at [376, 424] on link "[PERSON_NAME][GEOGRAPHIC_DATA]" at bounding box center [412, 444] width 233 height 41
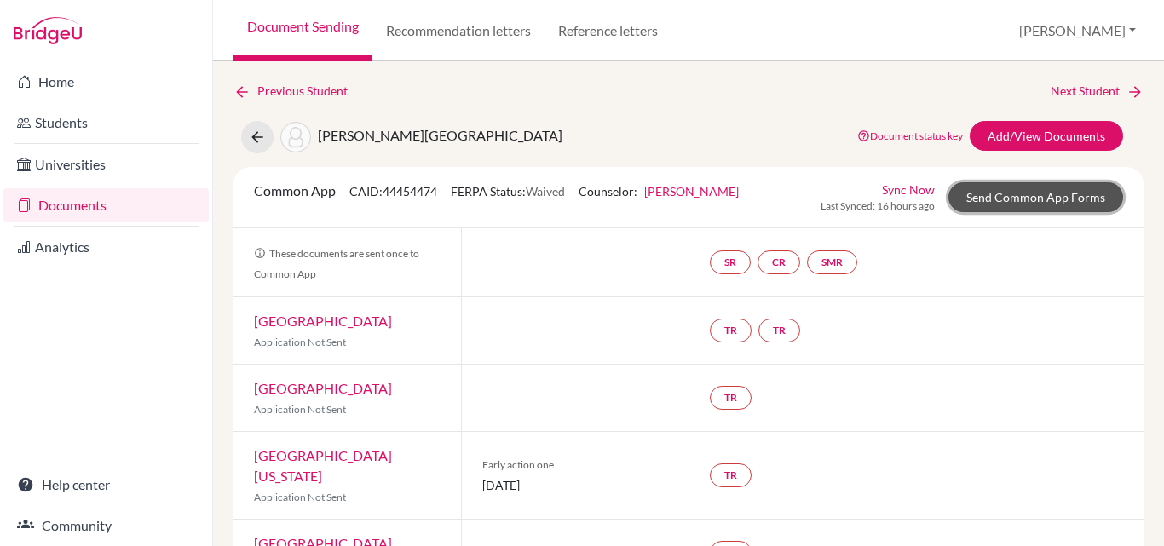
click at [1020, 193] on link "Send Common App Forms" at bounding box center [1036, 197] width 175 height 30
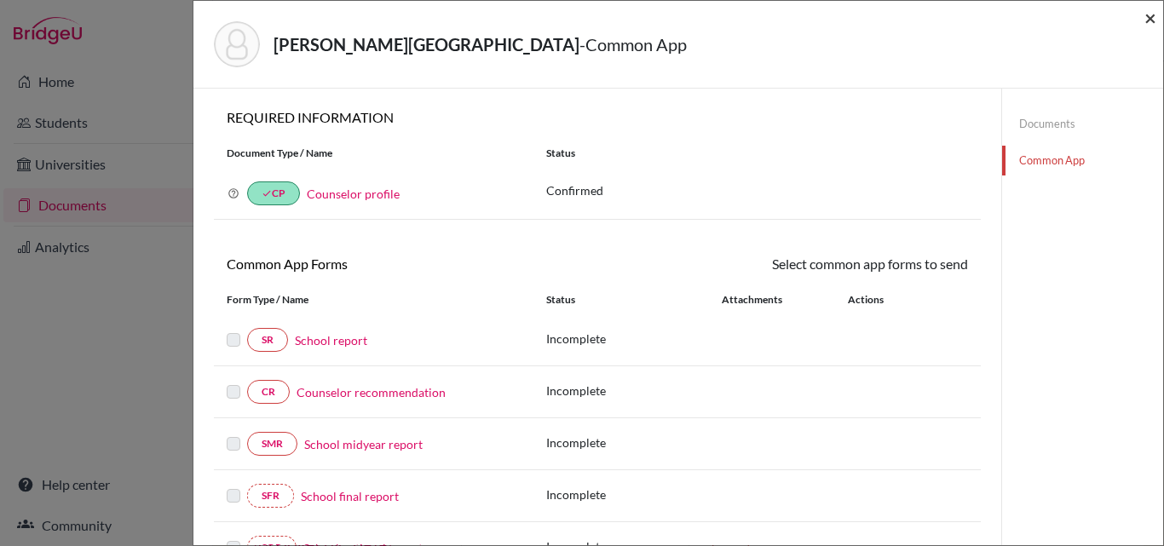
click at [1155, 22] on span "×" at bounding box center [1151, 17] width 12 height 25
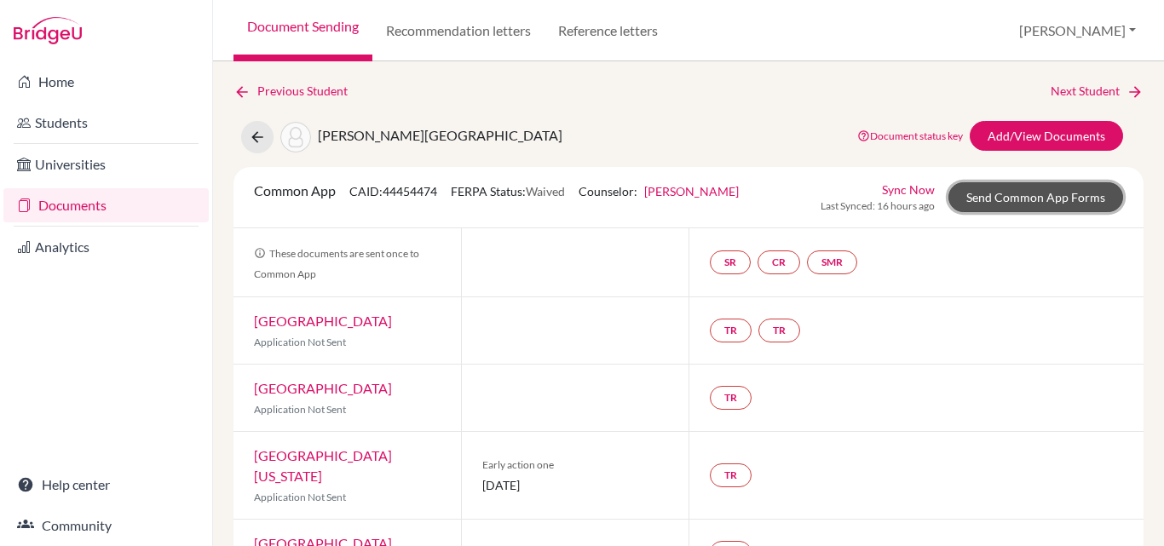
click at [1015, 202] on link "Send Common App Forms" at bounding box center [1036, 197] width 175 height 30
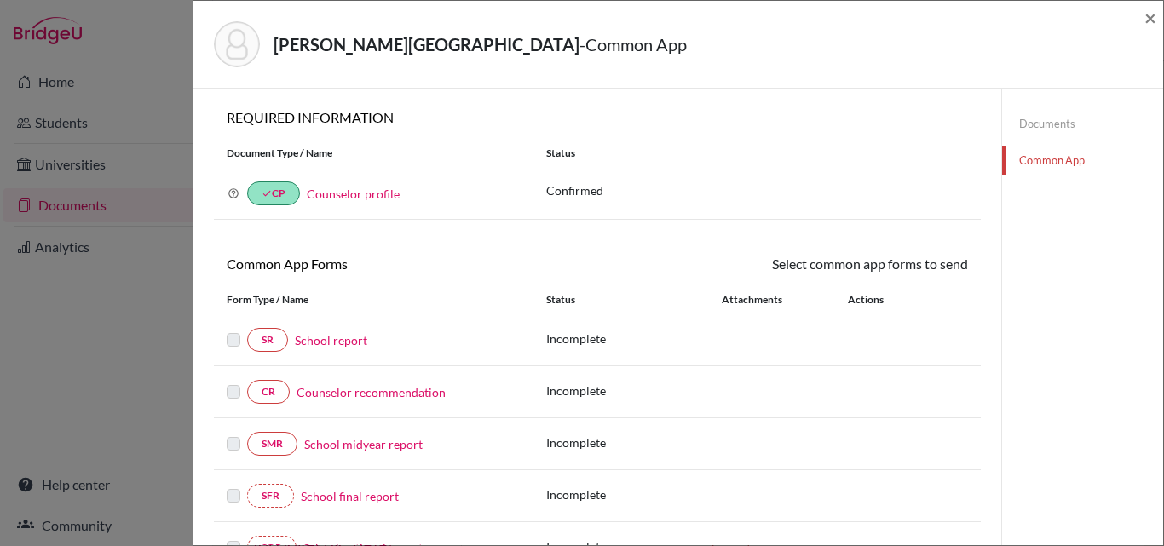
click at [321, 348] on link "School report" at bounding box center [331, 341] width 72 height 18
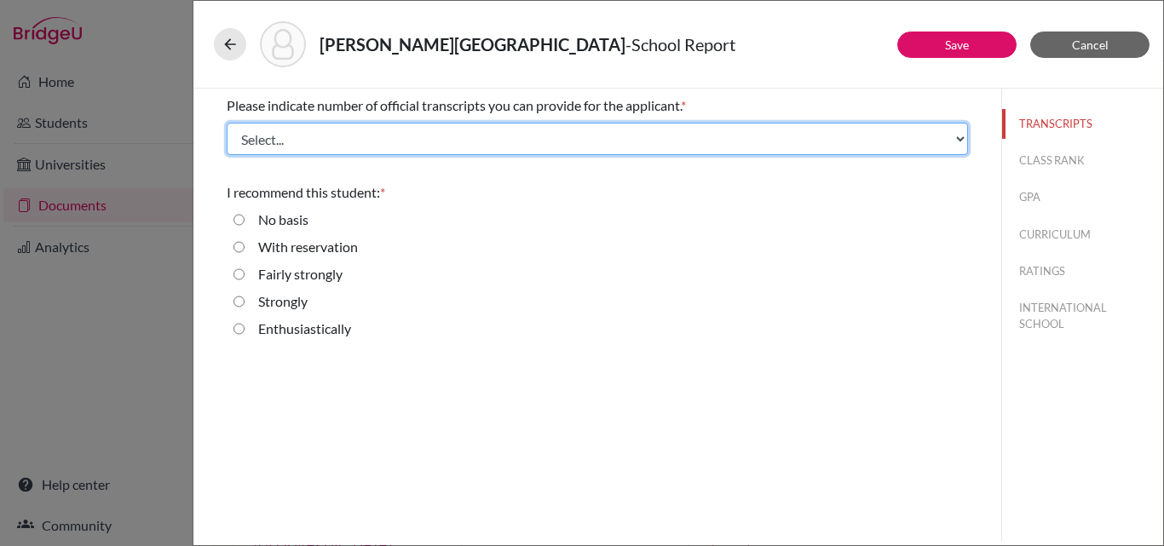
click at [347, 144] on select "Select... 1 2 3 4" at bounding box center [597, 139] width 741 height 32
click at [227, 123] on select "Select... 1 2 3 4" at bounding box center [597, 139] width 741 height 32
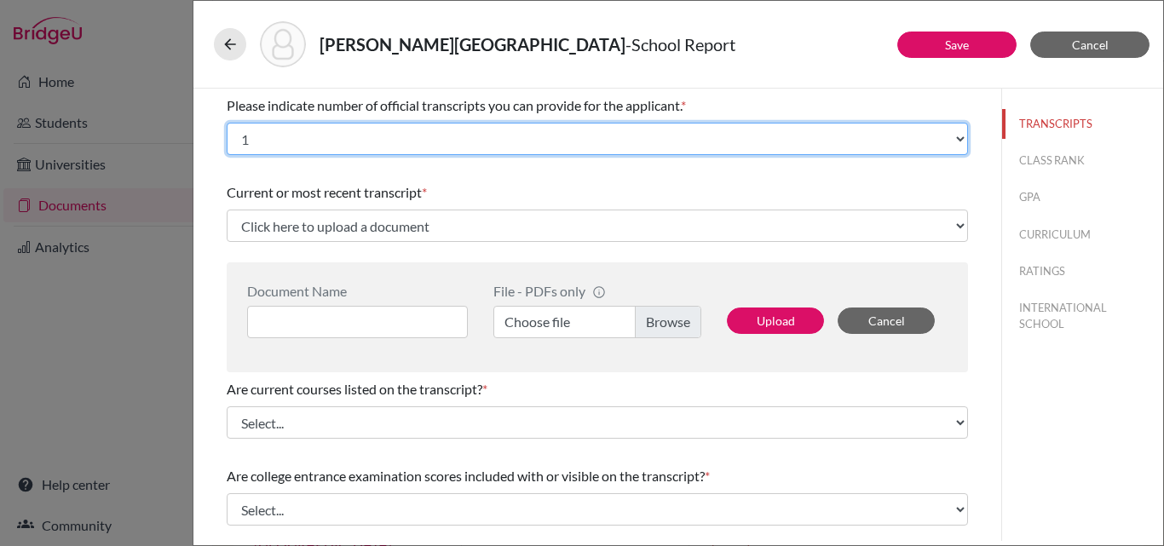
click at [283, 141] on select "Select... 1 2 3 4" at bounding box center [597, 139] width 741 height 32
select select "2"
click at [227, 123] on select "Select... 1 2 3 4" at bounding box center [597, 139] width 741 height 32
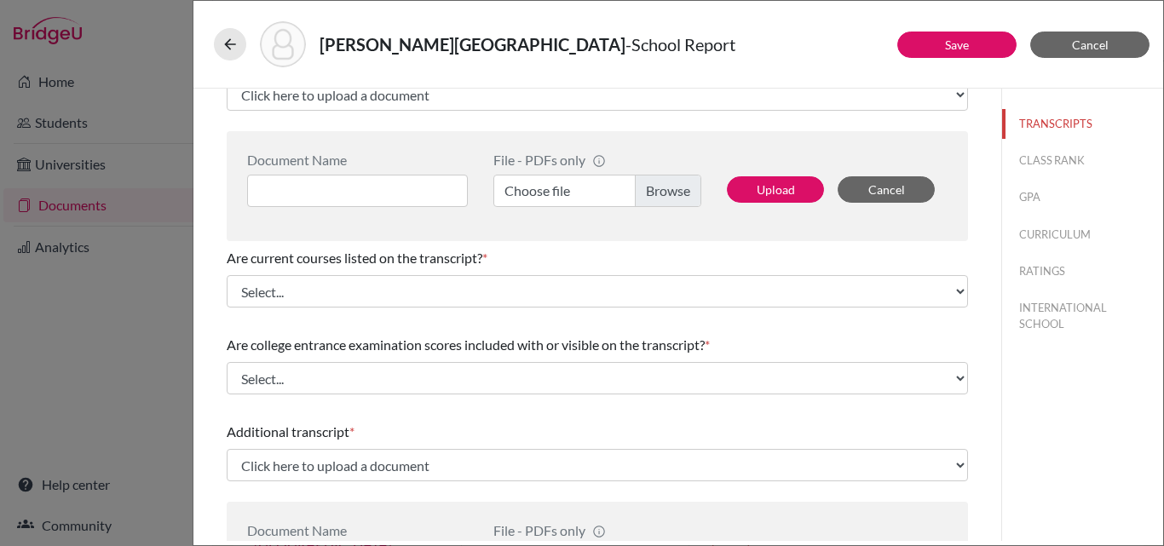
scroll to position [132, 0]
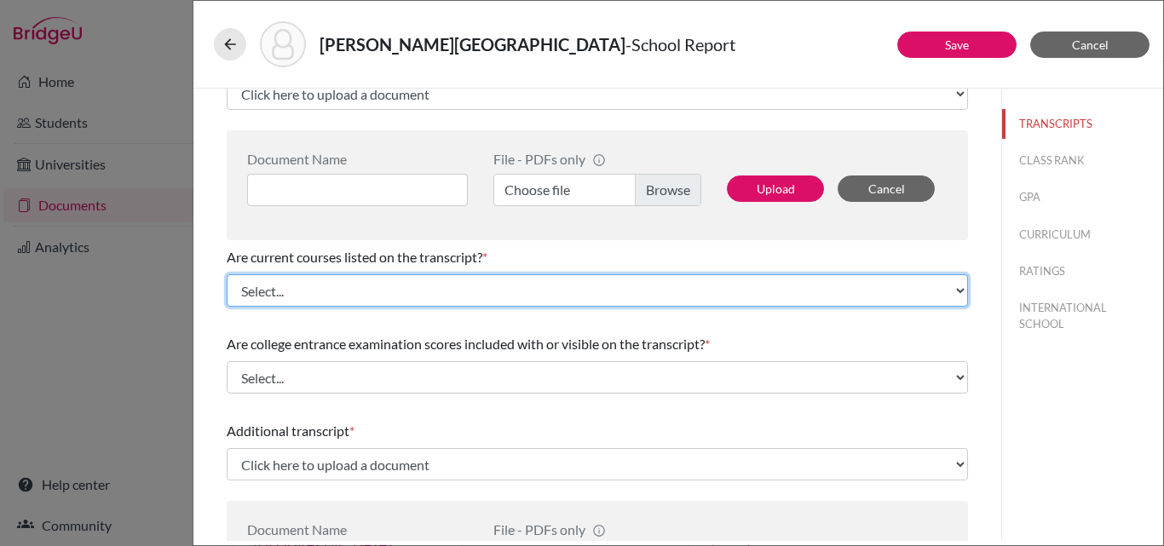
click at [330, 289] on select "Select... Yes No" at bounding box center [597, 290] width 741 height 32
select select "0"
click at [227, 274] on select "Select... Yes No" at bounding box center [597, 290] width 741 height 32
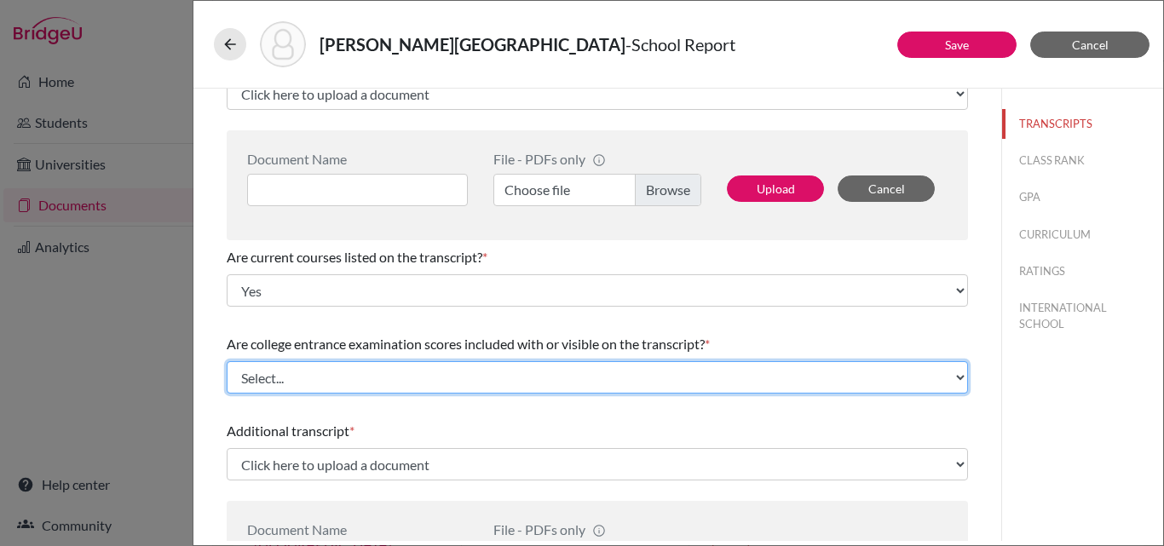
click at [267, 381] on select "Select... Yes No" at bounding box center [597, 377] width 741 height 32
select select "1"
click at [227, 361] on select "Select... Yes No" at bounding box center [597, 377] width 741 height 32
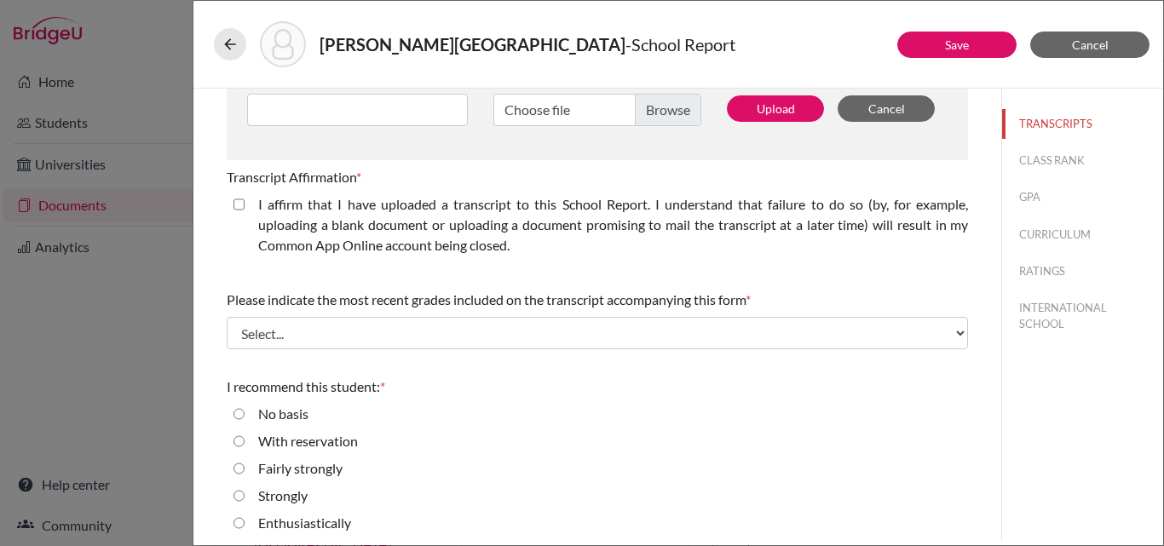
scroll to position [589, 0]
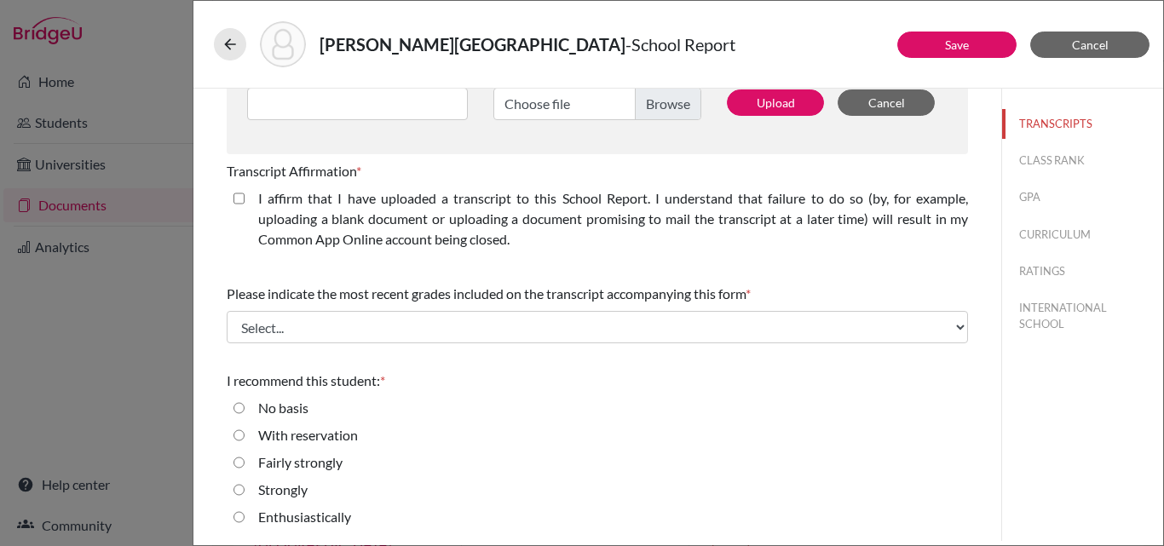
click at [238, 195] on closed\ "I affirm that I have uploaded a transcript to this School Report. I understand …" at bounding box center [239, 198] width 11 height 20
checkbox closed\ "true"
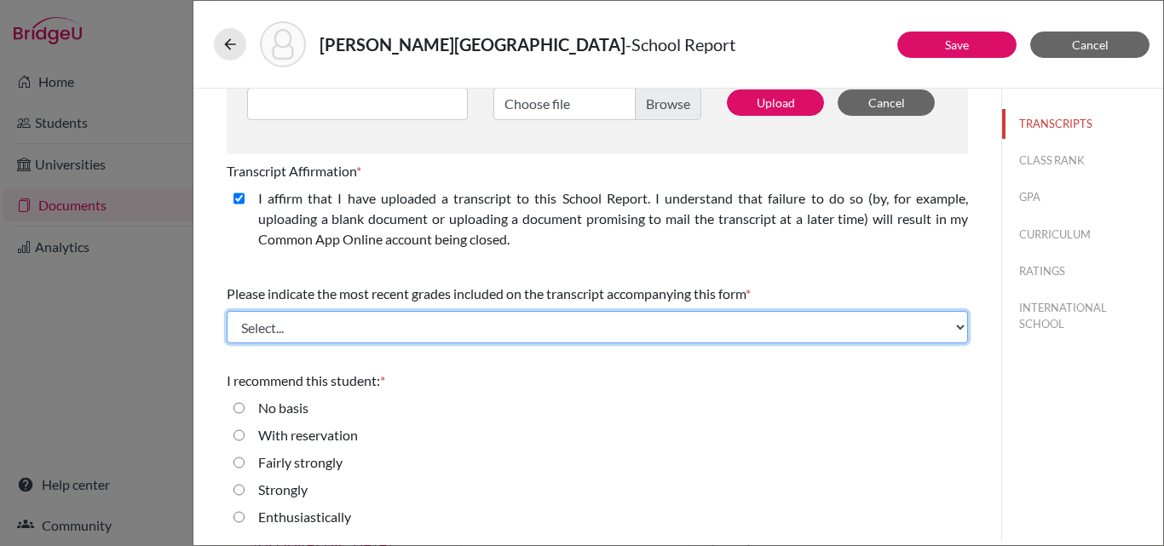
click at [263, 329] on select "Select... Final junior year grades 1st Quarter senior year grades 2nd Quarter/1…" at bounding box center [597, 327] width 741 height 32
select select "0"
click at [227, 311] on select "Select... Final junior year grades 1st Quarter senior year grades 2nd Quarter/1…" at bounding box center [597, 327] width 741 height 32
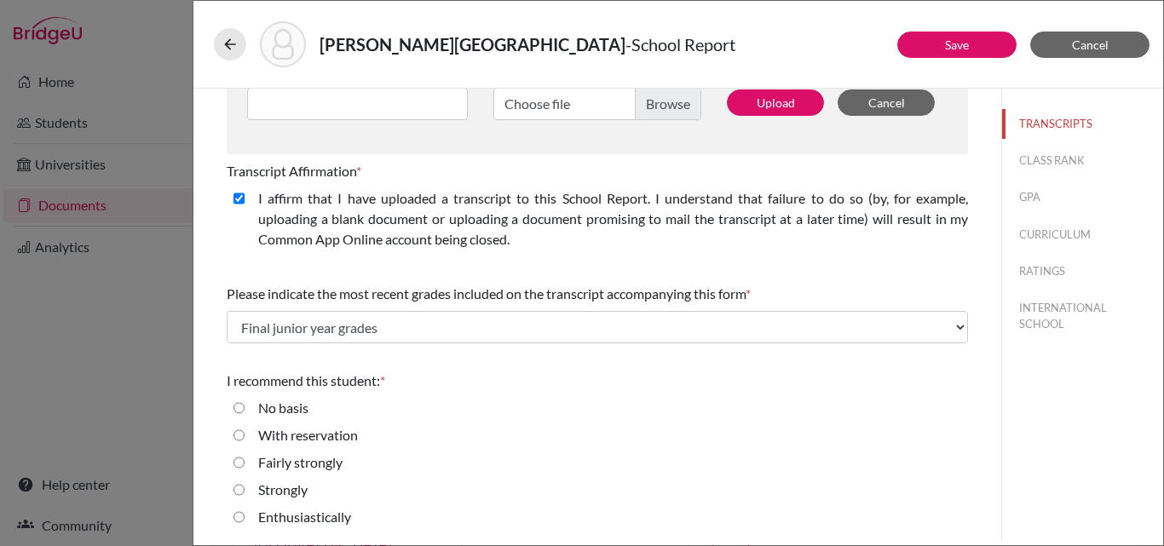
click at [240, 516] on input "Enthusiastically" at bounding box center [239, 517] width 11 height 20
radio input "true"
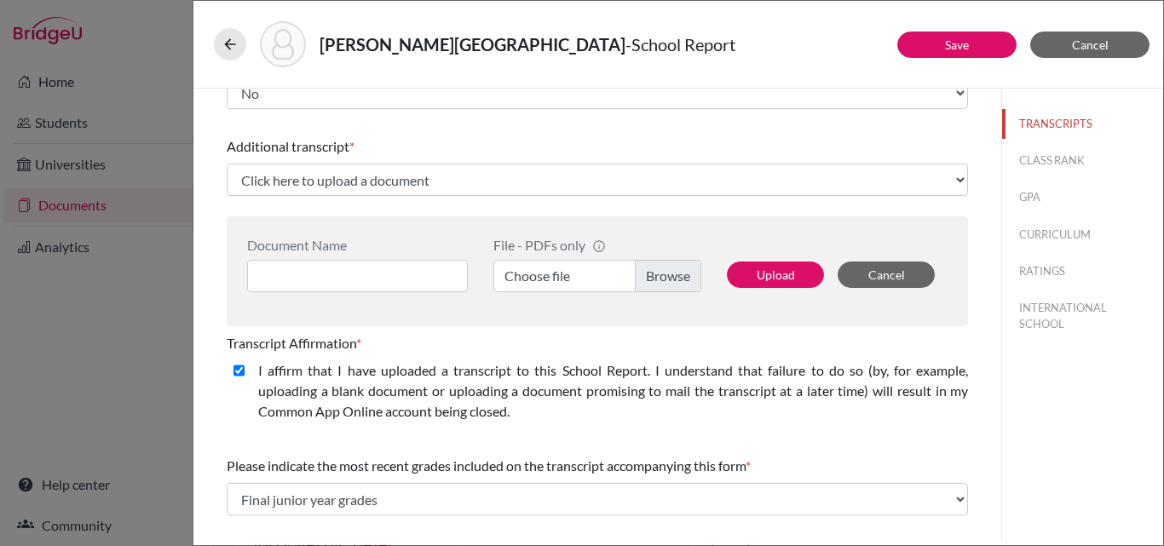
scroll to position [414, 0]
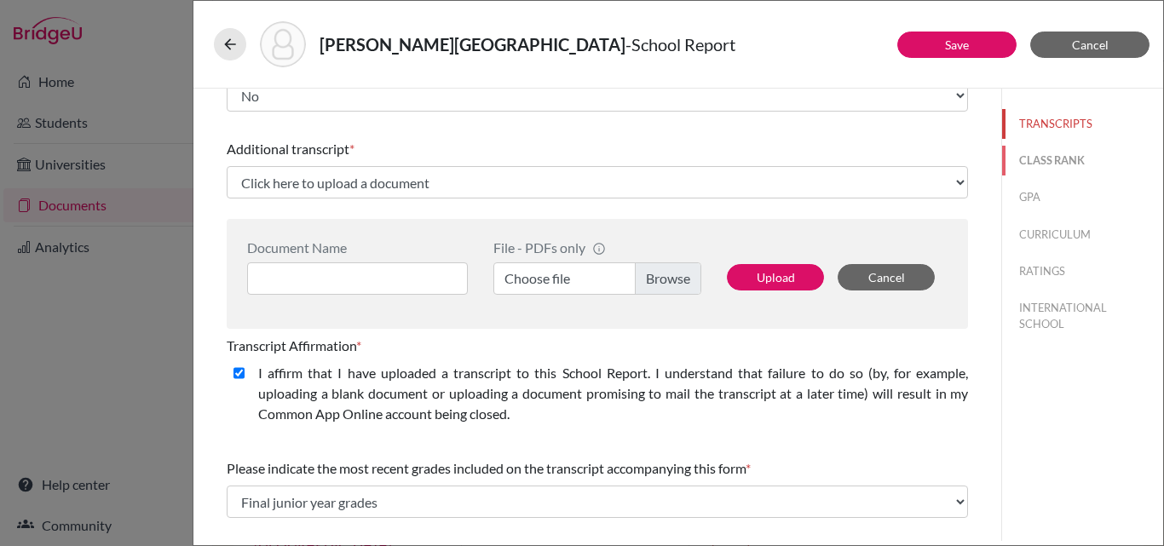
click at [1059, 155] on button "CLASS RANK" at bounding box center [1082, 161] width 161 height 30
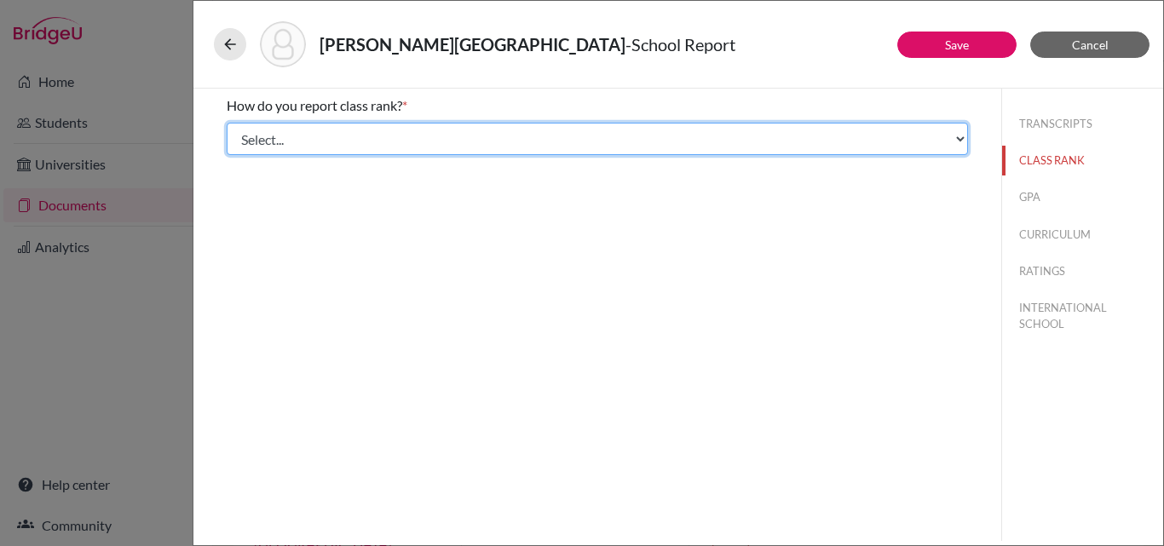
click at [434, 144] on select "Select... Exact Decile Quintile Quartile None" at bounding box center [597, 139] width 741 height 32
select select "5"
click at [227, 123] on select "Select... Exact Decile Quintile Quartile None" at bounding box center [597, 139] width 741 height 32
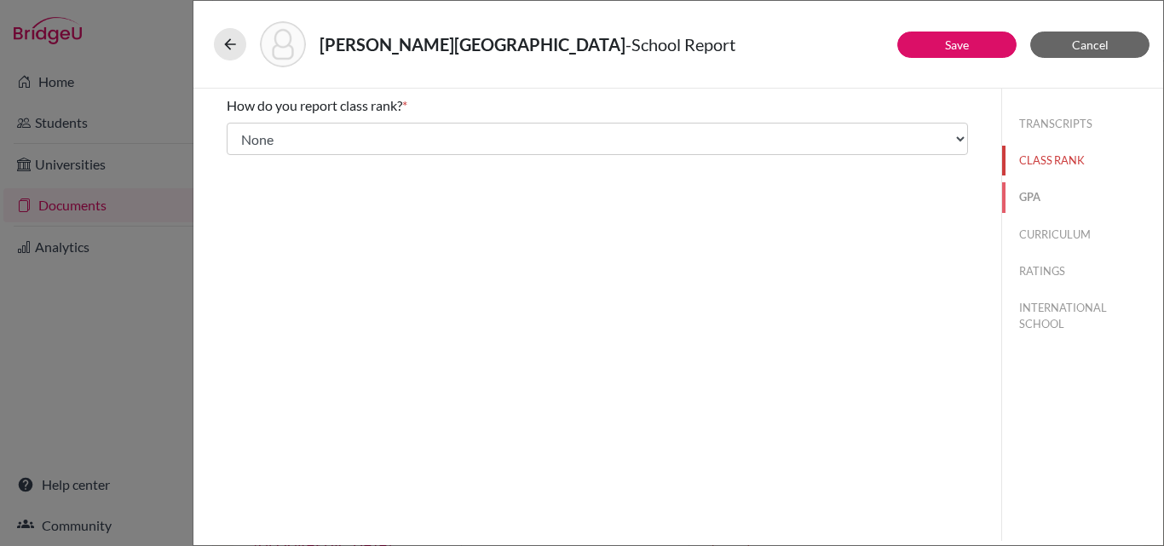
click at [1024, 193] on button "GPA" at bounding box center [1082, 197] width 161 height 30
click at [238, 129] on input "Yes" at bounding box center [239, 133] width 11 height 20
radio input "true"
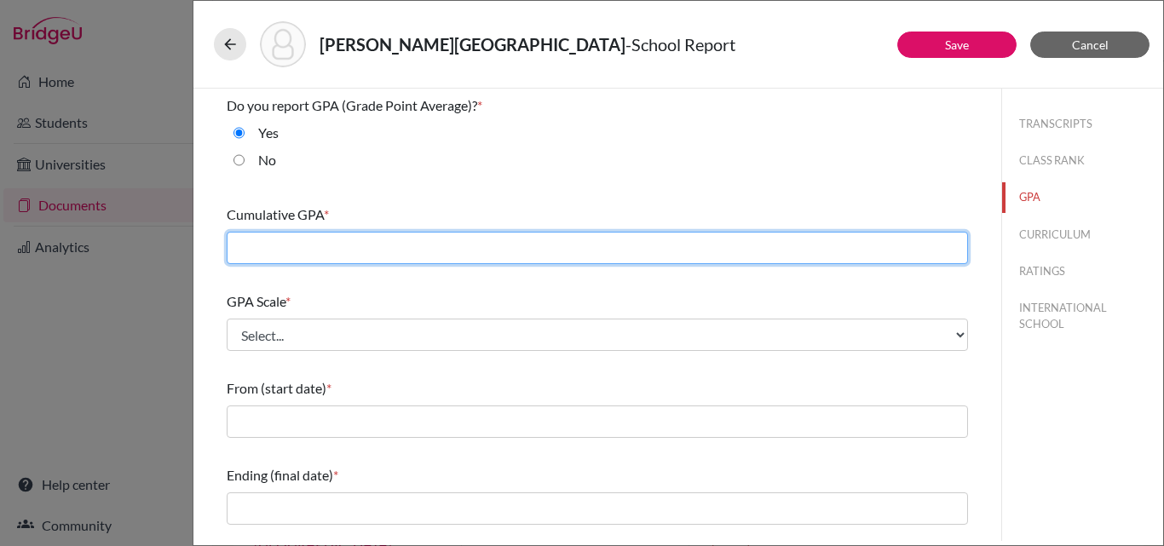
click at [274, 251] on input "text" at bounding box center [597, 248] width 741 height 32
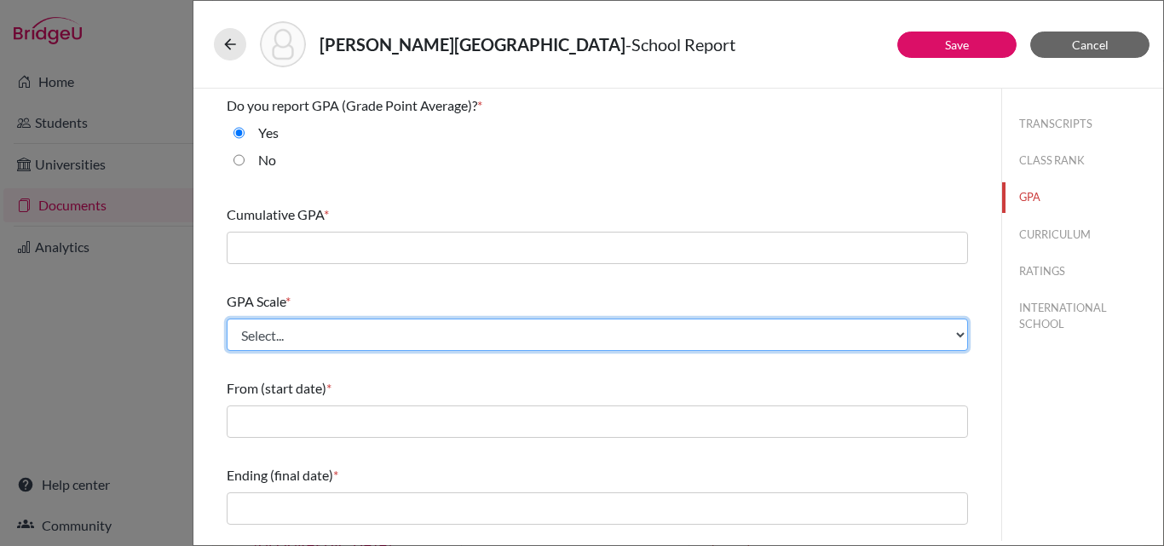
click at [244, 337] on select "Select... 4 5 6 7 8 9 10 11 12 13 14 15 16 17 18 19 20 100" at bounding box center [597, 335] width 741 height 32
select select "4"
click at [227, 319] on select "Select... 4 5 6 7 8 9 10 11 12 13 14 15 16 17 18 19 20 100" at bounding box center [597, 335] width 741 height 32
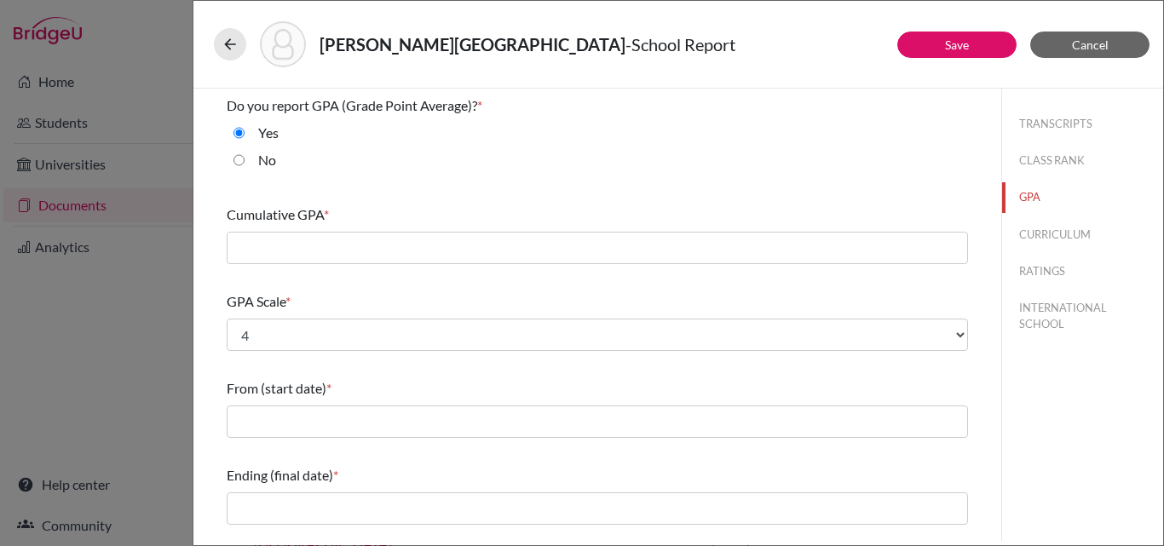
click at [239, 158] on input "No" at bounding box center [239, 160] width 11 height 20
radio input "true"
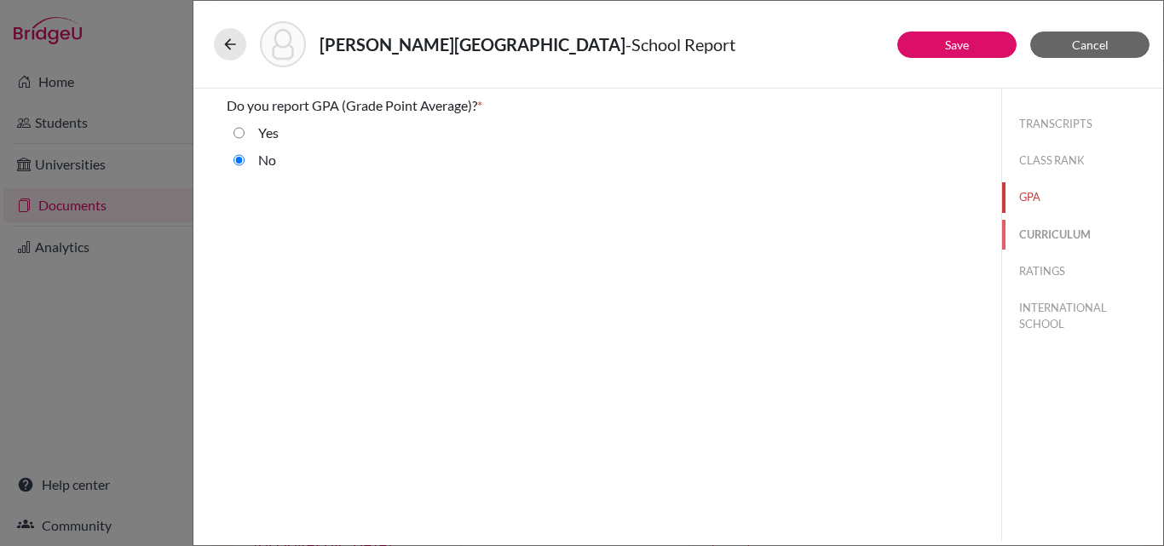
click at [1058, 228] on button "CURRICULUM" at bounding box center [1082, 235] width 161 height 30
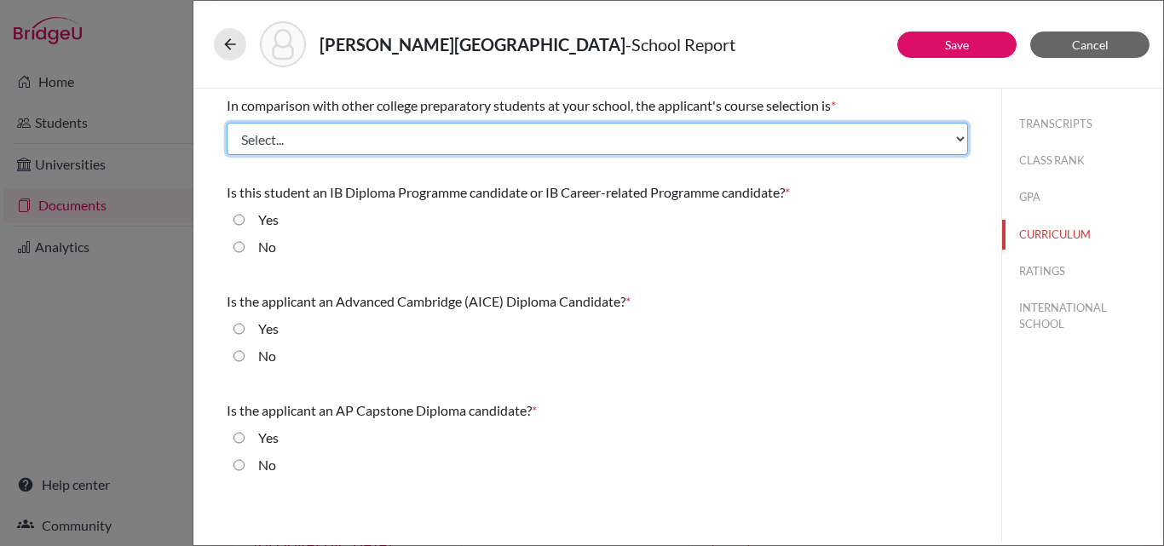
click at [508, 135] on select "Select... Less than demanding Average [PERSON_NAME] Very demanding Most demandi…" at bounding box center [597, 139] width 741 height 32
select select "0"
click at [227, 123] on select "Select... Less than demanding Average [PERSON_NAME] Very demanding Most demandi…" at bounding box center [597, 139] width 741 height 32
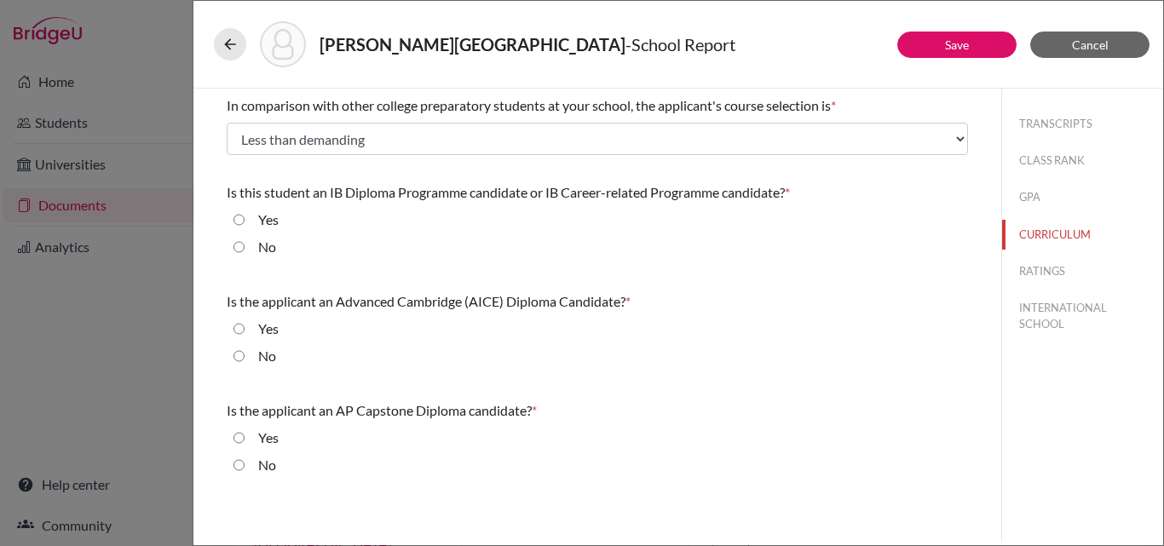
click at [233, 247] on div "No" at bounding box center [597, 250] width 741 height 27
click at [238, 249] on input "No" at bounding box center [239, 247] width 11 height 20
radio input "true"
click at [233, 353] on div "No" at bounding box center [597, 359] width 741 height 27
click at [240, 353] on input "No" at bounding box center [239, 356] width 11 height 20
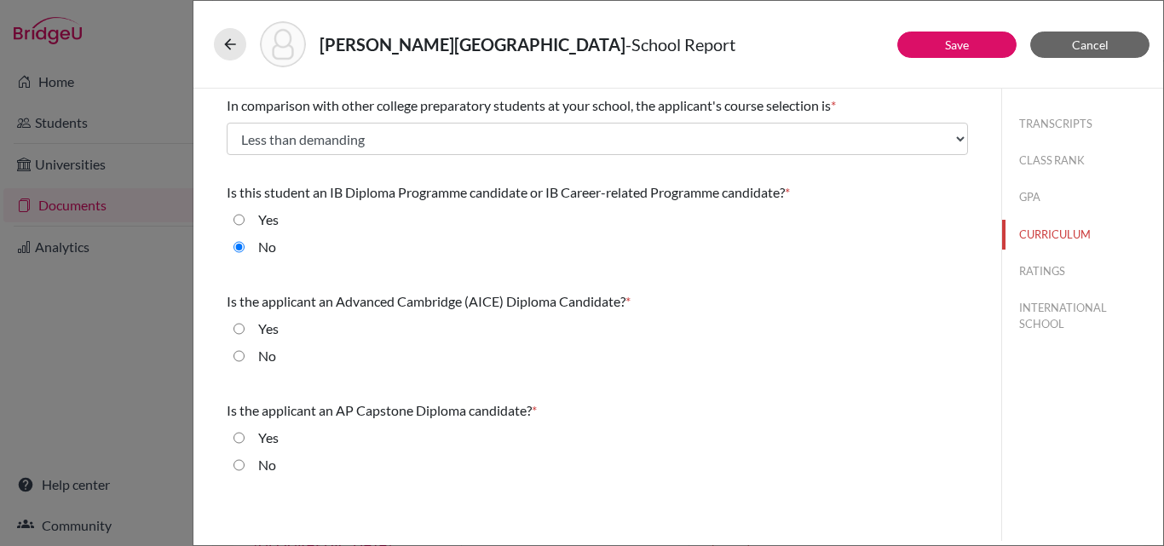
radio input "true"
click at [241, 468] on input "No" at bounding box center [239, 465] width 11 height 20
radio input "true"
click at [1048, 311] on button "INTERNATIONAL SCHOOL" at bounding box center [1082, 316] width 161 height 46
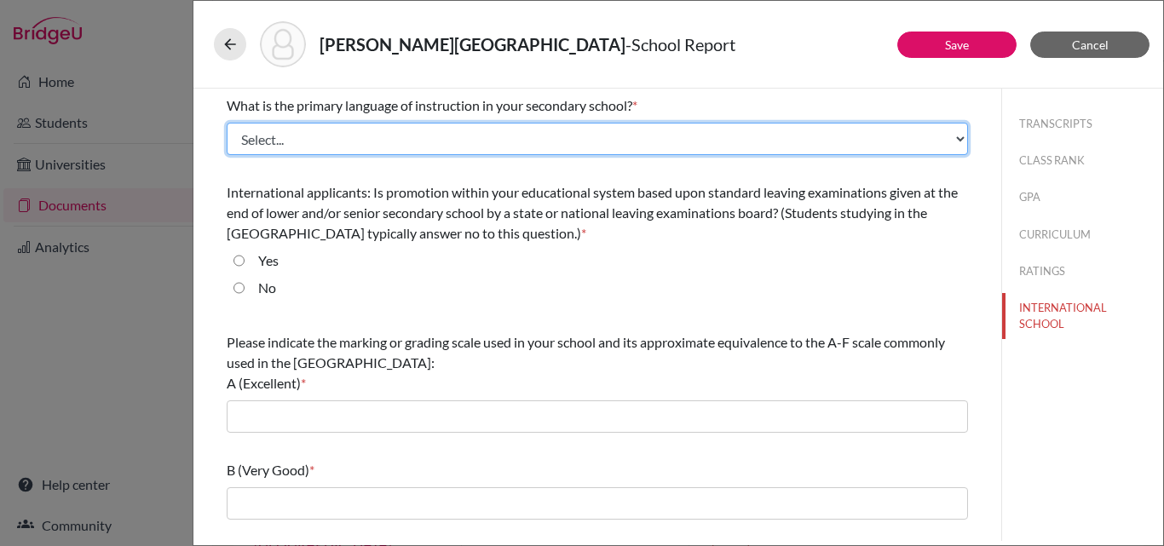
click at [442, 133] on select "Select... Albanian Arabic Armenian Assamese Azerbaijani Belarusian Bengali Bulg…" at bounding box center [597, 139] width 741 height 32
select select "14"
click at [227, 123] on select "Select... Albanian Arabic Armenian Assamese Azerbaijani Belarusian Bengali Bulg…" at bounding box center [597, 139] width 741 height 32
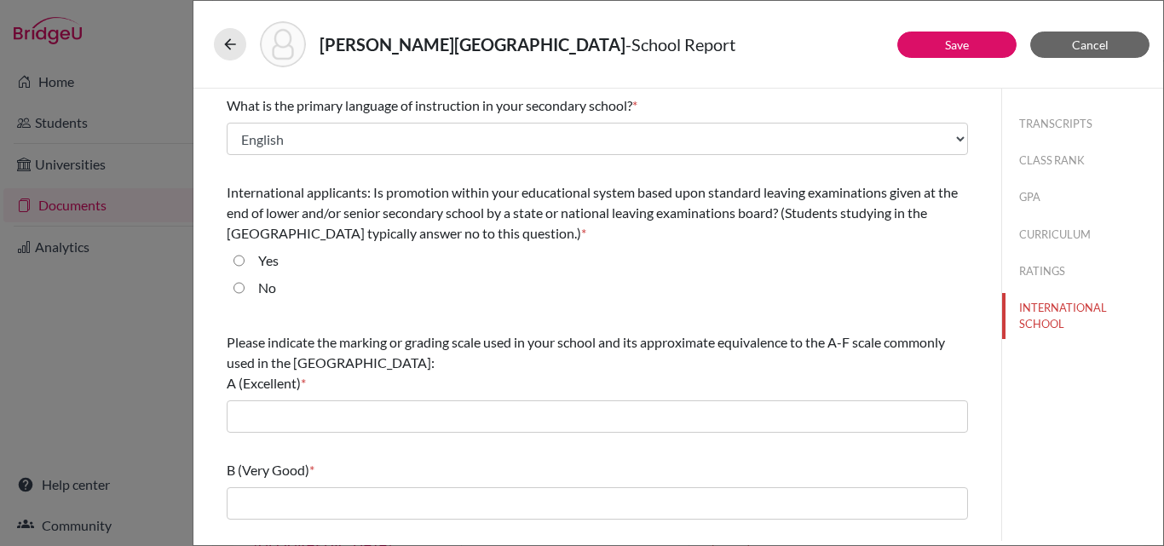
click at [239, 288] on input "No" at bounding box center [239, 288] width 11 height 20
radio input "true"
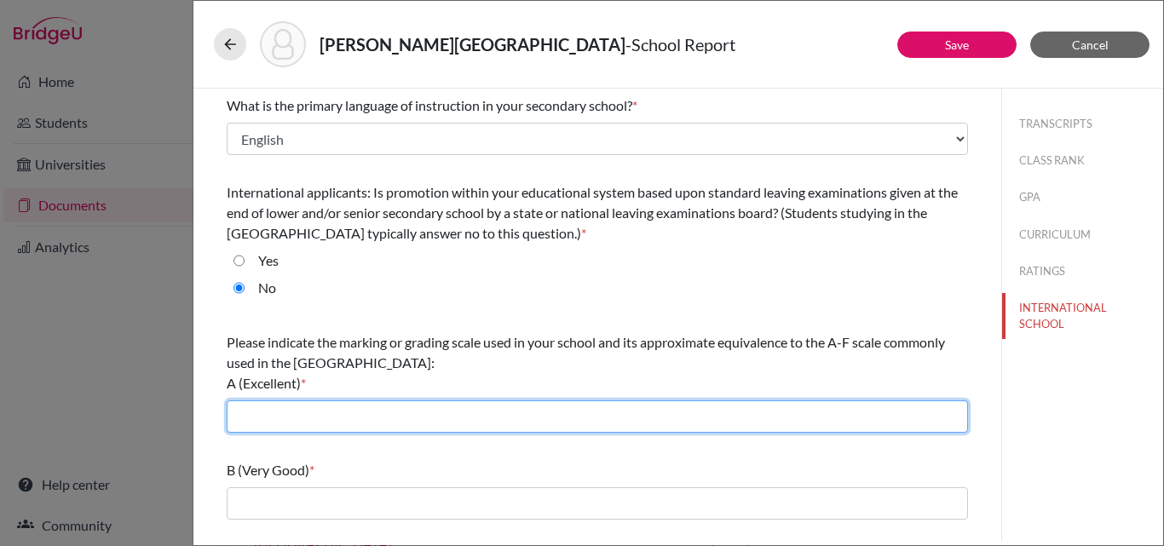
click at [245, 420] on input "text" at bounding box center [597, 417] width 741 height 32
type input "3.7-4.0"
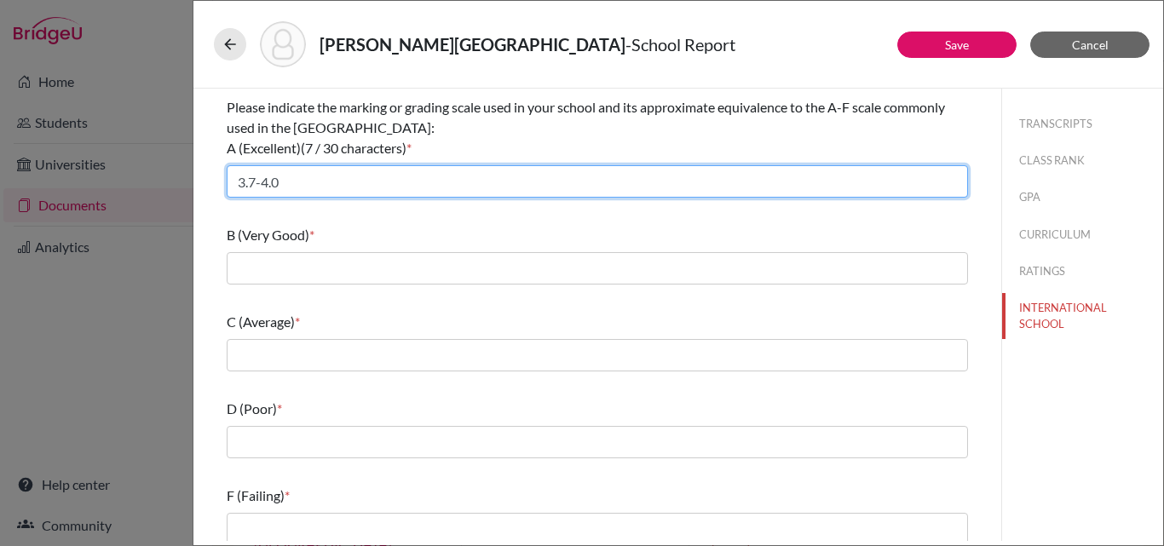
scroll to position [242, 0]
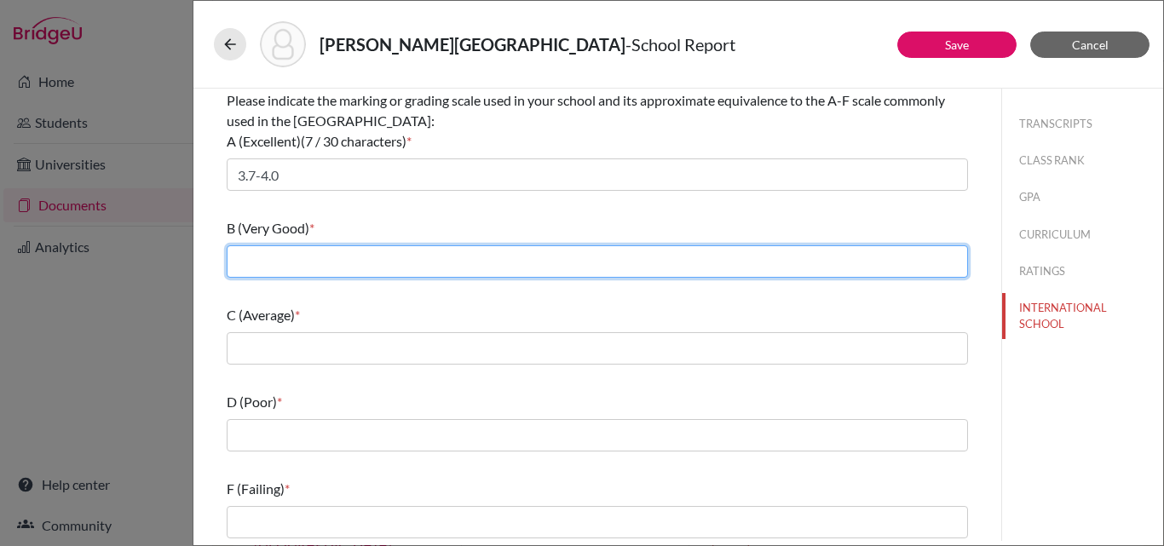
click at [331, 260] on input "text" at bounding box center [597, 261] width 741 height 32
type input "3.0-3.69"
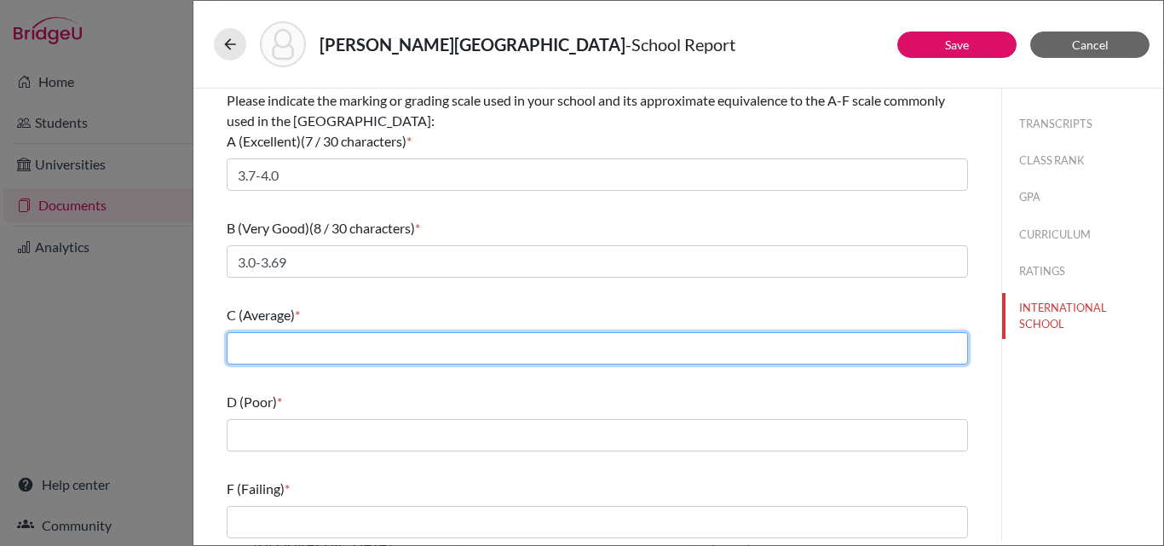
click at [291, 347] on input "text" at bounding box center [597, 348] width 741 height 32
type input "2.4-2.99"
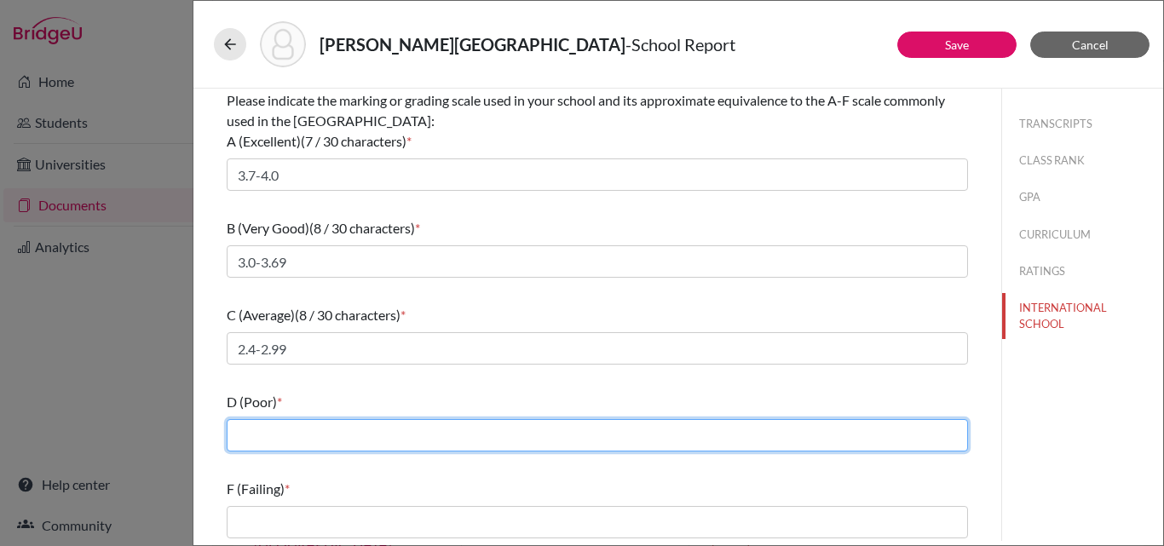
click at [272, 430] on input "text" at bounding box center [597, 435] width 741 height 32
type input "2,0-2.39"
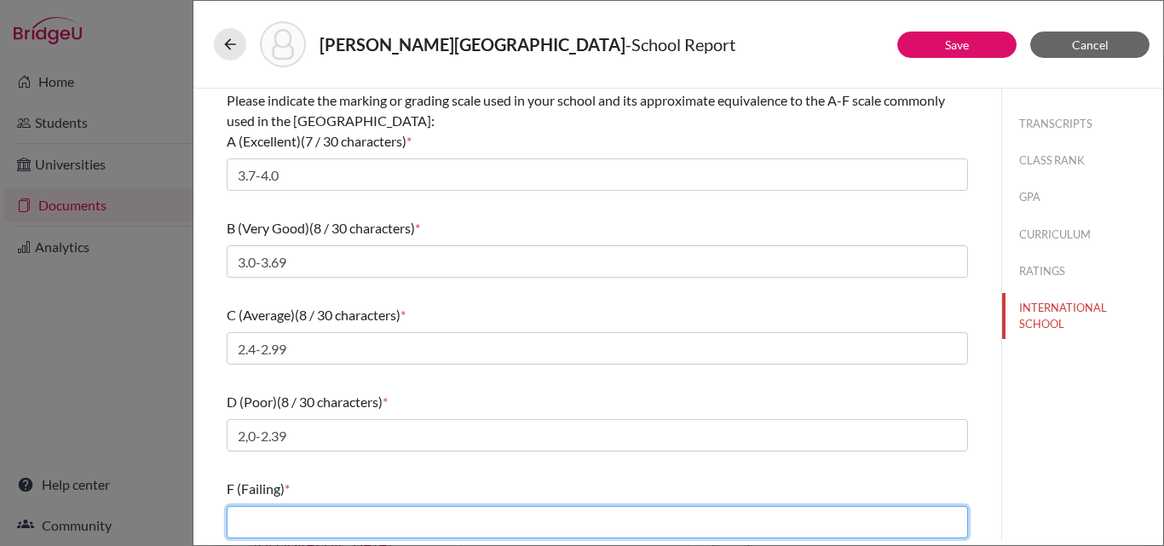
click at [268, 514] on input "text" at bounding box center [597, 522] width 741 height 32
type input "less than 2.0"
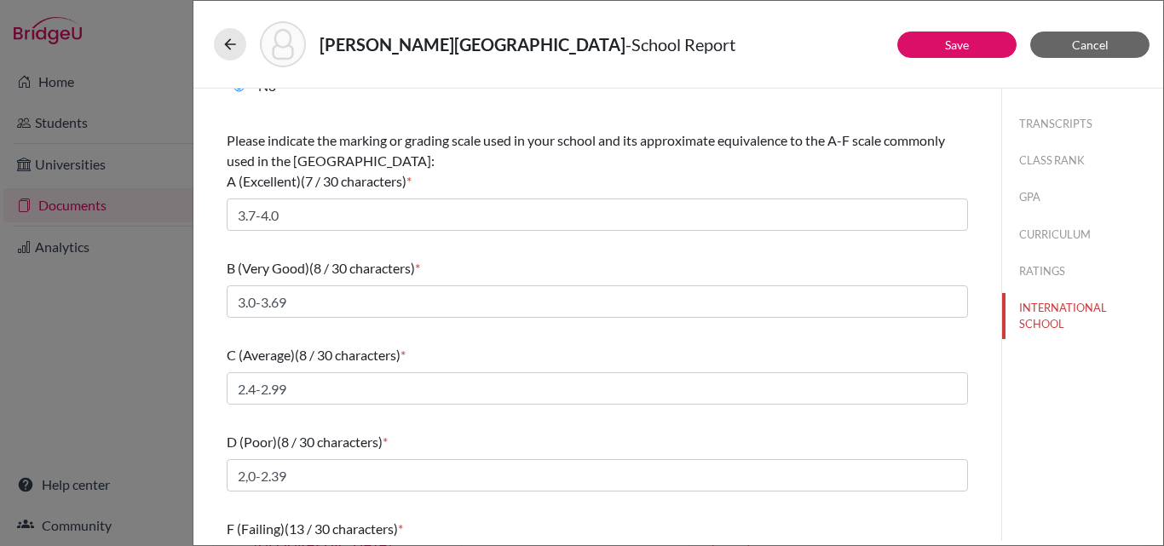
scroll to position [246, 0]
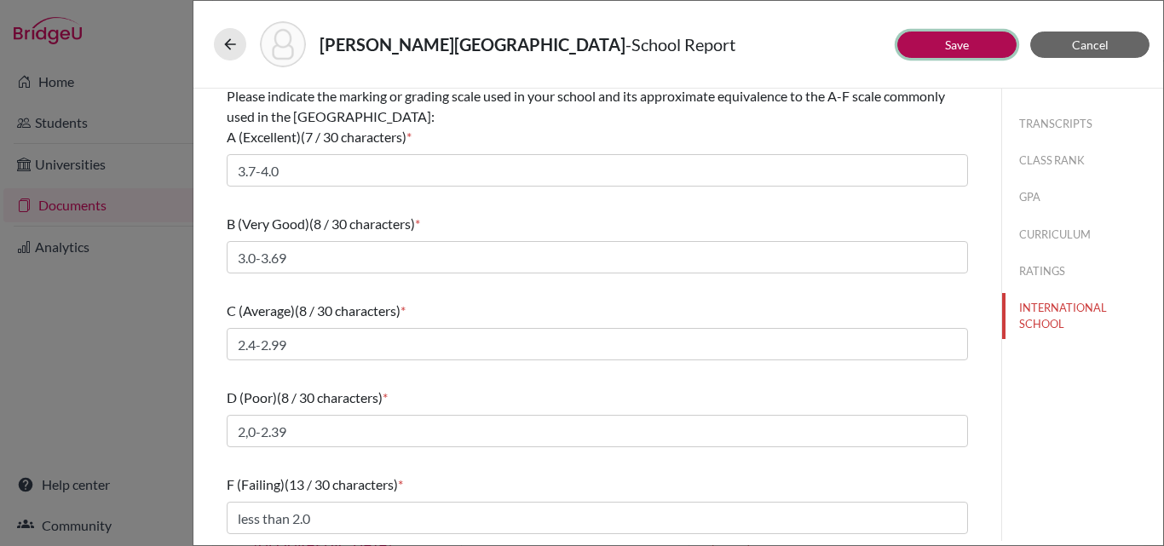
click at [937, 40] on button "Save" at bounding box center [956, 45] width 119 height 26
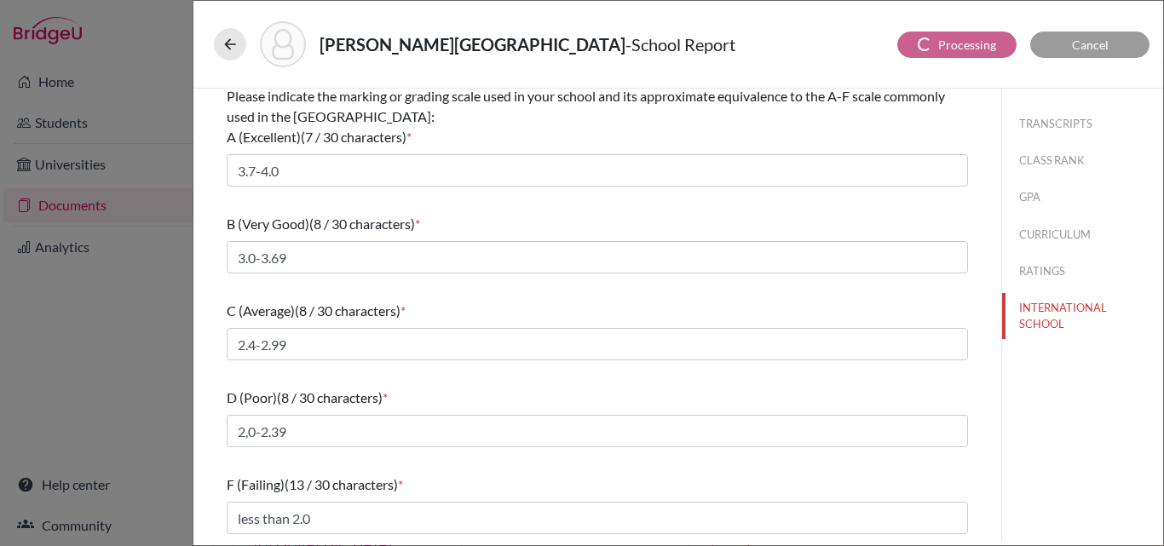
select select "2"
select select "0"
select select "1"
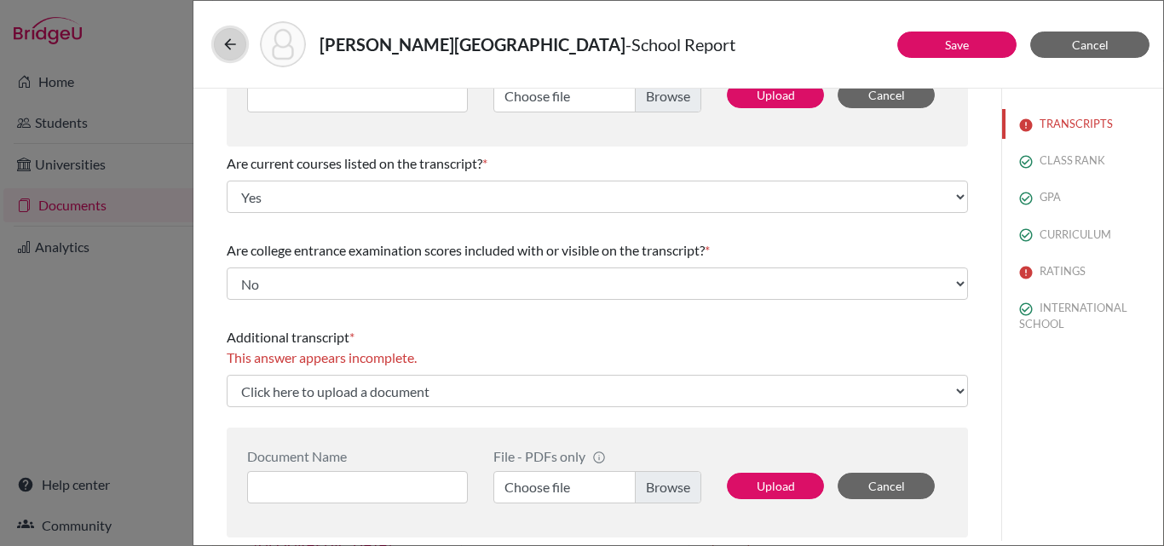
click at [235, 46] on icon at bounding box center [230, 44] width 17 height 17
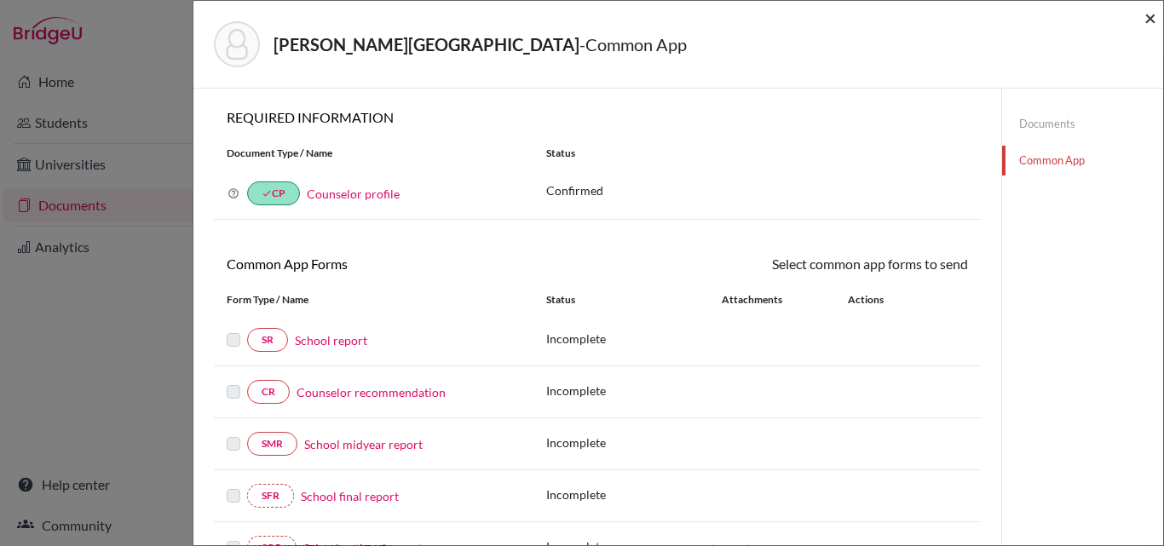
click at [1152, 16] on span "×" at bounding box center [1151, 17] width 12 height 25
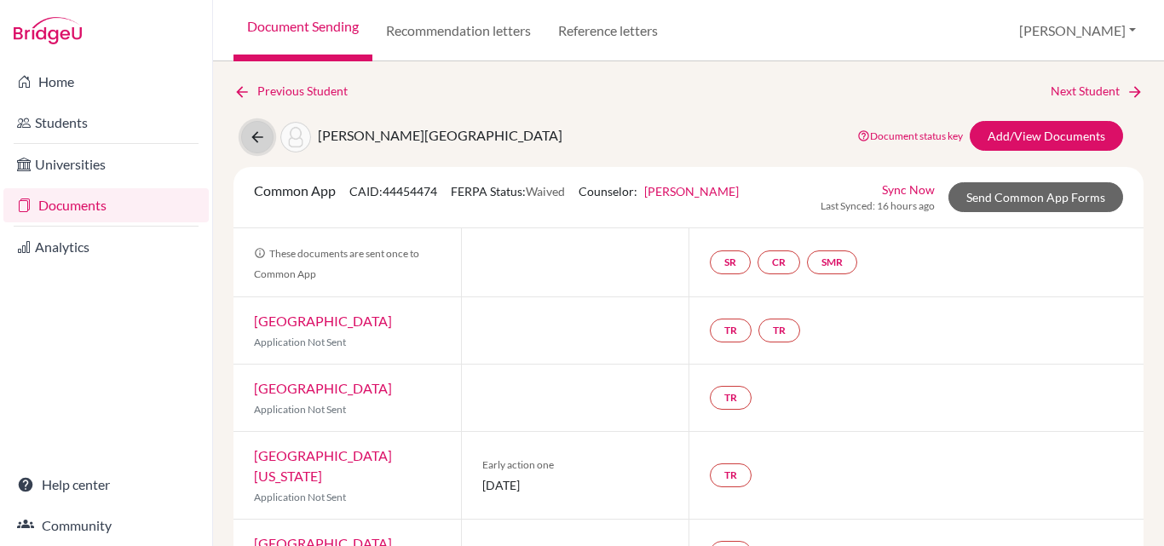
click at [253, 136] on icon at bounding box center [257, 137] width 17 height 17
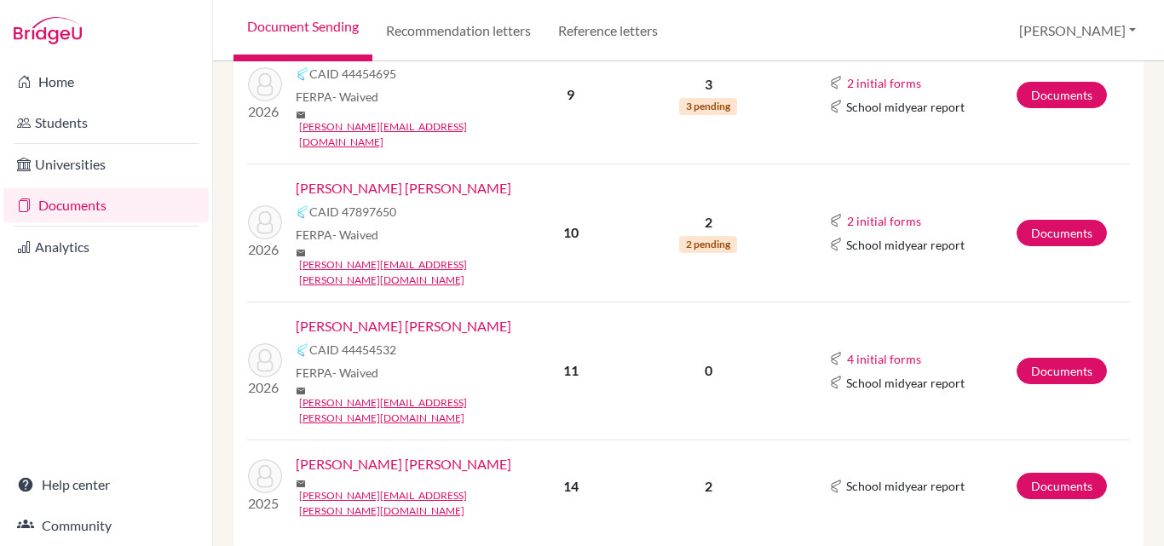
scroll to position [392, 0]
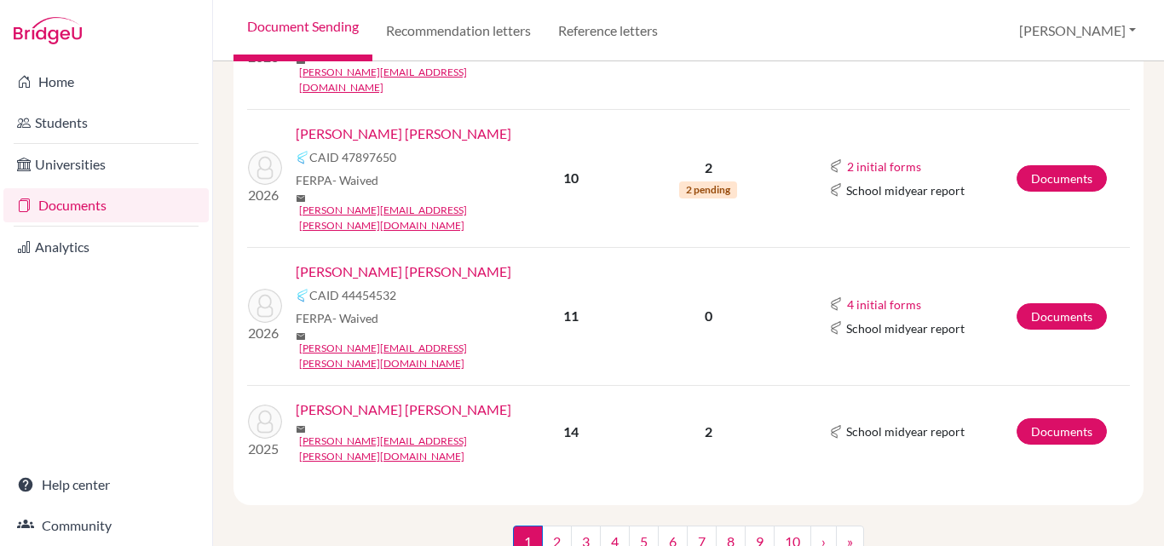
click at [389, 262] on link "[PERSON_NAME] [PERSON_NAME]" at bounding box center [404, 272] width 216 height 20
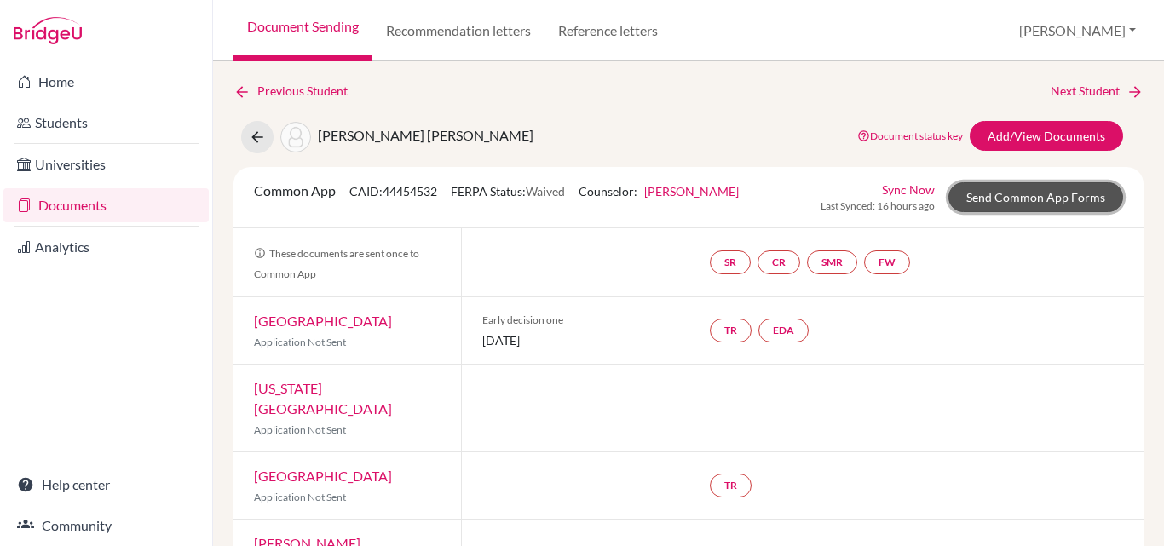
click at [989, 195] on link "Send Common App Forms" at bounding box center [1036, 197] width 175 height 30
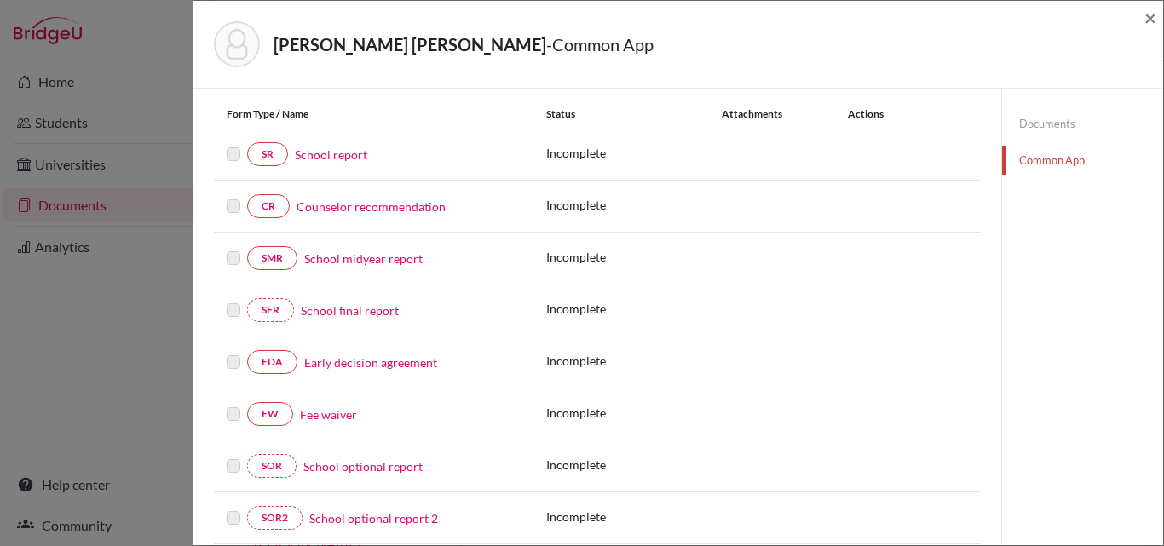
scroll to position [187, 0]
click at [343, 358] on link "Early decision agreement" at bounding box center [370, 362] width 133 height 18
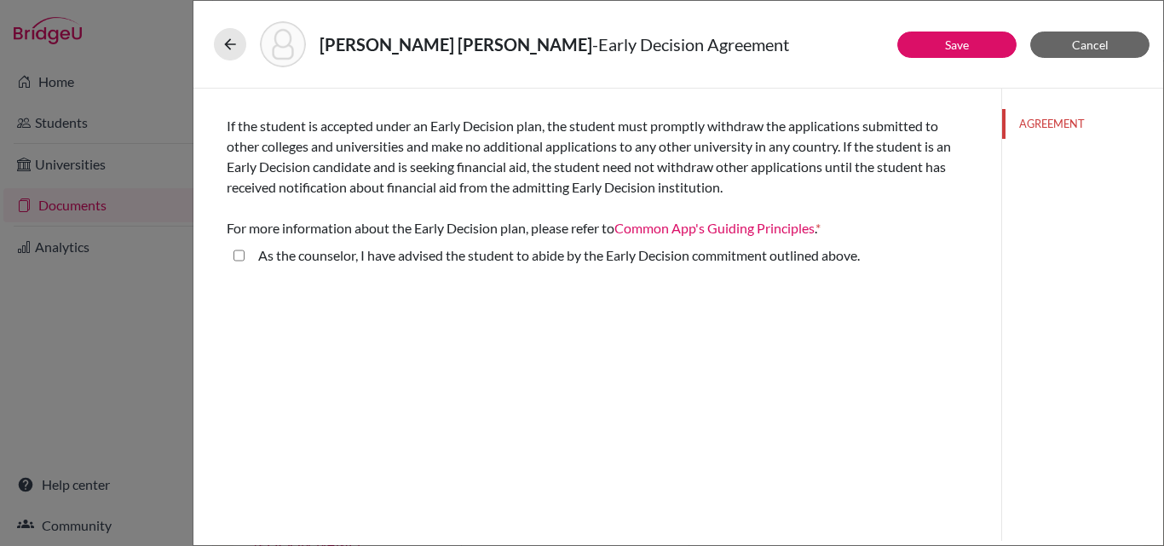
click at [238, 250] on above\ "As the counselor, I have advised the student to abide by the Early Decision com…" at bounding box center [239, 255] width 11 height 20
checkbox above\ "true"
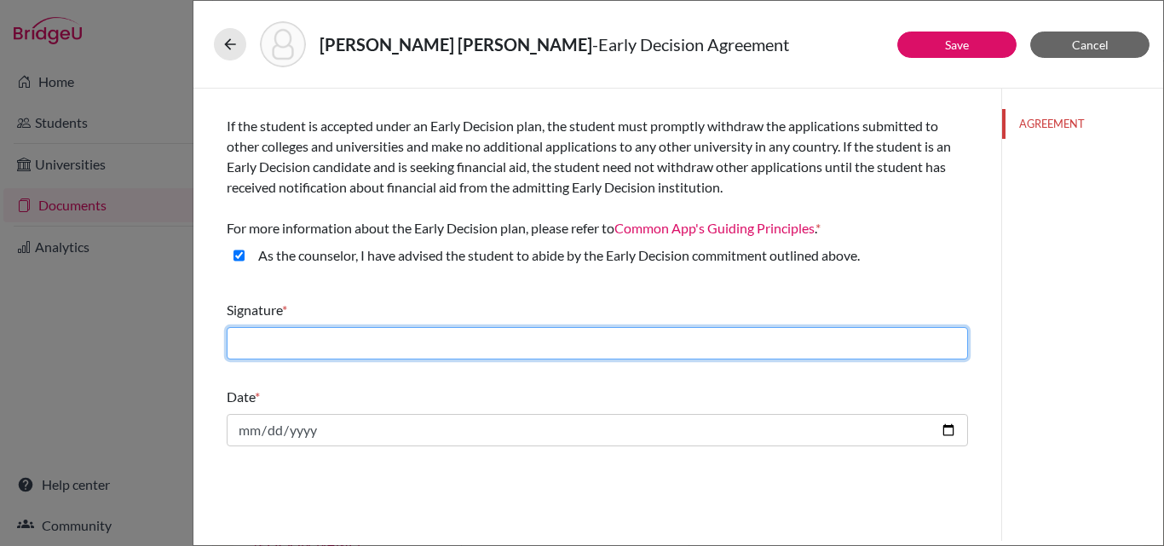
click at [252, 348] on input "text" at bounding box center [597, 343] width 741 height 32
type input "[PERSON_NAME]"
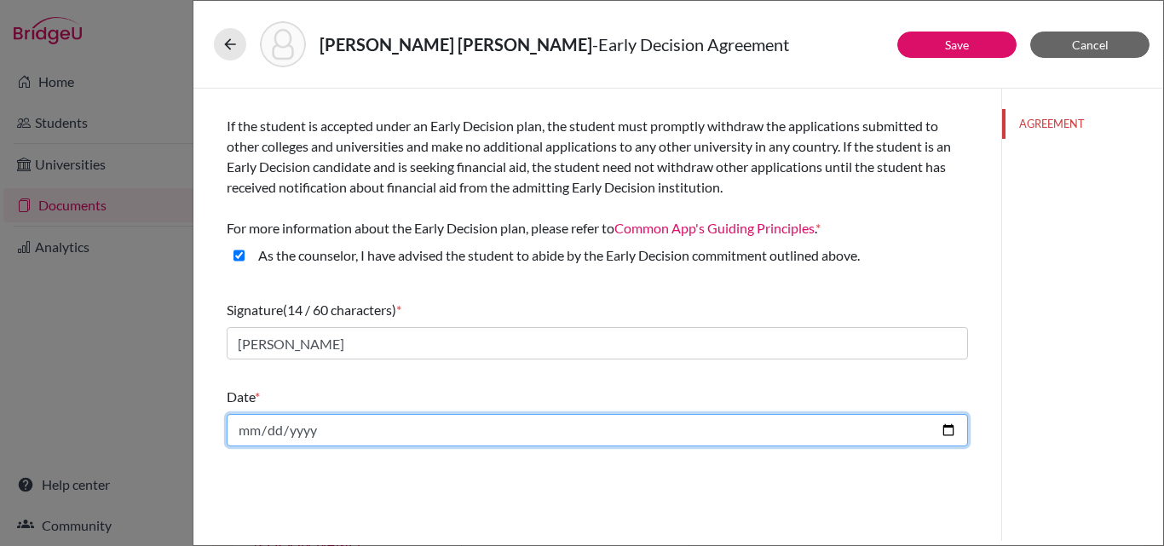
click at [952, 427] on input "date" at bounding box center [597, 430] width 741 height 32
type input "[DATE]"
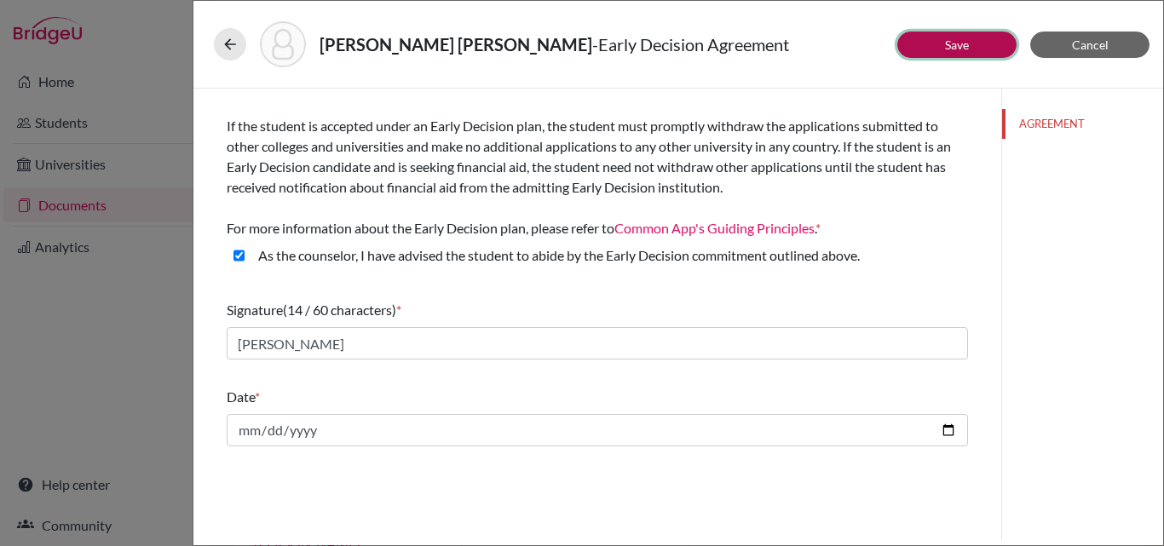
click at [950, 49] on link "Save" at bounding box center [957, 44] width 24 height 14
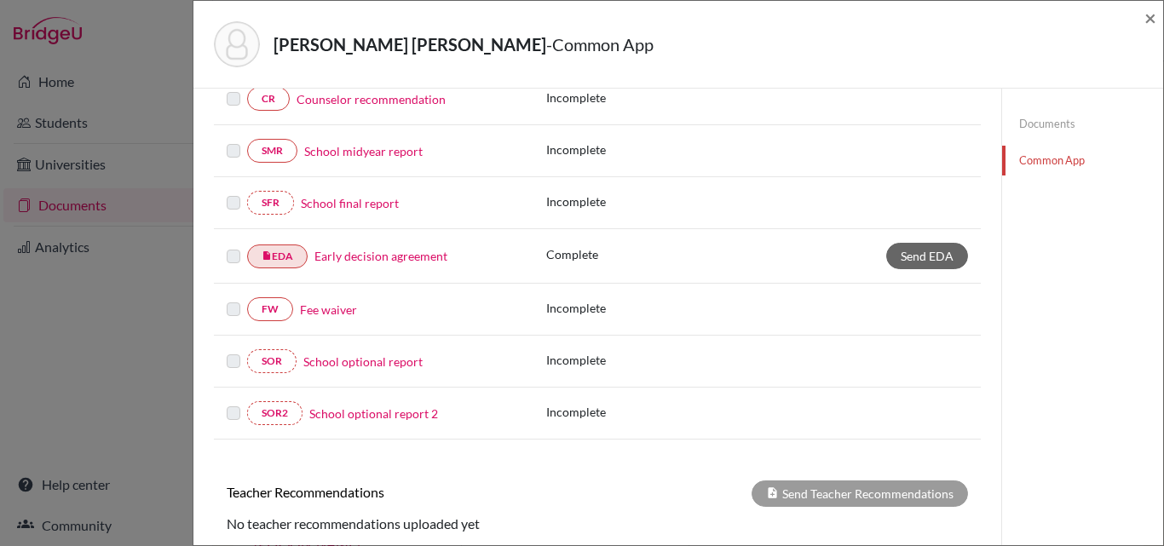
scroll to position [317, 0]
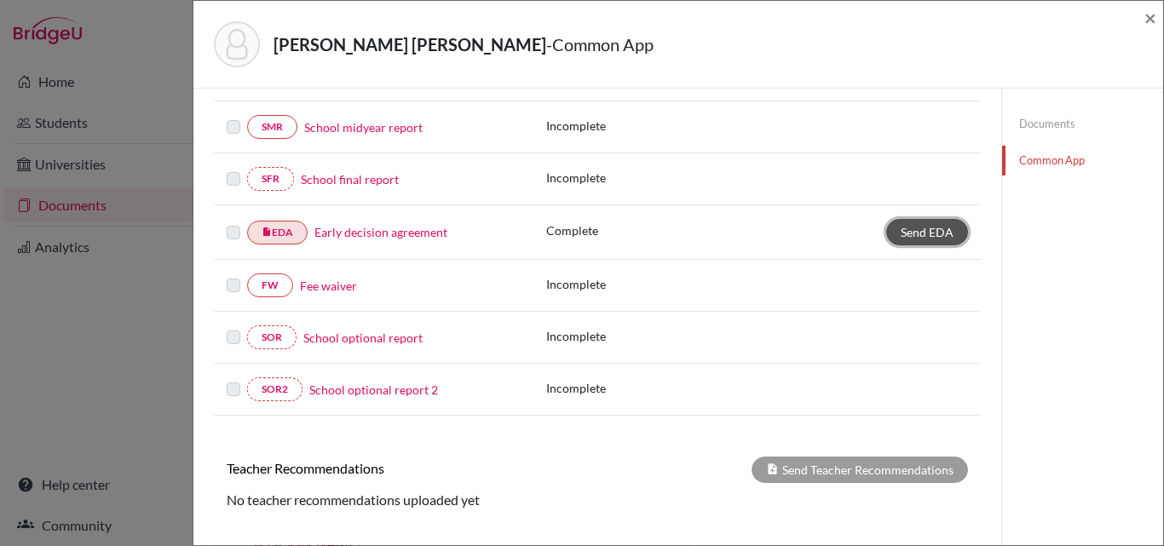
click at [921, 234] on span "Send EDA" at bounding box center [927, 232] width 53 height 14
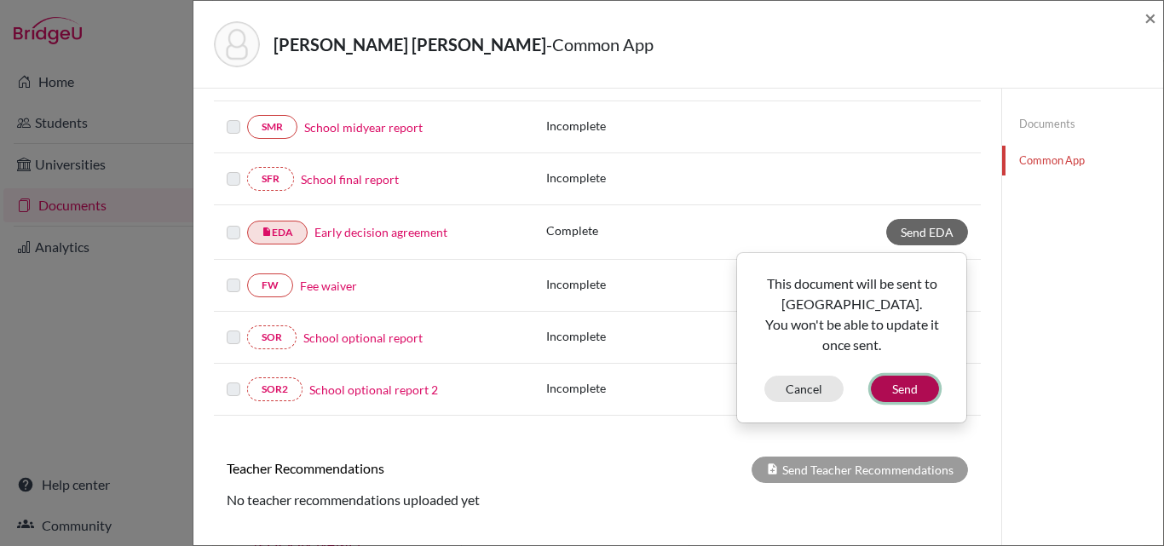
click at [886, 386] on button "Send" at bounding box center [905, 389] width 68 height 26
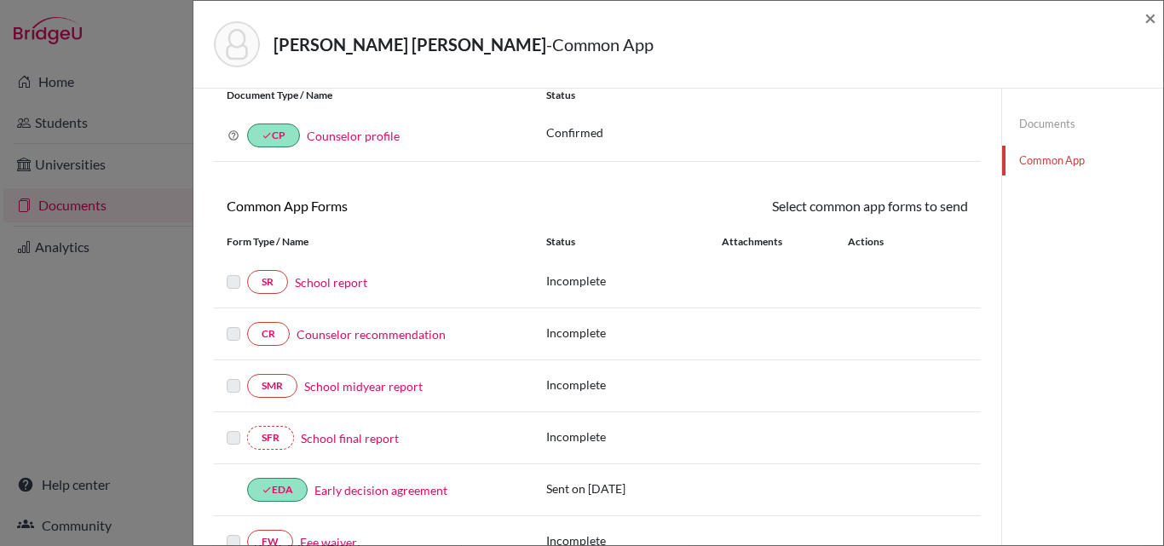
scroll to position [57, 0]
click at [317, 283] on link "School report" at bounding box center [331, 283] width 72 height 18
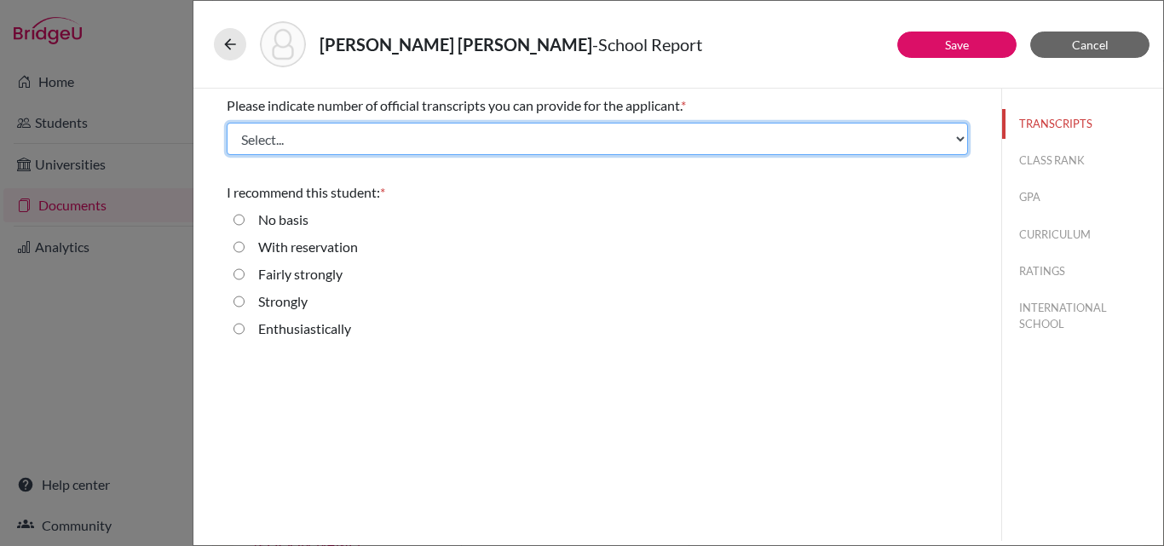
click at [248, 137] on select "Select... 1 2 3 4" at bounding box center [597, 139] width 741 height 32
select select "1"
click at [227, 123] on select "Select... 1 2 3 4" at bounding box center [597, 139] width 741 height 32
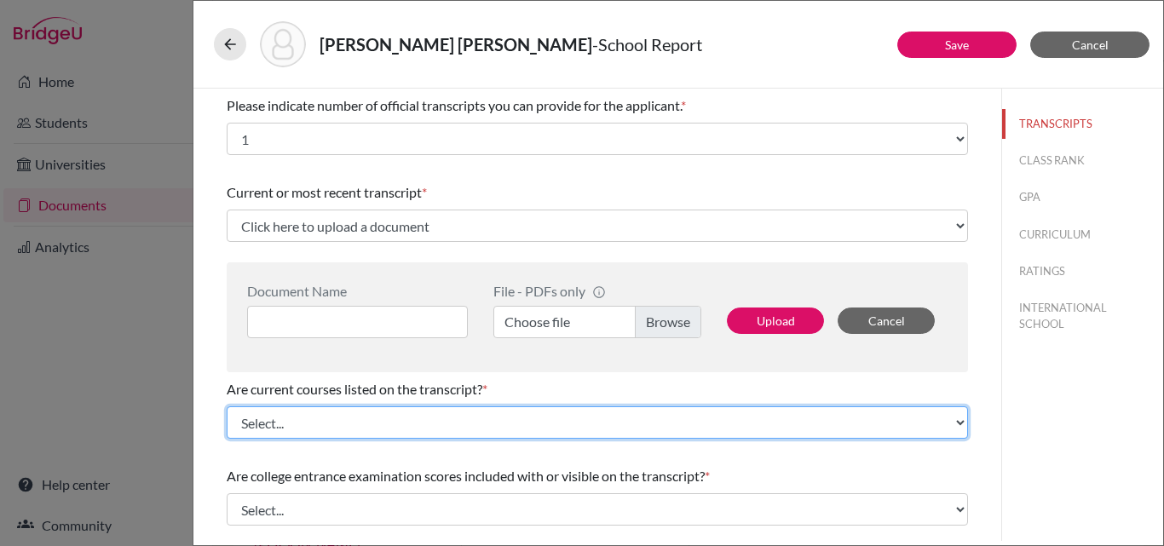
click at [277, 428] on select "Select... Yes No" at bounding box center [597, 423] width 741 height 32
select select "0"
click at [227, 407] on select "Select... Yes No" at bounding box center [597, 423] width 741 height 32
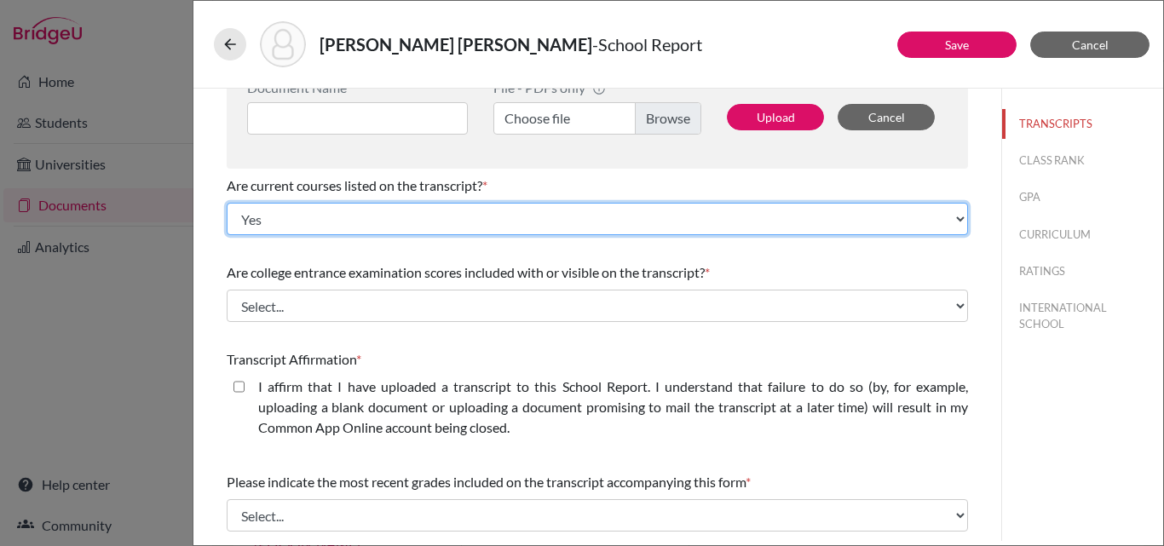
scroll to position [205, 0]
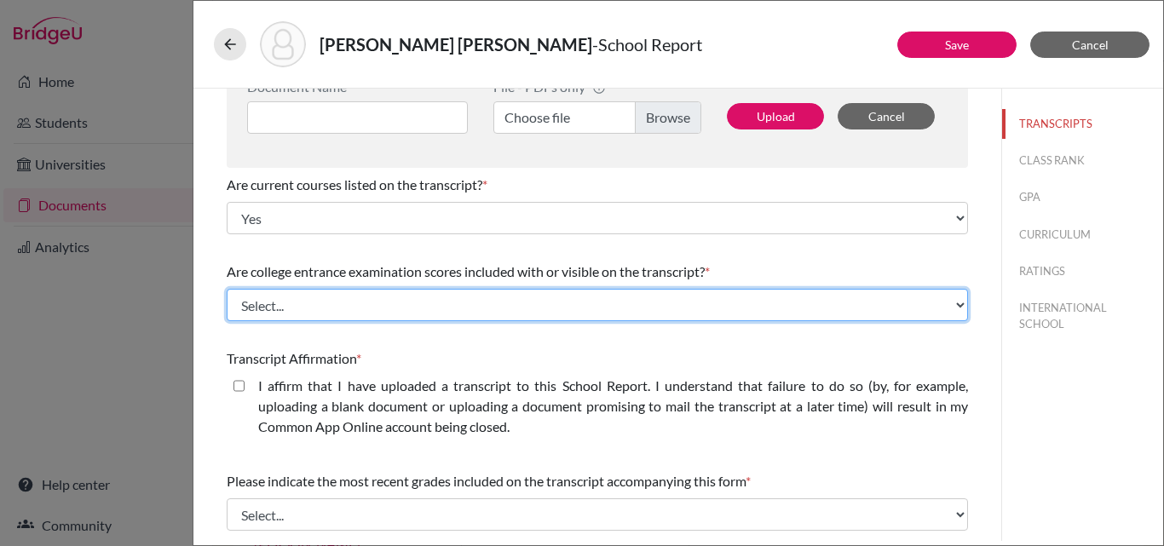
click at [278, 306] on select "Select... Yes No" at bounding box center [597, 305] width 741 height 32
select select "1"
click at [227, 289] on select "Select... Yes No" at bounding box center [597, 305] width 741 height 32
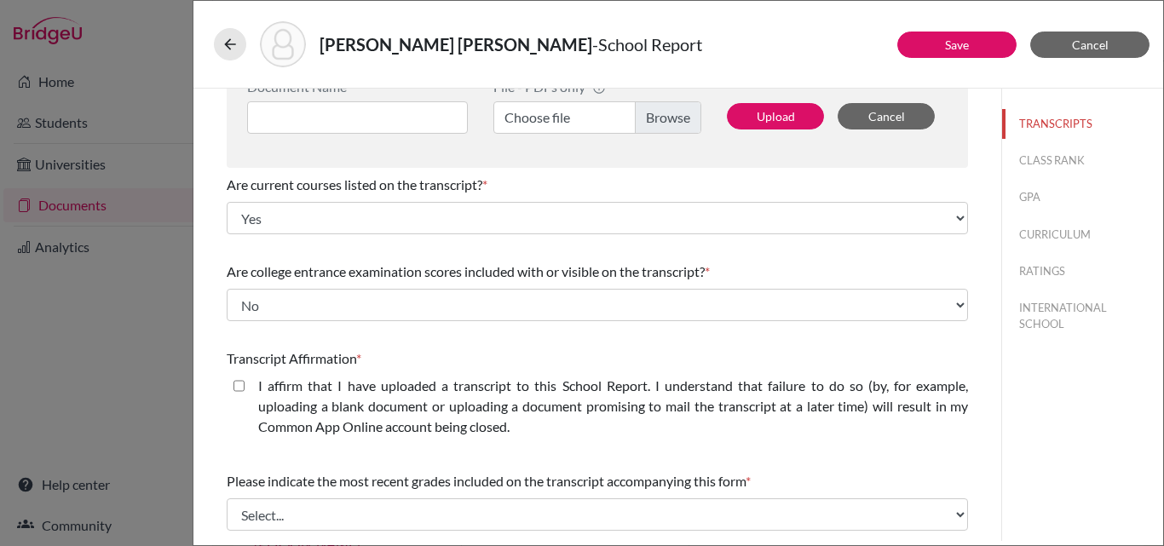
click at [236, 385] on closed\ "I affirm that I have uploaded a transcript to this School Report. I understand …" at bounding box center [239, 386] width 11 height 20
checkbox closed\ "true"
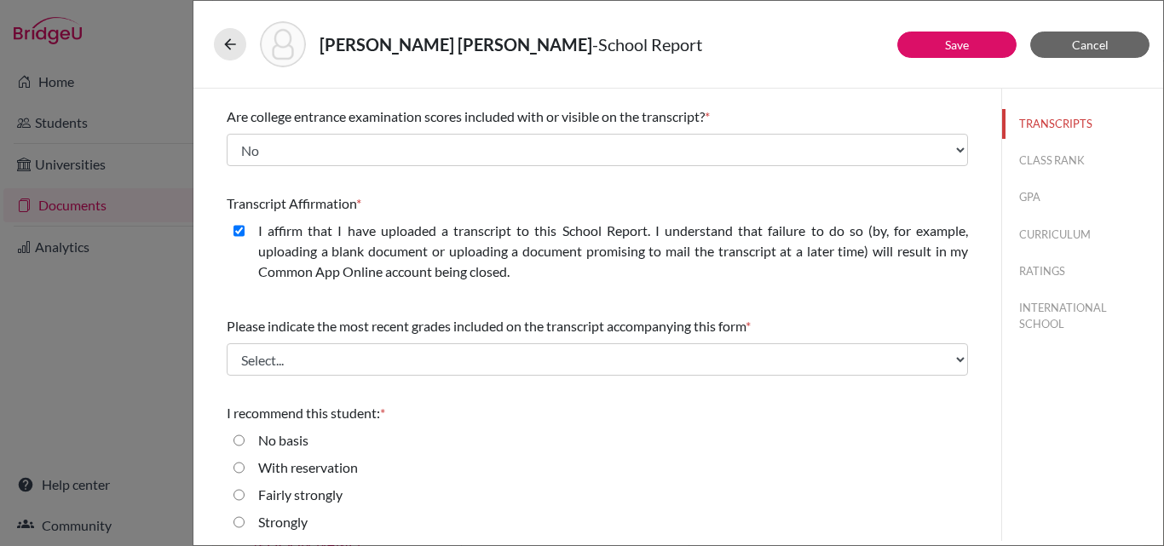
scroll to position [392, 0]
